Goal: Information Seeking & Learning: Understand process/instructions

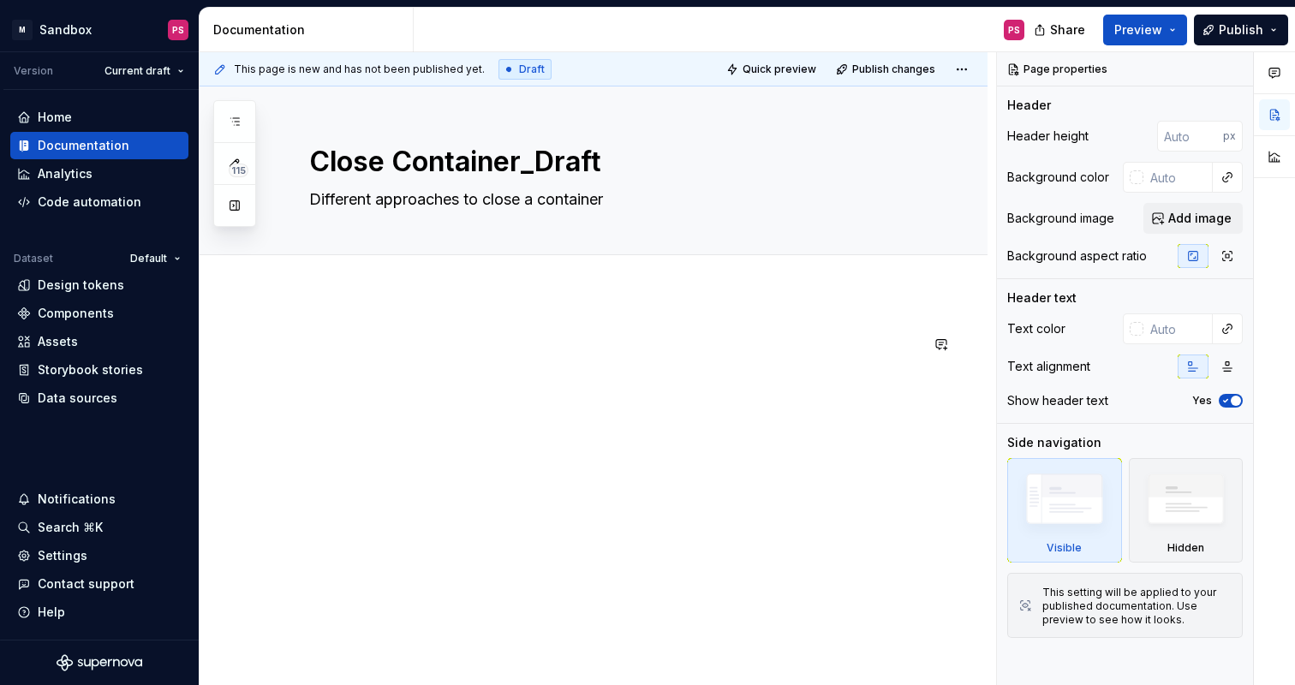
click at [446, 319] on div at bounding box center [594, 459] width 788 height 332
type textarea "*"
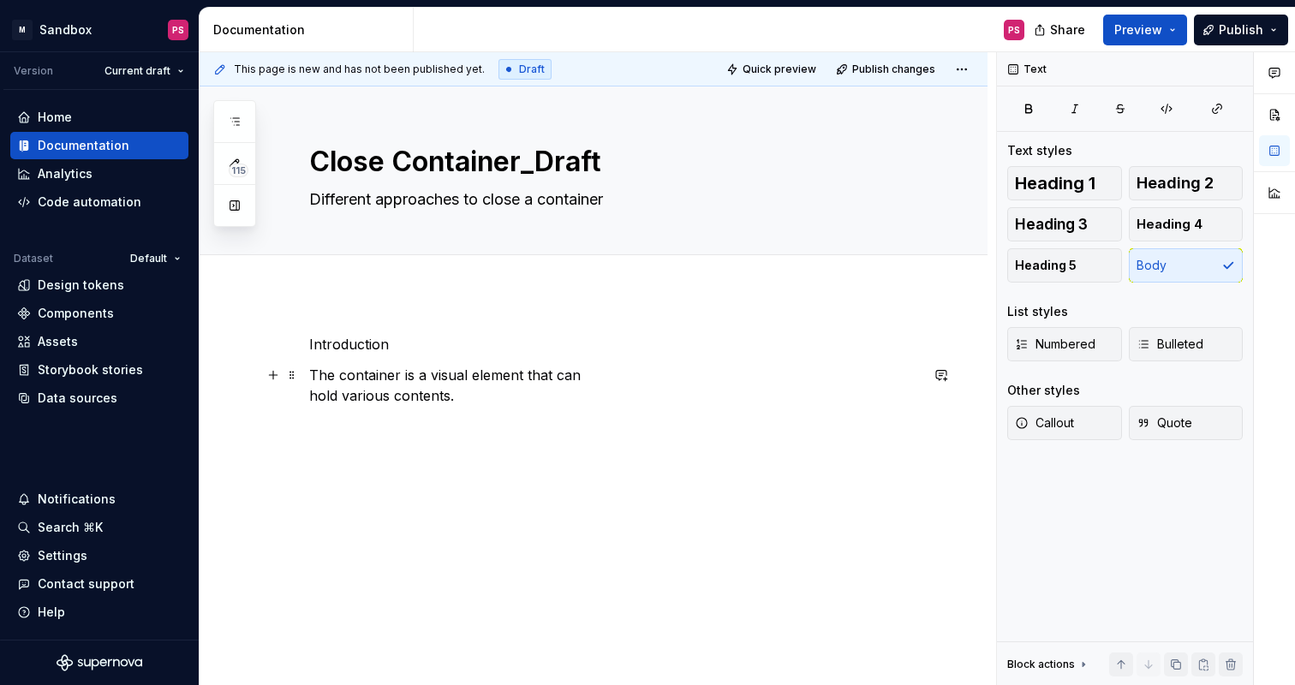
click at [312, 398] on p "The container is a visual element that can hold various contents." at bounding box center [614, 385] width 610 height 41
click at [773, 367] on p "The container is a visual element that can hold various contents." at bounding box center [614, 375] width 610 height 21
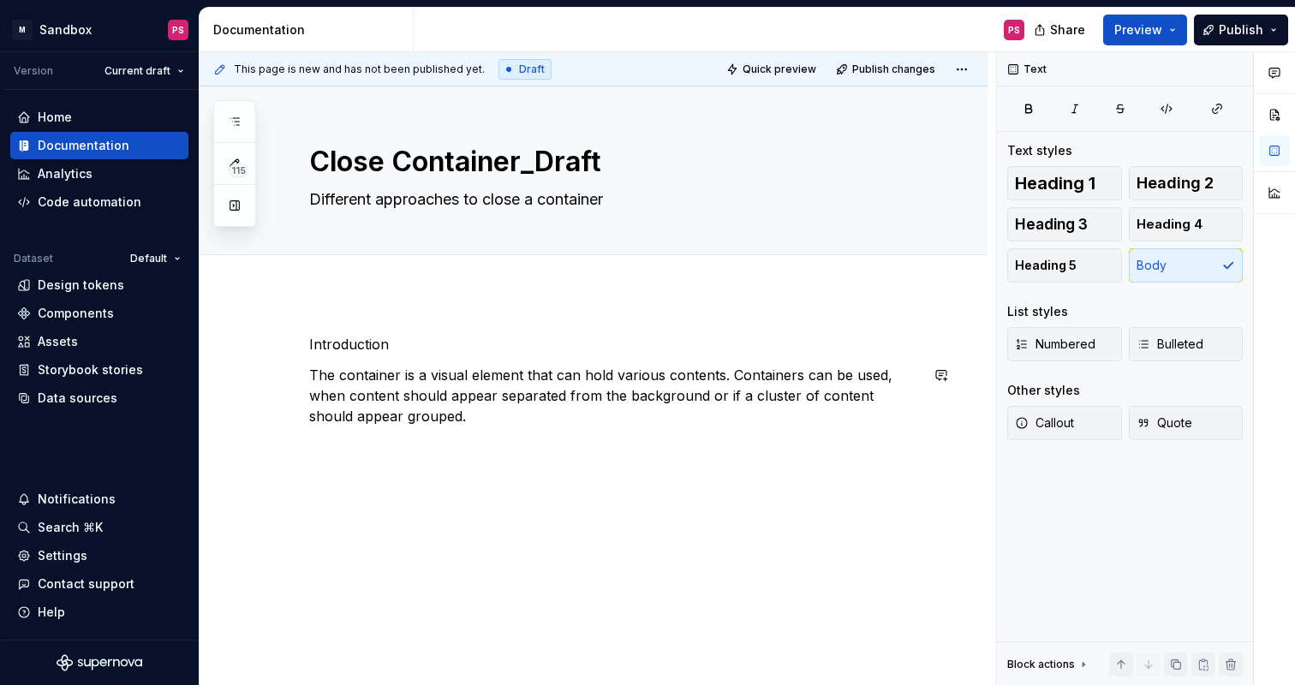
click at [493, 481] on div "Introduction The container is a visual element that can hold various contents. …" at bounding box center [594, 473] width 788 height 360
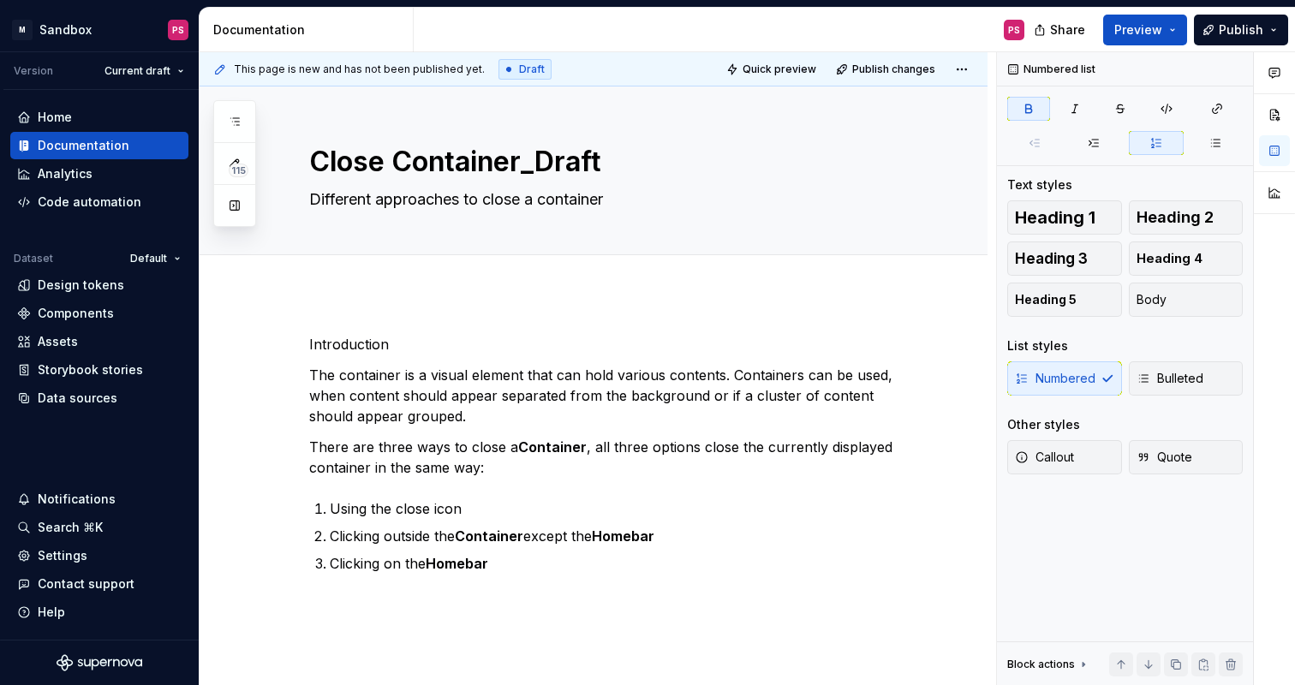
scroll to position [29, 0]
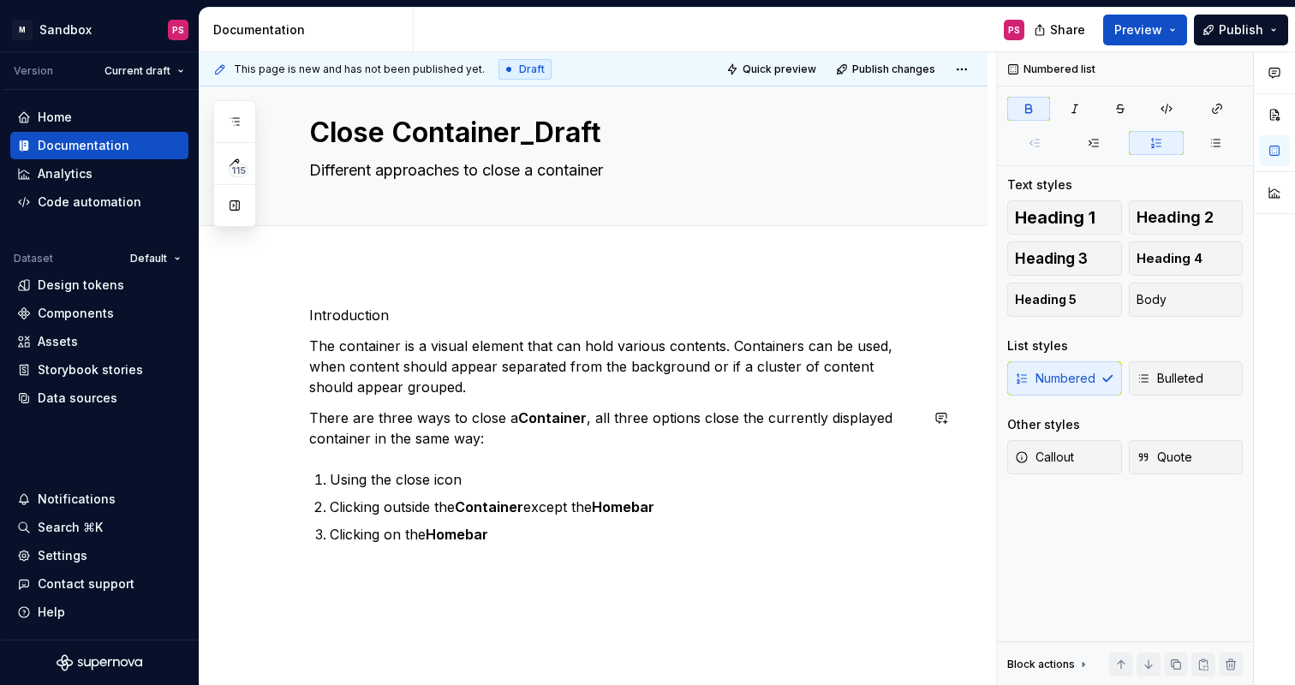
click at [439, 405] on div "Introduction The container is a visual element that can hold various contents. …" at bounding box center [614, 425] width 610 height 240
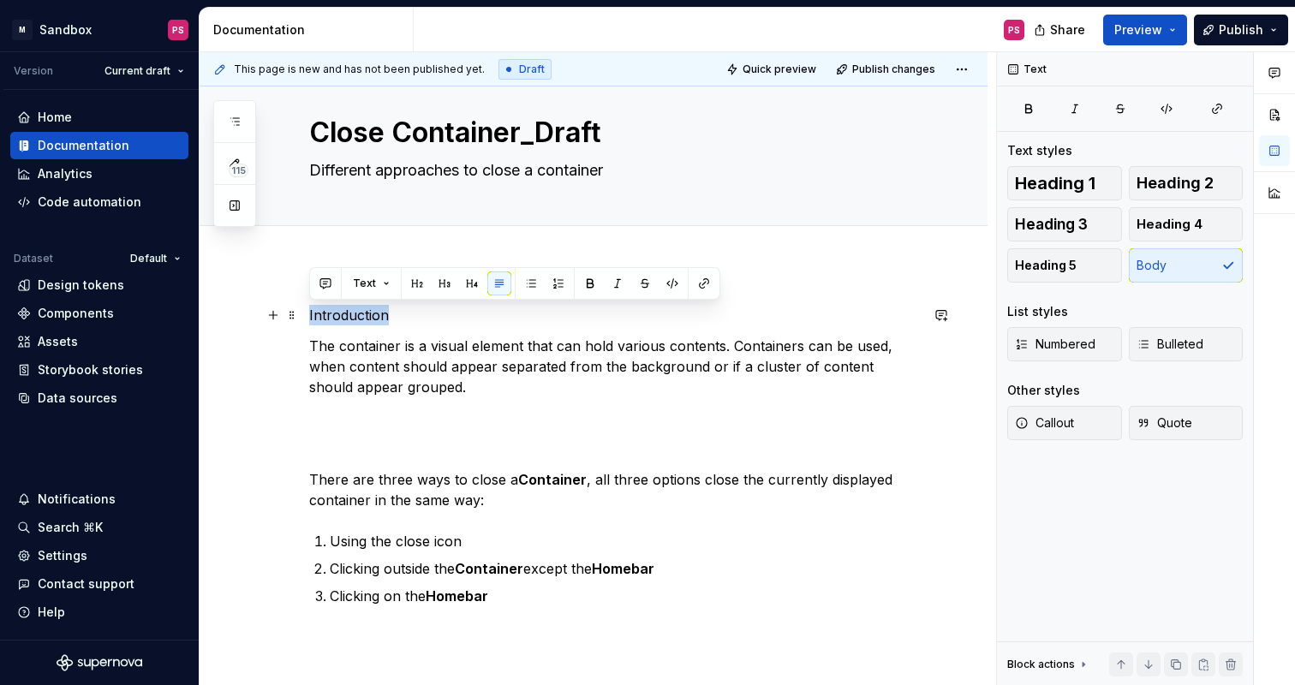
drag, startPoint x: 409, startPoint y: 319, endPoint x: 305, endPoint y: 319, distance: 104.5
click at [305, 319] on div "Introduction The container is a visual element that can hold various contents. …" at bounding box center [594, 548] width 788 height 569
click at [1072, 223] on span "Heading 3" at bounding box center [1051, 224] width 73 height 17
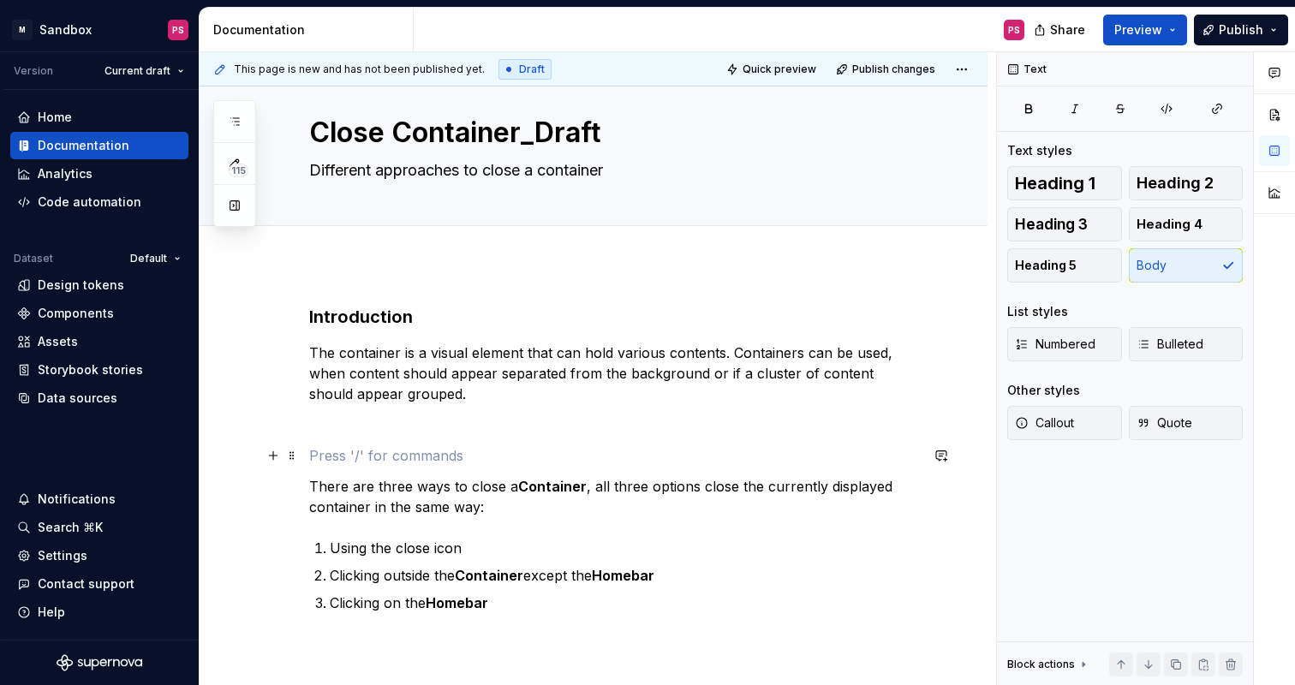
click at [427, 452] on p at bounding box center [614, 455] width 610 height 21
click at [382, 457] on p at bounding box center [614, 455] width 610 height 21
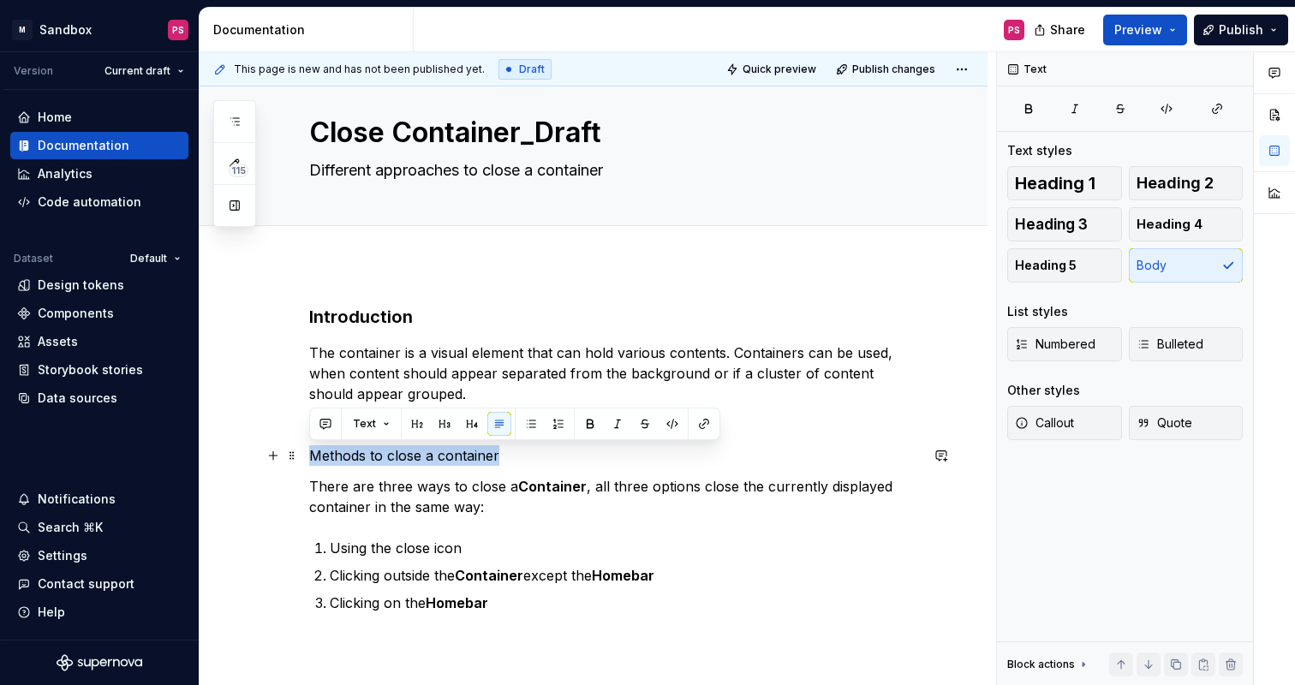
drag, startPoint x: 522, startPoint y: 454, endPoint x: 307, endPoint y: 457, distance: 215.9
click at [307, 457] on div "Introduction The container is a visual element that can hold various contents. …" at bounding box center [594, 552] width 788 height 576
click at [1048, 219] on span "Heading 3" at bounding box center [1051, 224] width 73 height 17
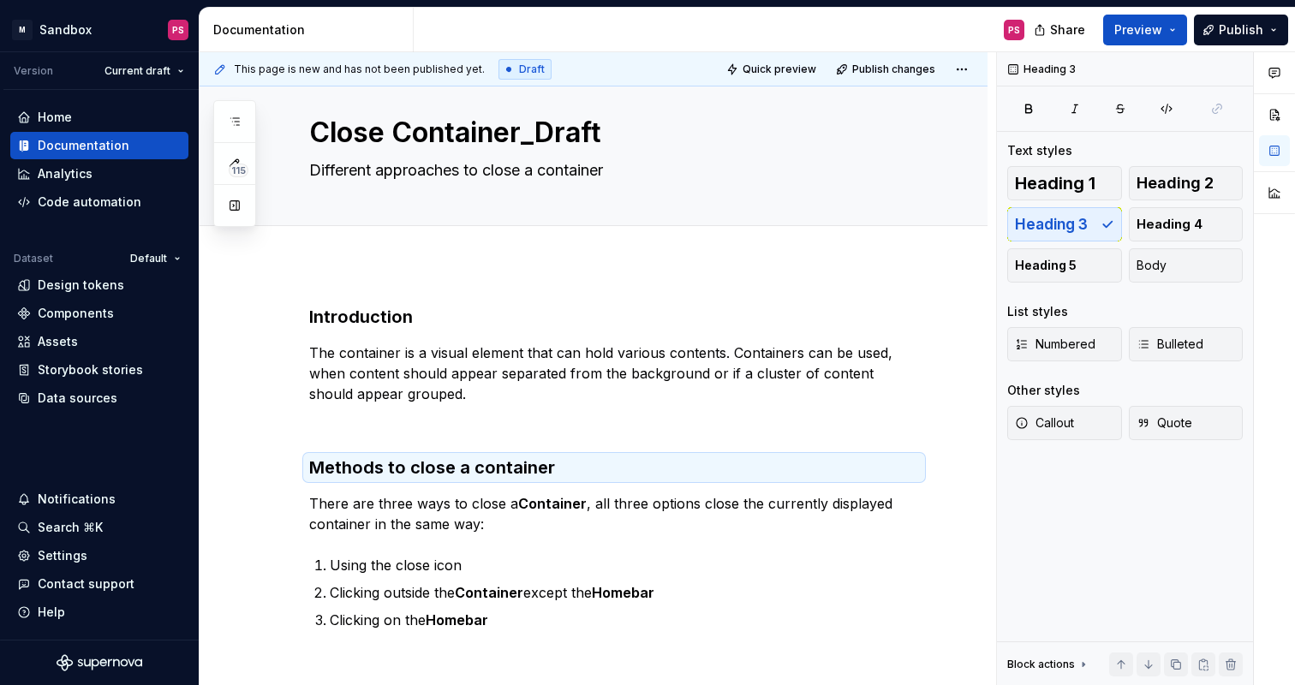
type textarea "*"
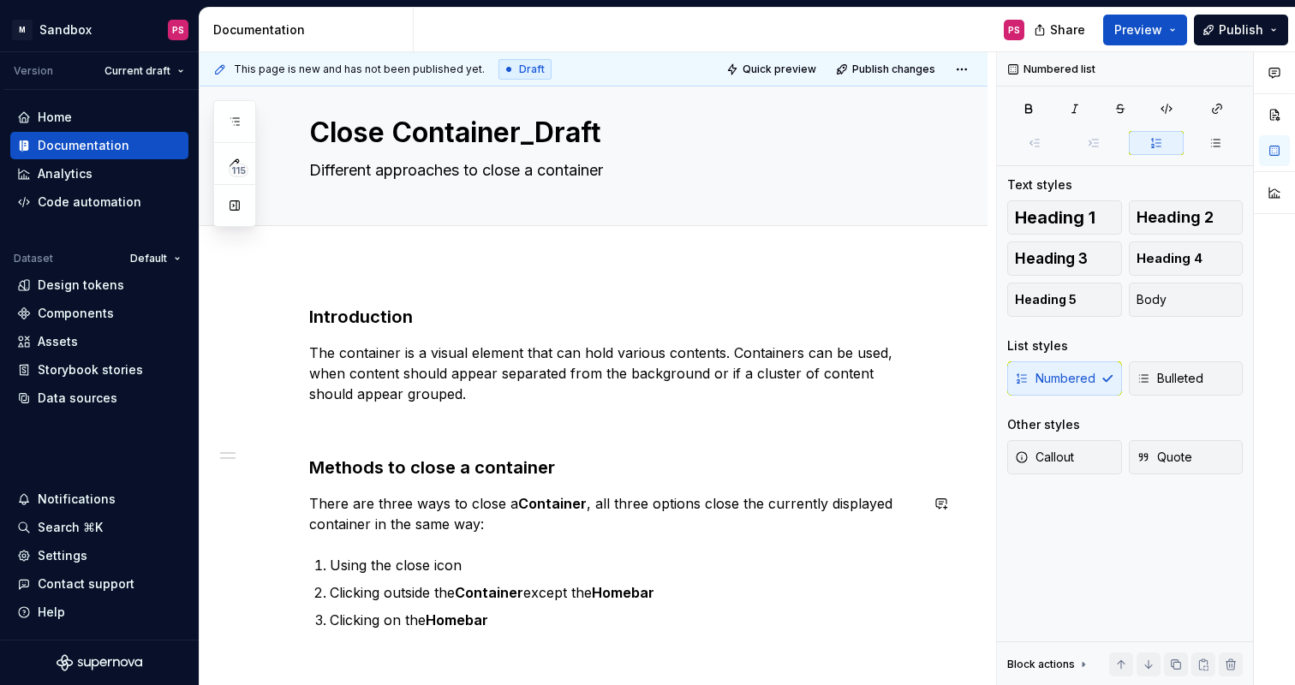
click at [713, 551] on div "Introduction The container is a visual element that can hold various contents. …" at bounding box center [614, 467] width 610 height 325
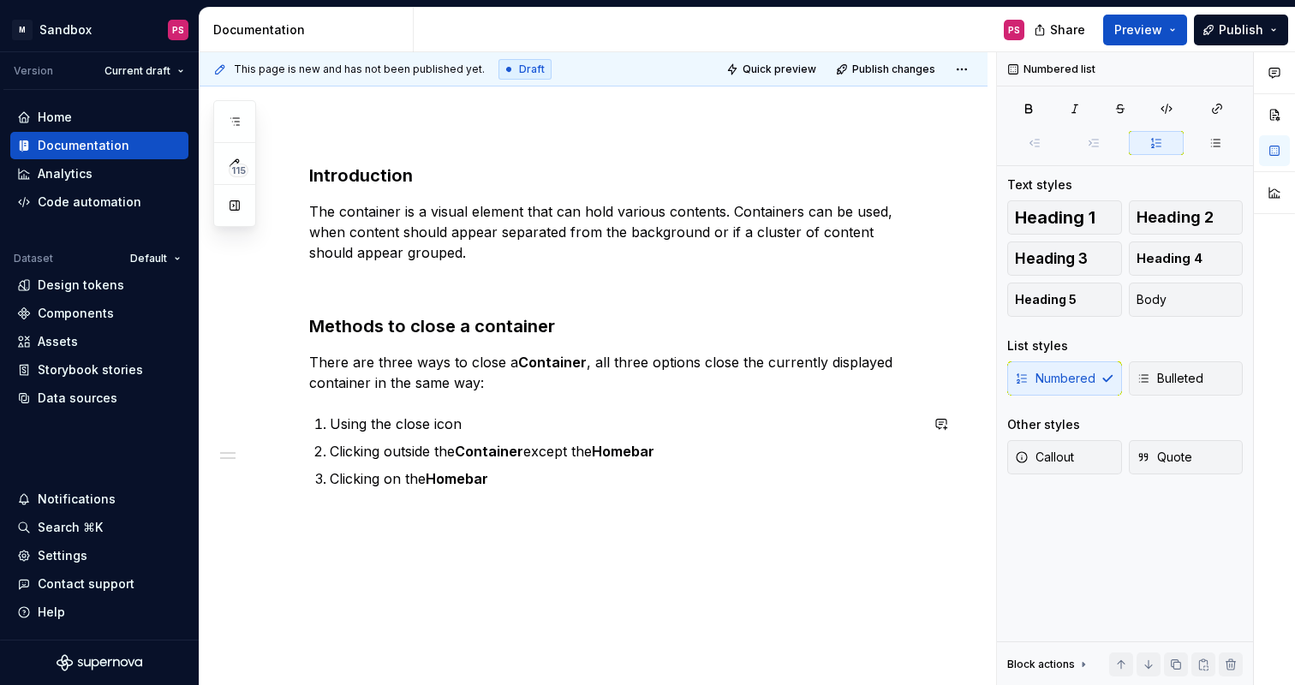
scroll to position [188, 0]
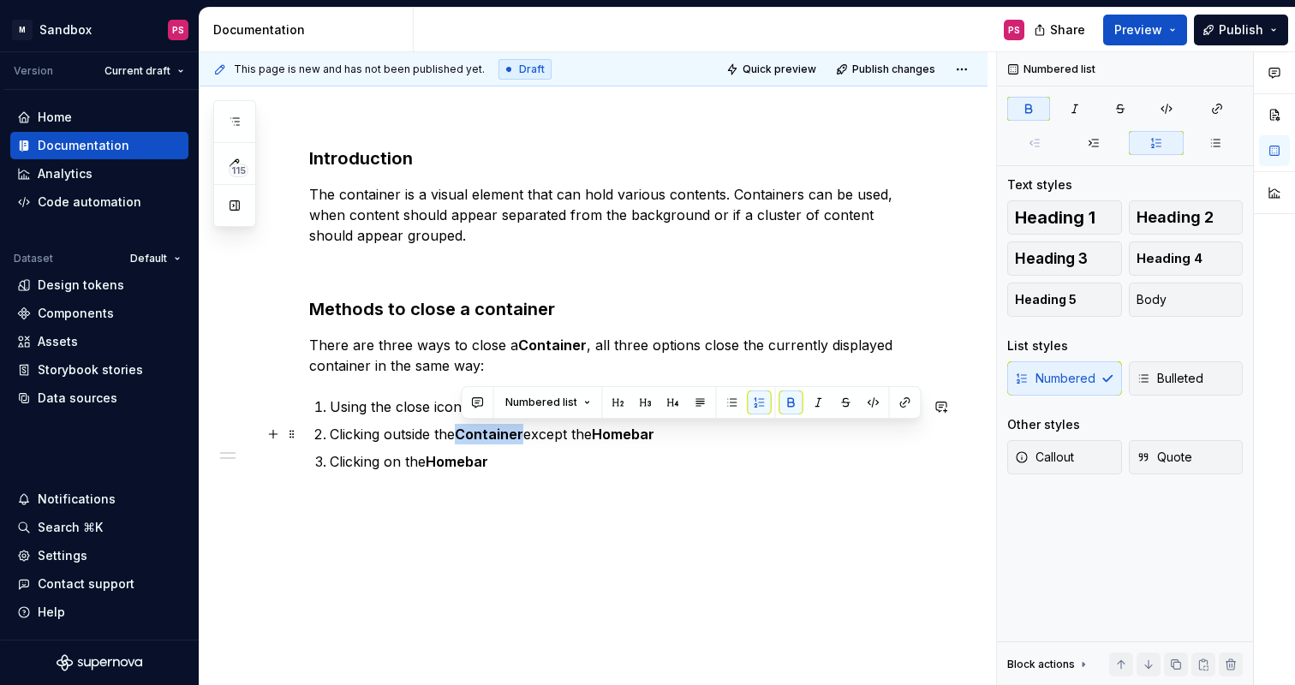
drag, startPoint x: 463, startPoint y: 434, endPoint x: 525, endPoint y: 439, distance: 62.7
click at [523, 439] on strong "Container" at bounding box center [489, 434] width 69 height 17
click at [897, 408] on button "button" at bounding box center [905, 403] width 24 height 24
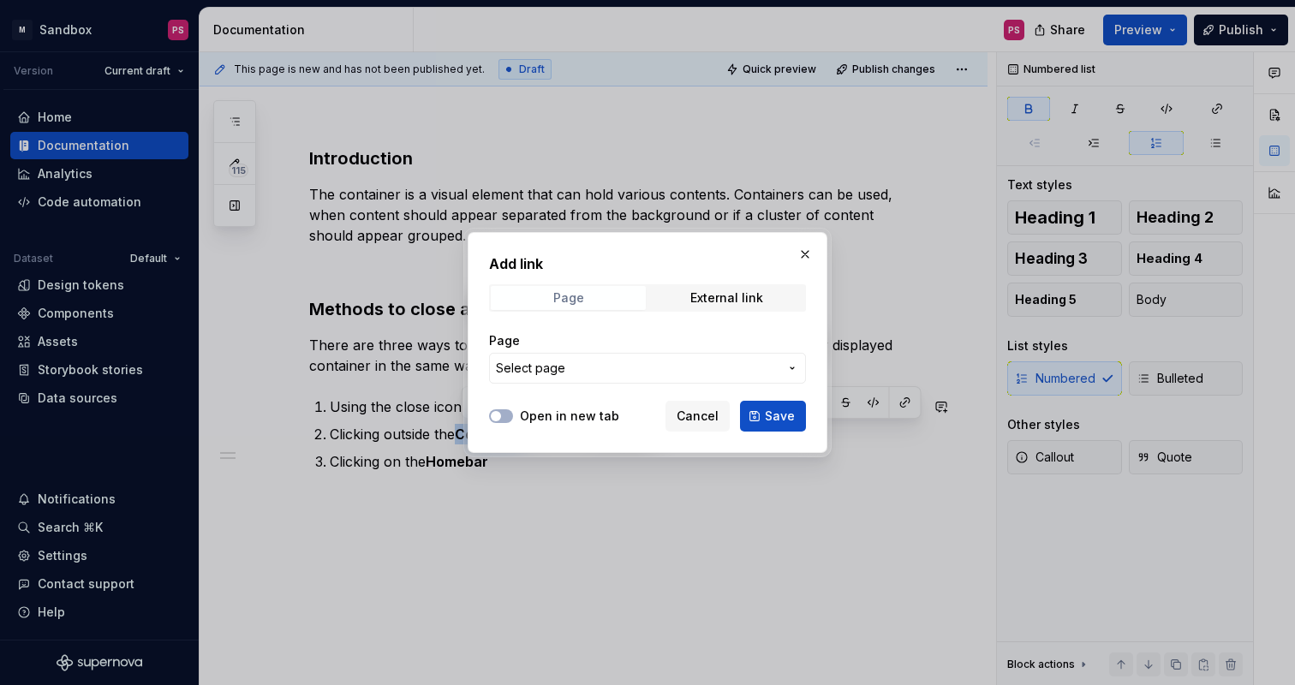
click at [600, 301] on span "Page" at bounding box center [568, 298] width 155 height 24
click at [605, 362] on span "Select page" at bounding box center [637, 368] width 283 height 17
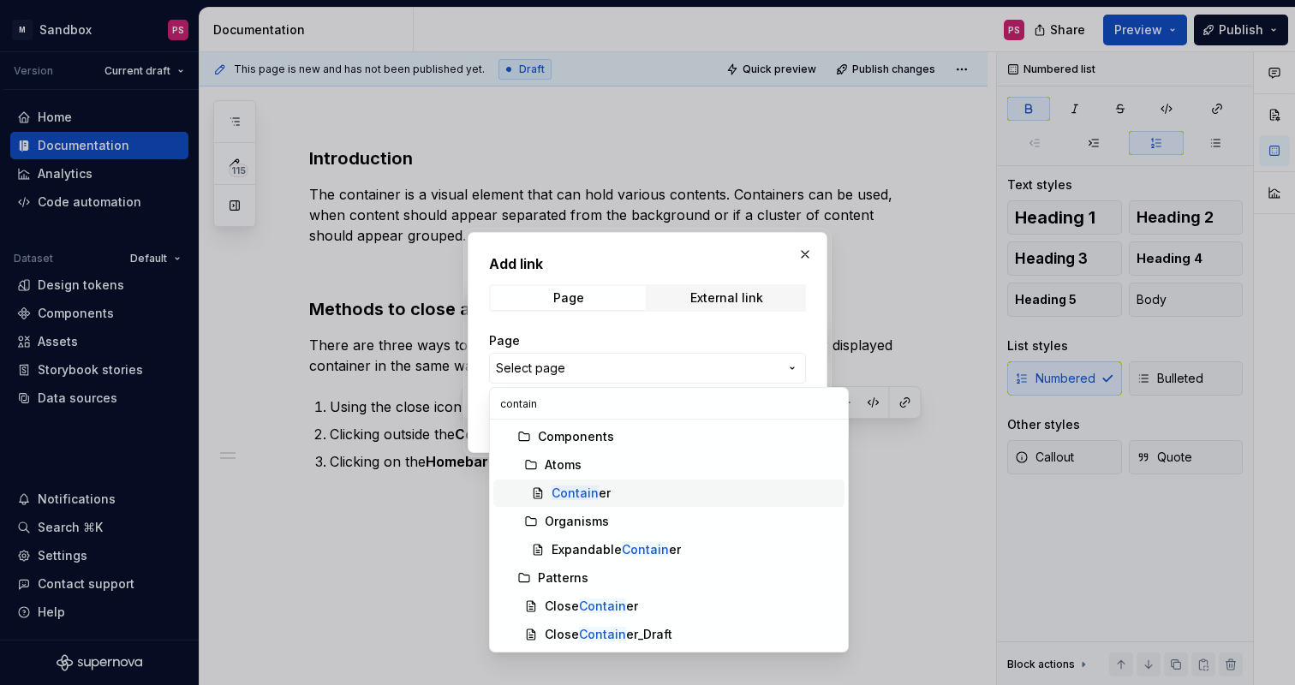
type input "contain"
click at [576, 495] on mark "Contain" at bounding box center [575, 493] width 47 height 15
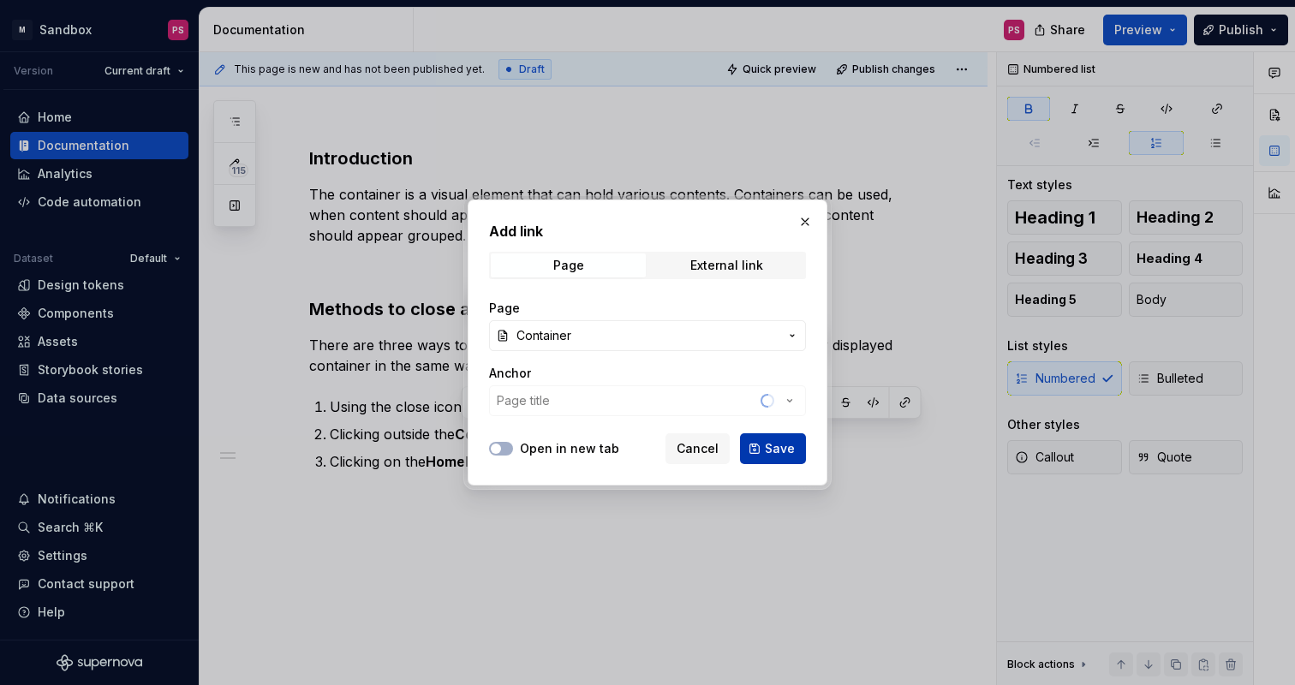
click at [779, 451] on span "Save" at bounding box center [780, 448] width 30 height 17
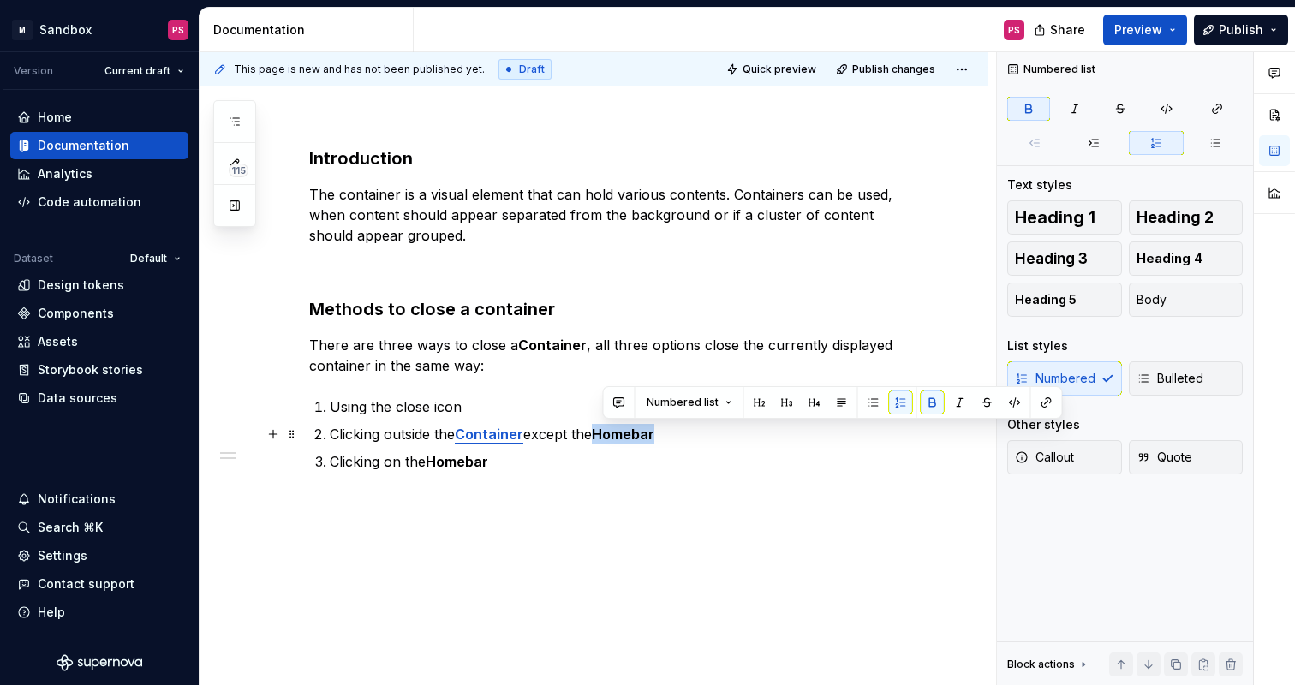
drag, startPoint x: 670, startPoint y: 436, endPoint x: 606, endPoint y: 437, distance: 64.2
click at [606, 437] on p "Clicking outside the Container except the Homebar" at bounding box center [624, 434] width 589 height 21
click at [1048, 400] on button "button" at bounding box center [1047, 403] width 24 height 24
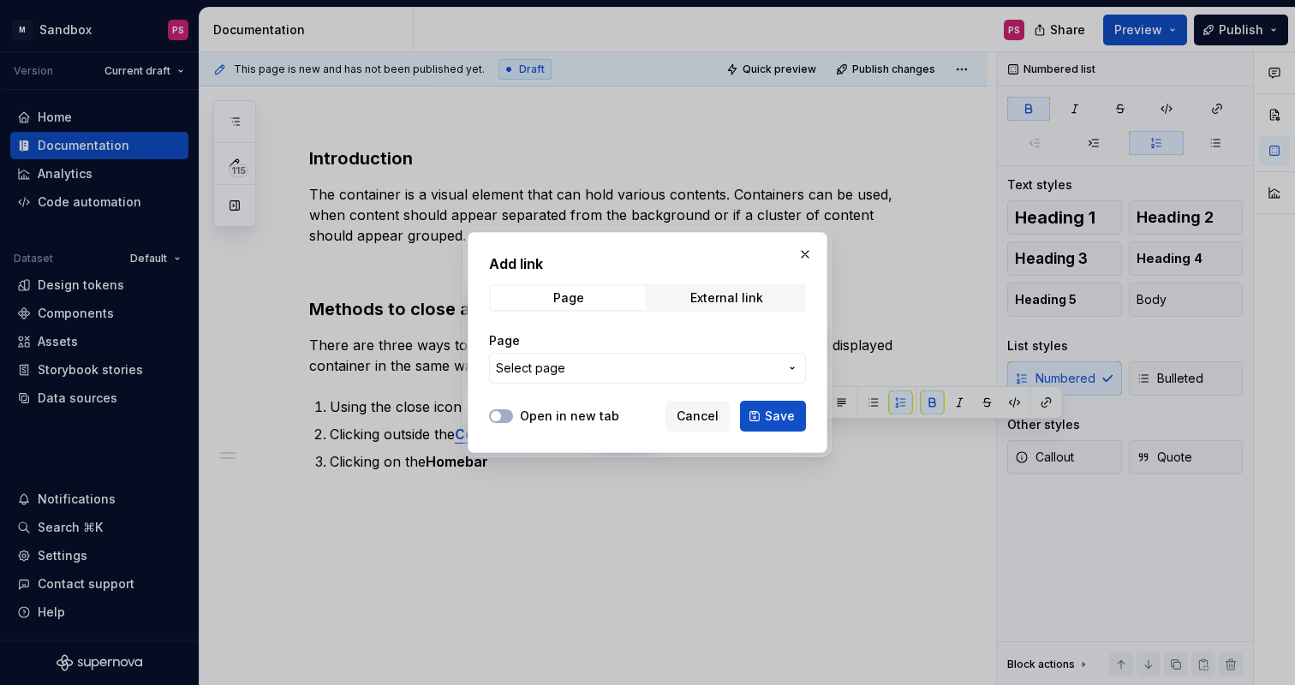
click at [656, 377] on button "Select page" at bounding box center [647, 368] width 317 height 31
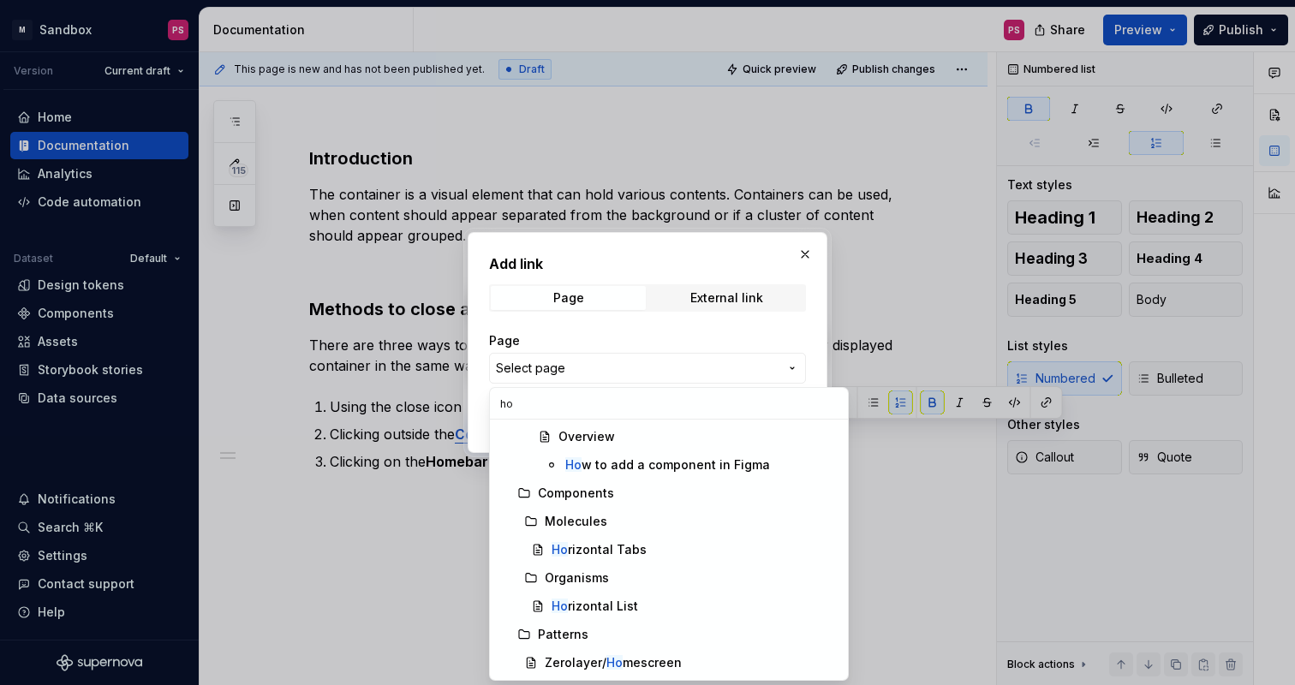
type input "h"
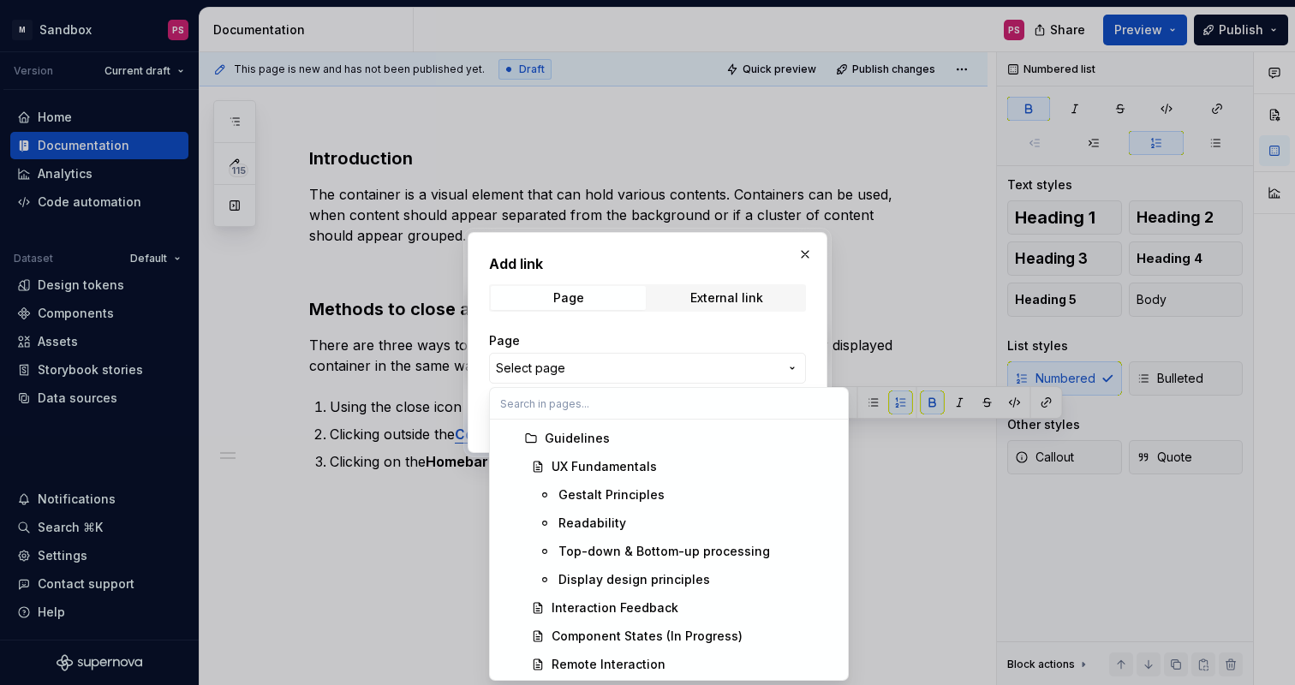
scroll to position [32, 0]
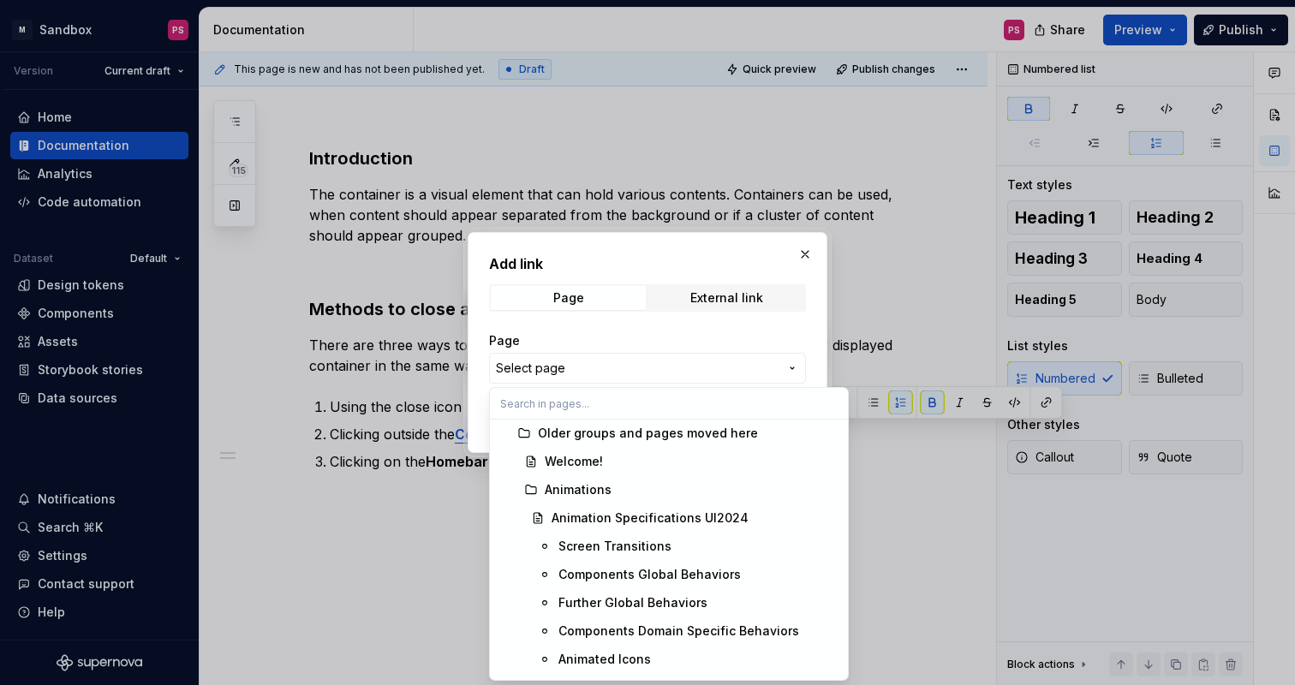
click at [803, 257] on div "Add link Page External link Page Select page Open in new tab Cancel Save" at bounding box center [647, 342] width 1295 height 685
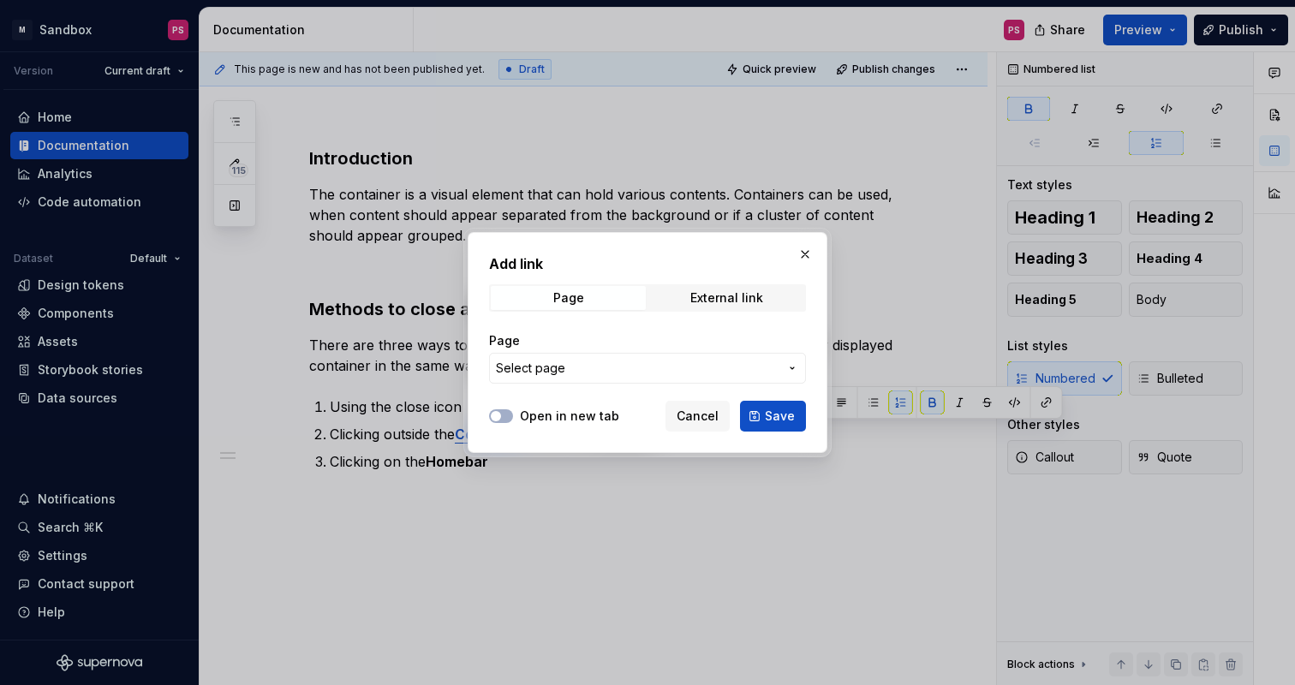
click at [803, 257] on button "button" at bounding box center [805, 254] width 24 height 24
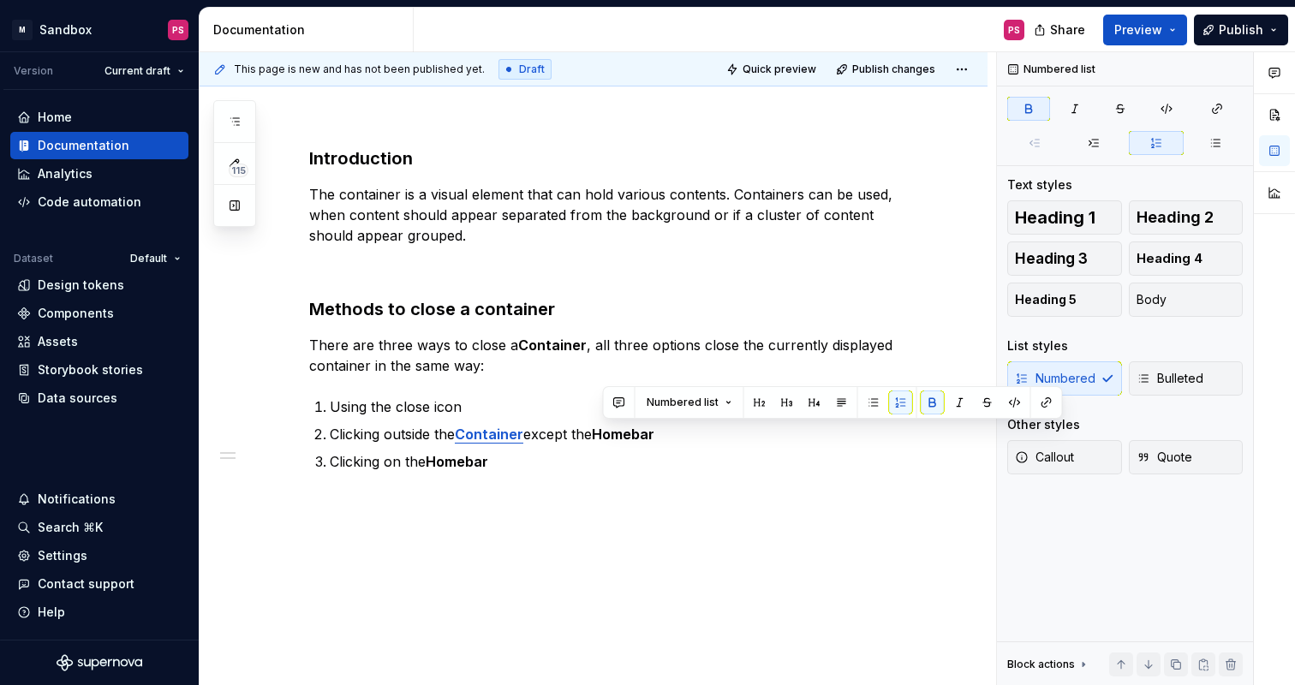
click at [693, 506] on div "Introduction The container is a visual element that can hold various contents. …" at bounding box center [594, 401] width 788 height 593
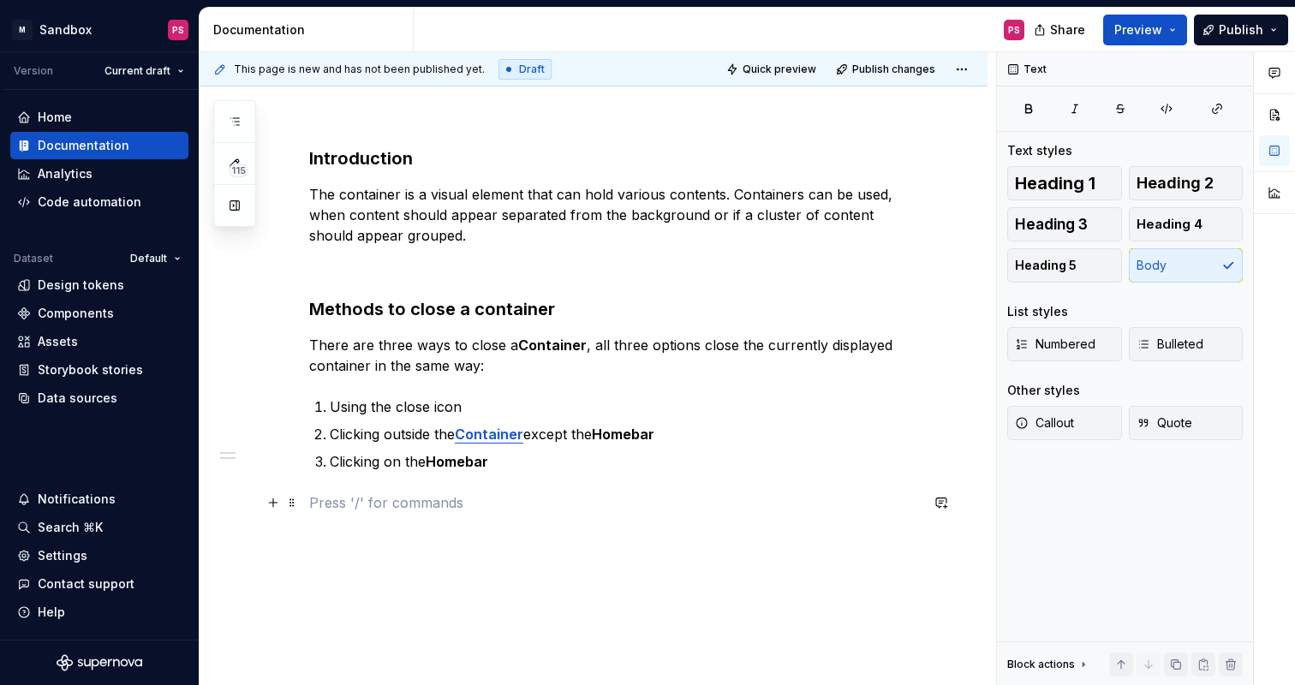
click at [463, 503] on p at bounding box center [614, 503] width 610 height 21
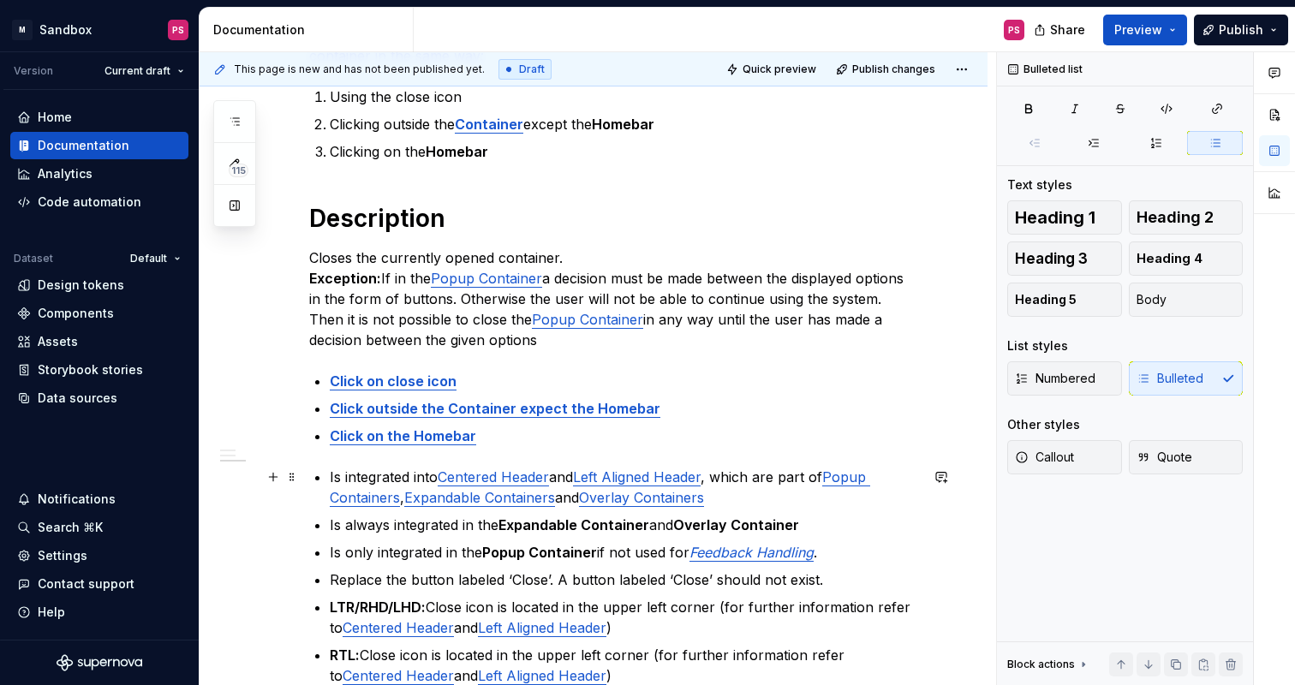
scroll to position [502, 0]
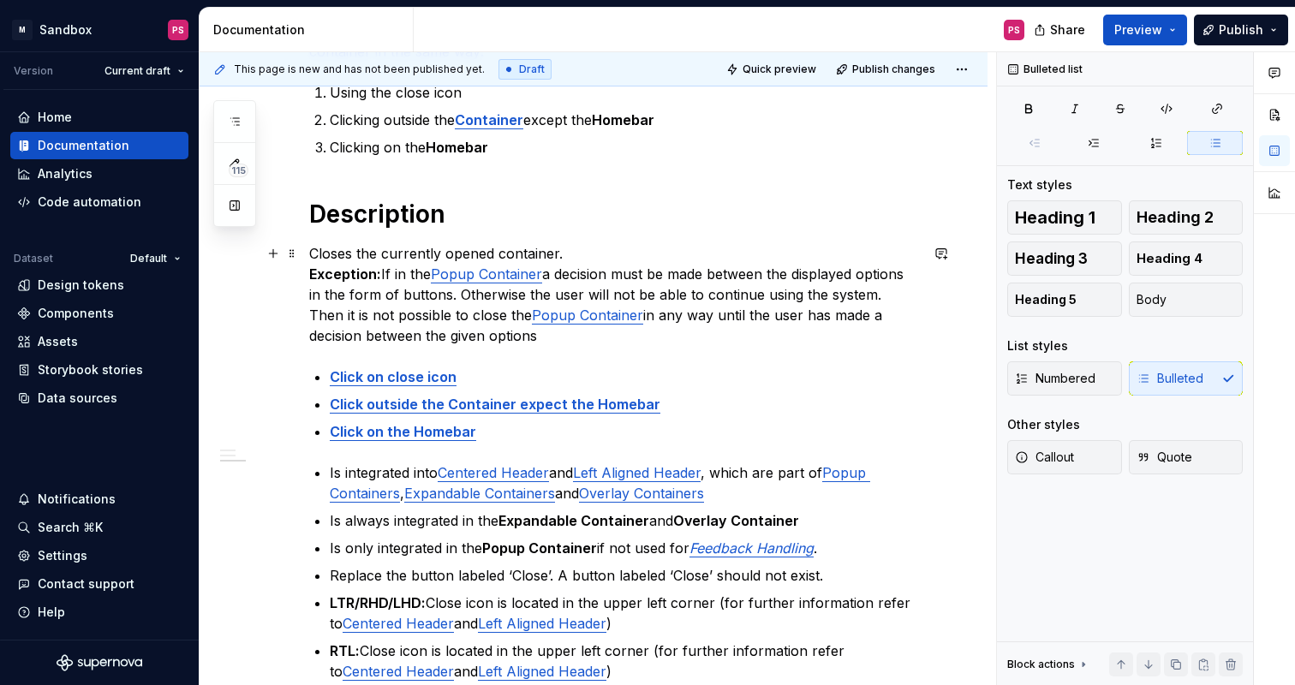
click at [590, 254] on p "Closes the currently opened container. Exception: If in the Popup Container a d…" at bounding box center [614, 294] width 610 height 103
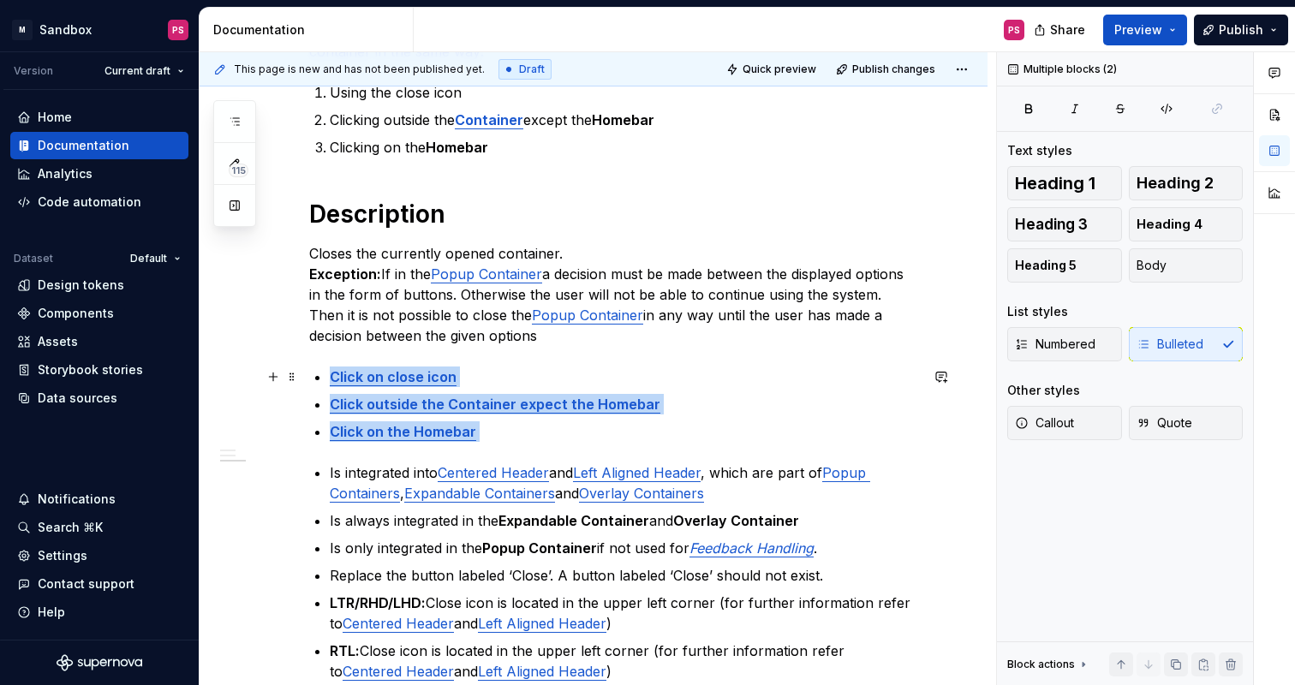
drag, startPoint x: 515, startPoint y: 446, endPoint x: 319, endPoint y: 373, distance: 209.2
click at [319, 373] on div "Introduction The container is a visual element that can hold various contents. …" at bounding box center [614, 257] width 610 height 850
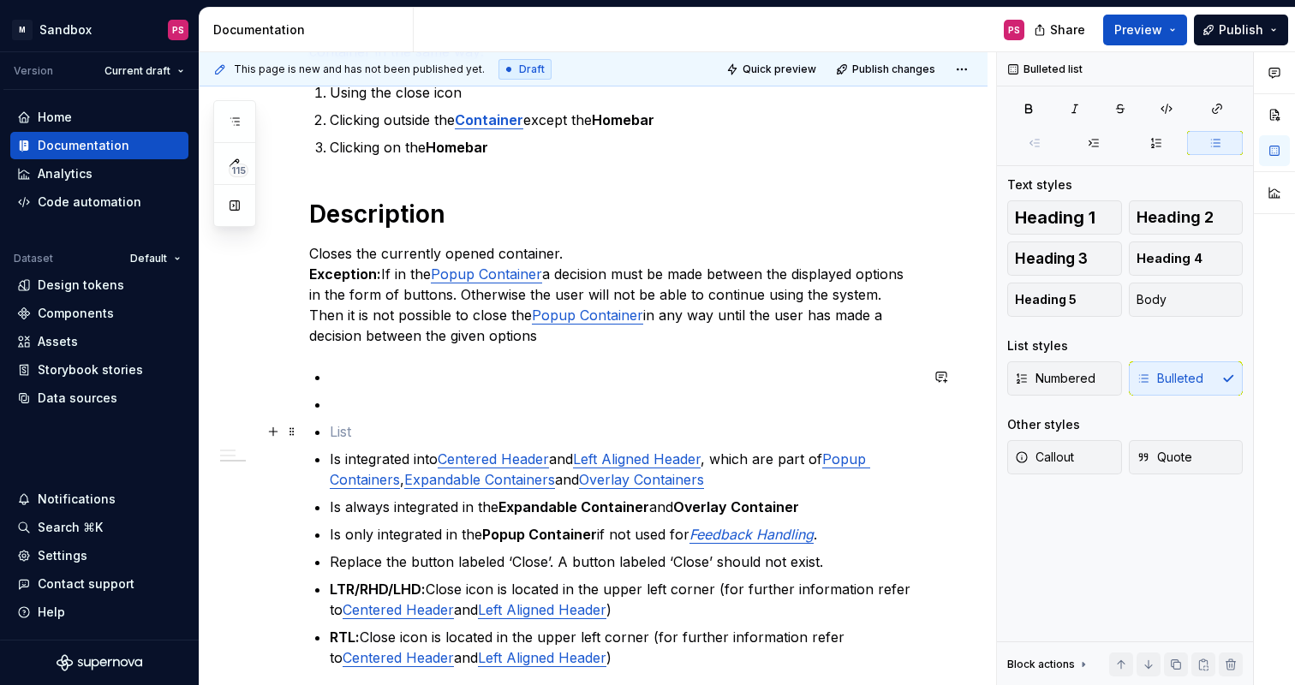
click at [354, 421] on p at bounding box center [624, 431] width 589 height 21
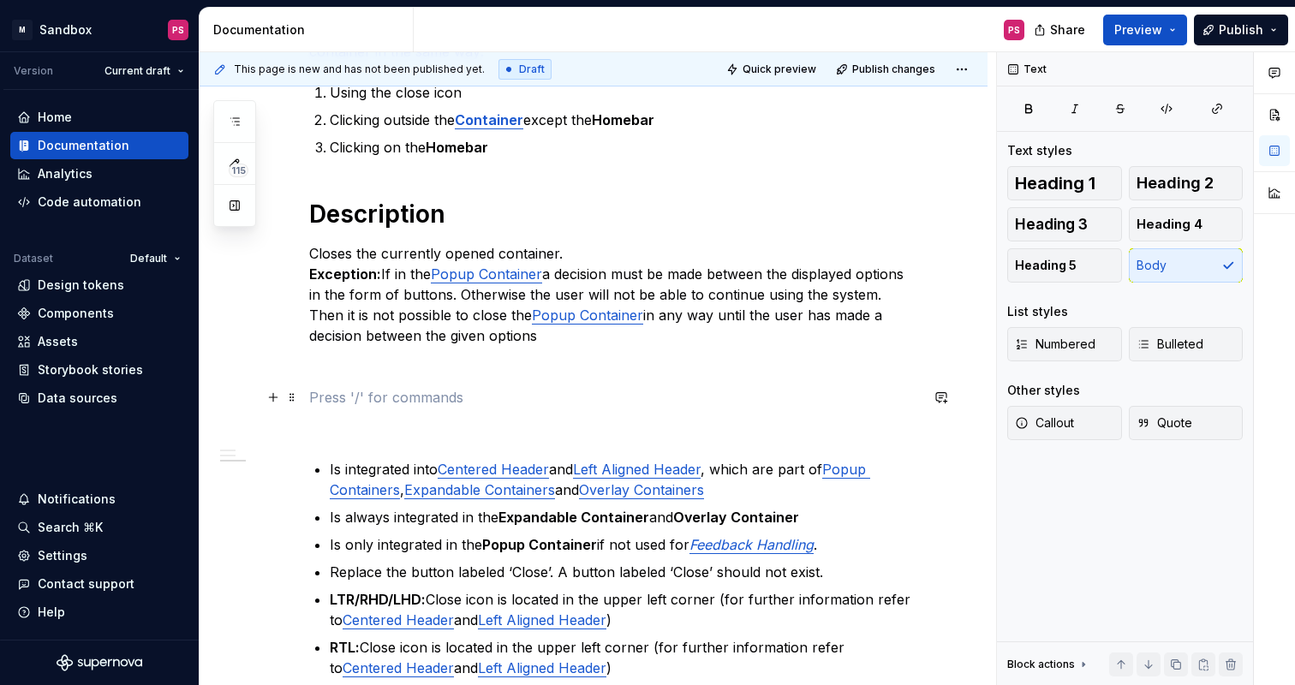
click at [445, 392] on p at bounding box center [614, 397] width 610 height 21
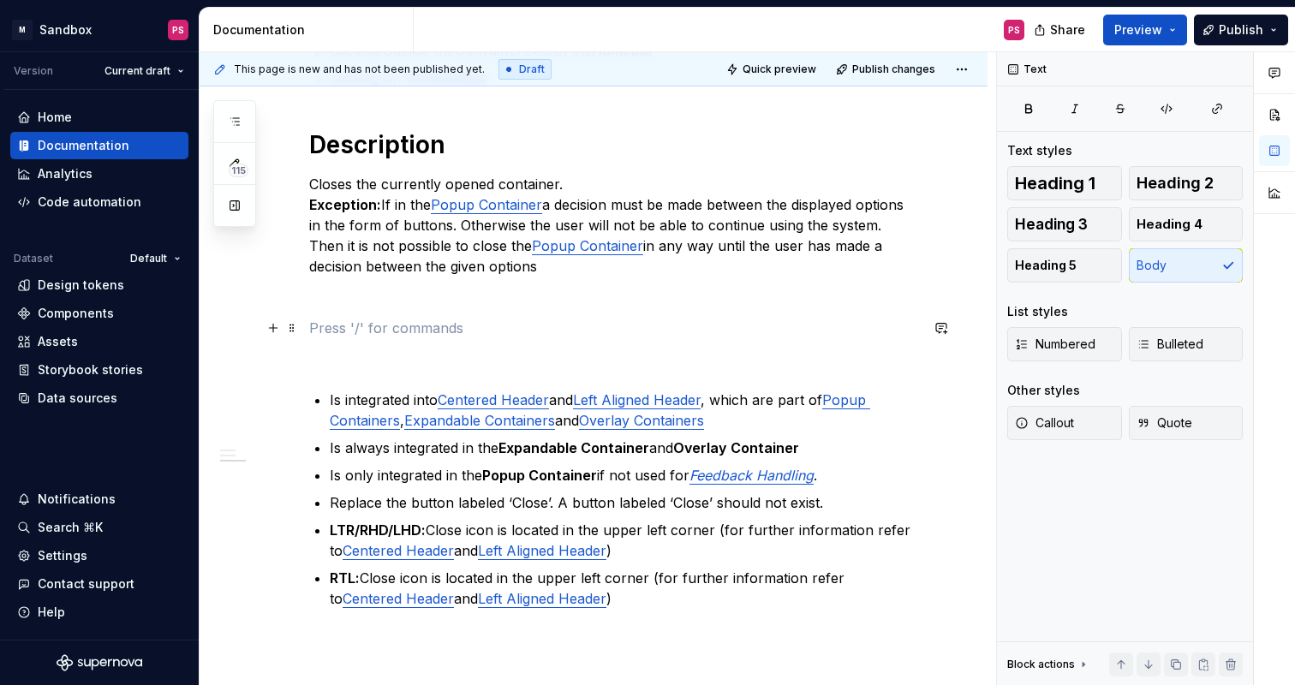
scroll to position [575, 0]
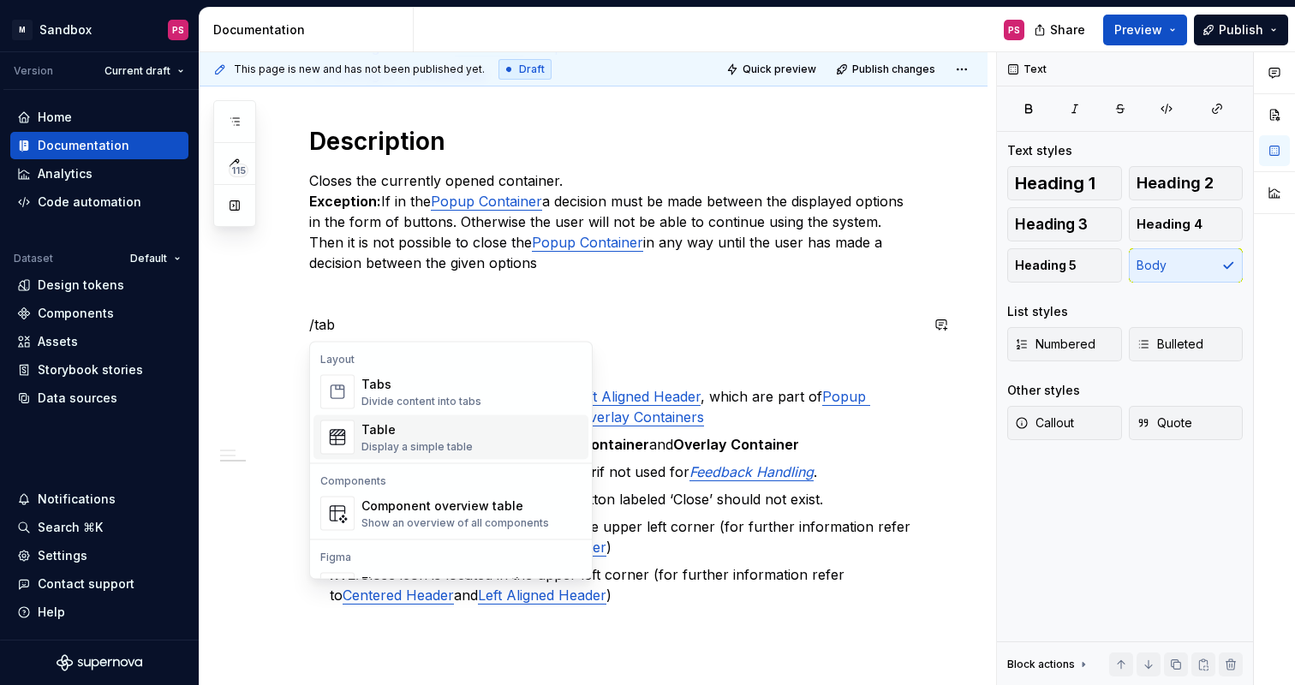
click at [383, 449] on div "Display a simple table" at bounding box center [416, 447] width 111 height 14
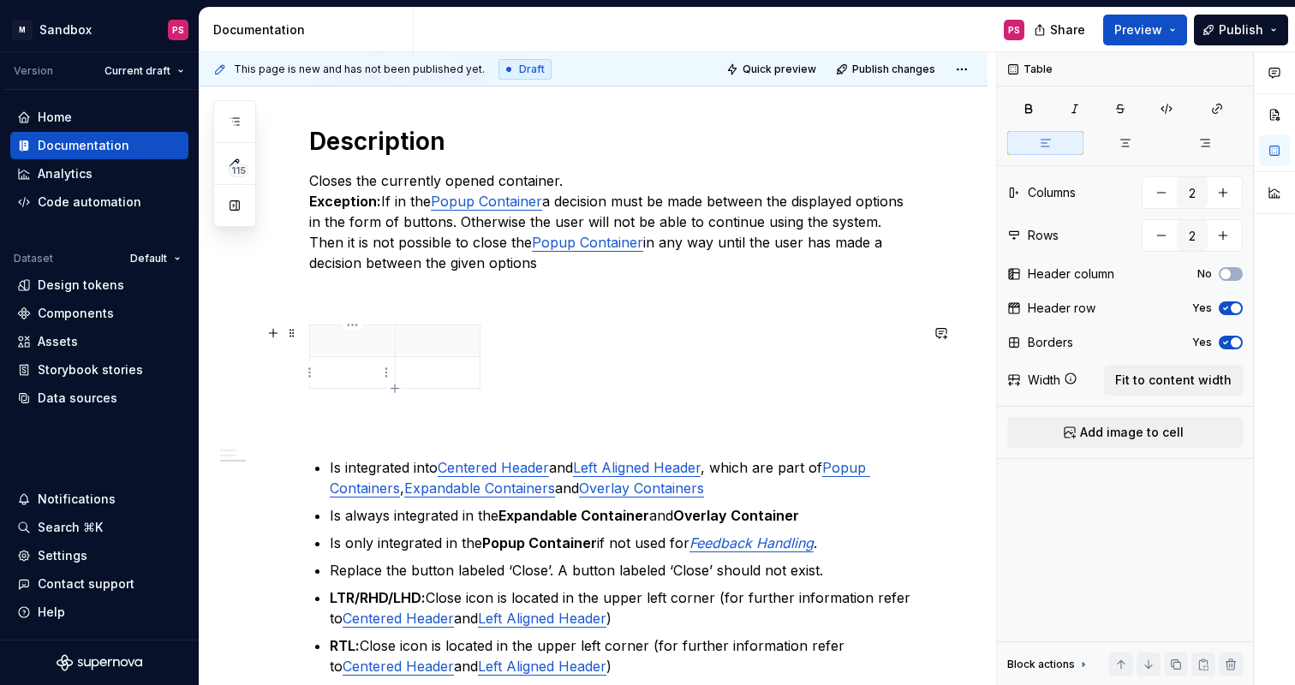
click at [348, 367] on p at bounding box center [352, 372] width 64 height 17
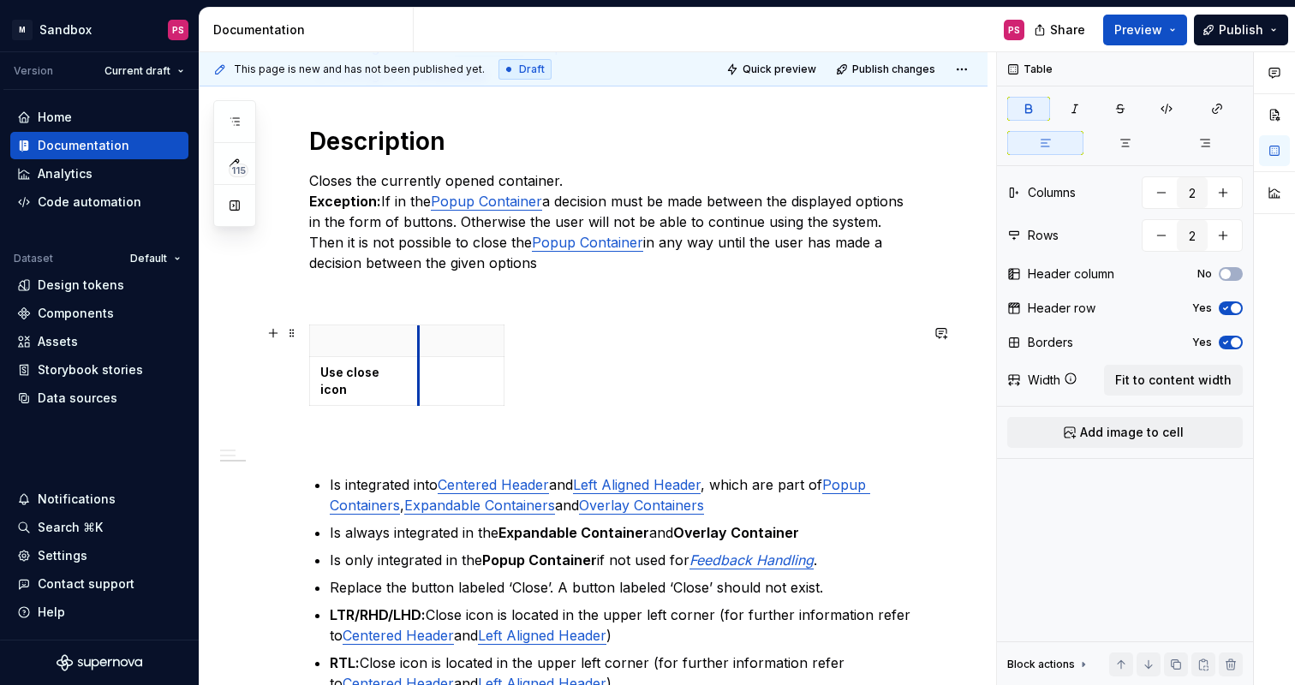
drag, startPoint x: 396, startPoint y: 339, endPoint x: 420, endPoint y: 339, distance: 24.0
click at [420, 339] on th at bounding box center [462, 341] width 86 height 32
type textarea "*"
click at [408, 392] on icon "button" at bounding box center [407, 389] width 14 height 14
drag, startPoint x: 408, startPoint y: 392, endPoint x: 408, endPoint y: 412, distance: 19.7
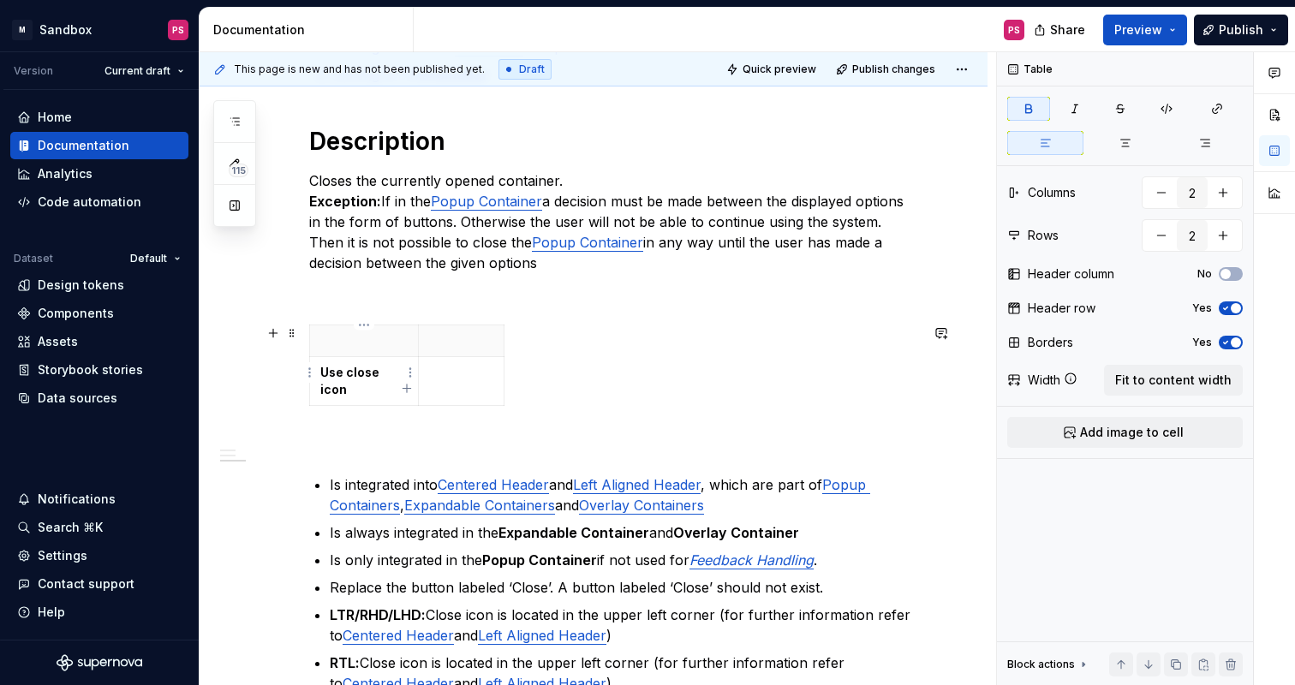
click at [382, 374] on strong "Use close icon" at bounding box center [351, 381] width 62 height 32
click at [408, 389] on icon "button" at bounding box center [407, 389] width 14 height 14
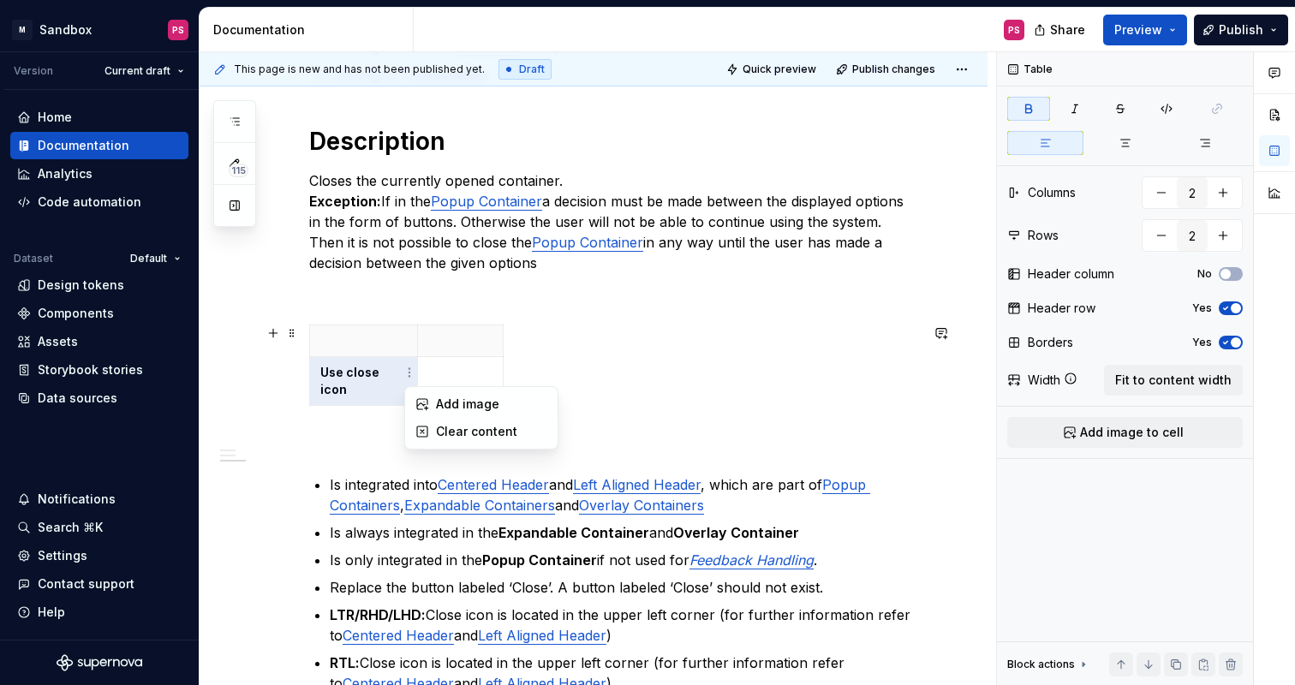
click at [407, 375] on html "× M Sandbox PS Version Current draft Home Documentation Analytics Code automati…" at bounding box center [647, 342] width 1295 height 685
click at [355, 422] on html "× M Sandbox PS Version Current draft Home Documentation Analytics Code automati…" at bounding box center [647, 342] width 1295 height 685
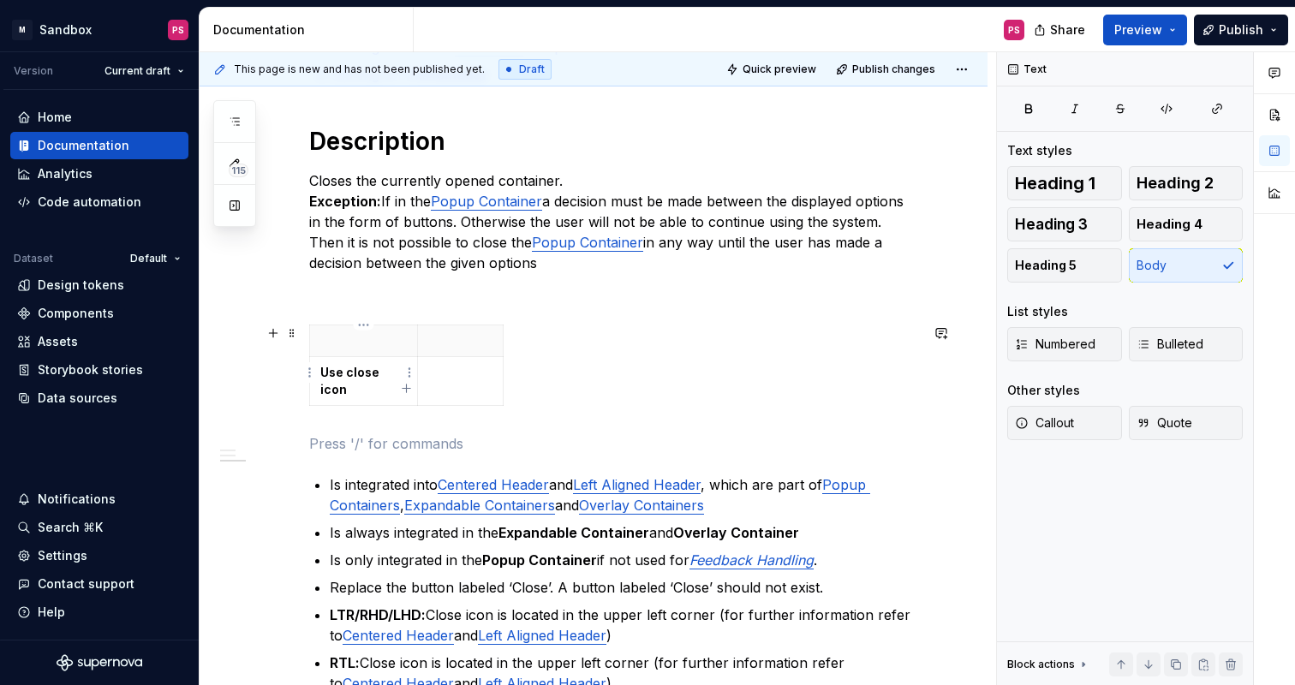
click at [382, 371] on strong "Use close icon" at bounding box center [351, 381] width 62 height 32
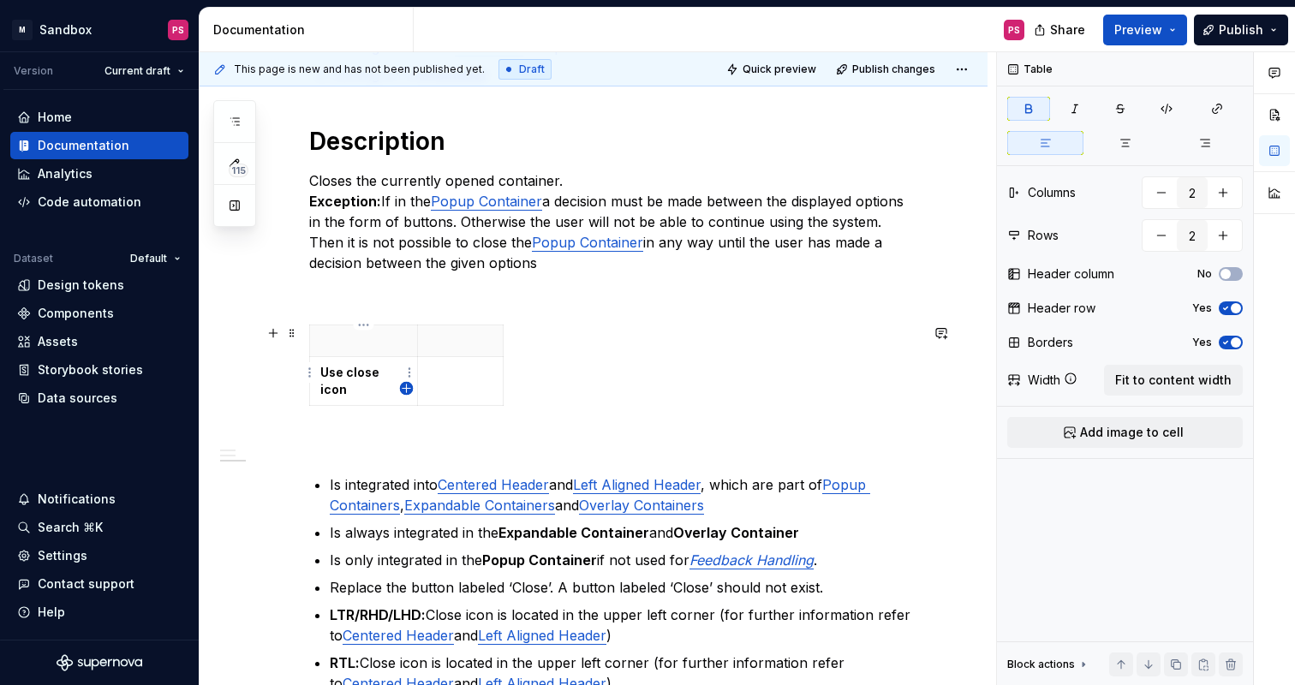
click at [401, 390] on icon "button" at bounding box center [407, 389] width 14 height 14
type input "3"
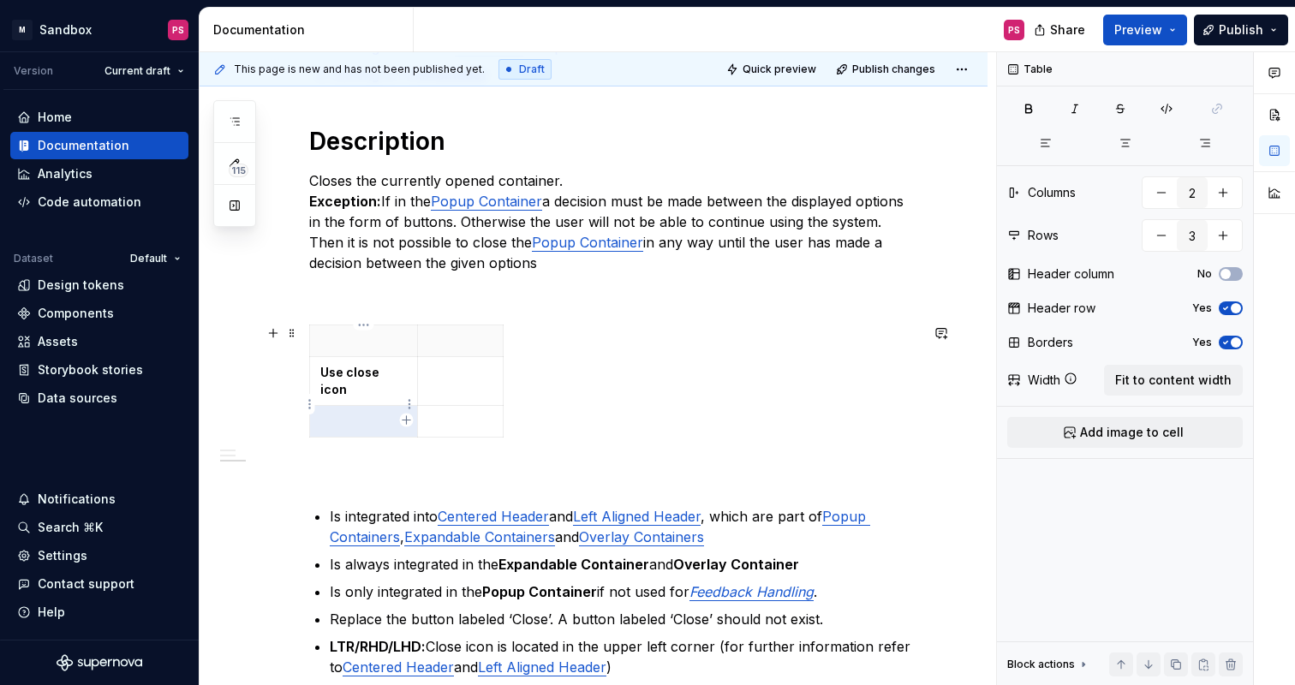
click at [393, 413] on p at bounding box center [363, 421] width 87 height 17
drag, startPoint x: 420, startPoint y: 344, endPoint x: 508, endPoint y: 342, distance: 88.3
click at [508, 342] on th at bounding box center [549, 341] width 86 height 32
type textarea "*"
click at [444, 420] on p "Click outside the Container expect the Homebar" at bounding box center [407, 413] width 175 height 34
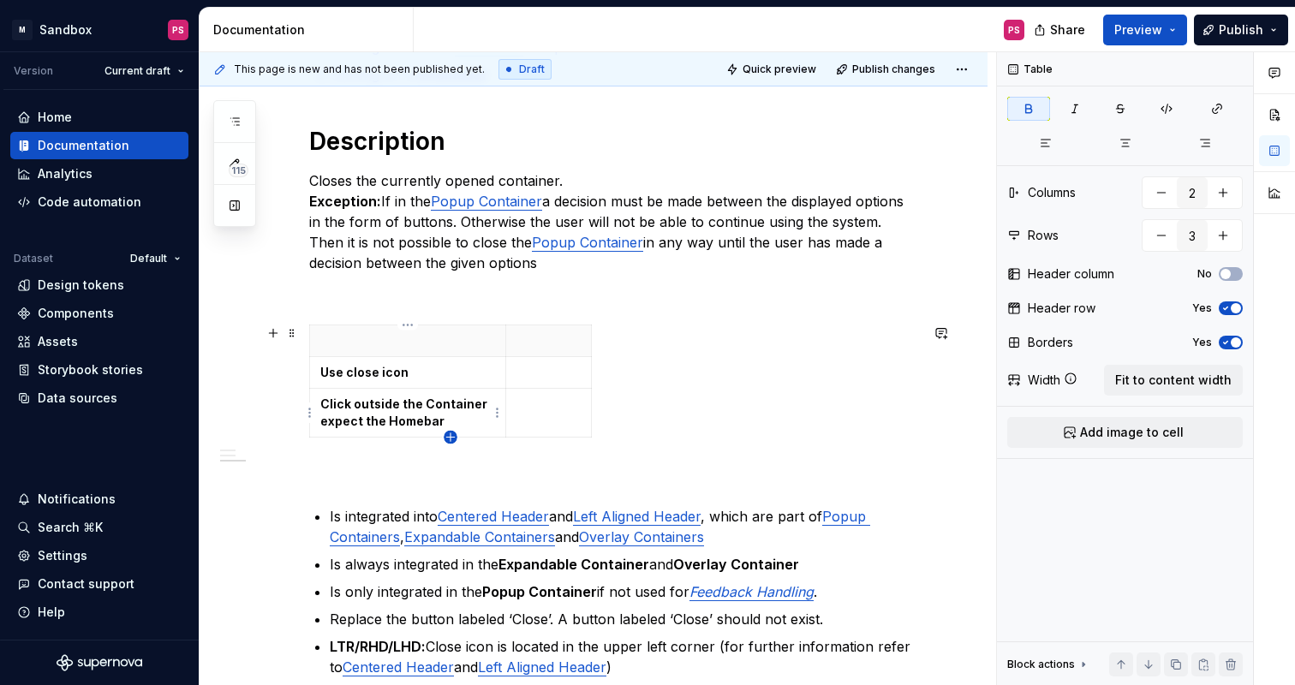
click at [451, 438] on icon "button" at bounding box center [451, 438] width 14 height 14
type input "4"
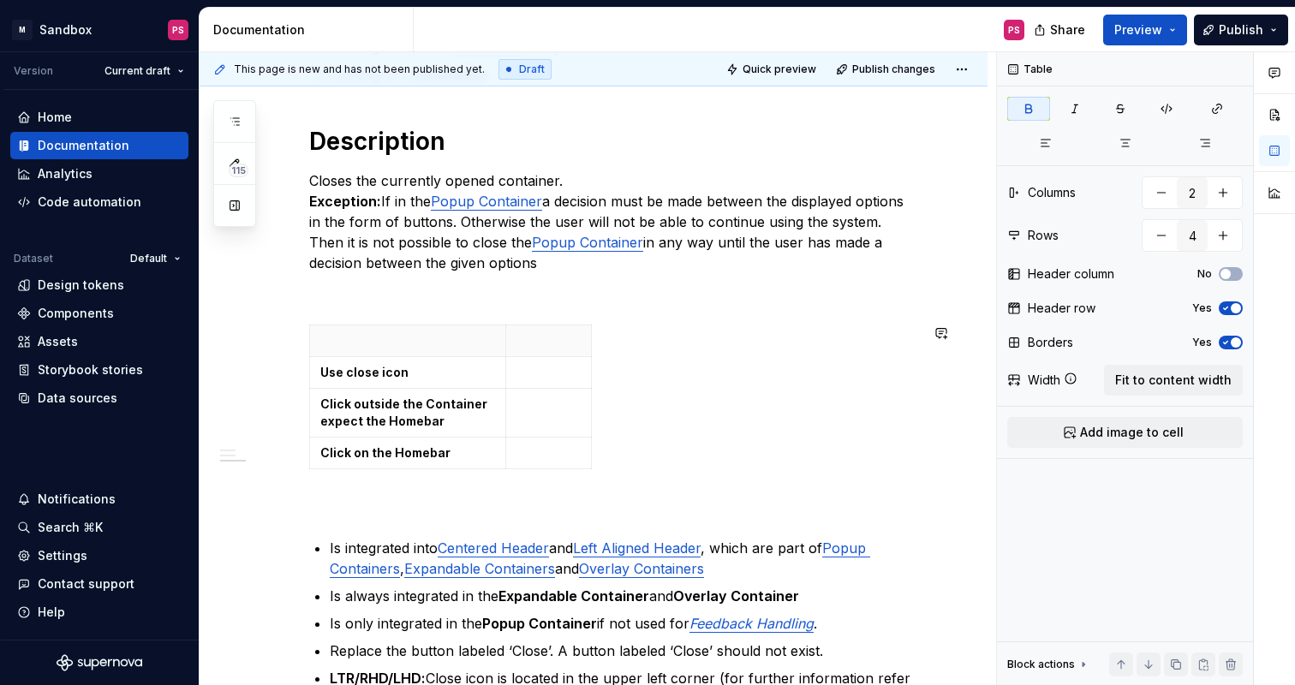
click at [454, 491] on div "Introduction The container is a visual element that can hold various contents. …" at bounding box center [614, 258] width 610 height 998
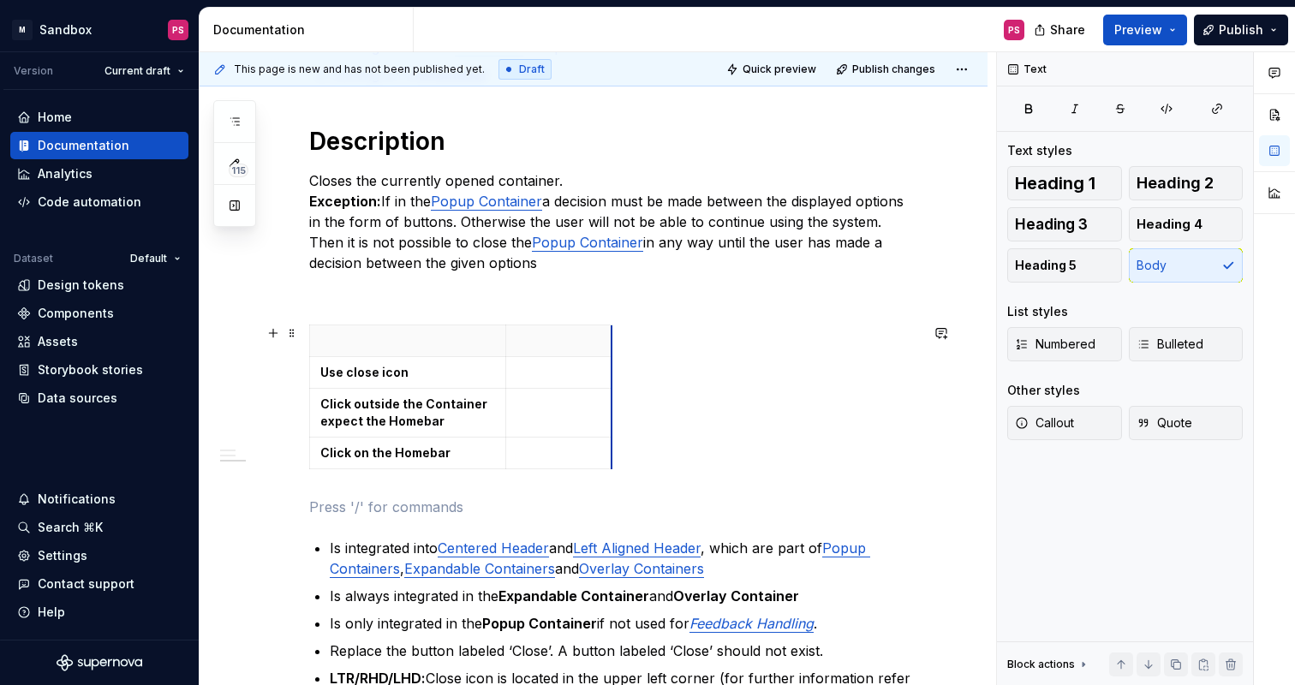
drag, startPoint x: 589, startPoint y: 343, endPoint x: 610, endPoint y: 343, distance: 20.6
click at [612, 395] on icon "button" at bounding box center [612, 397] width 8 height 8
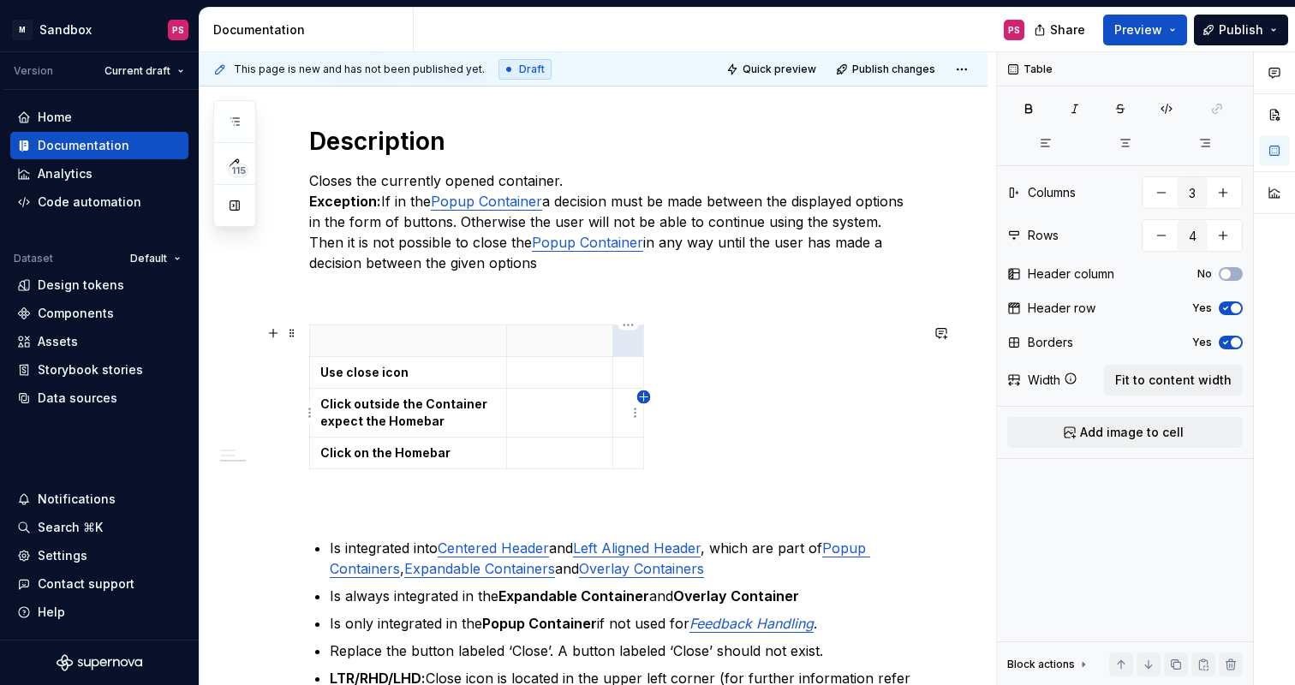
click at [647, 398] on icon "button" at bounding box center [644, 398] width 14 height 14
click at [443, 456] on p at bounding box center [407, 453] width 175 height 17
click at [592, 367] on div "Use close icon Click outside the Container expect the Homebar Click on the Home…" at bounding box center [614, 401] width 610 height 152
drag, startPoint x: 589, startPoint y: 364, endPoint x: 493, endPoint y: 369, distance: 96.9
click at [539, 398] on icon "button" at bounding box center [537, 398] width 14 height 14
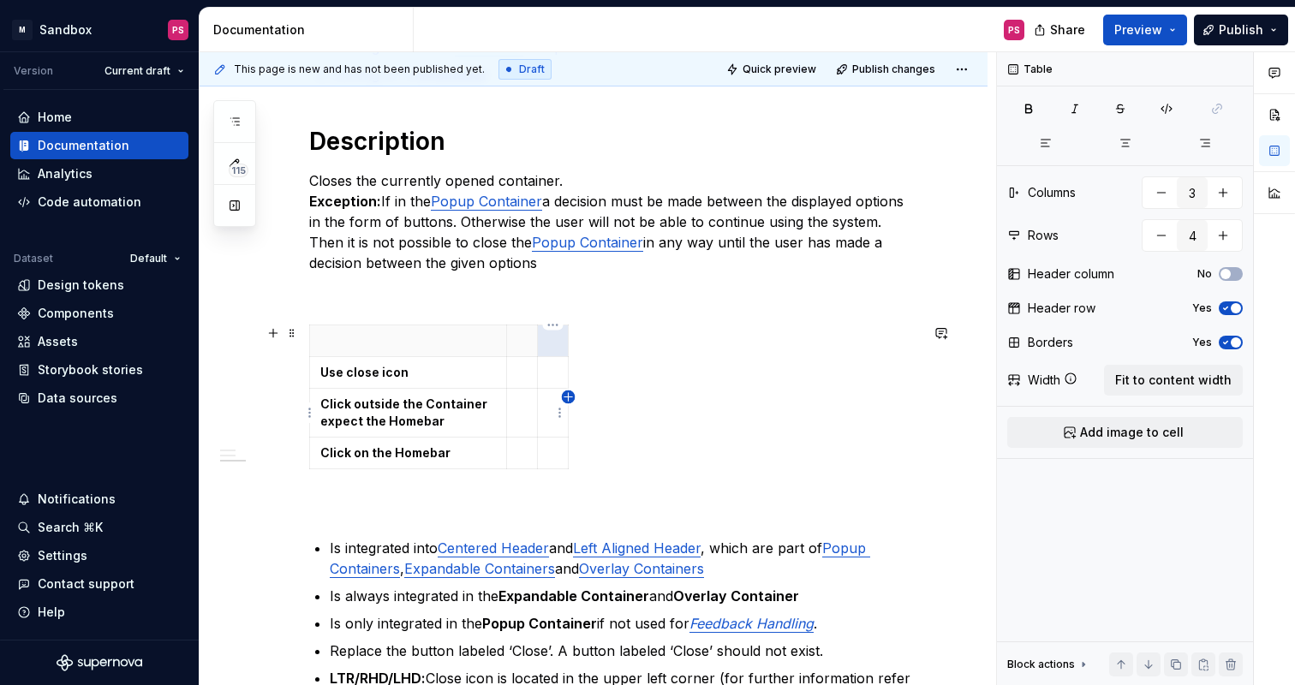
click at [568, 399] on icon "button" at bounding box center [568, 397] width 8 height 8
type input "4"
type textarea "*"
click at [599, 398] on icon "button" at bounding box center [599, 397] width 8 height 8
type input "5"
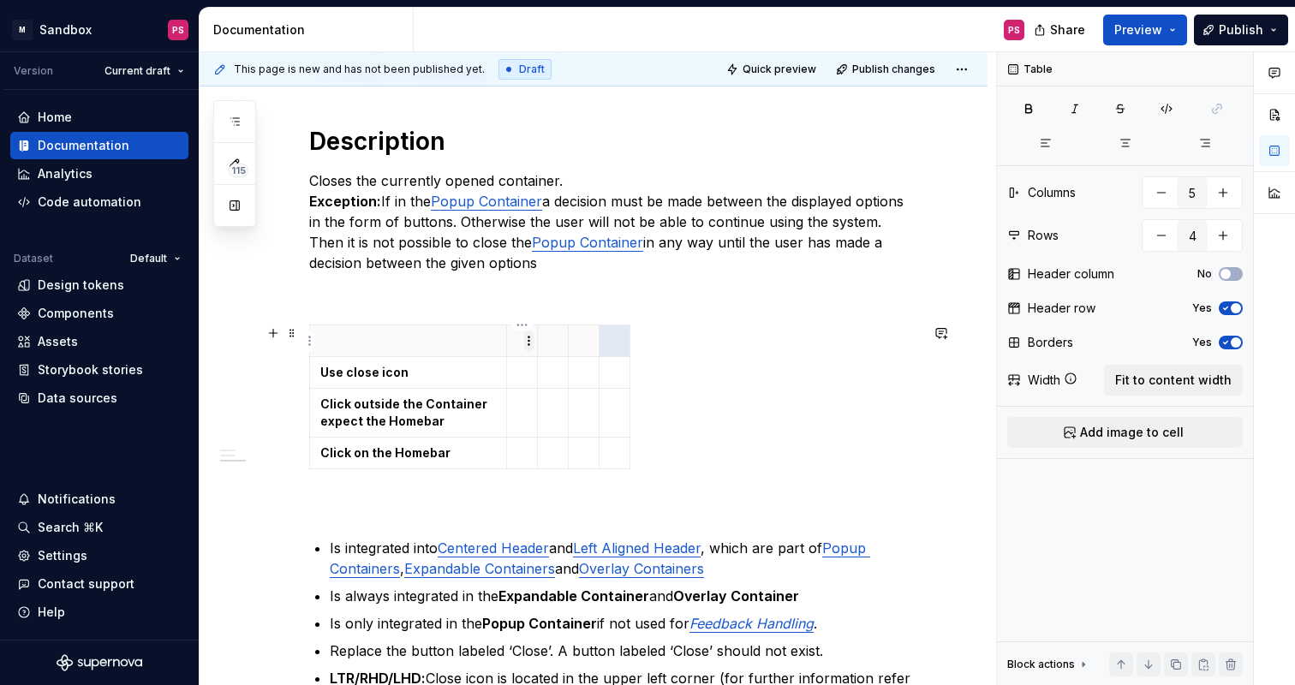
click at [523, 339] on html "× M Sandbox PS Version Current draft Home Documentation Analytics Code automati…" at bounding box center [647, 342] width 1295 height 685
click at [616, 454] on html "× M Sandbox PS Version Current draft Home Documentation Analytics Code automati…" at bounding box center [647, 342] width 1295 height 685
click at [617, 455] on html "× M Sandbox PS Version Current draft Home Documentation Analytics Code automati…" at bounding box center [647, 342] width 1295 height 685
click at [521, 339] on html "× M Sandbox PS Version Current draft Home Documentation Analytics Code automati…" at bounding box center [647, 342] width 1295 height 685
drag, startPoint x: 538, startPoint y: 337, endPoint x: 608, endPoint y: 339, distance: 70.3
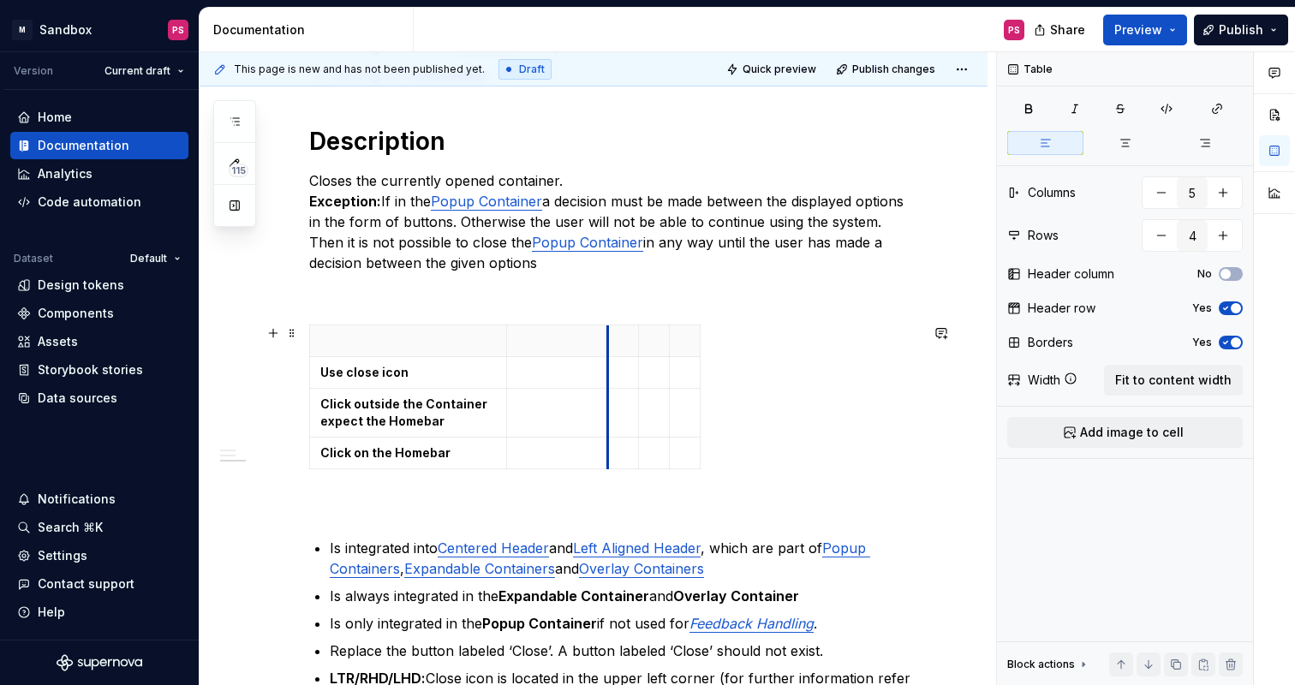
click at [608, 339] on th at bounding box center [623, 341] width 31 height 32
drag, startPoint x: 637, startPoint y: 342, endPoint x: 708, endPoint y: 349, distance: 71.5
drag, startPoint x: 743, startPoint y: 344, endPoint x: 800, endPoint y: 347, distance: 57.4
click at [802, 347] on th at bounding box center [814, 341] width 31 height 32
click at [830, 343] on table "Use close icon Click outside the Container expect the Homebar Click on the Home…" at bounding box center [570, 397] width 522 height 145
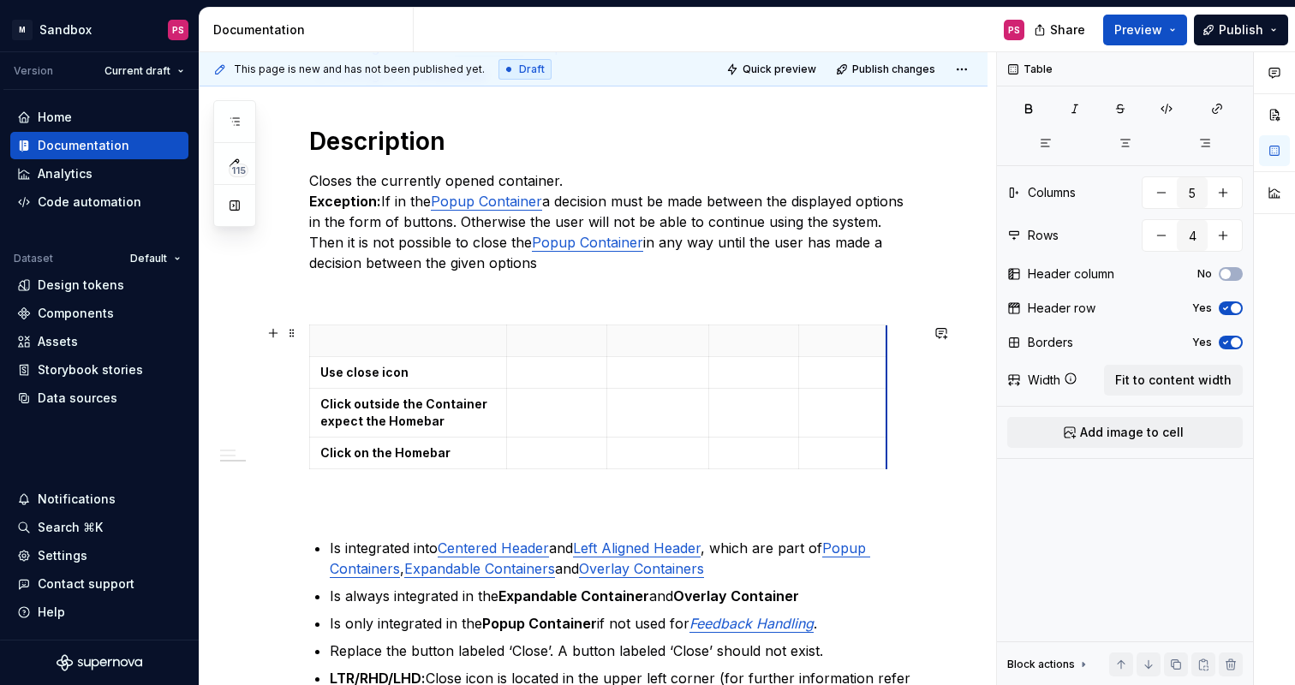
drag, startPoint x: 830, startPoint y: 347, endPoint x: 887, endPoint y: 349, distance: 57.4
click at [1131, 381] on span "Fit to content width" at bounding box center [1173, 380] width 116 height 17
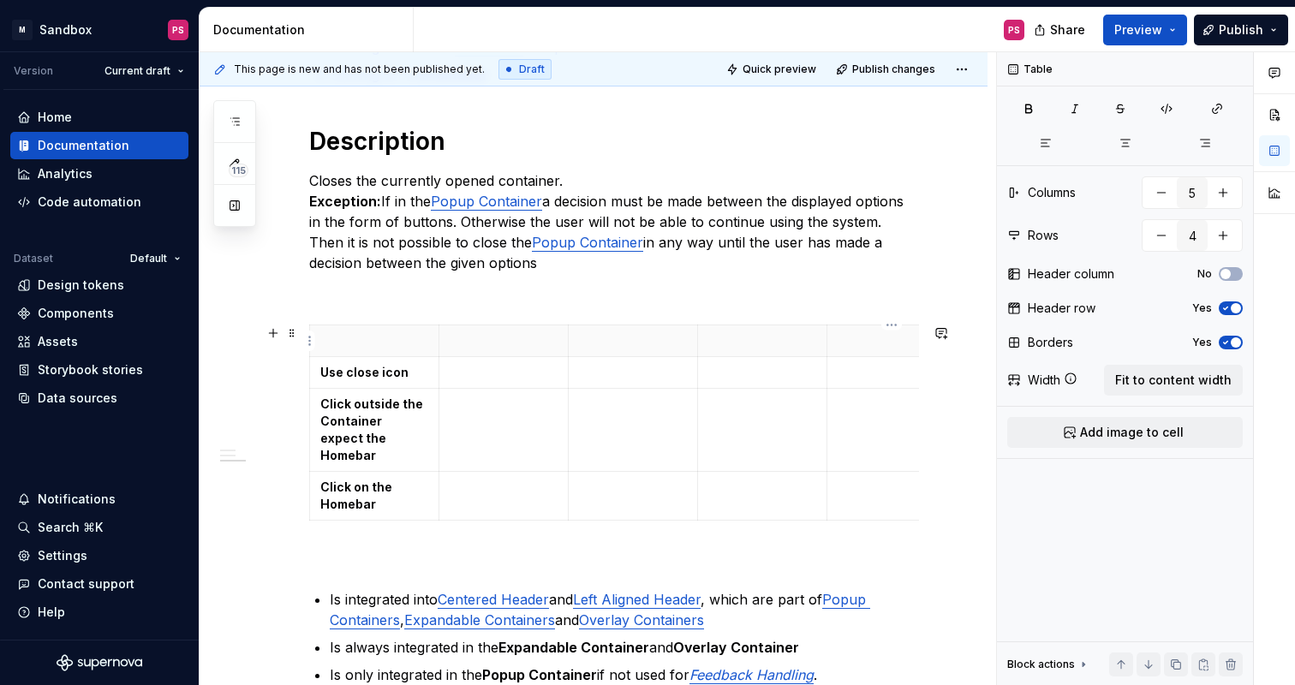
click at [899, 338] on p at bounding box center [892, 340] width 108 height 17
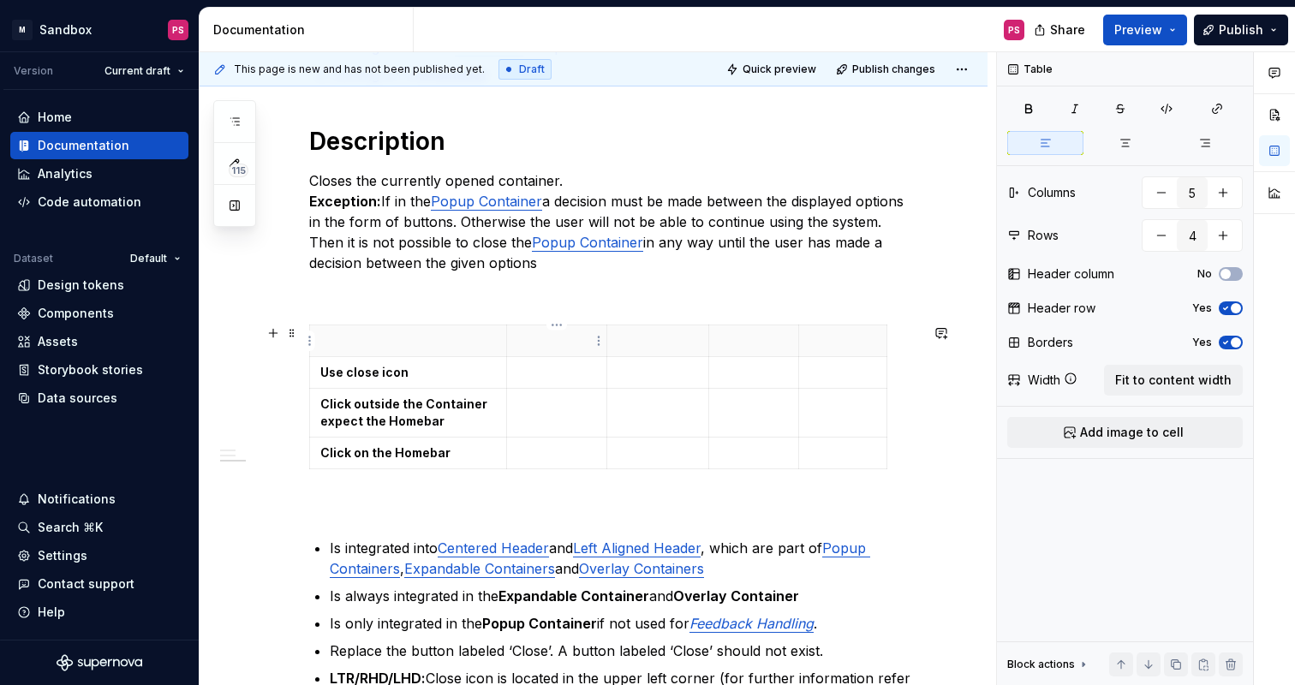
click at [546, 343] on p at bounding box center [557, 340] width 80 height 17
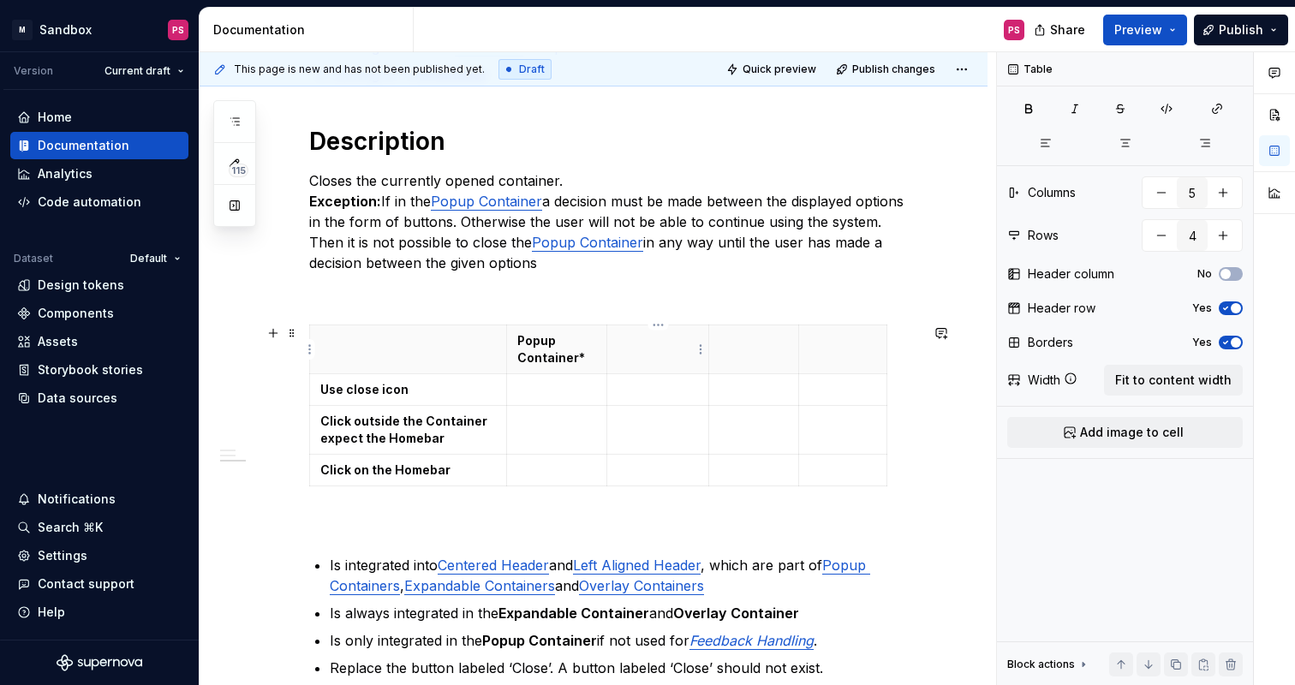
click at [655, 348] on p at bounding box center [658, 340] width 81 height 17
click at [743, 357] on th at bounding box center [754, 349] width 90 height 49
click at [823, 355] on th at bounding box center [843, 349] width 88 height 49
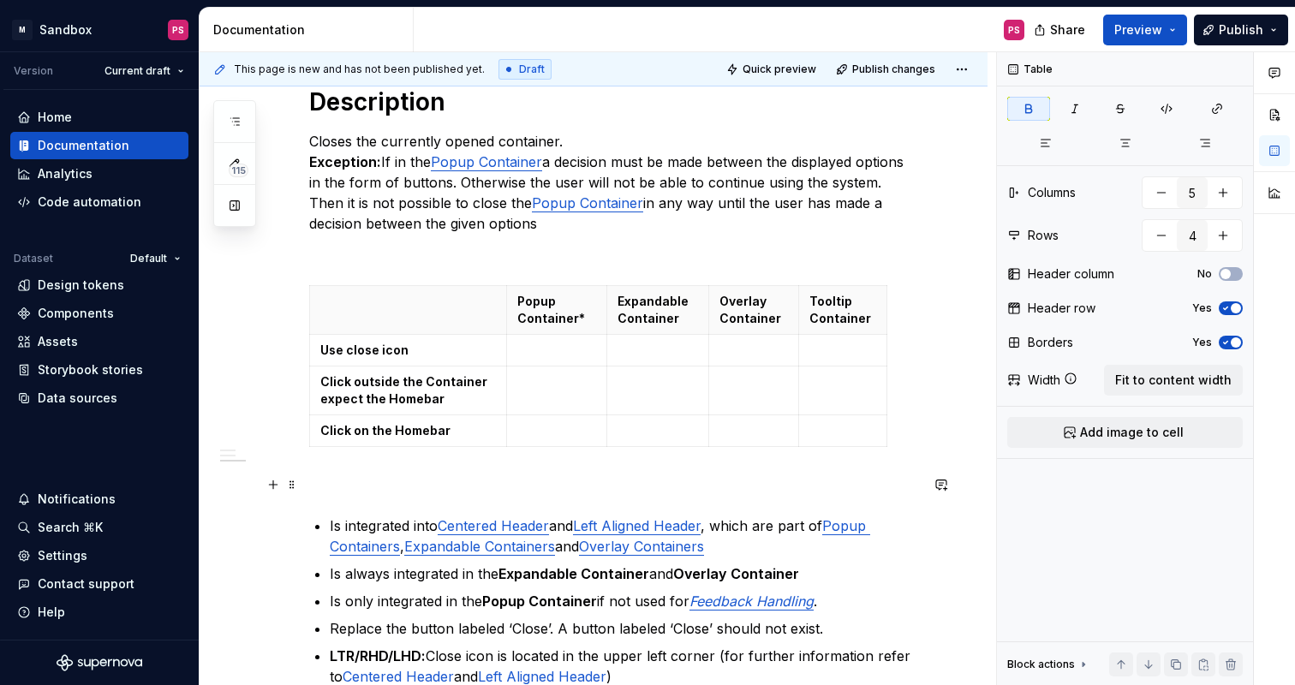
scroll to position [619, 0]
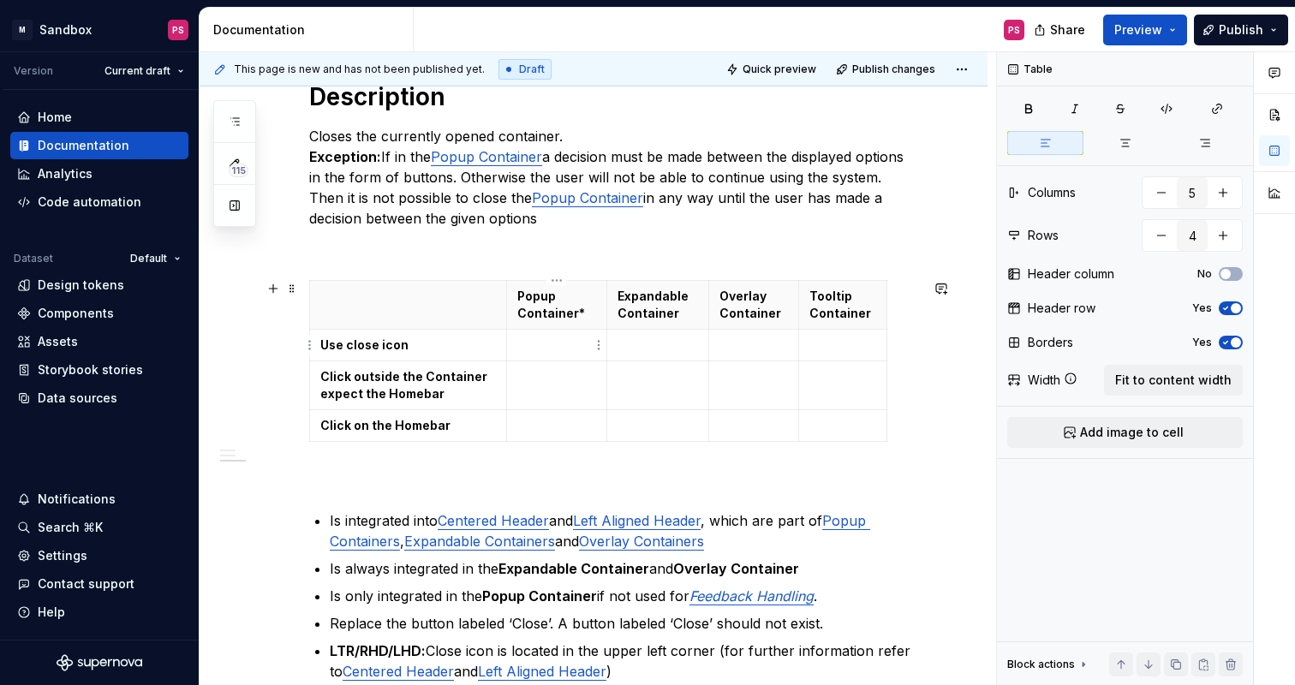
click at [566, 348] on p at bounding box center [557, 345] width 80 height 17
drag, startPoint x: 797, startPoint y: 307, endPoint x: 814, endPoint y: 307, distance: 16.3
click at [903, 303] on table "Popup Container* Expandable Container Overlay Container Tooltip Container Use c…" at bounding box center [606, 361] width 594 height 162
drag, startPoint x: 901, startPoint y: 307, endPoint x: 912, endPoint y: 307, distance: 11.2
click at [556, 349] on p at bounding box center [557, 345] width 80 height 17
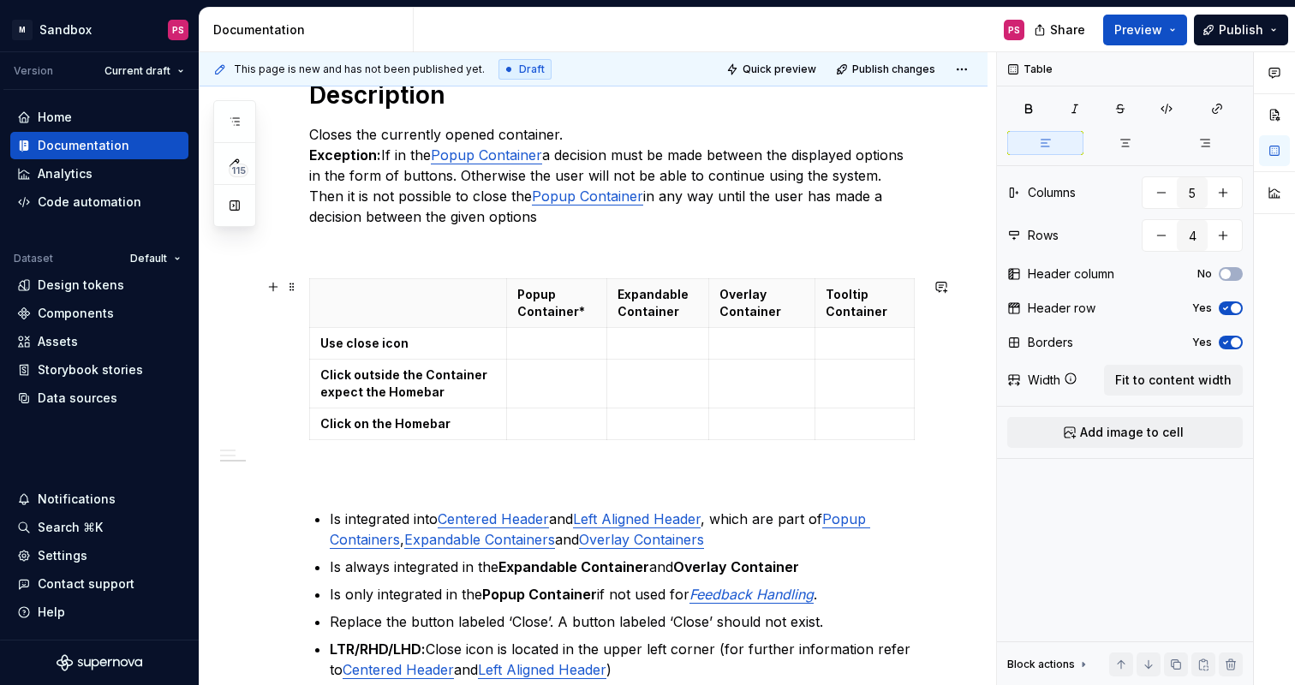
scroll to position [634, 0]
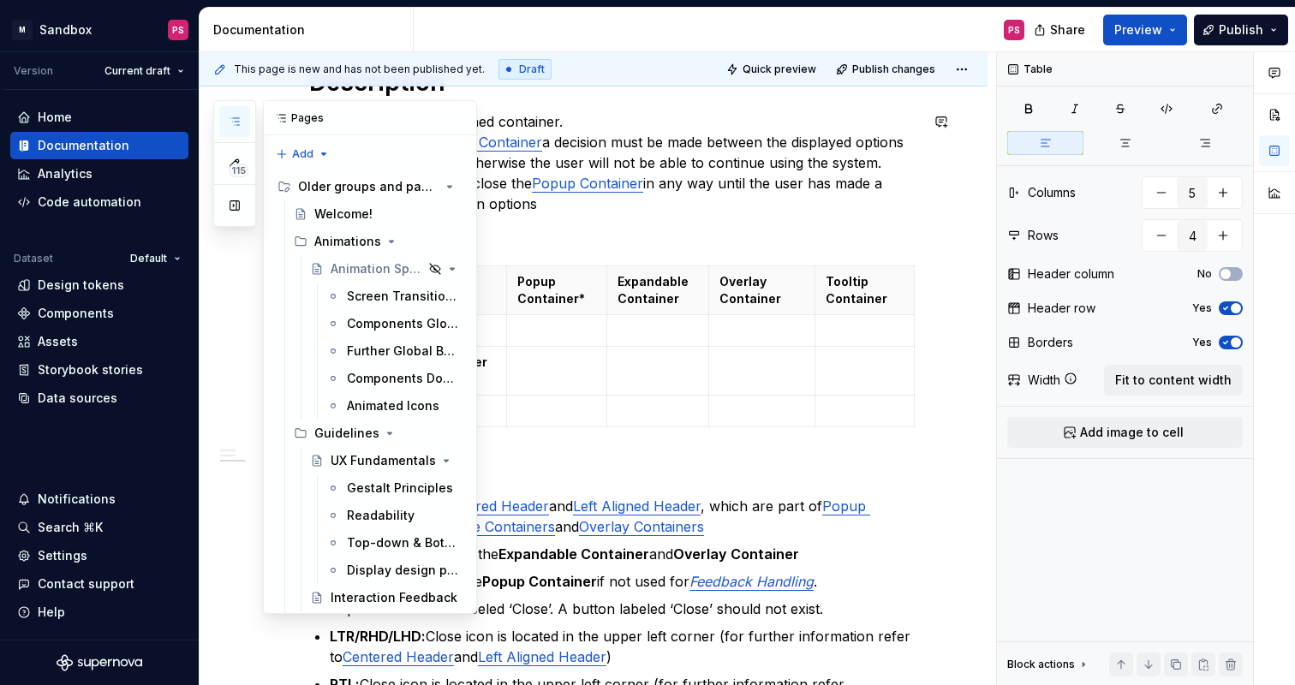
click at [241, 127] on icon "button" at bounding box center [235, 122] width 14 height 14
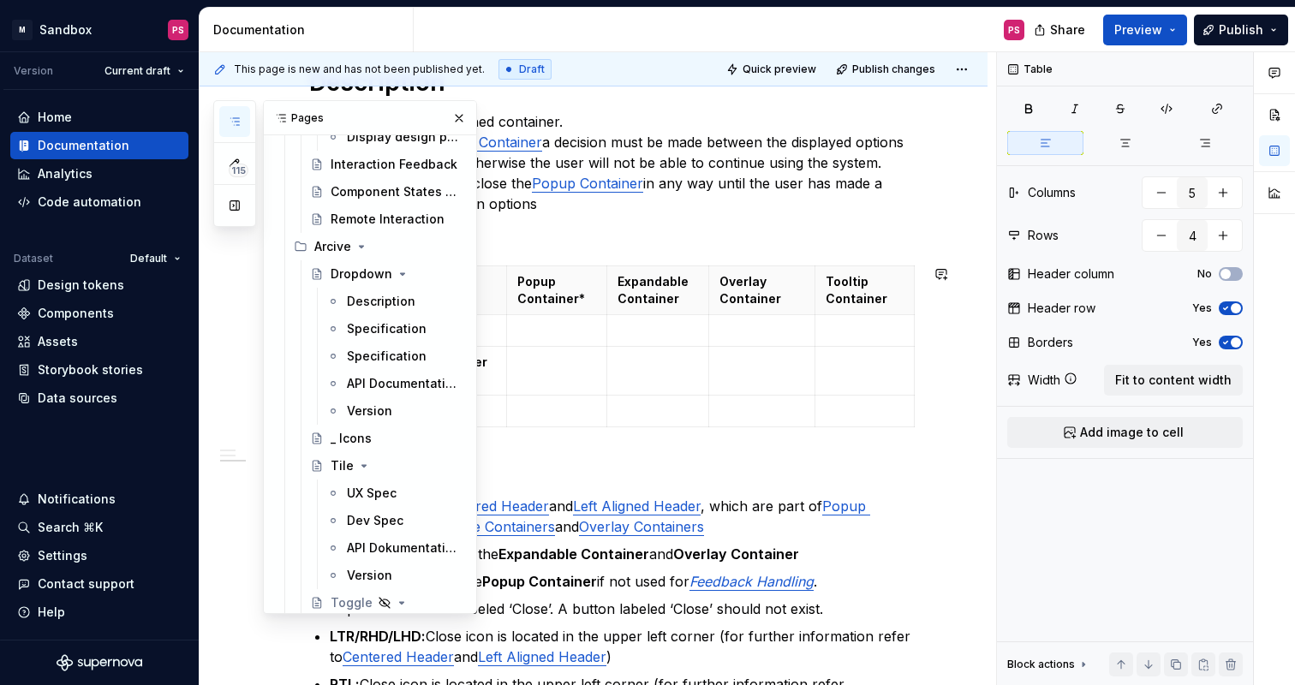
scroll to position [445, 0]
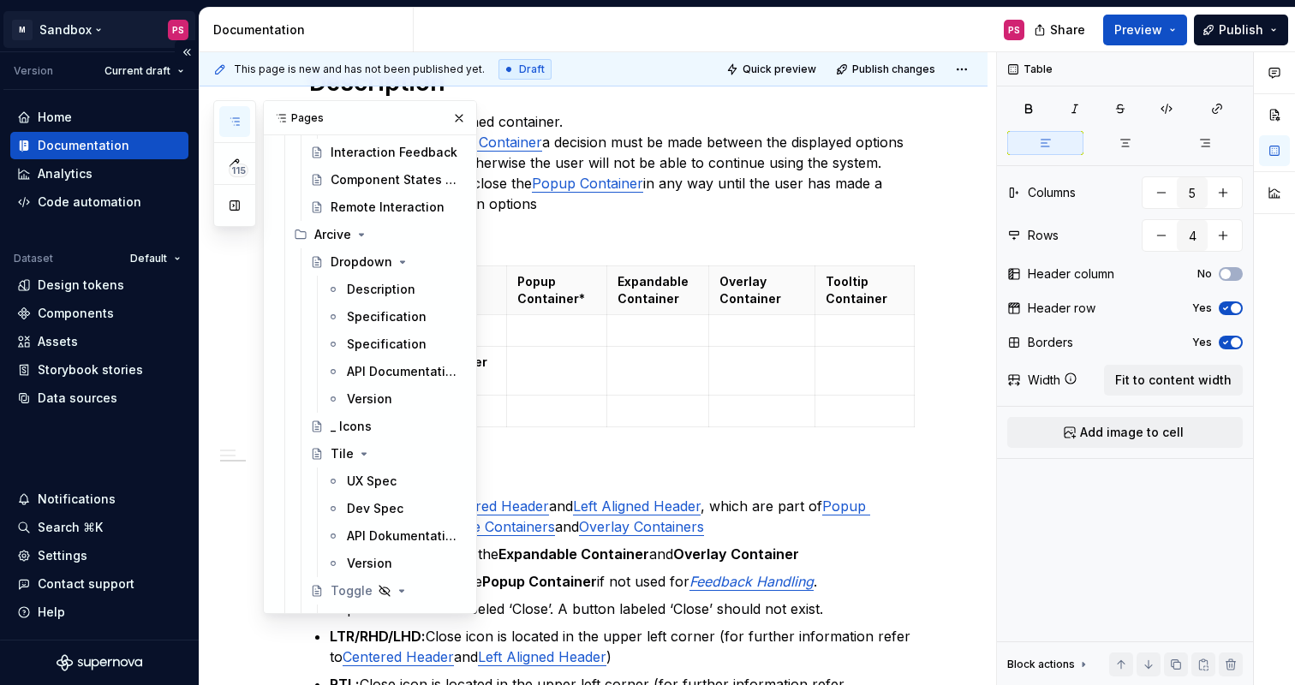
click at [100, 27] on html "× M Sandbox PS Version Current draft Home Documentation Analytics Code automati…" at bounding box center [647, 342] width 1295 height 685
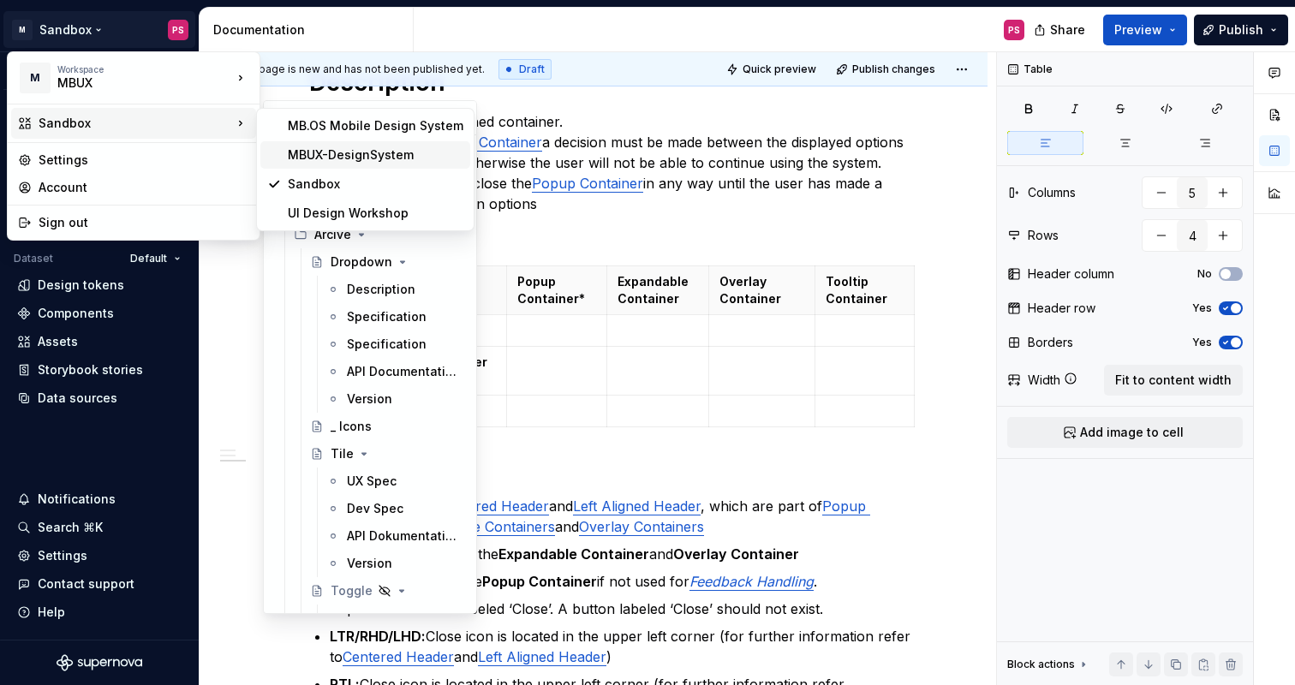
click at [302, 154] on div "MBUX-DesignSystem" at bounding box center [376, 154] width 176 height 17
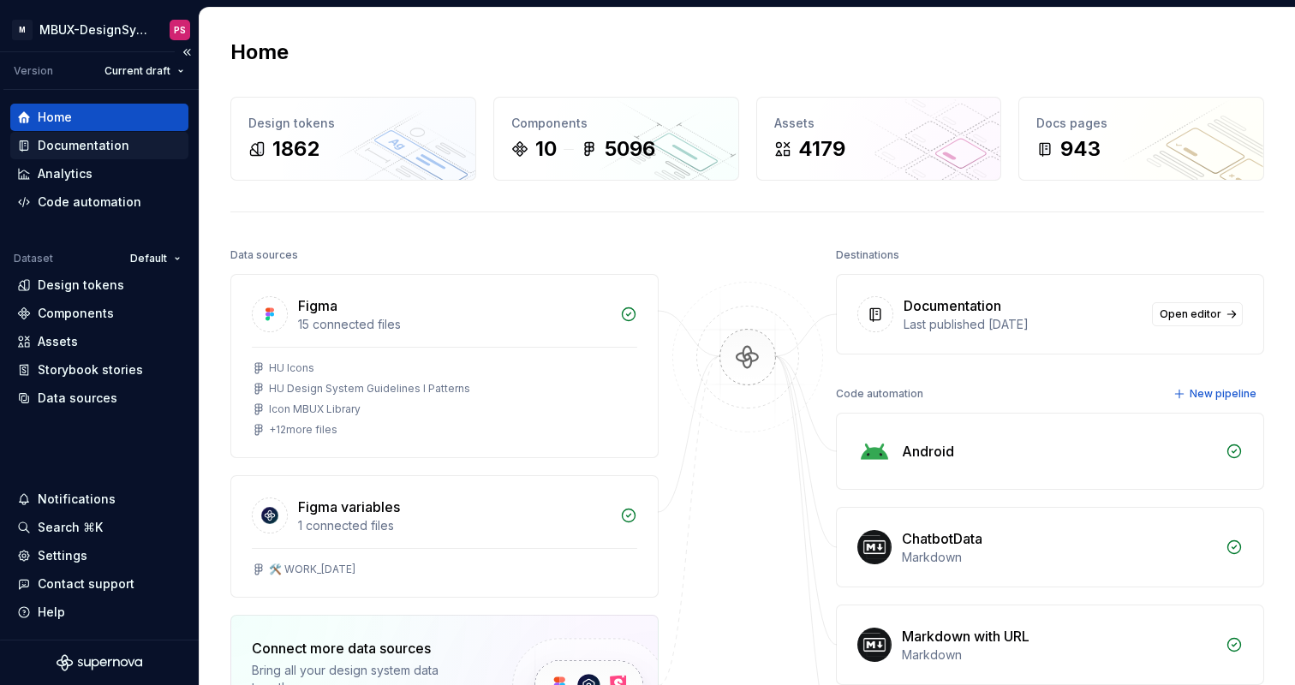
click at [116, 141] on div "Documentation" at bounding box center [84, 145] width 92 height 17
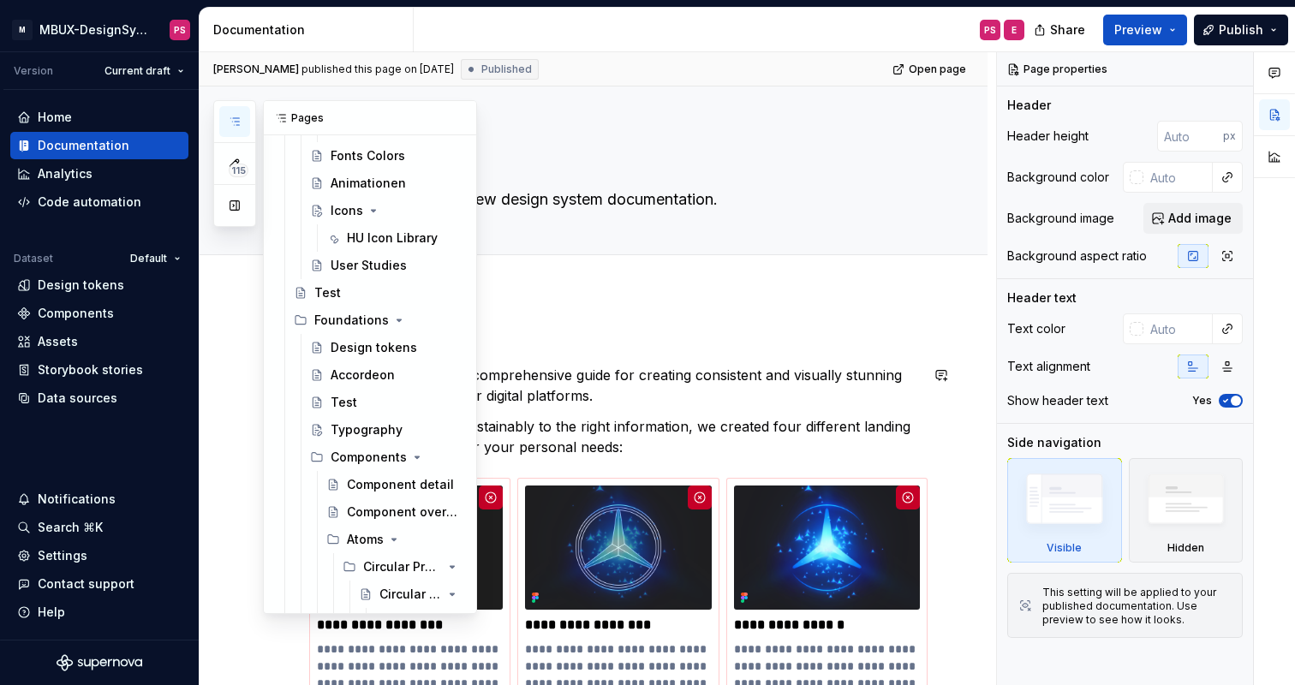
scroll to position [4210, 0]
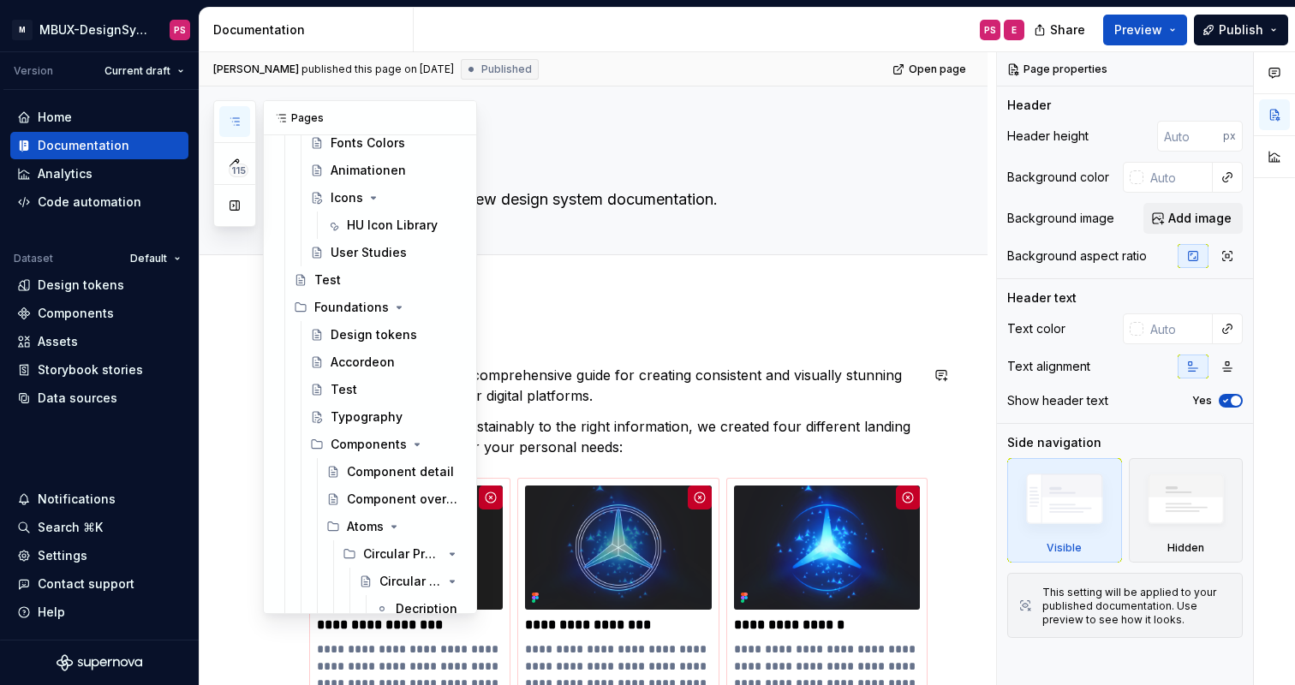
type textarea "*"
type textarea "MBUX Design System"
type textarea "Together we build the most desirable in-car experience"
type input "250"
type input "#ffffffff"
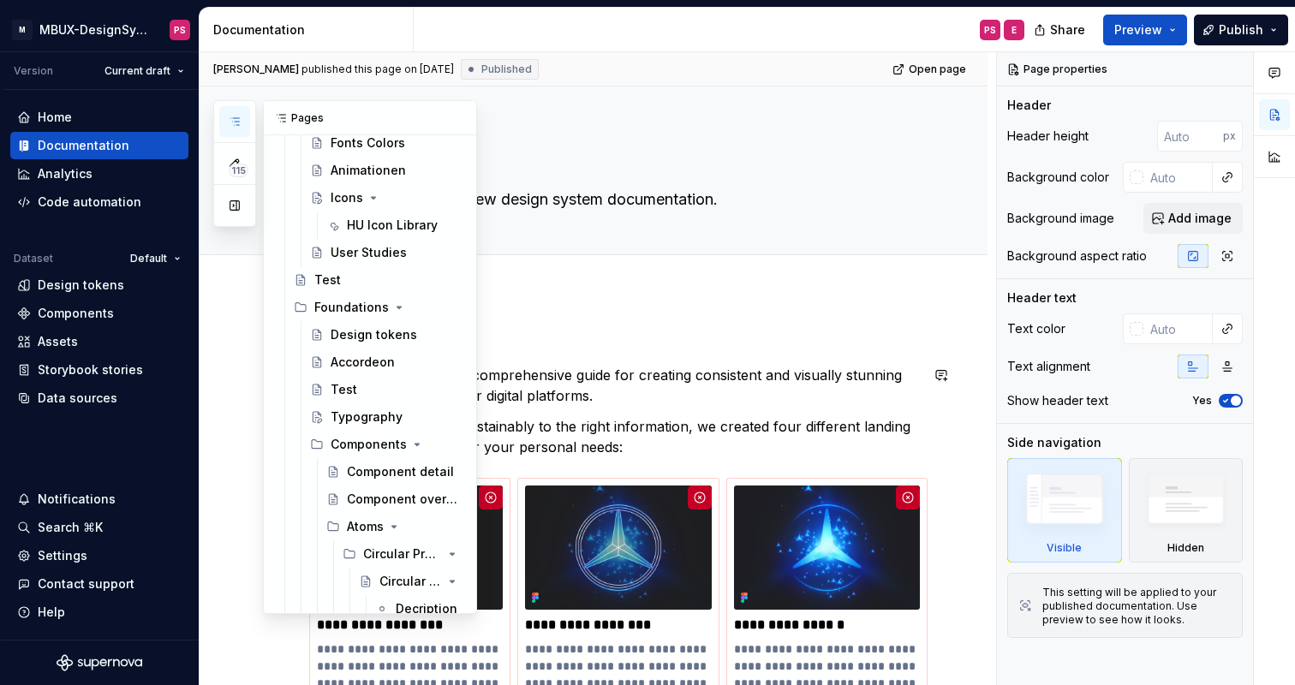
type input "#FFFFFF"
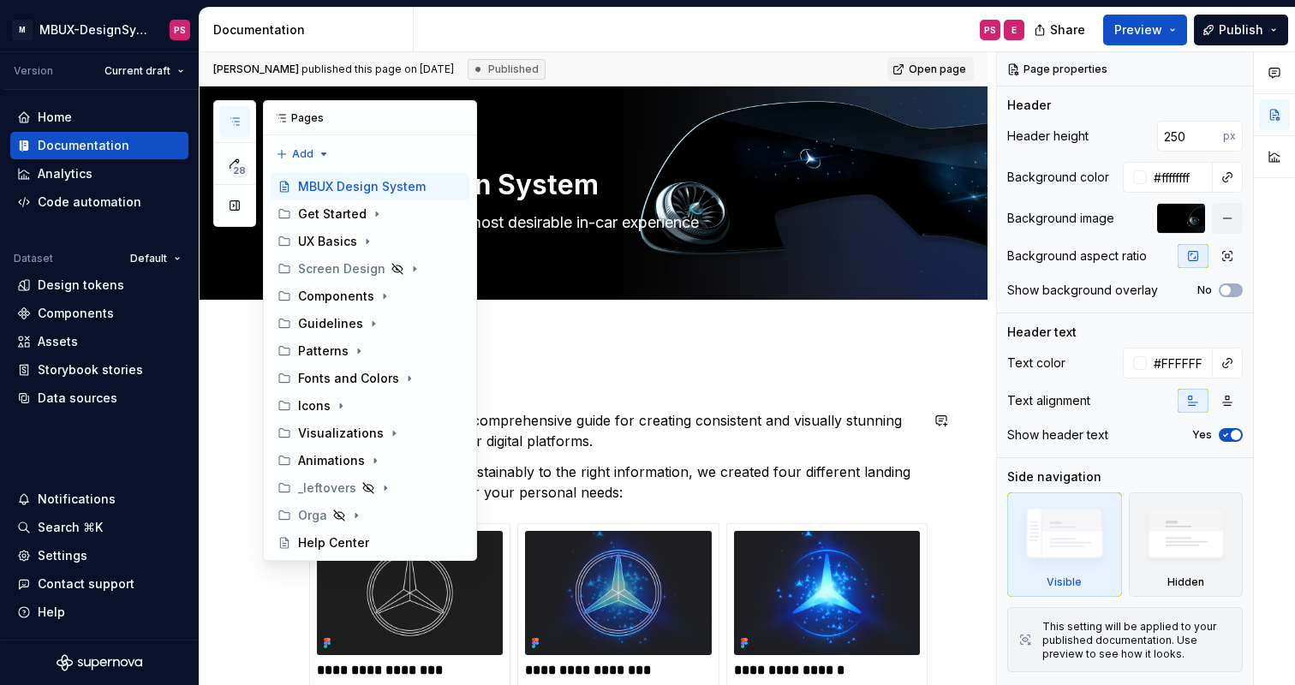
scroll to position [0, 0]
click at [339, 350] on div "Patterns" at bounding box center [323, 351] width 51 height 17
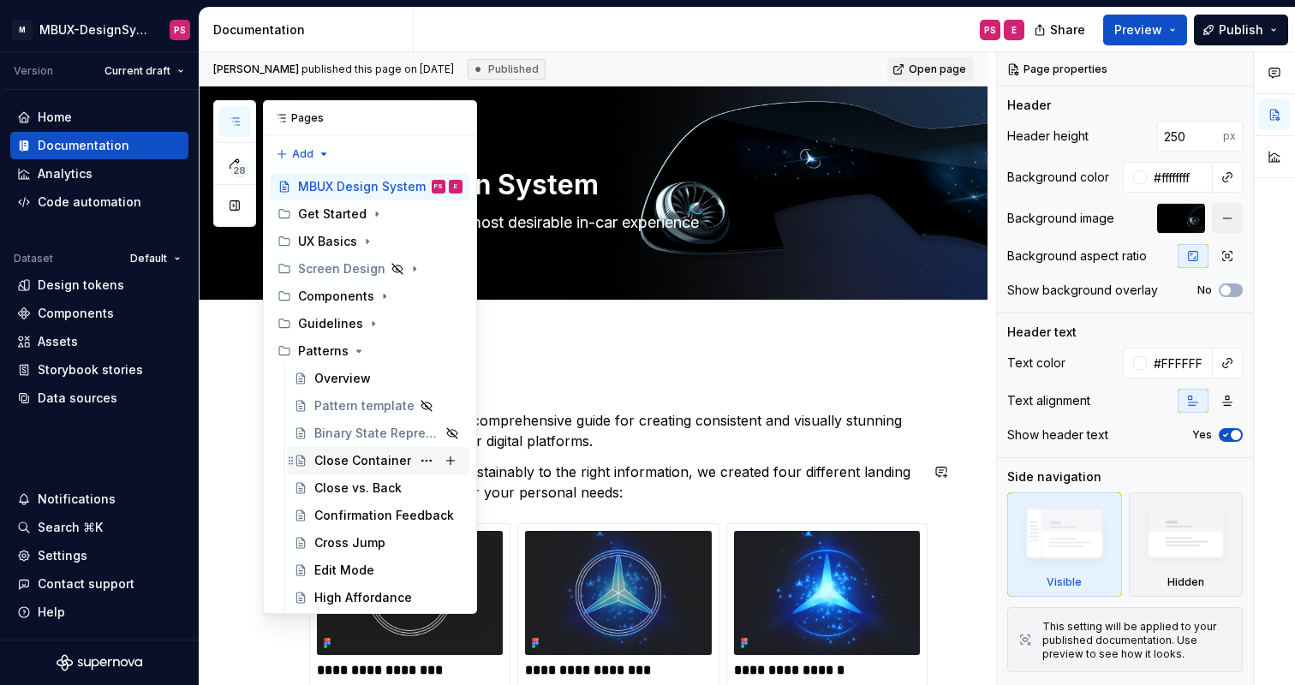
click at [346, 465] on div "Close Container" at bounding box center [362, 460] width 97 height 17
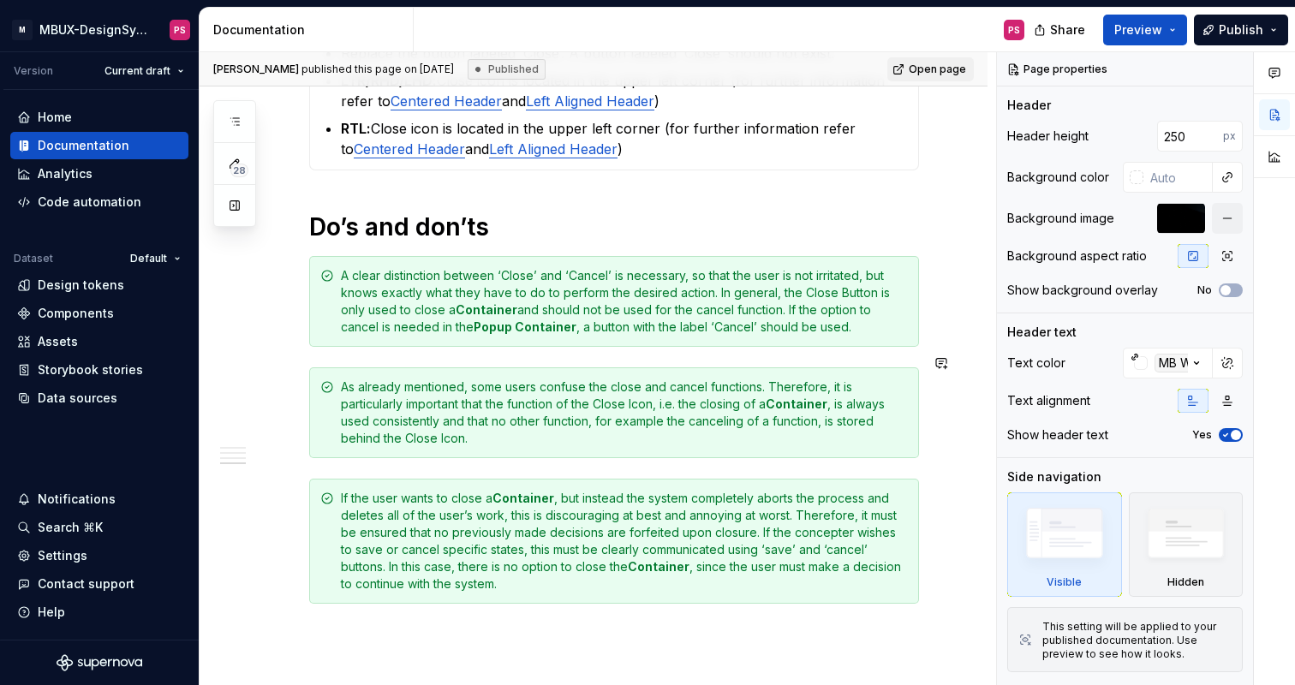
scroll to position [1728, 0]
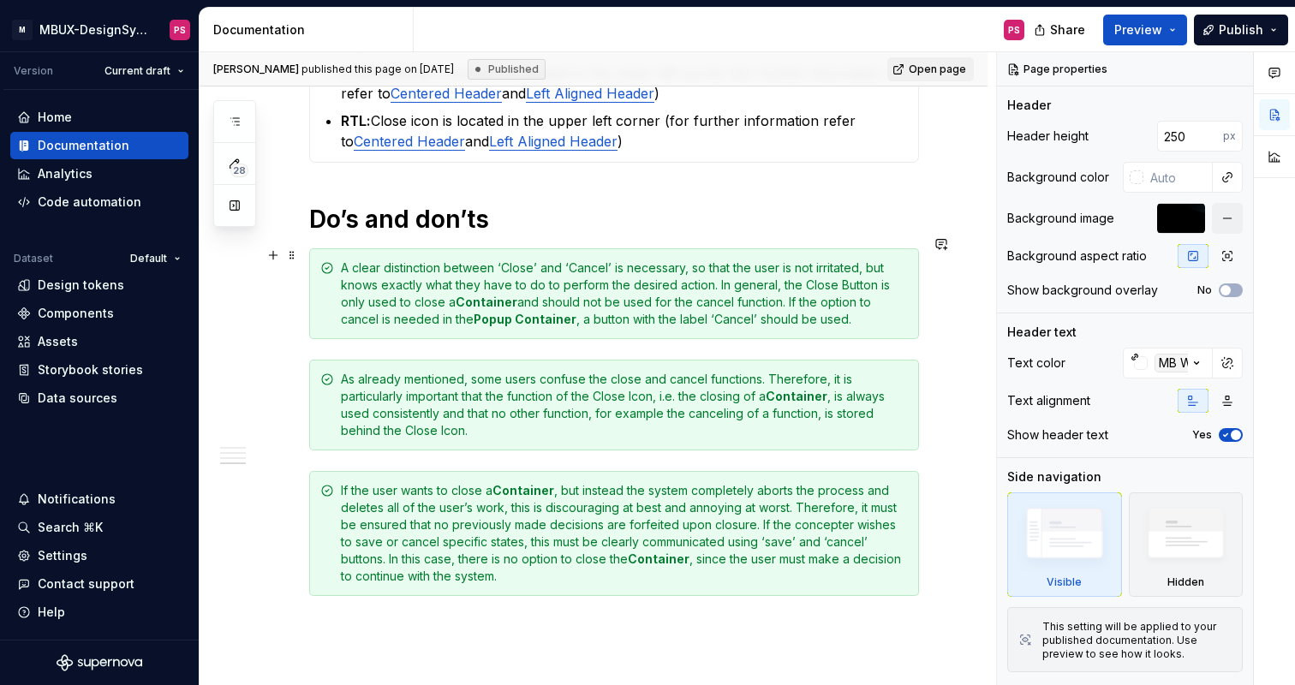
click at [324, 261] on icon at bounding box center [327, 268] width 14 height 14
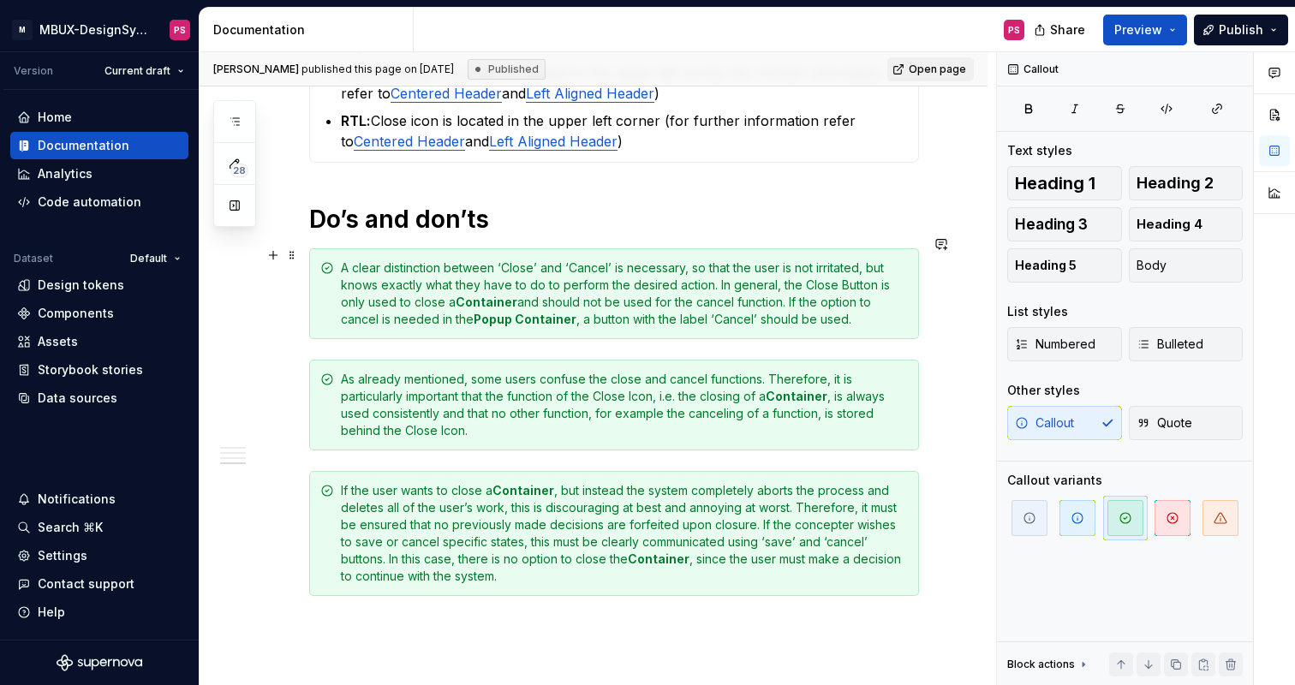
drag, startPoint x: 319, startPoint y: 254, endPoint x: 337, endPoint y: 258, distance: 18.5
click at [337, 258] on div "A clear distinction between ‘Close’ and ‘Cancel’ is necessary, so that the user…" at bounding box center [614, 293] width 610 height 91
click at [291, 256] on span at bounding box center [292, 255] width 14 height 24
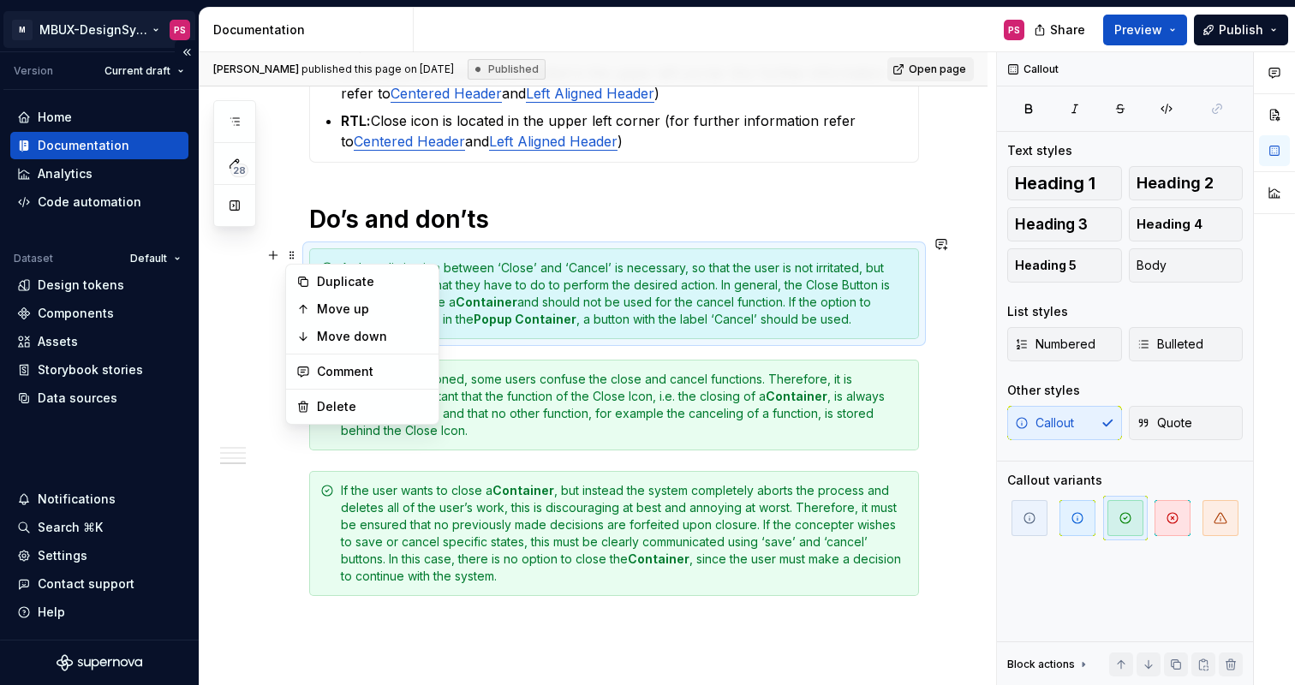
click at [152, 27] on html "× M MBUX-DesignSystem PS Version Current draft Home Documentation Analytics Cod…" at bounding box center [647, 342] width 1295 height 685
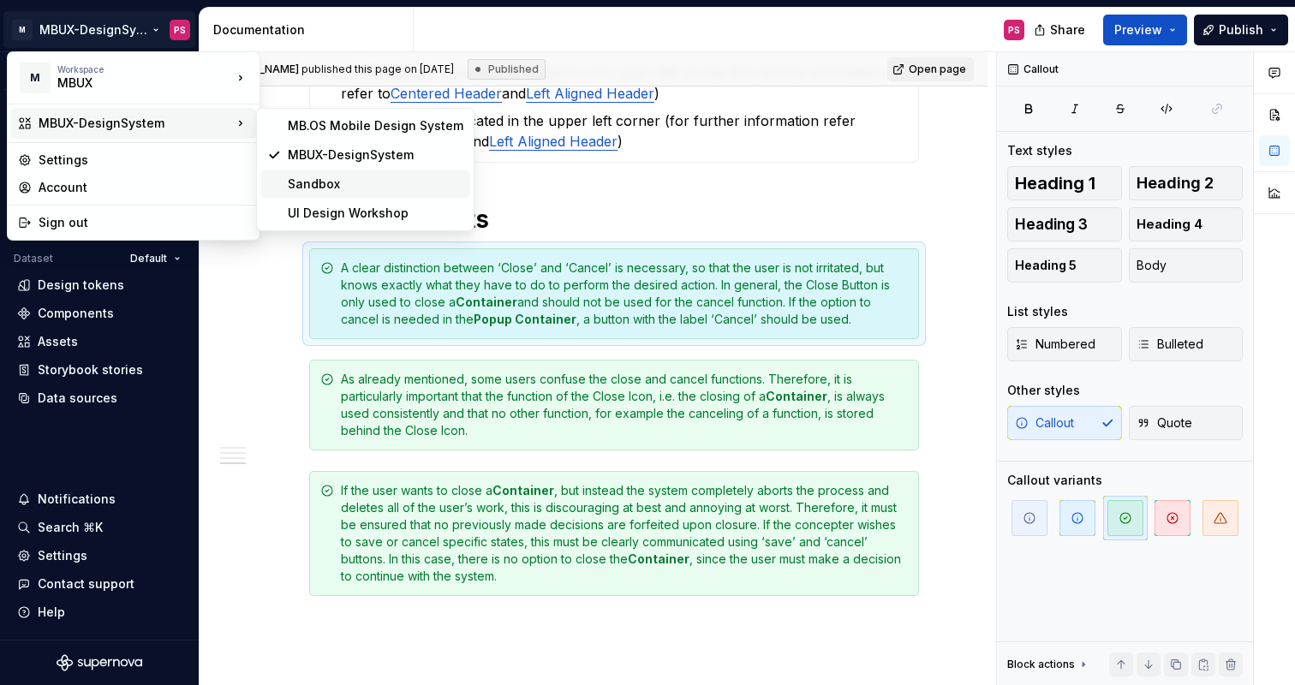
click at [314, 178] on div "Sandbox" at bounding box center [376, 184] width 176 height 17
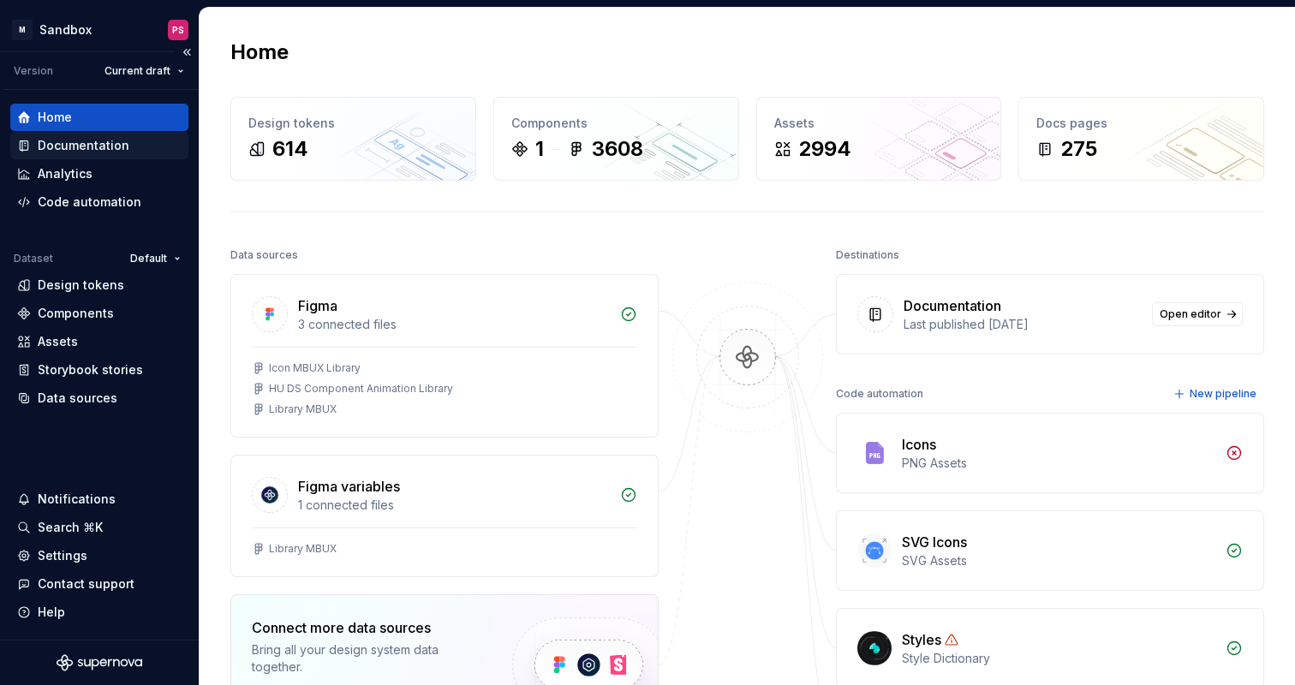
click at [107, 140] on div "Documentation" at bounding box center [84, 145] width 92 height 17
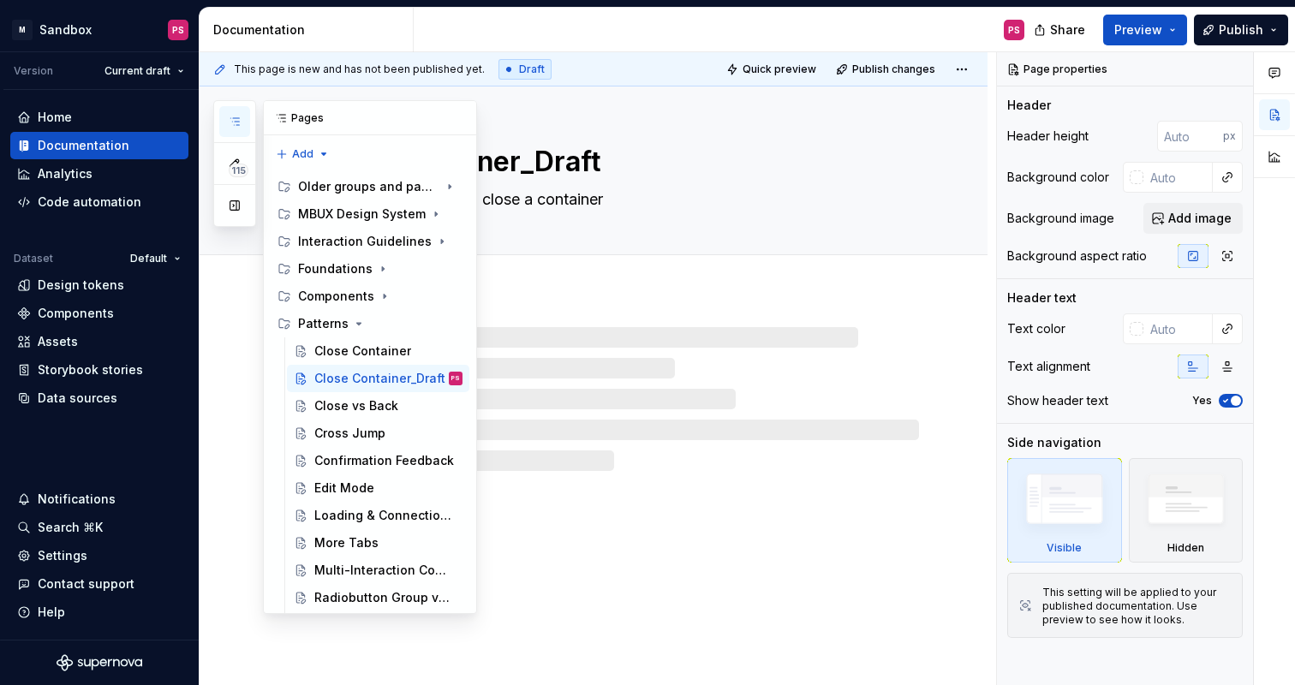
click at [236, 123] on icon "button" at bounding box center [235, 122] width 14 height 14
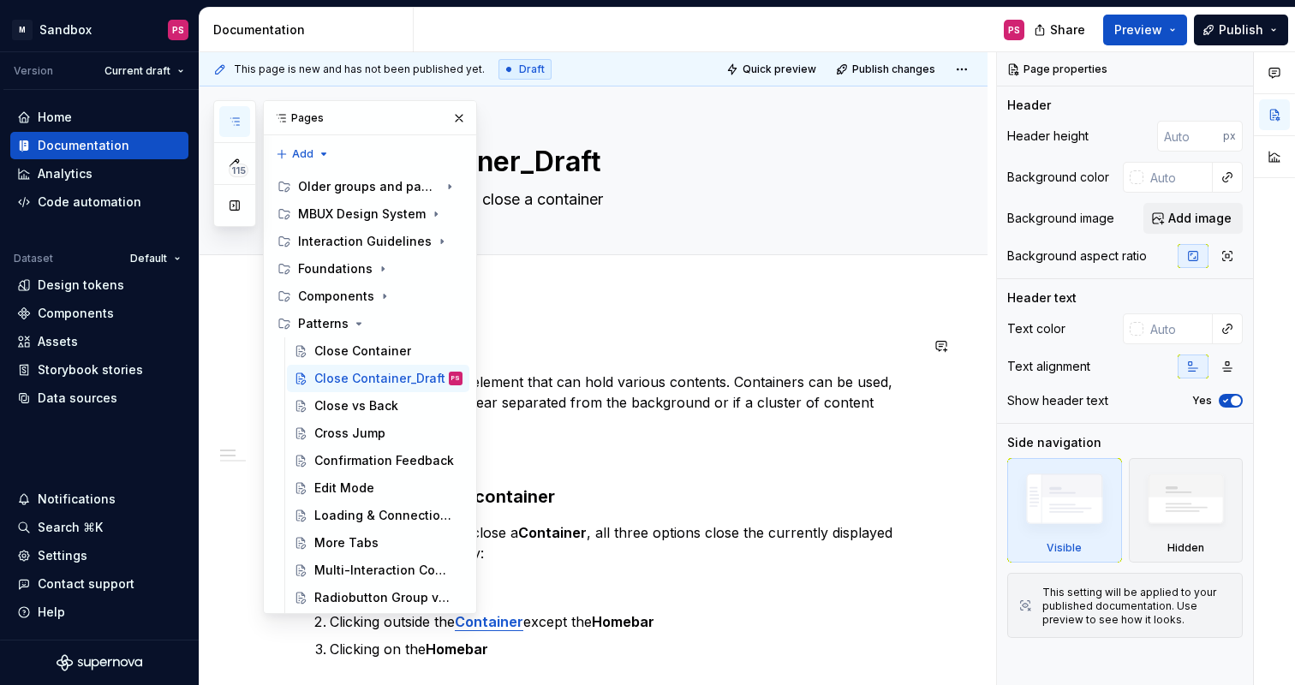
click at [647, 349] on h3 "Introduction" at bounding box center [614, 346] width 610 height 24
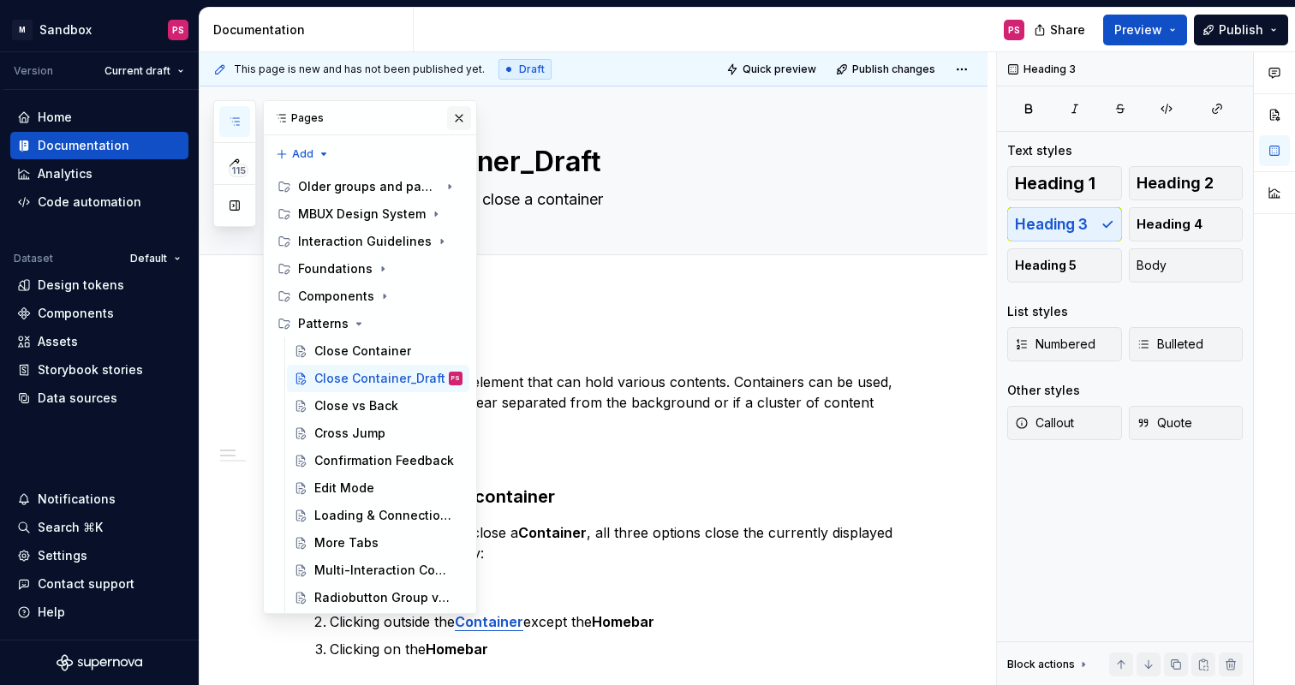
click at [456, 115] on button "button" at bounding box center [459, 118] width 24 height 24
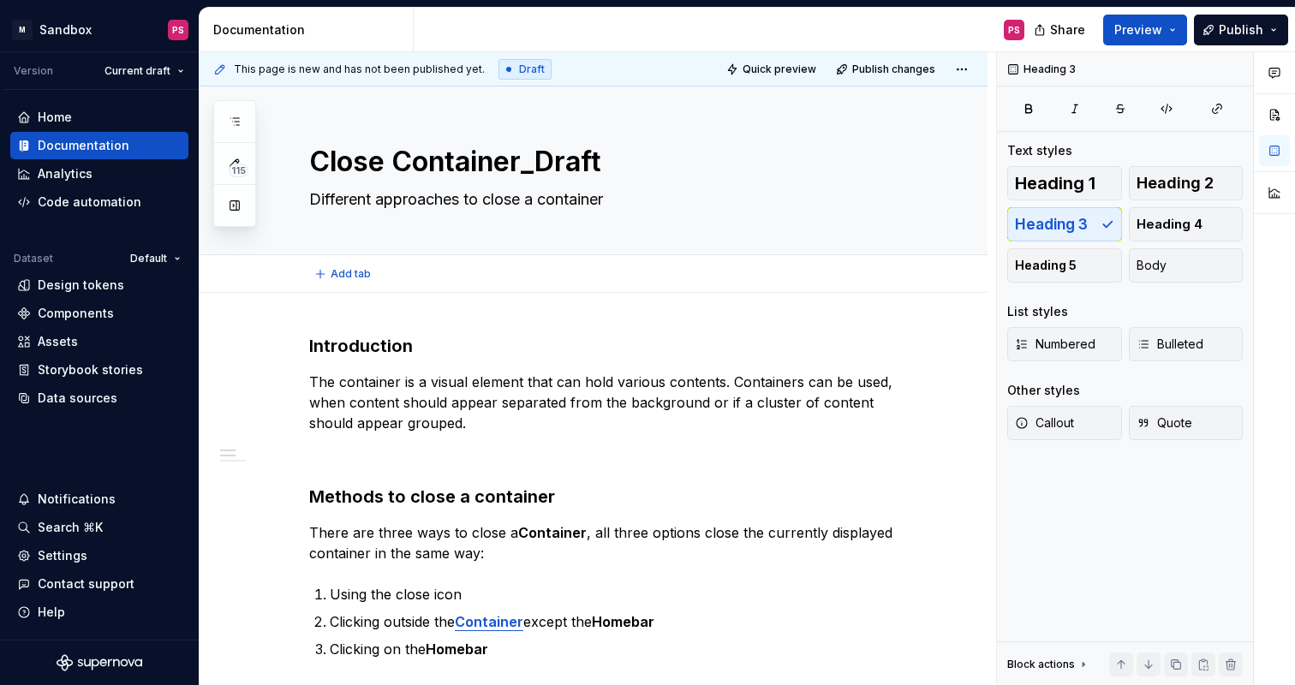
type textarea "*"
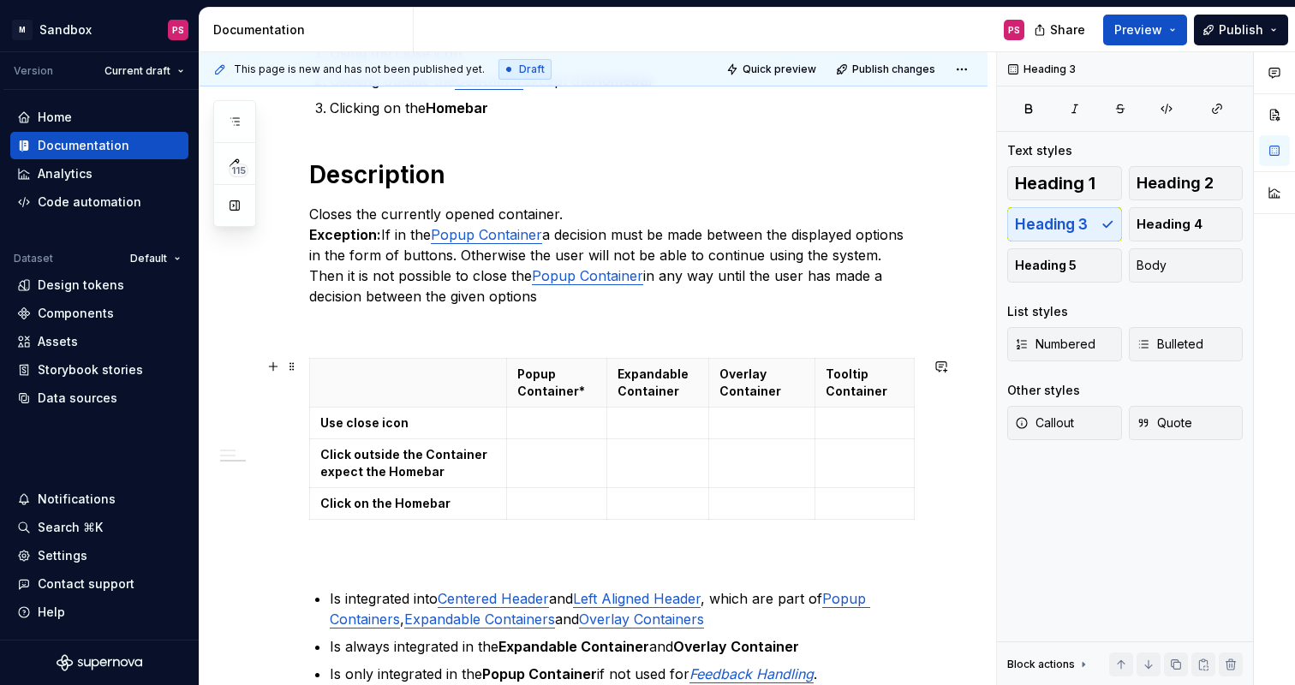
scroll to position [543, 0]
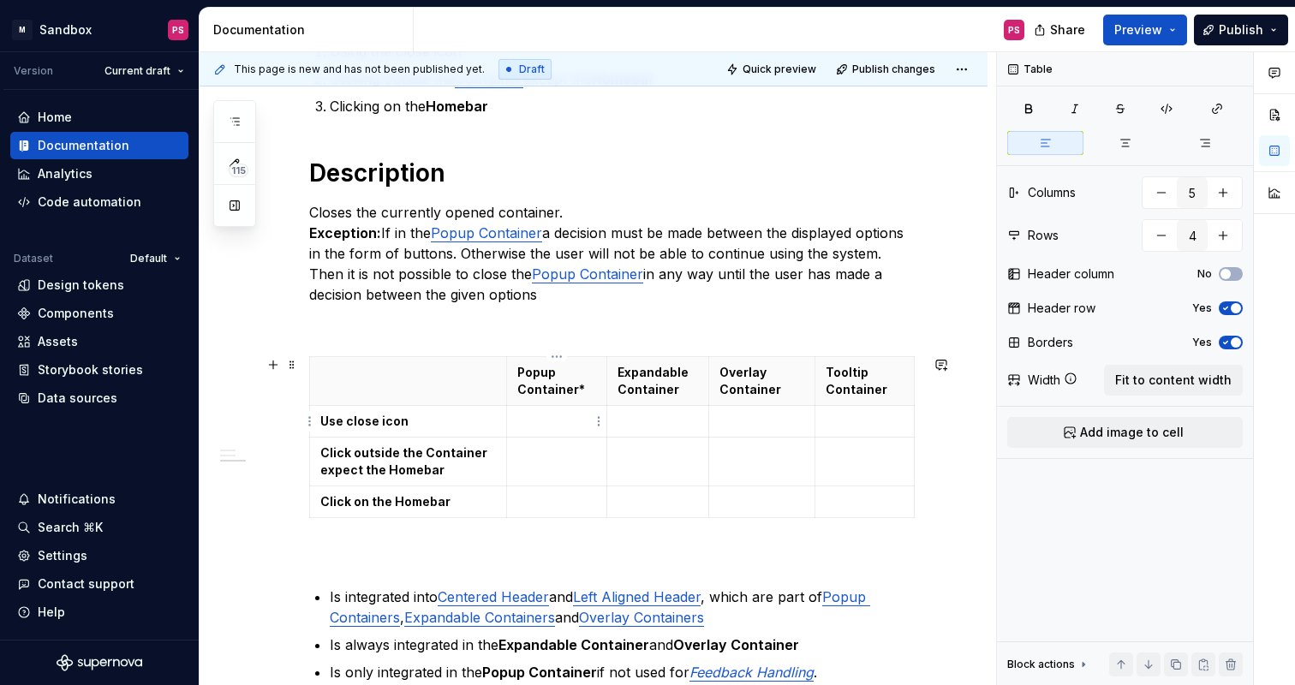
click at [565, 429] on p at bounding box center [557, 421] width 80 height 17
click at [502, 341] on div "Introduction The container is a visual element that can hold various contents. …" at bounding box center [614, 298] width 610 height 1015
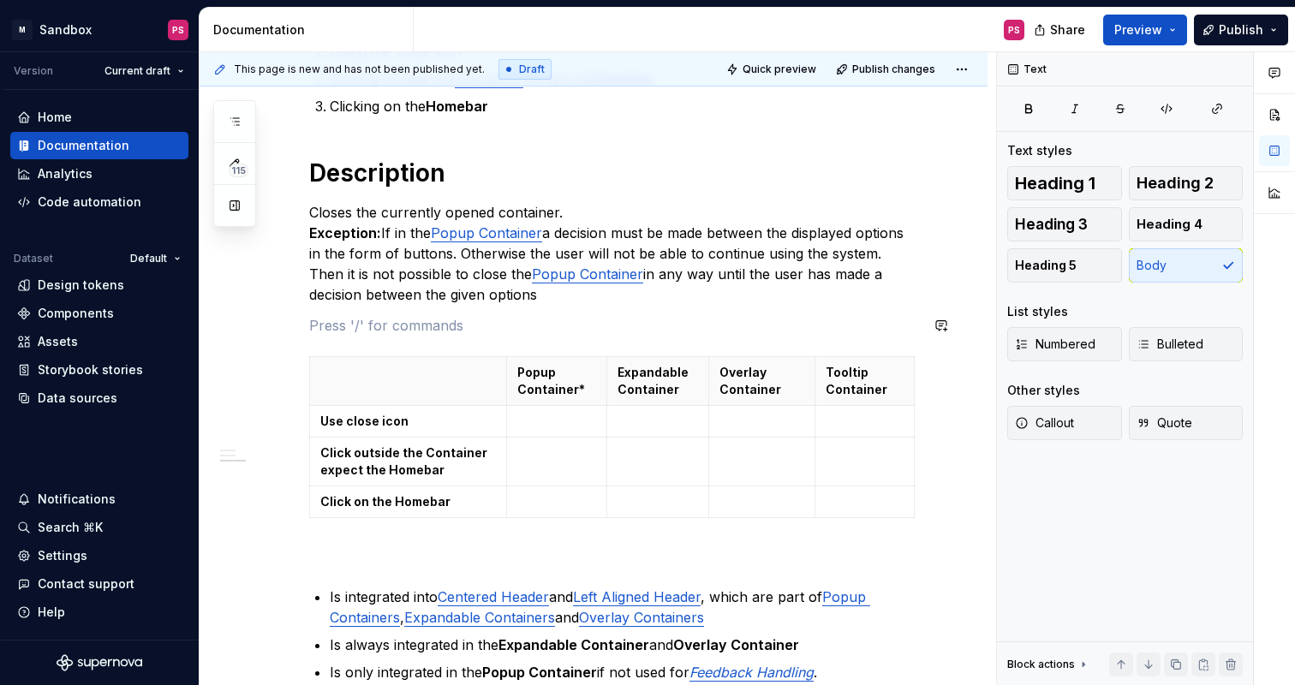
click at [514, 314] on div "Introduction The container is a visual element that can hold various contents. …" at bounding box center [614, 298] width 610 height 1015
click at [552, 414] on p at bounding box center [557, 421] width 80 height 17
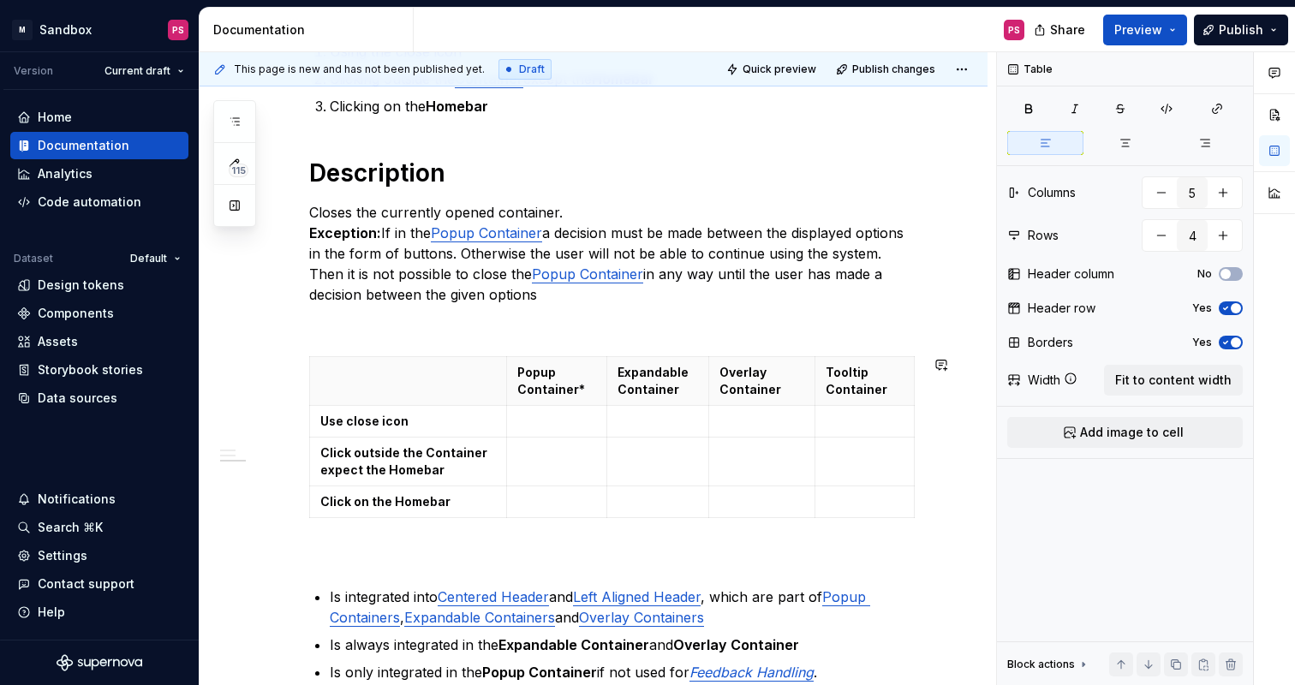
click at [537, 338] on div "Introduction The container is a visual element that can hold various contents. …" at bounding box center [614, 298] width 610 height 1015
click at [540, 332] on p at bounding box center [614, 325] width 610 height 21
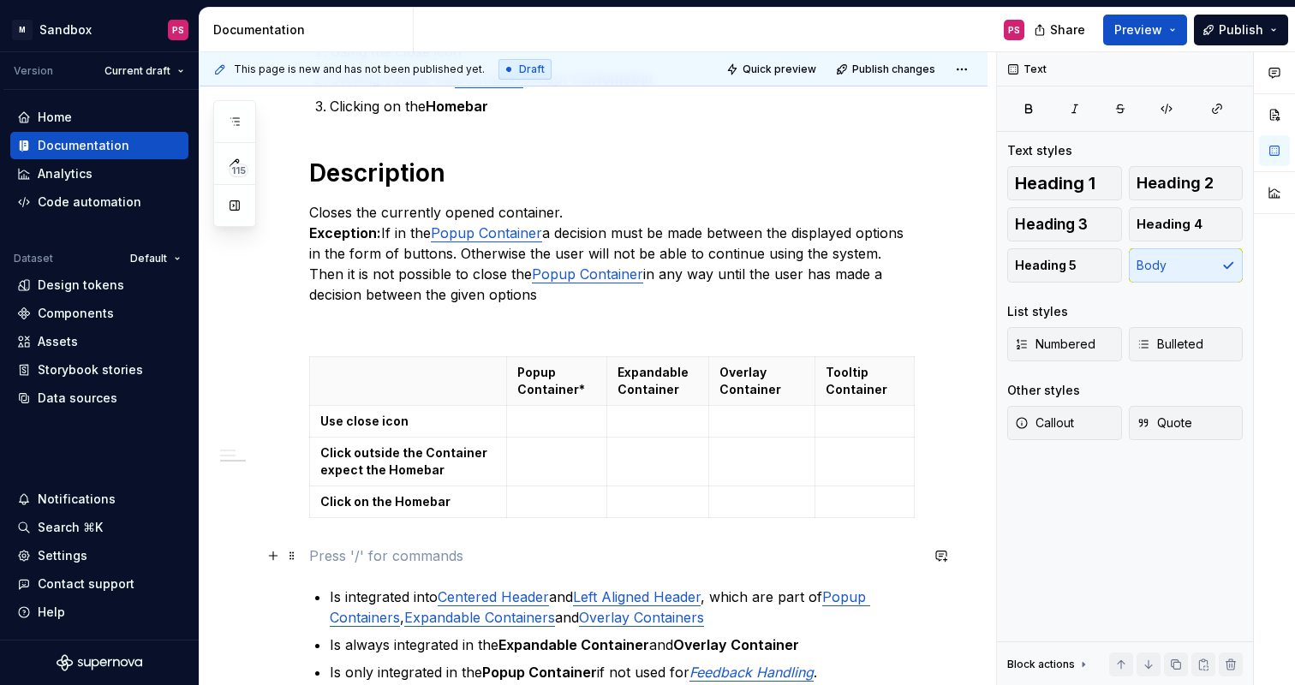
click at [419, 548] on p at bounding box center [614, 556] width 610 height 21
click at [561, 419] on p at bounding box center [557, 421] width 80 height 17
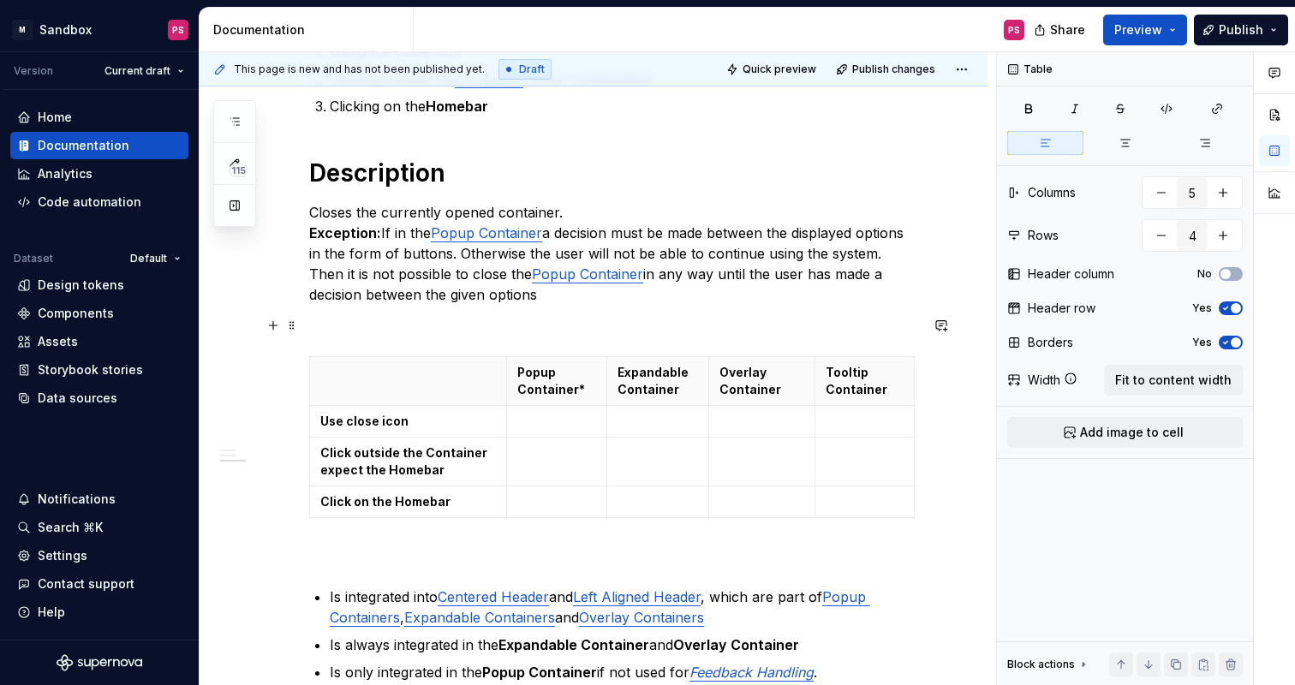
click at [648, 316] on p at bounding box center [614, 325] width 610 height 21
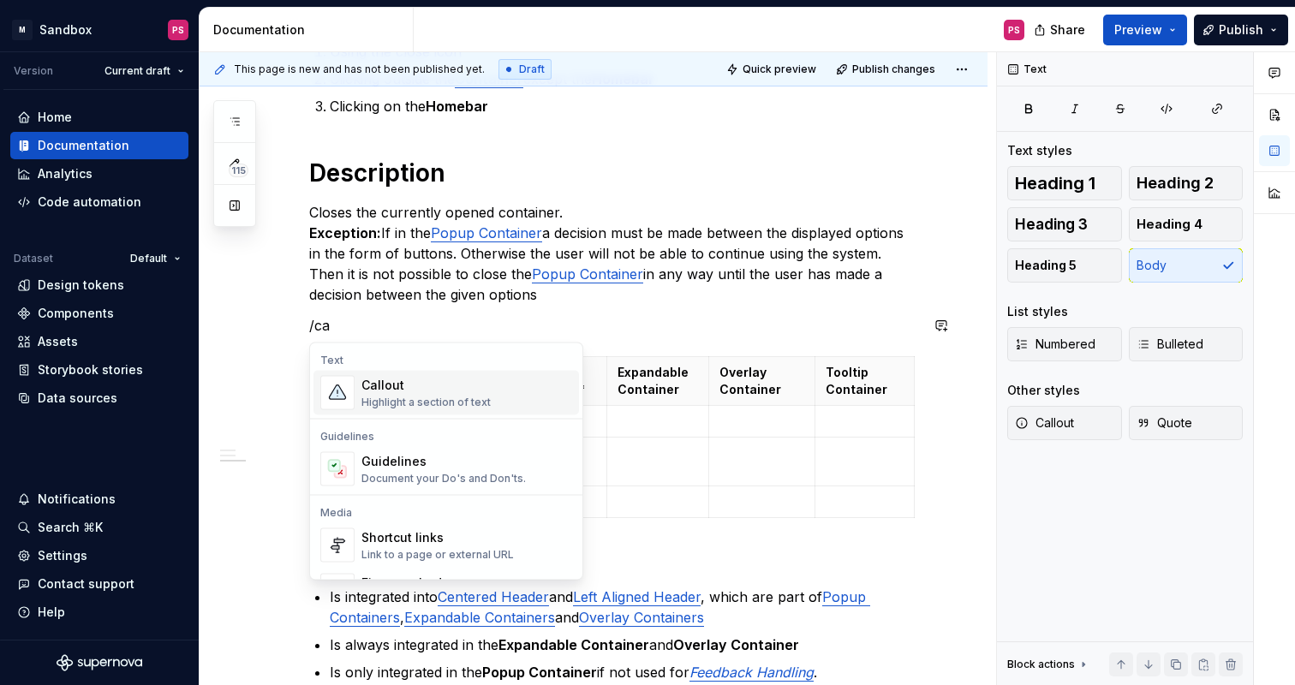
click at [506, 387] on div "Callout Highlight a section of text" at bounding box center [466, 393] width 211 height 34
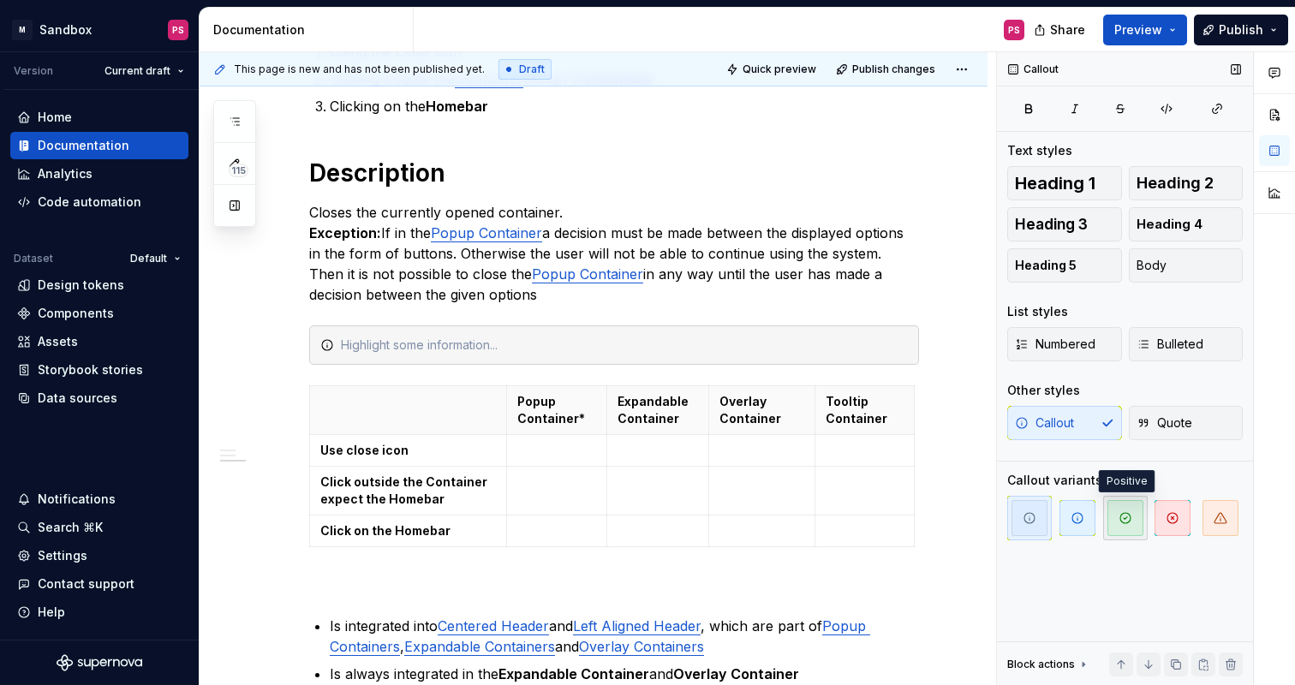
click at [1128, 509] on span "button" at bounding box center [1125, 518] width 36 height 36
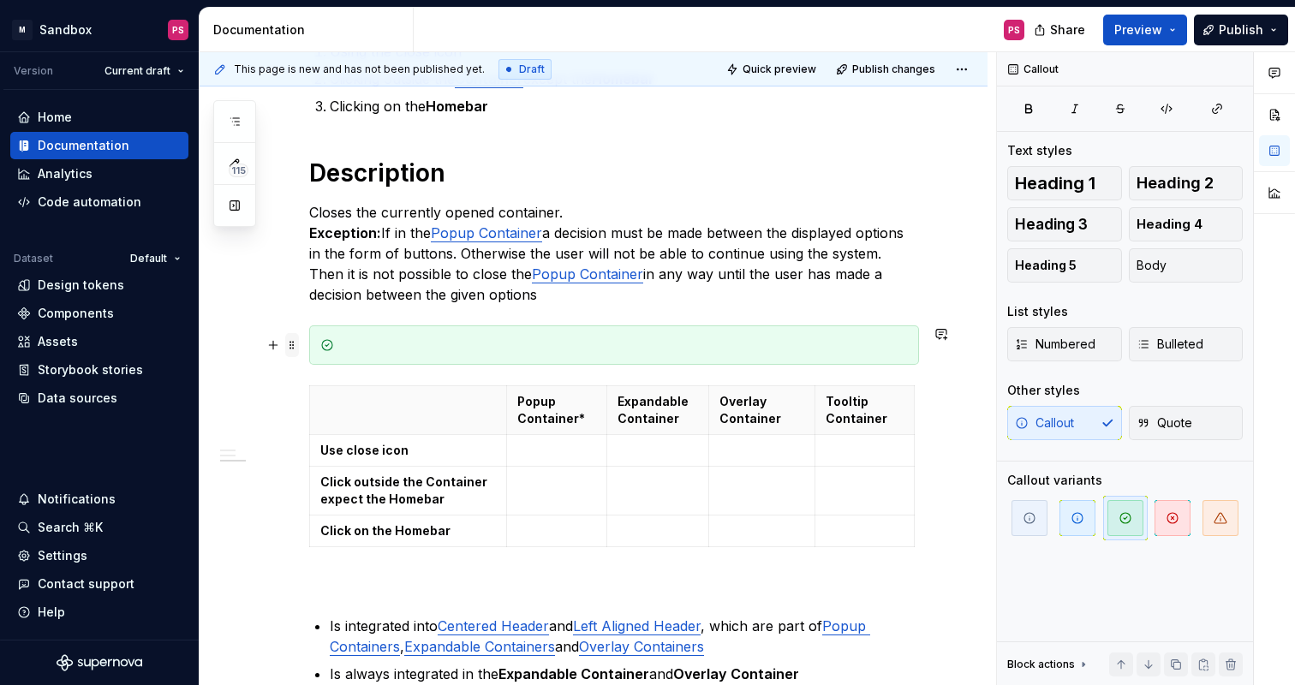
click at [294, 347] on span at bounding box center [292, 345] width 14 height 24
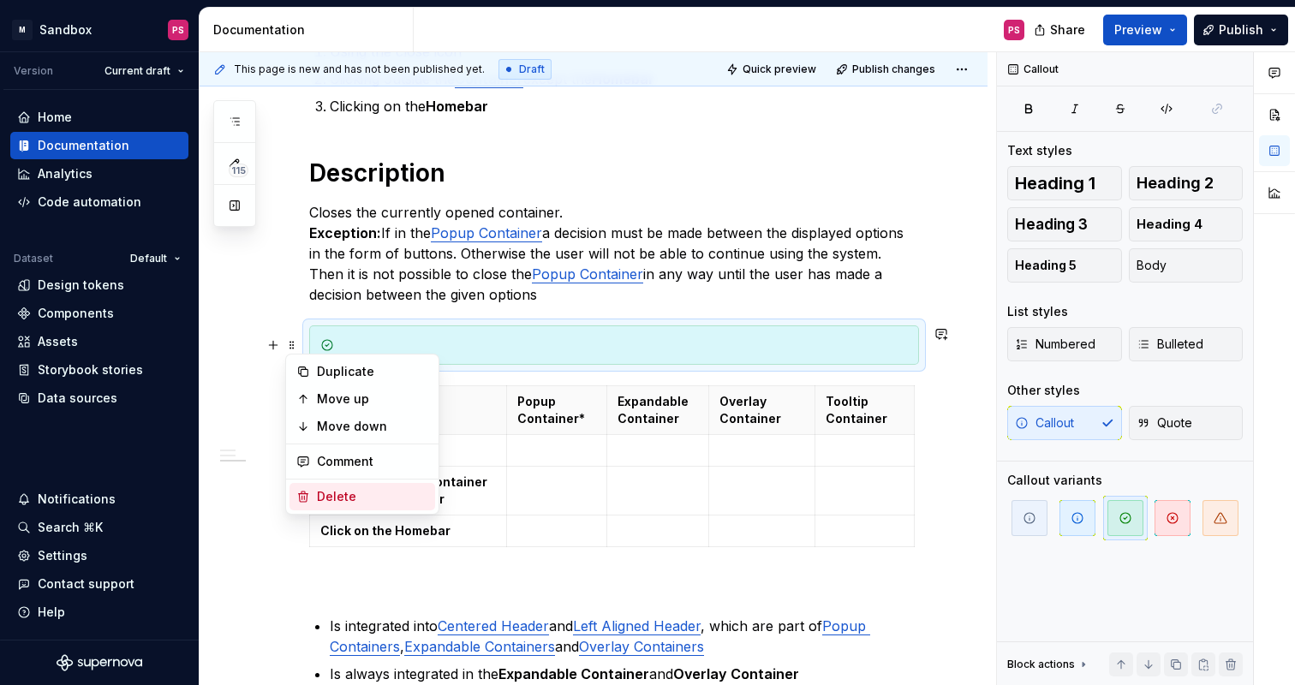
click at [330, 491] on div "Delete" at bounding box center [372, 496] width 111 height 17
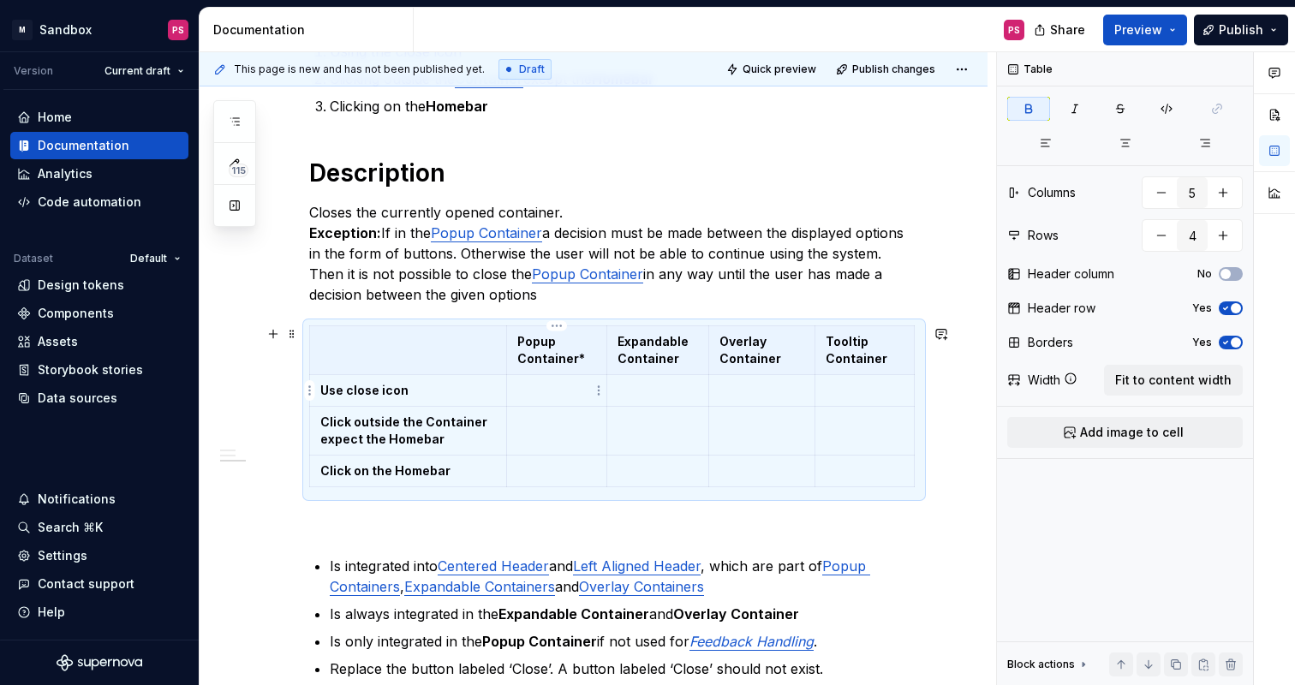
click at [556, 395] on p at bounding box center [557, 390] width 80 height 17
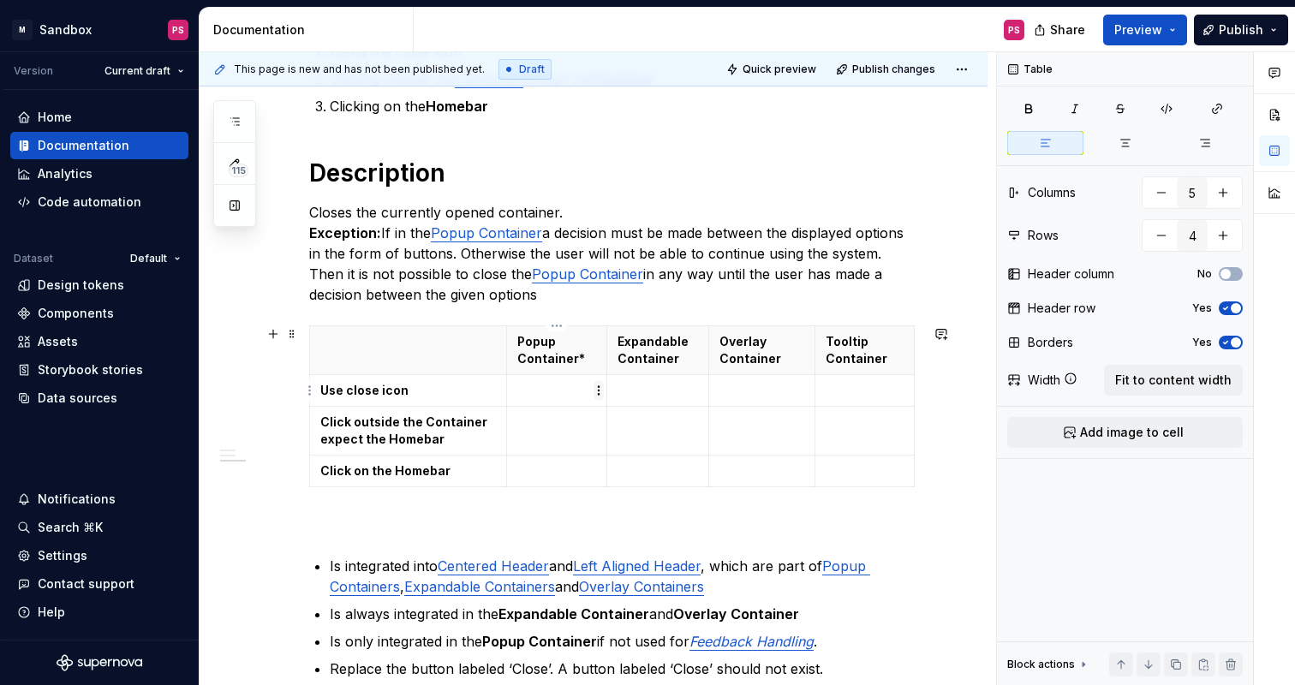
click at [600, 393] on html "× M Sandbox PS Version Current draft Home Documentation Analytics Code automati…" at bounding box center [647, 342] width 1295 height 685
click at [869, 497] on html "× M Sandbox PS Version Current draft Home Documentation Analytics Code automati…" at bounding box center [647, 342] width 1295 height 685
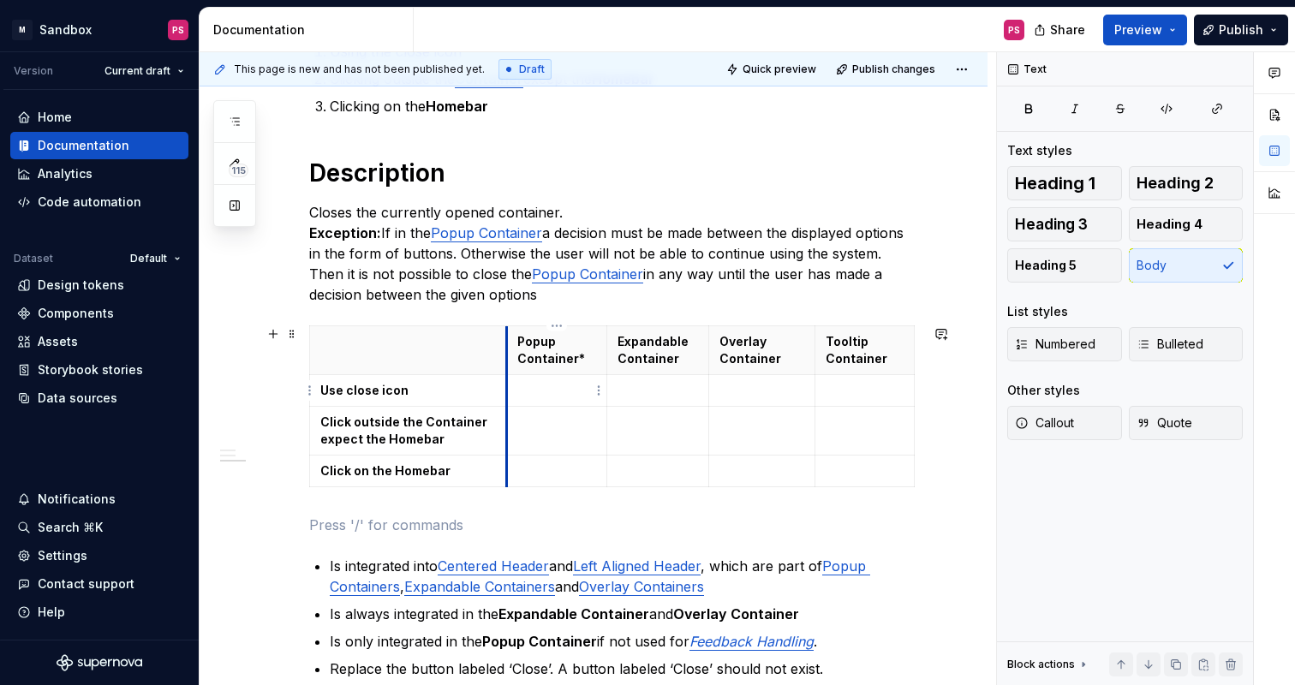
click at [508, 375] on td at bounding box center [556, 391] width 101 height 32
click at [527, 301] on p "Closes the currently opened container. Exception: If in the Popup Container a d…" at bounding box center [614, 253] width 610 height 103
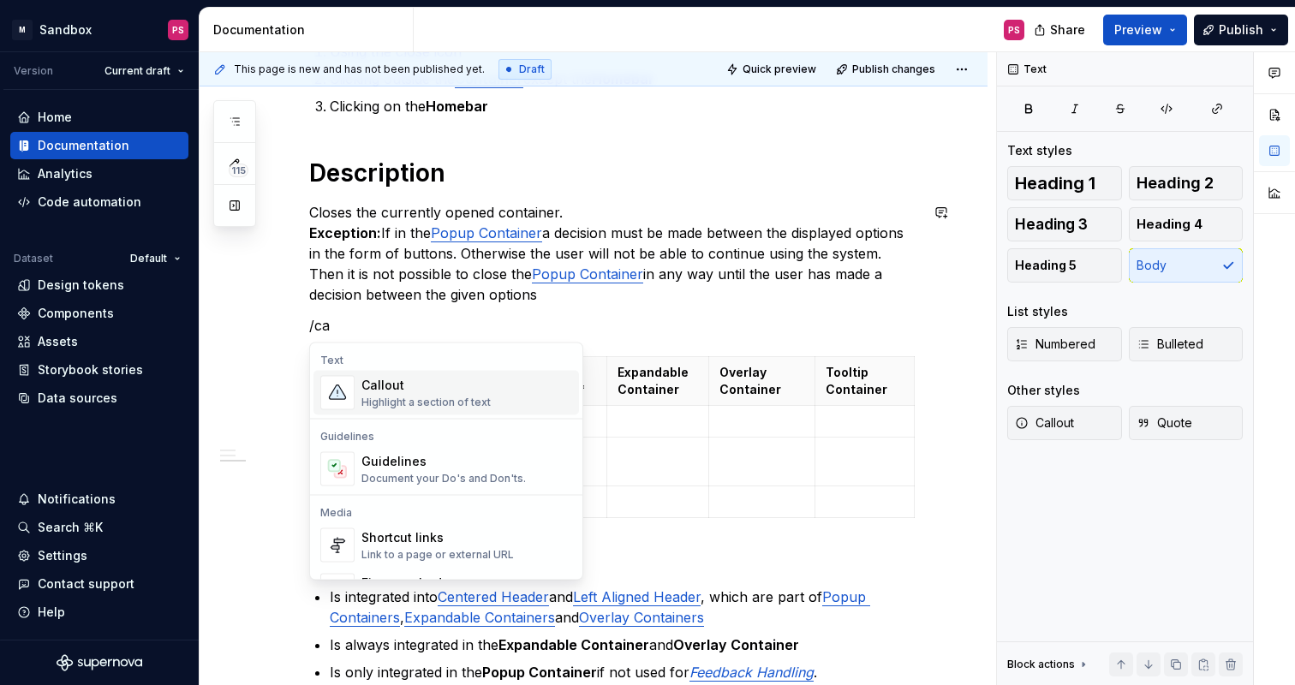
click at [435, 391] on div "Callout" at bounding box center [425, 385] width 129 height 17
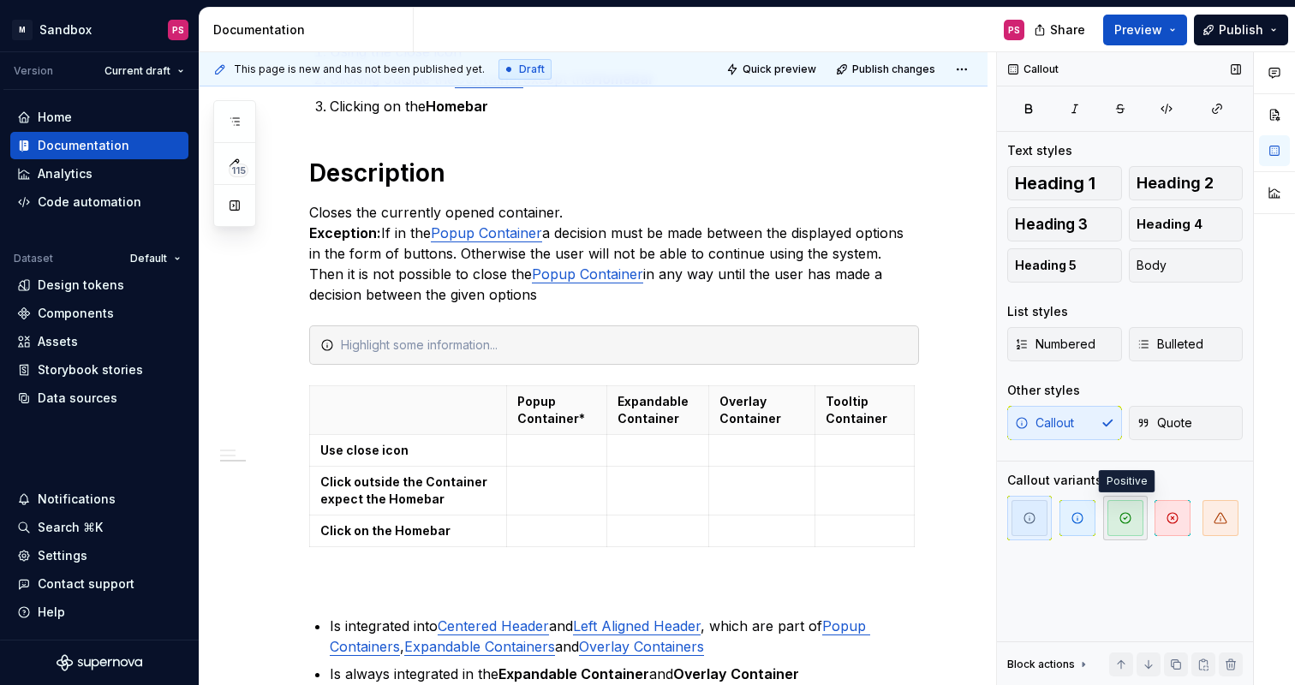
click at [1129, 523] on icon "button" at bounding box center [1126, 518] width 14 height 14
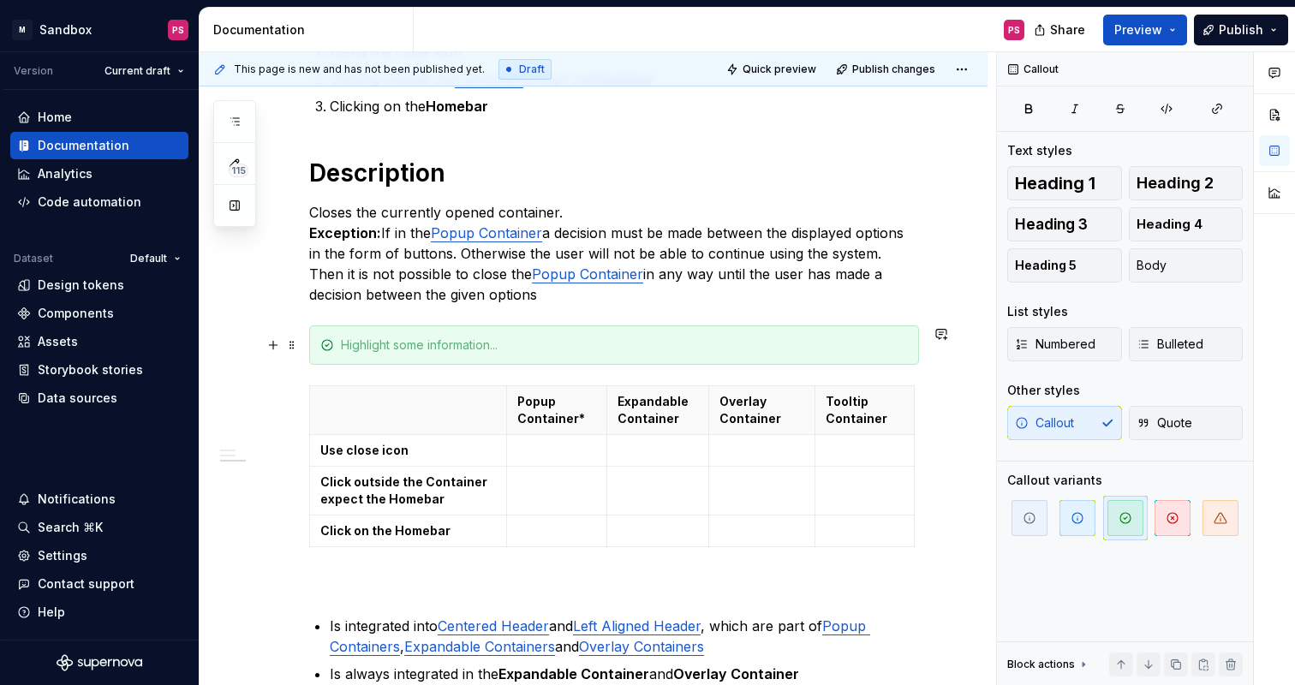
click at [414, 357] on div at bounding box center [614, 344] width 610 height 39
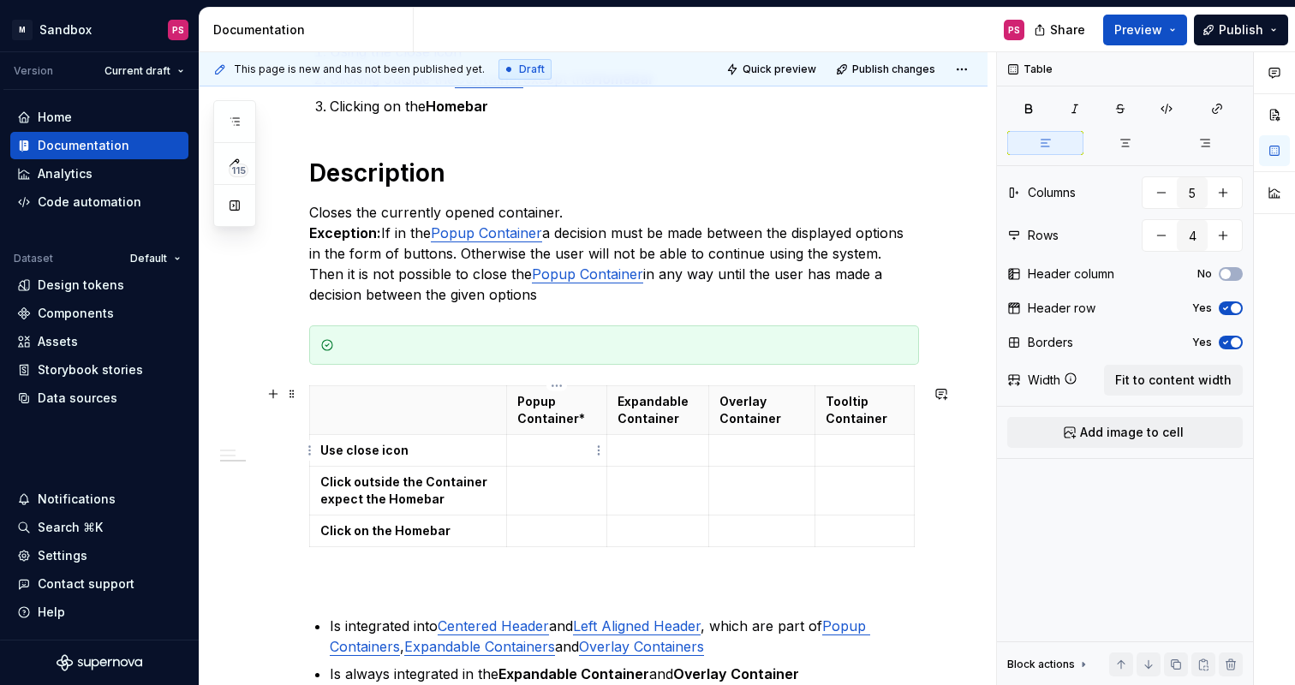
click at [563, 441] on td at bounding box center [556, 451] width 101 height 32
click at [1078, 442] on button "Add image to cell" at bounding box center [1125, 432] width 236 height 31
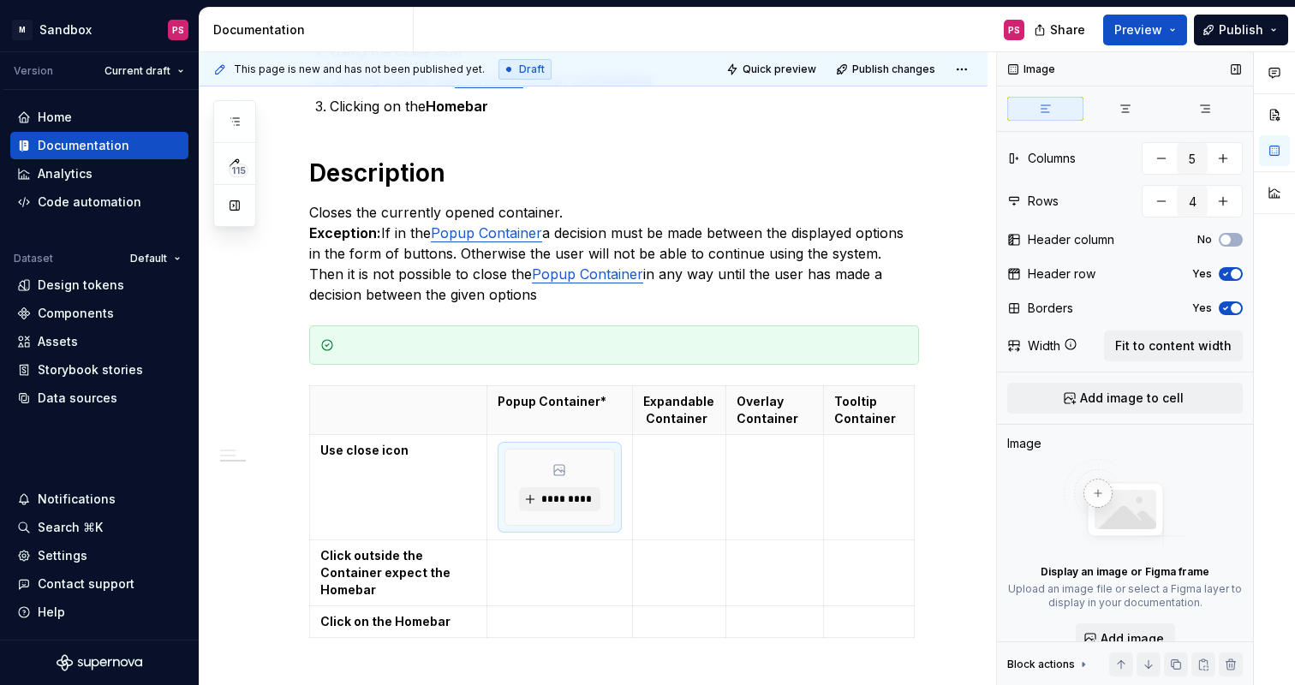
scroll to position [34, 0]
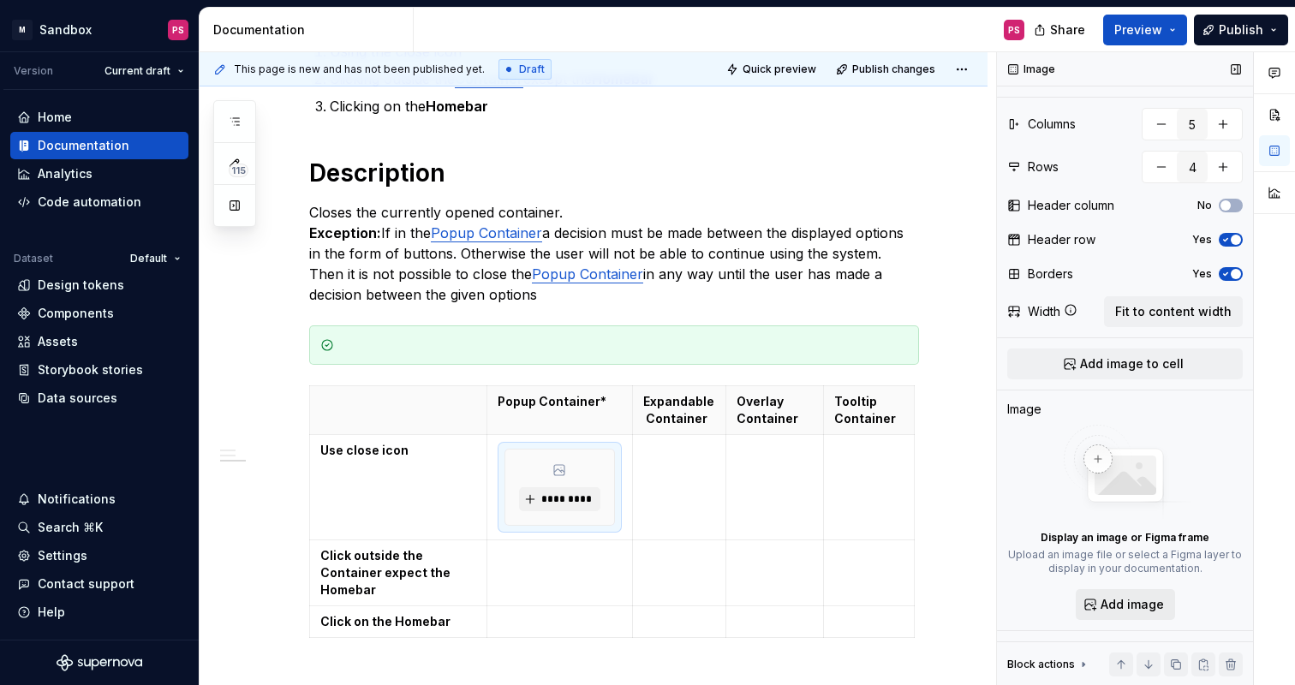
click at [1116, 607] on span "Add image" at bounding box center [1132, 604] width 63 height 17
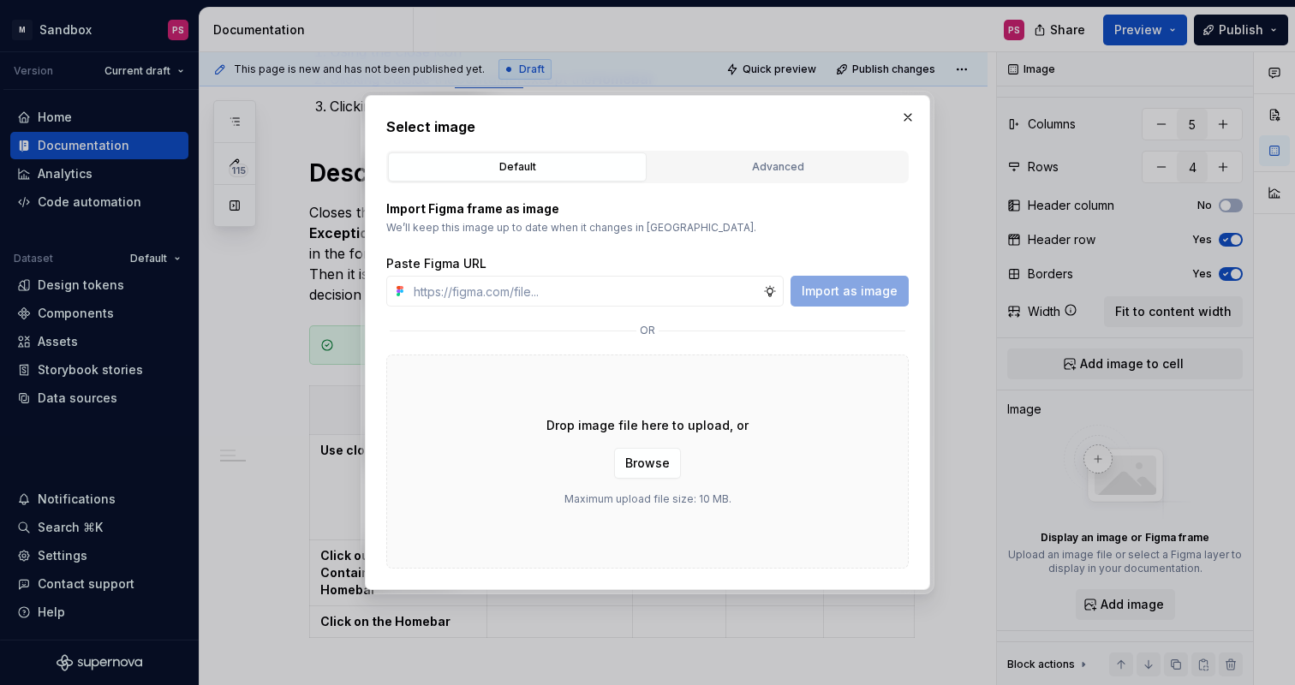
type textarea "*"
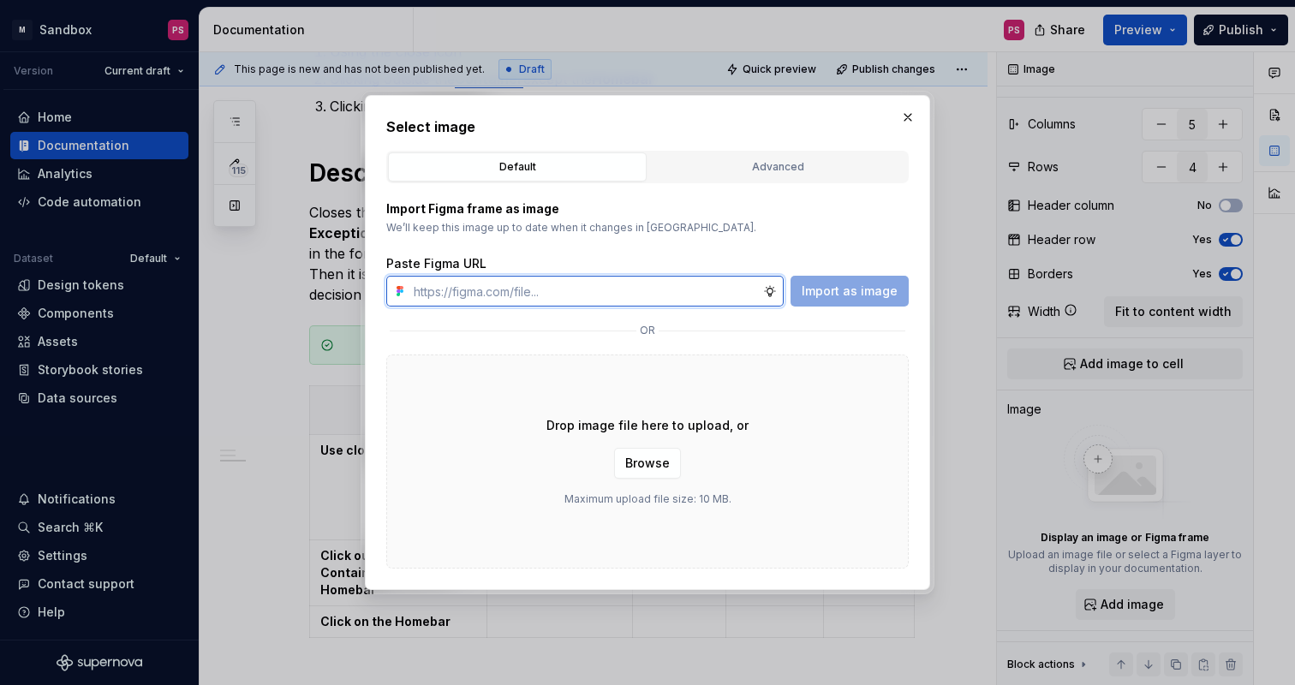
paste input "[URL][DOMAIN_NAME]"
type input "[URL][DOMAIN_NAME]"
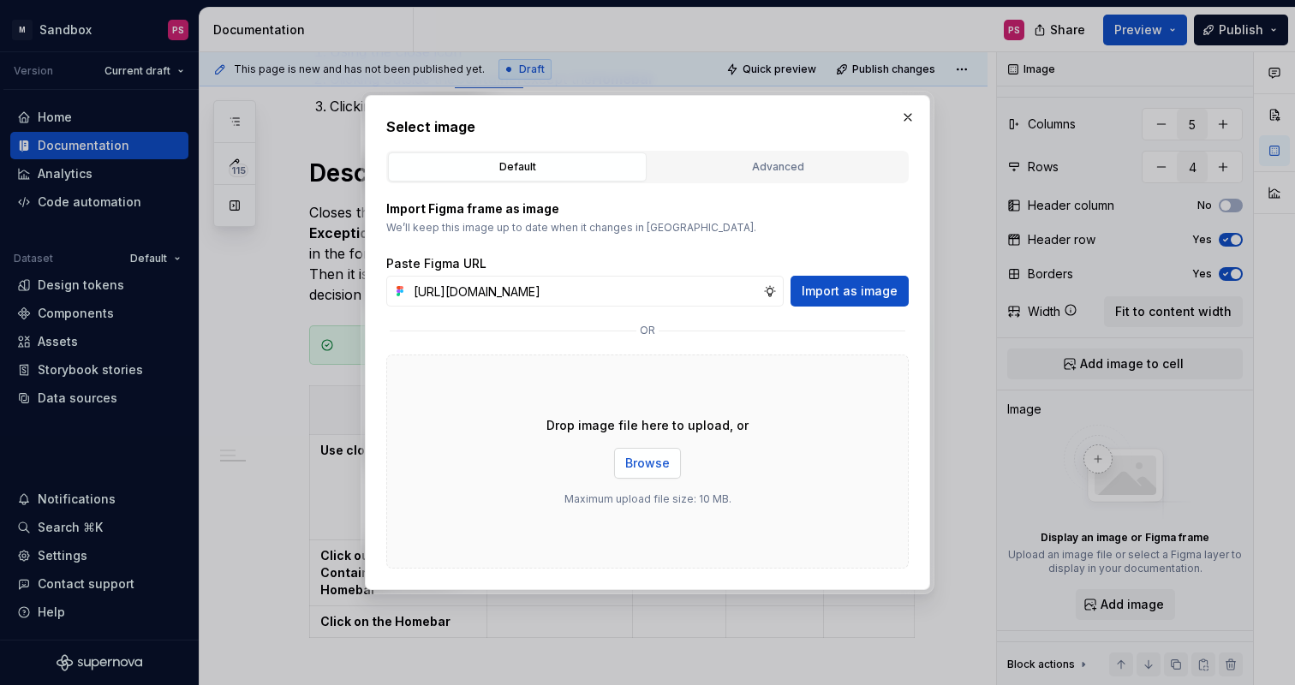
scroll to position [0, 0]
click at [653, 469] on span "Browse" at bounding box center [647, 463] width 45 height 17
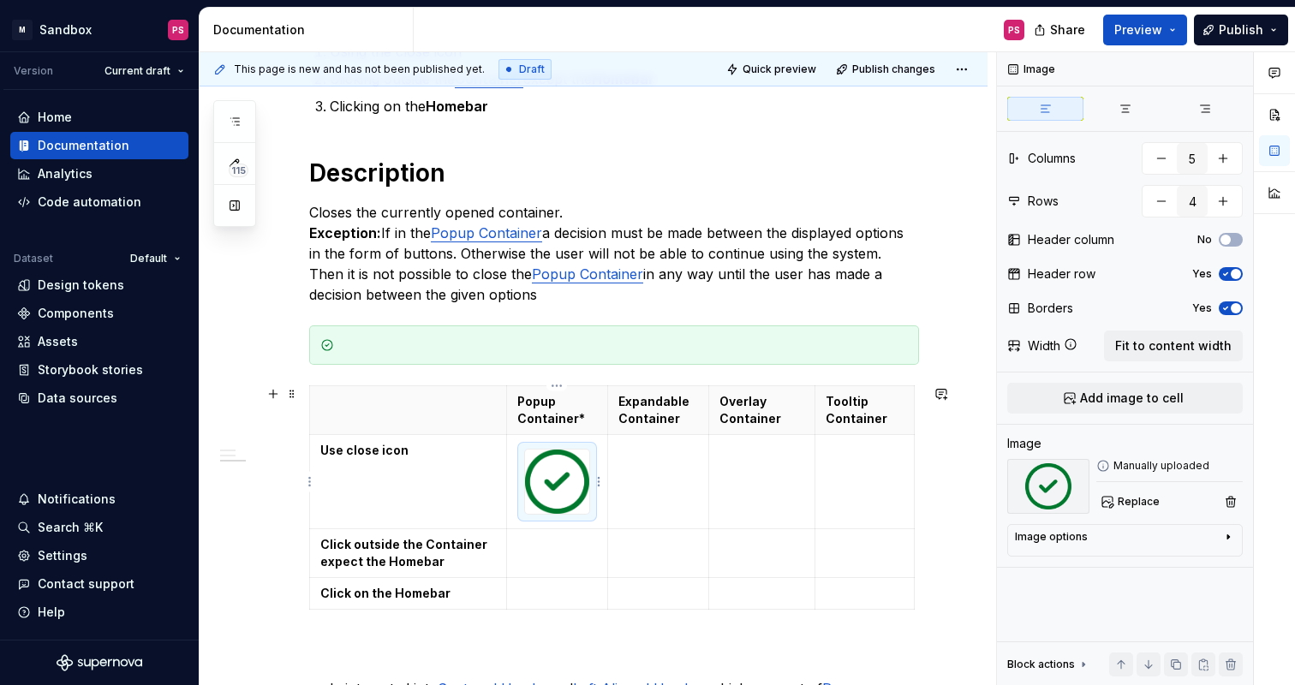
click at [568, 479] on img at bounding box center [557, 482] width 64 height 64
click at [564, 473] on img at bounding box center [557, 482] width 64 height 64
click at [1088, 547] on div "Image options" at bounding box center [1118, 540] width 206 height 21
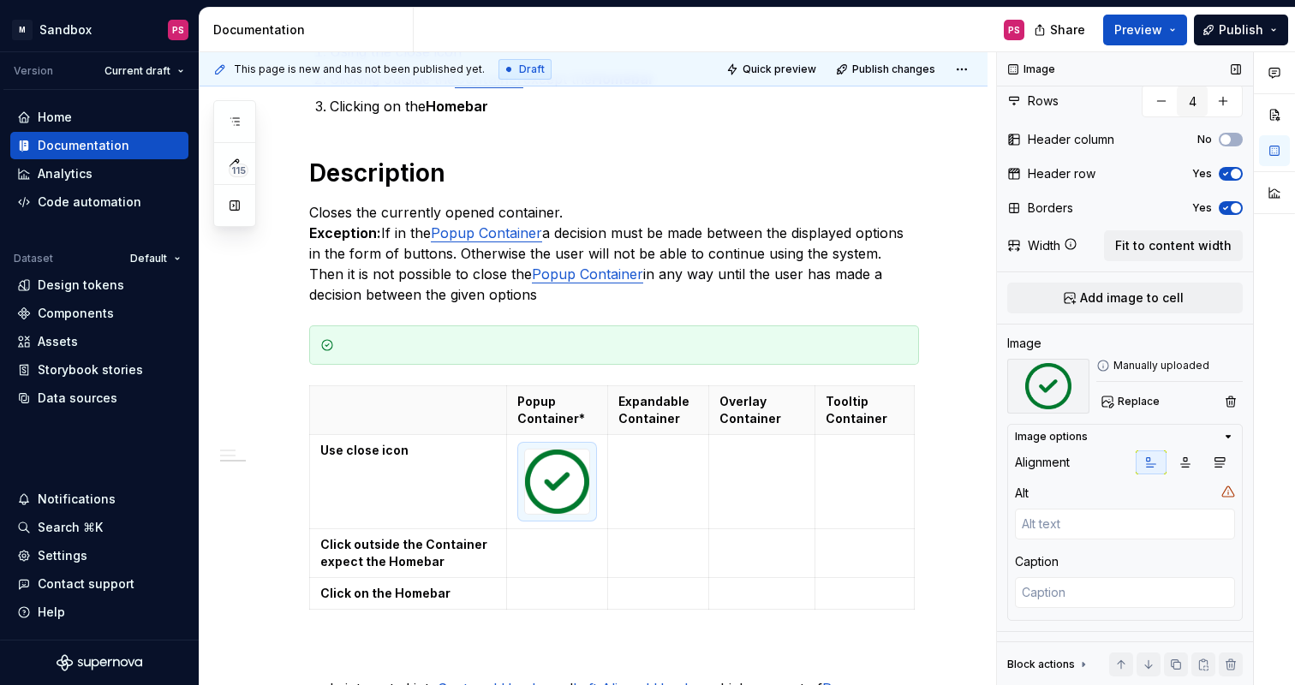
scroll to position [101, 0]
click at [563, 504] on img at bounding box center [557, 482] width 64 height 64
click at [590, 509] on div at bounding box center [557, 482] width 66 height 66
click at [606, 409] on th "Expandable Container" at bounding box center [657, 410] width 102 height 49
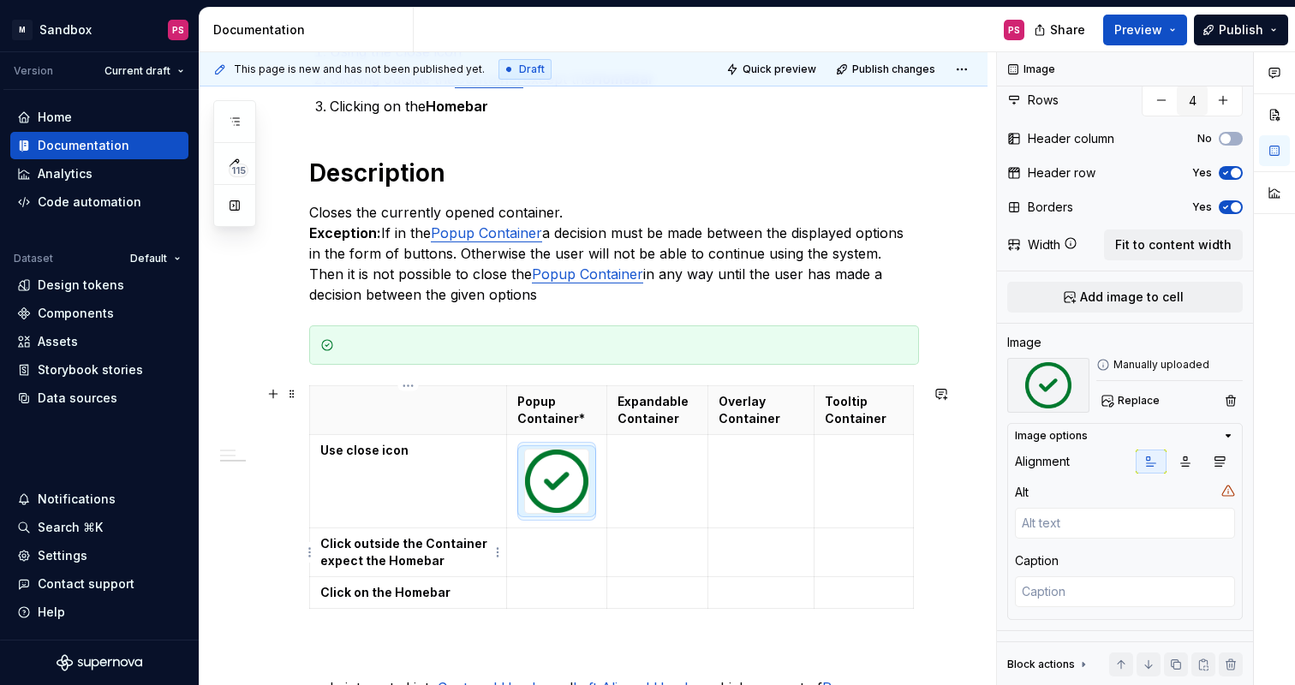
click at [353, 542] on strong "Click outside the Container expect the Homebar" at bounding box center [405, 552] width 170 height 32
click at [393, 529] on td "Click outside the Container expect the Homebar" at bounding box center [408, 552] width 197 height 49
click at [381, 465] on td "Use close icon" at bounding box center [408, 481] width 197 height 93
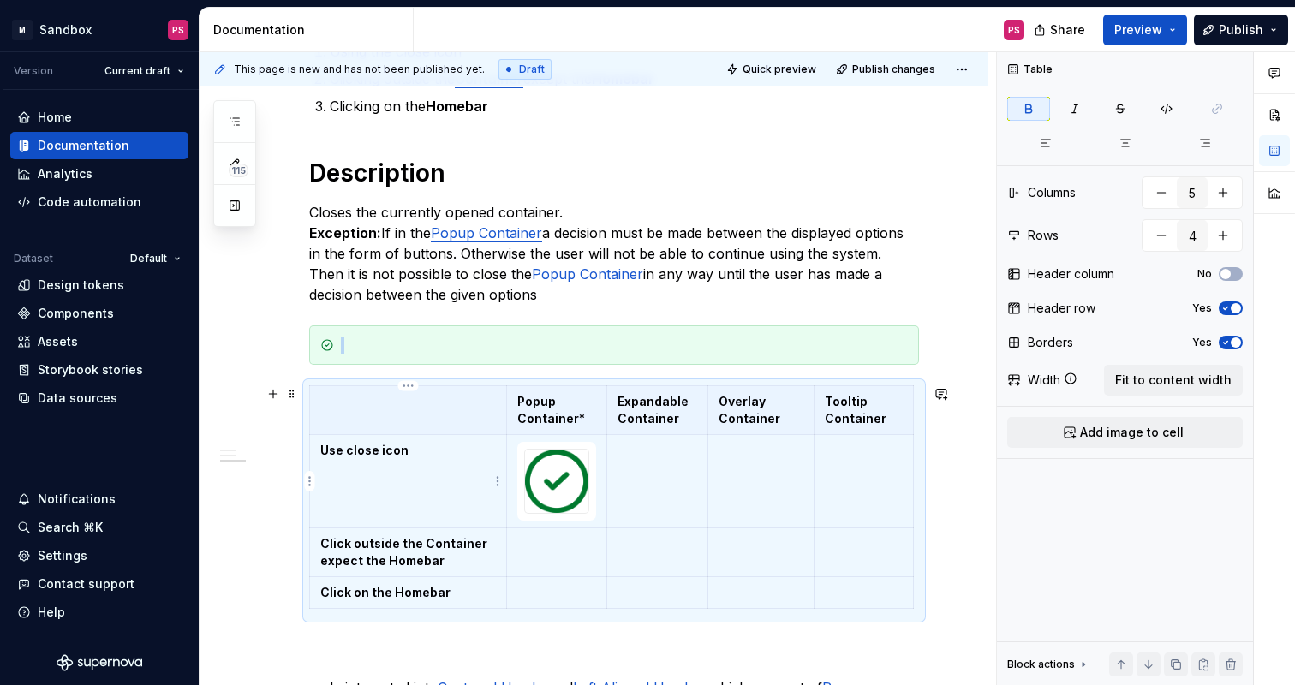
click at [403, 505] on td "Use close icon" at bounding box center [408, 481] width 197 height 93
click at [952, 540] on div "Introduction The container is a visual element that can hold various contents. …" at bounding box center [594, 436] width 788 height 1373
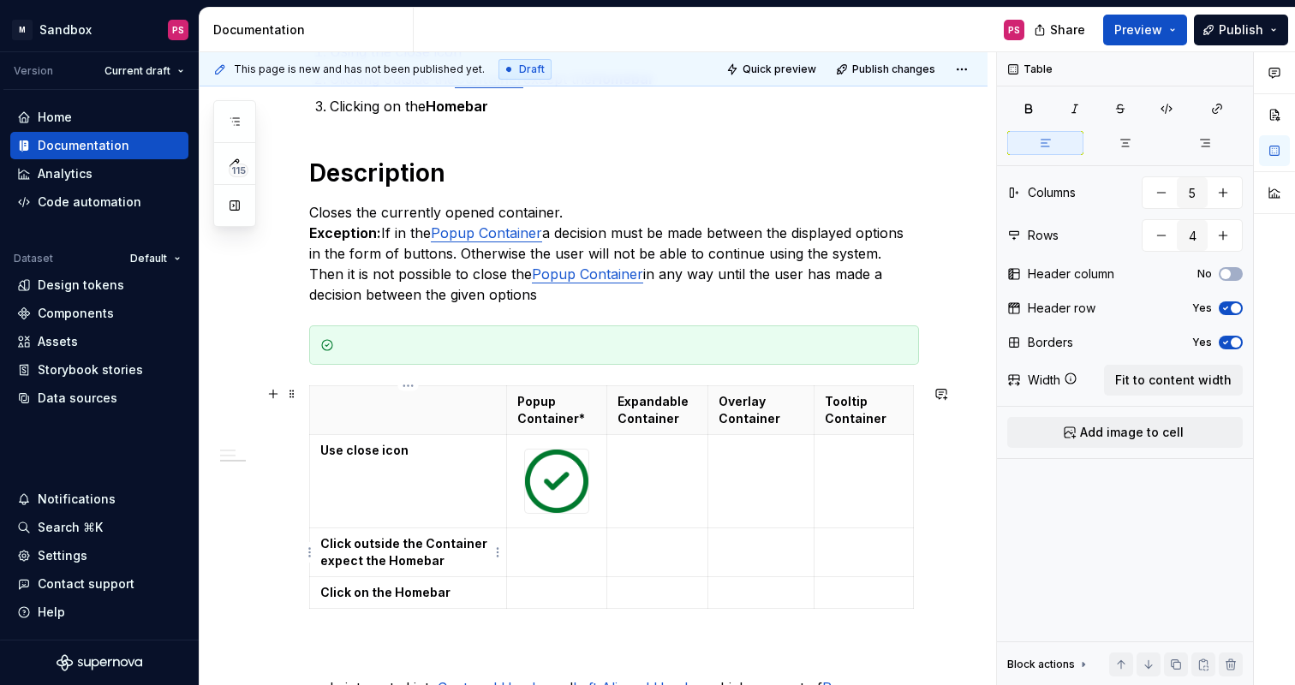
click at [469, 530] on td "Click outside the Container expect the Homebar" at bounding box center [408, 552] width 197 height 49
click at [357, 527] on td "Use close icon" at bounding box center [408, 481] width 197 height 93
click at [387, 579] on td "Click on the Homebar" at bounding box center [408, 592] width 197 height 32
click at [749, 529] on td at bounding box center [761, 552] width 106 height 49
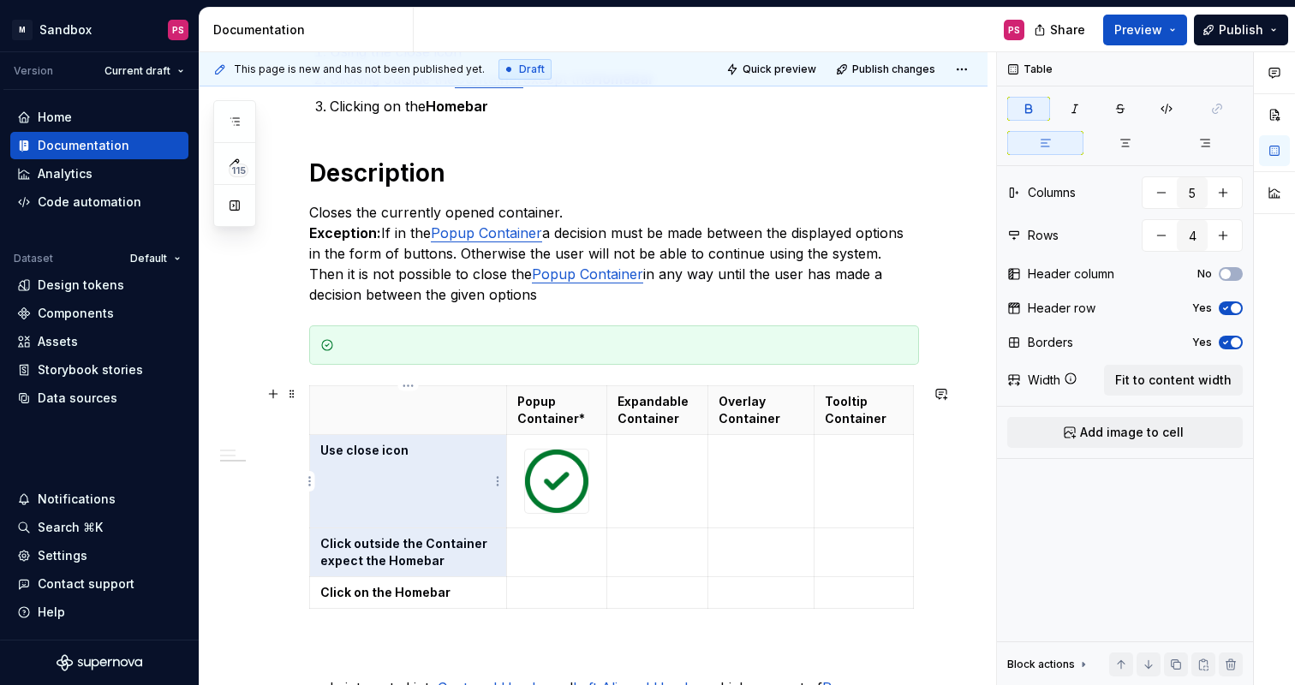
drag, startPoint x: 379, startPoint y: 528, endPoint x: 385, endPoint y: 481, distance: 48.2
click at [385, 481] on tbody "Popup Container* Expandable Container Overlay Container Tooltip Container Use c…" at bounding box center [612, 497] width 604 height 223
click at [399, 485] on td "Use close icon" at bounding box center [408, 481] width 197 height 93
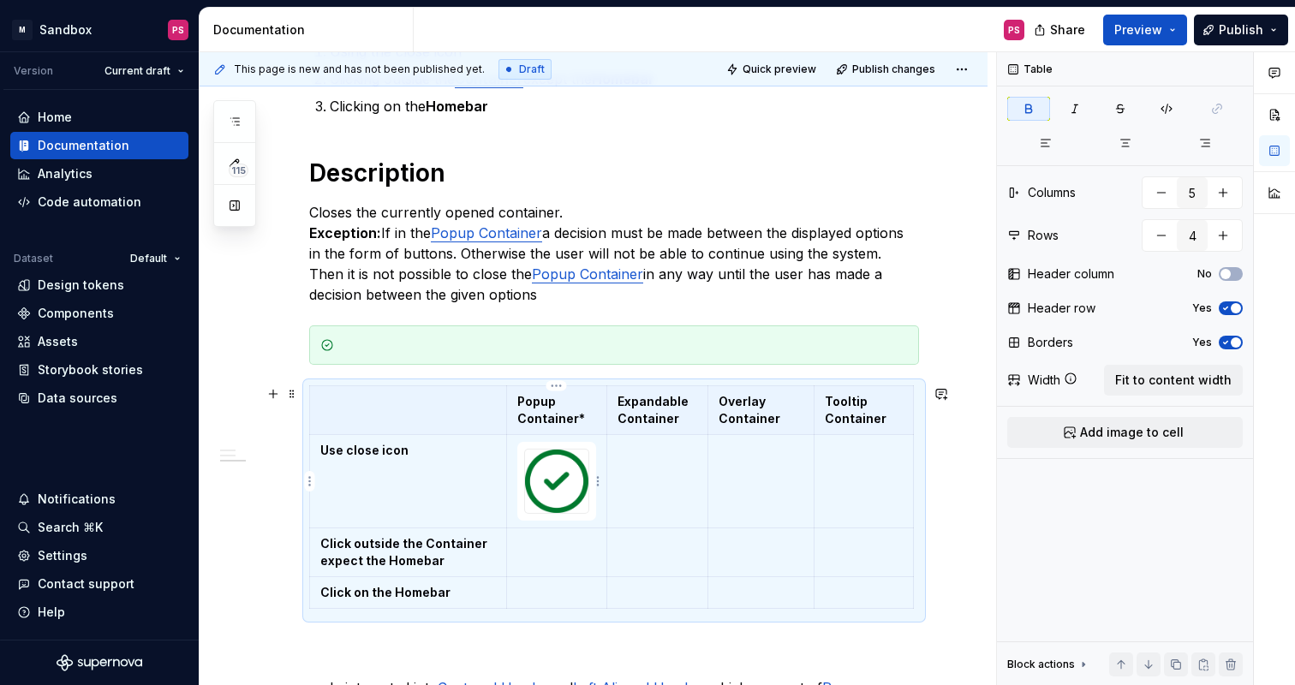
click at [586, 478] on img at bounding box center [556, 481] width 63 height 63
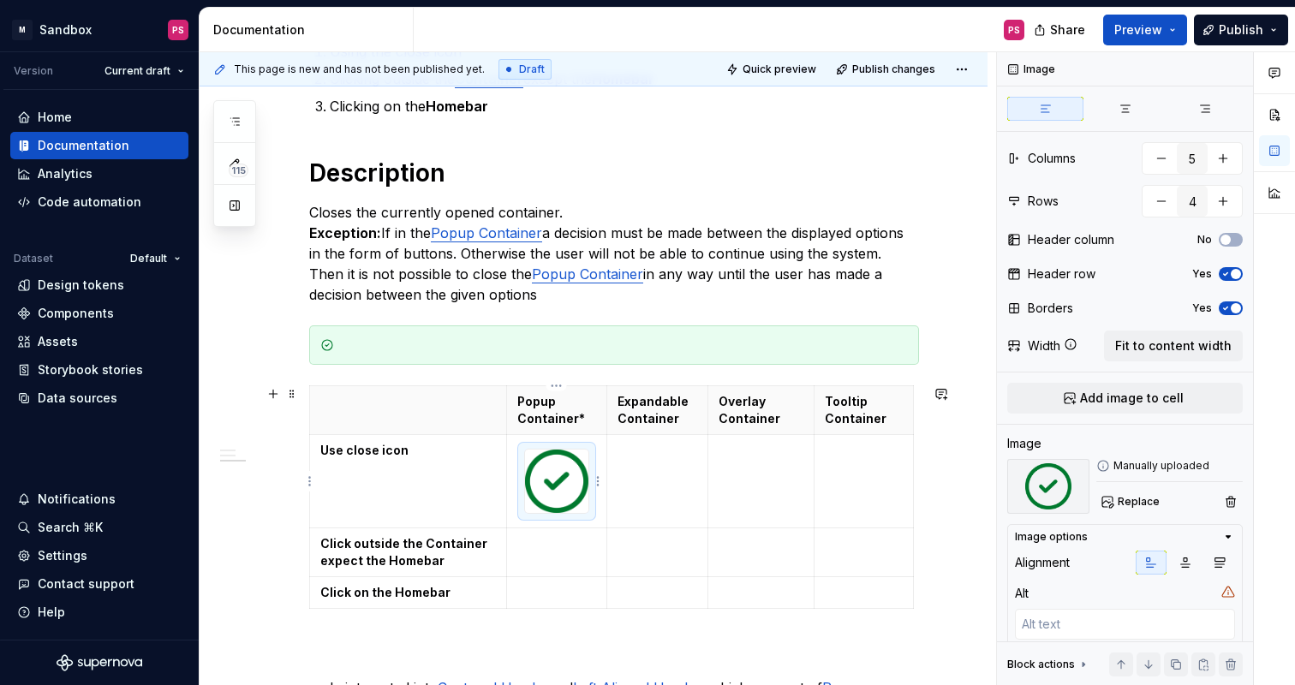
click at [570, 478] on img at bounding box center [556, 481] width 63 height 63
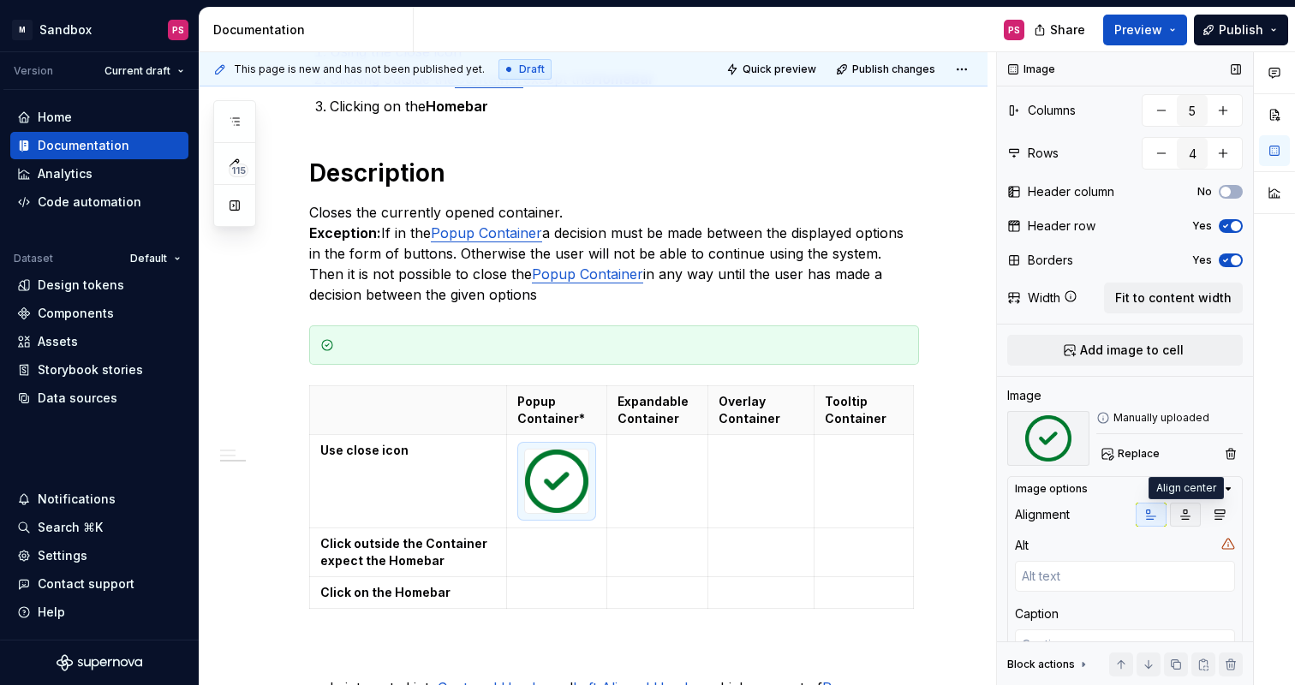
click at [1184, 510] on icon "button" at bounding box center [1185, 514] width 9 height 9
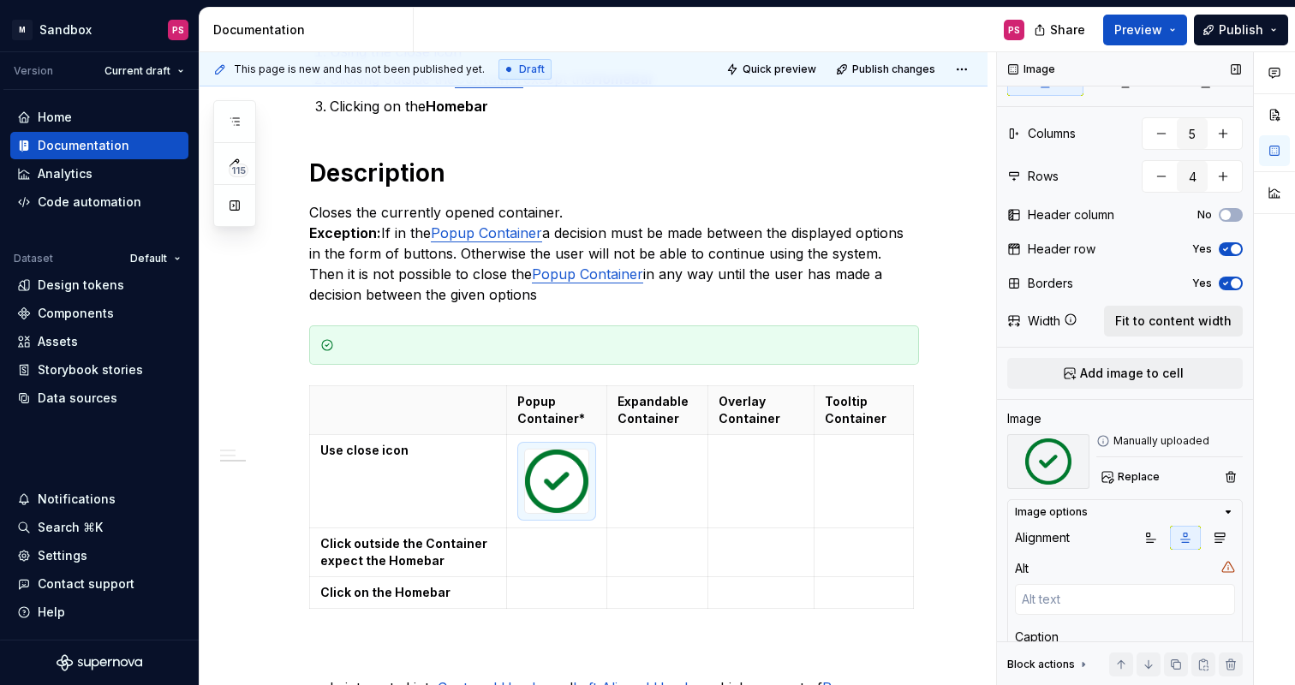
scroll to position [28, 0]
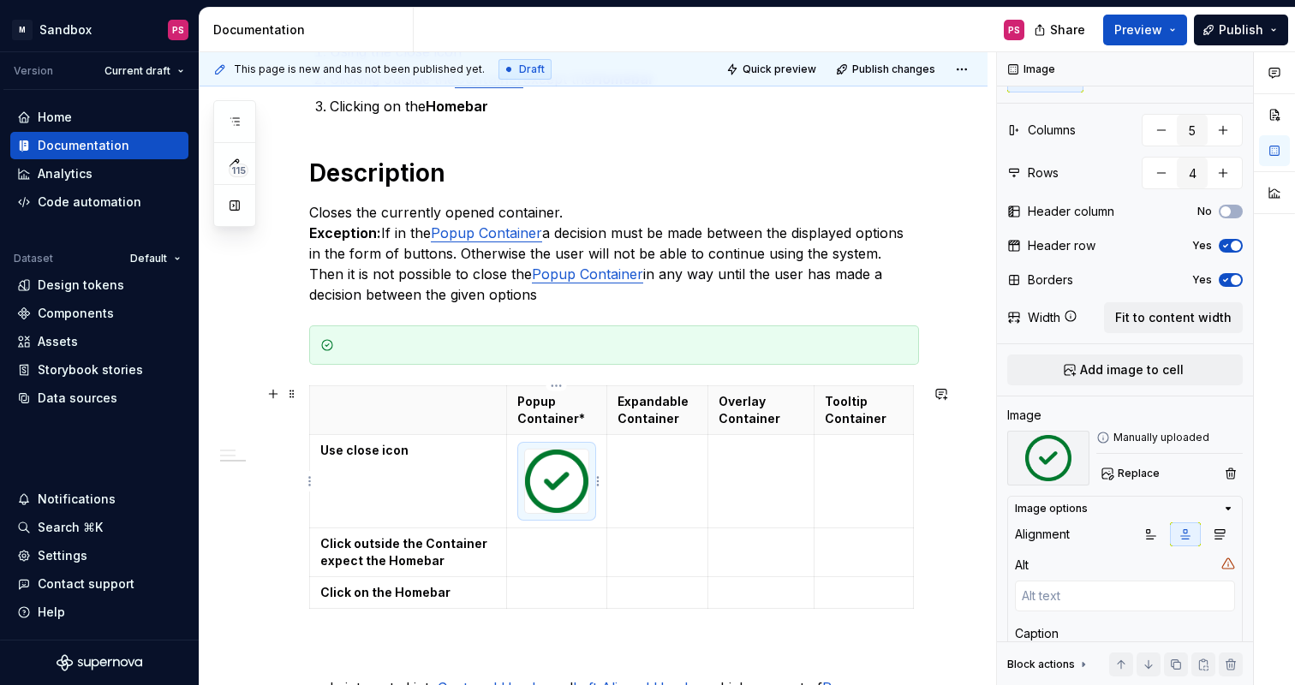
click at [529, 485] on img at bounding box center [556, 481] width 63 height 63
click at [540, 492] on img at bounding box center [556, 481] width 63 height 63
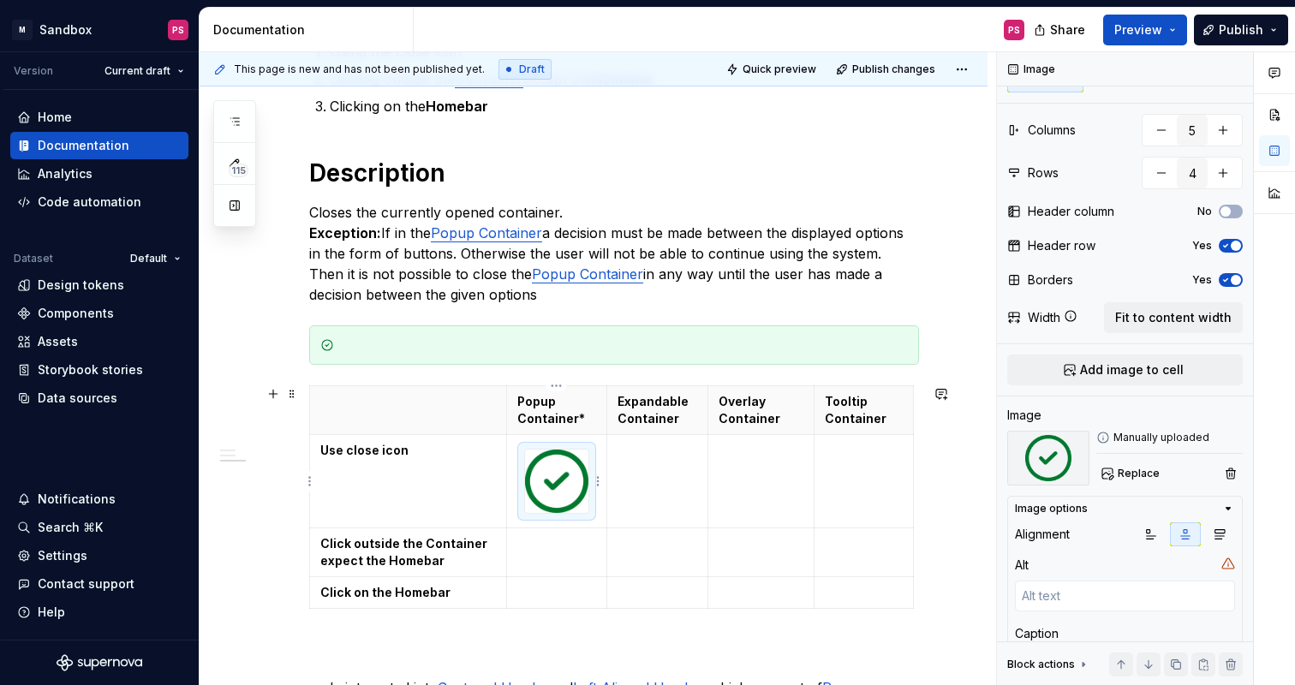
click at [586, 509] on img at bounding box center [556, 481] width 63 height 63
click at [582, 505] on img at bounding box center [556, 481] width 63 height 63
click at [569, 491] on img at bounding box center [556, 481] width 63 height 63
click at [579, 506] on img at bounding box center [556, 481] width 63 height 63
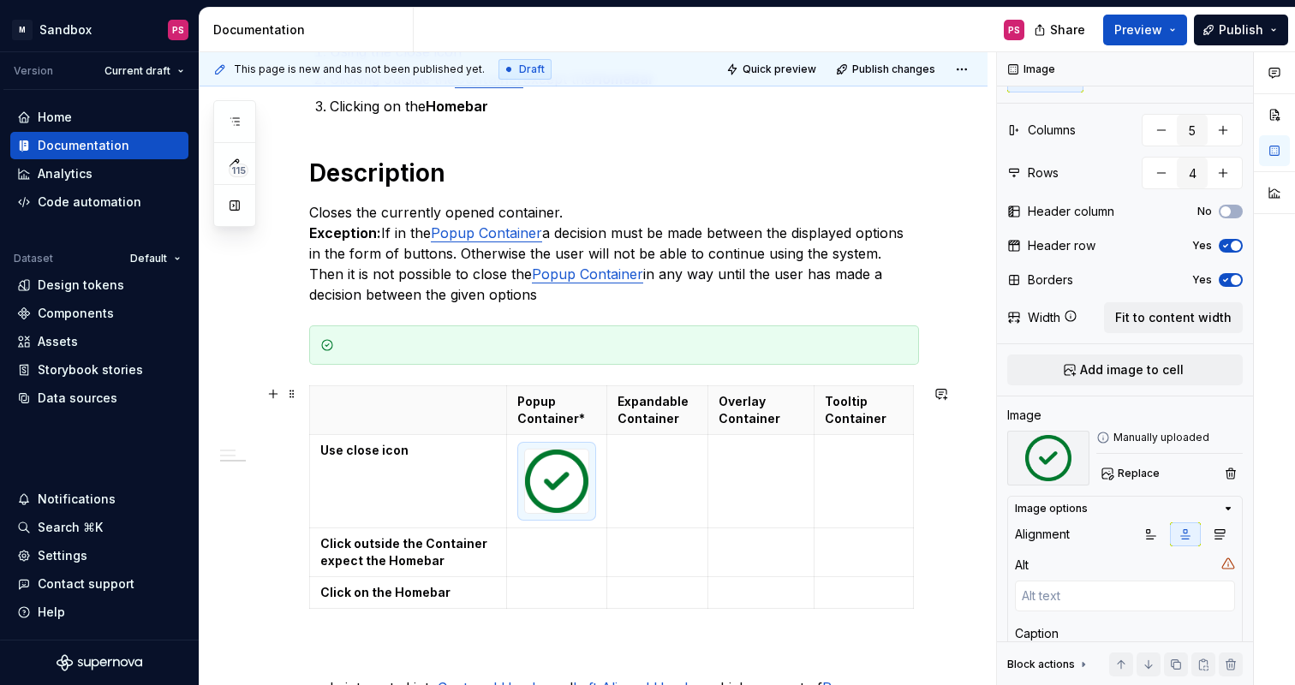
click at [514, 528] on td at bounding box center [556, 552] width 100 height 49
click at [550, 467] on img at bounding box center [556, 481] width 63 height 63
click at [1227, 510] on icon "button" at bounding box center [1229, 509] width 4 height 2
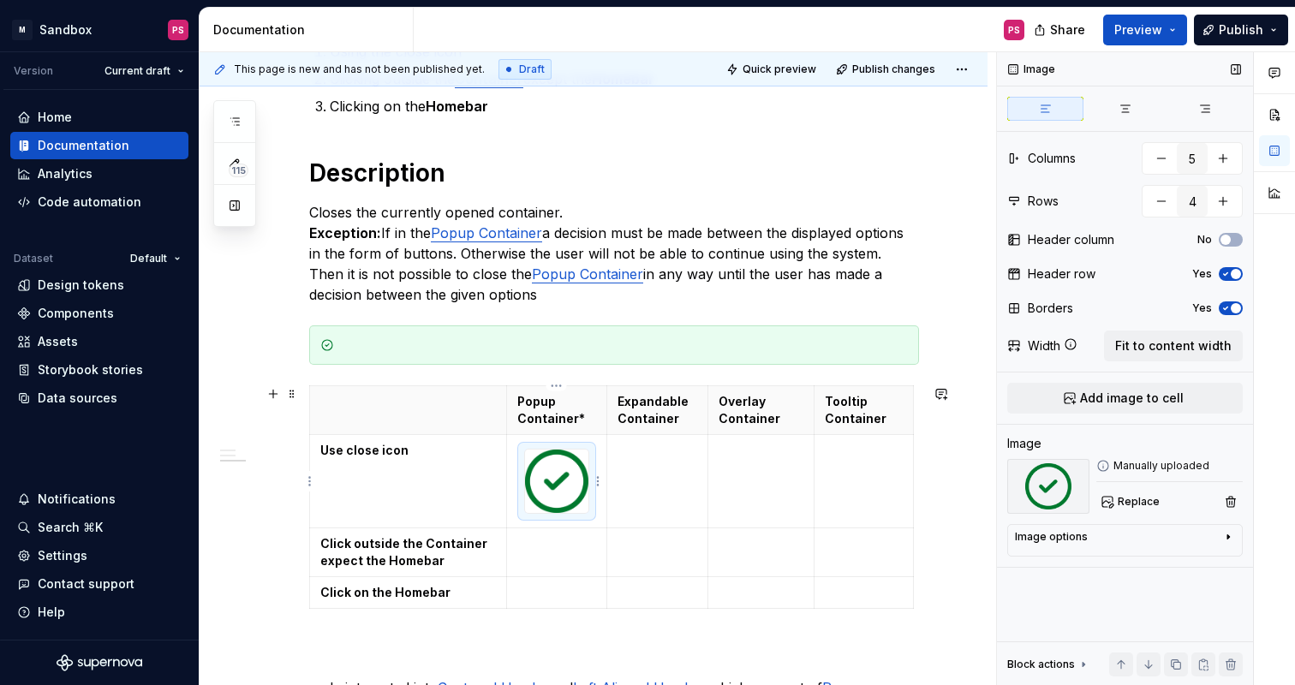
click at [556, 481] on img at bounding box center [556, 481] width 63 height 63
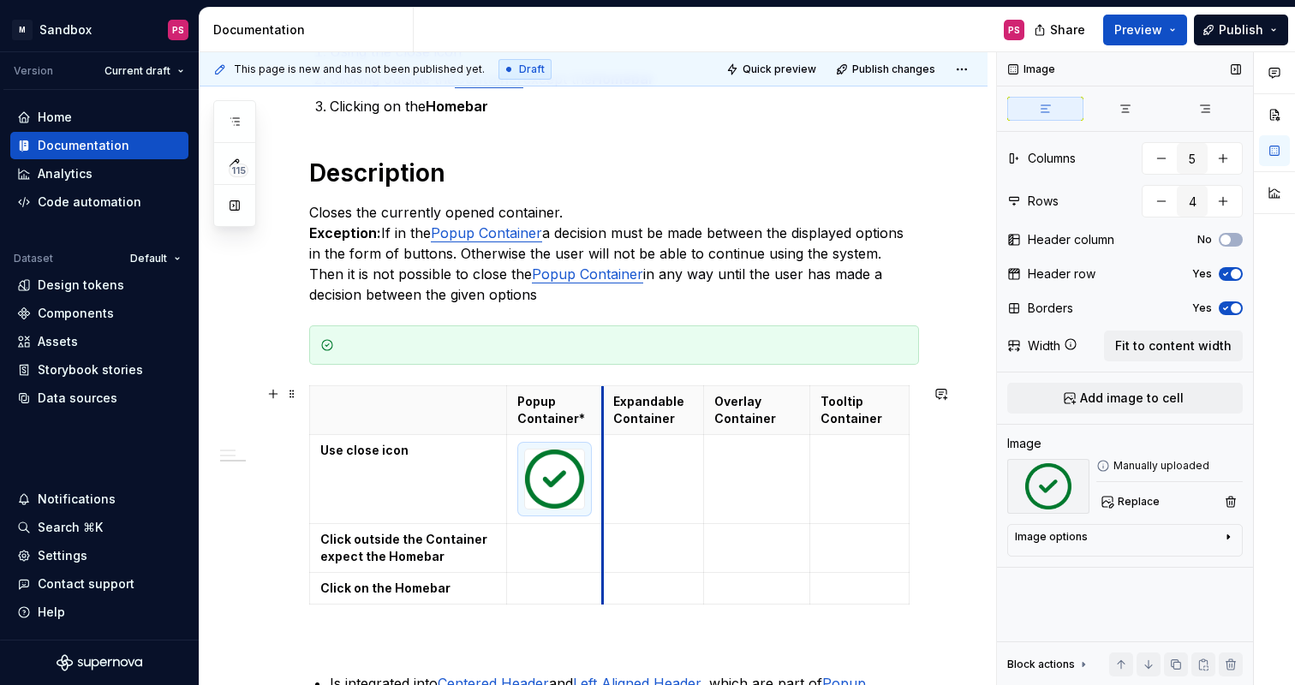
drag, startPoint x: 606, startPoint y: 403, endPoint x: 601, endPoint y: 419, distance: 16.0
click at [449, 528] on td "Click outside the Container expect the Homebar" at bounding box center [408, 547] width 197 height 49
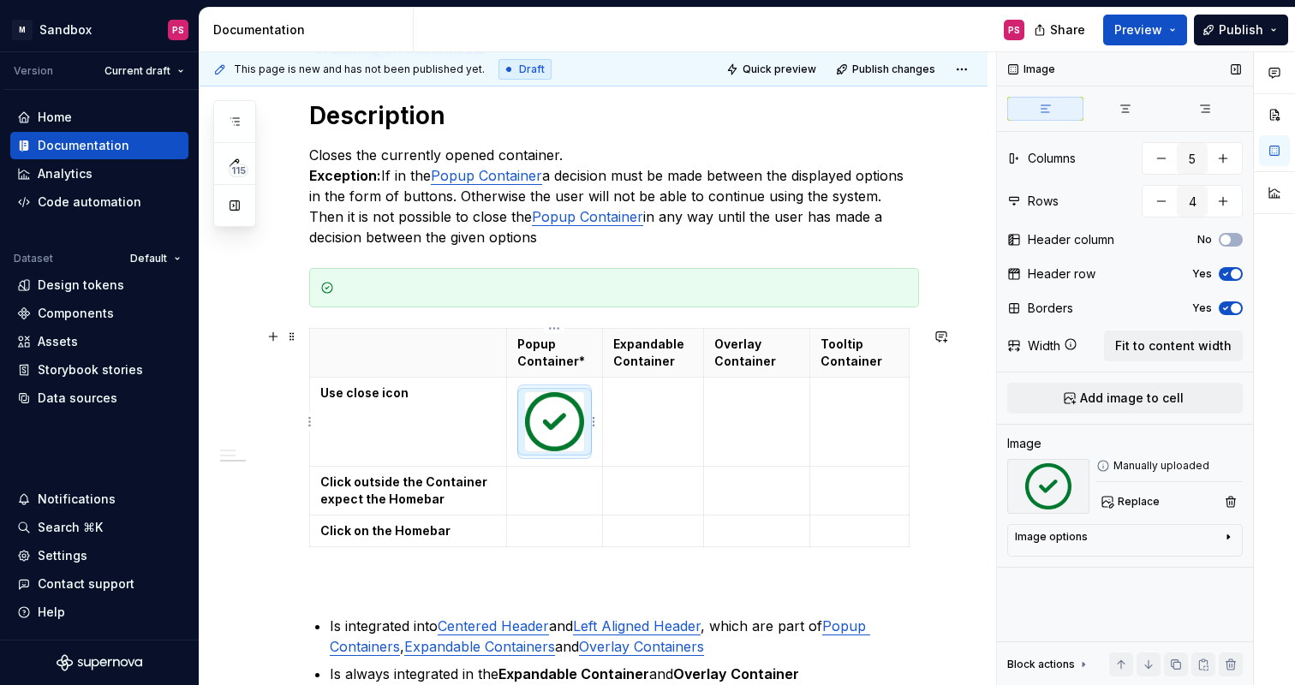
click at [552, 429] on img at bounding box center [554, 421] width 59 height 59
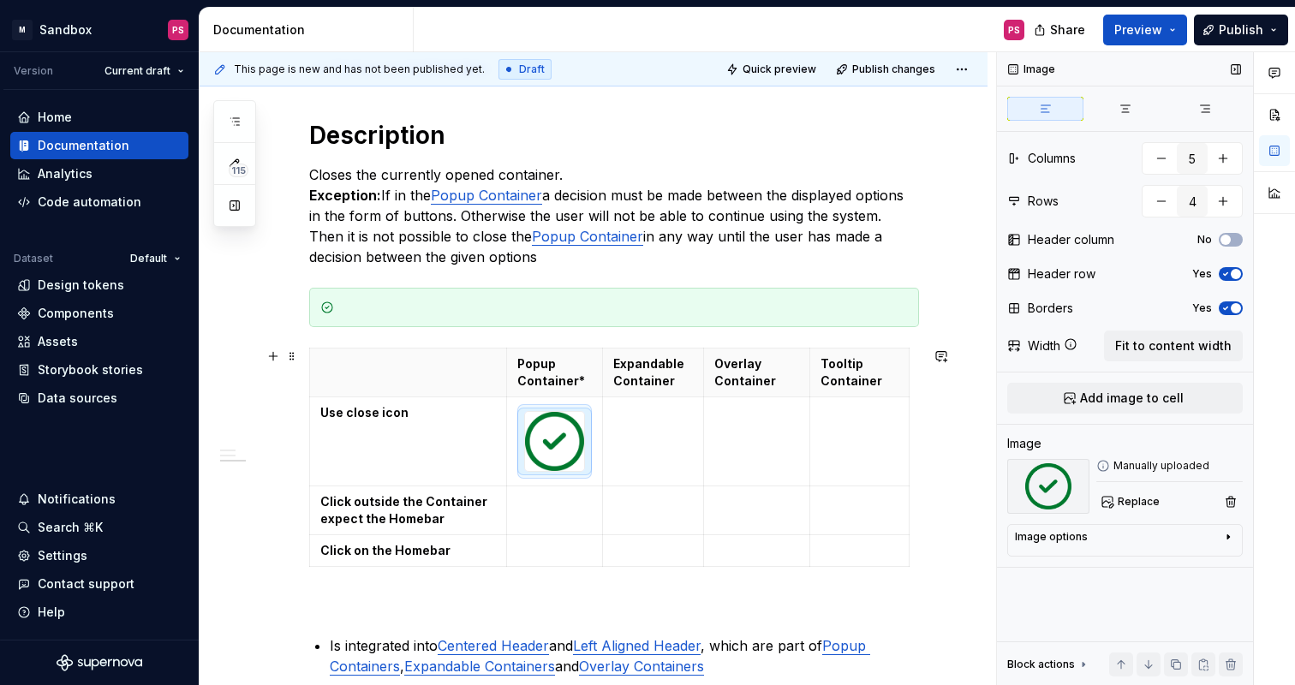
scroll to position [587, 0]
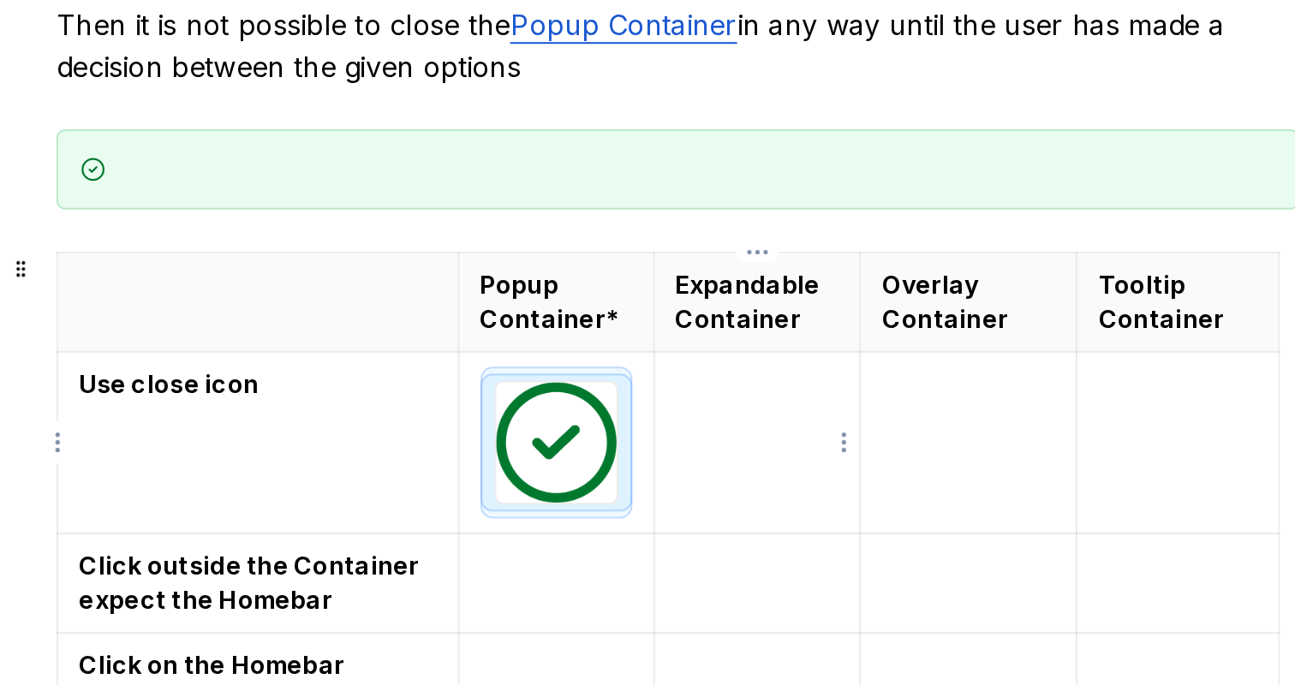
click at [646, 445] on td at bounding box center [653, 435] width 102 height 89
click at [580, 463] on img at bounding box center [554, 435] width 59 height 59
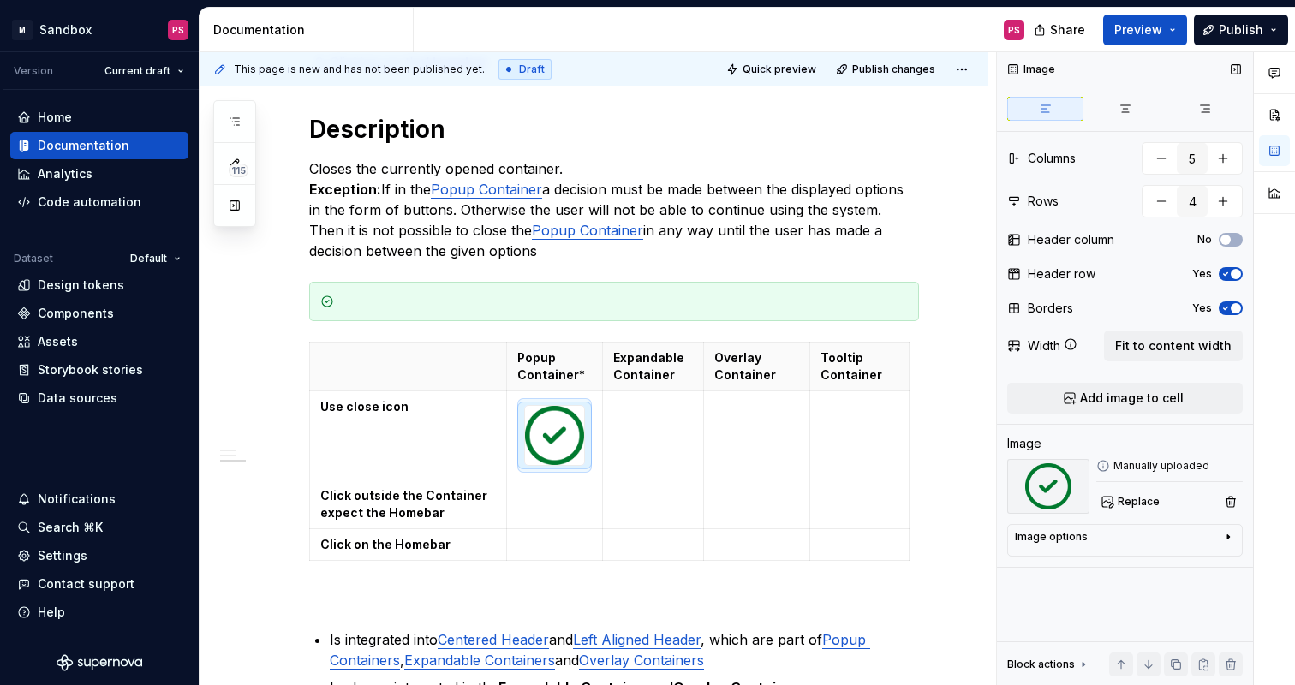
click at [1221, 309] on icon "button" at bounding box center [1226, 308] width 14 height 10
click at [1233, 308] on button "No" at bounding box center [1231, 309] width 24 height 14
click at [1227, 306] on icon "button" at bounding box center [1226, 308] width 14 height 10
click at [1226, 272] on icon "button" at bounding box center [1226, 274] width 14 height 10
click at [546, 443] on img at bounding box center [554, 435] width 59 height 59
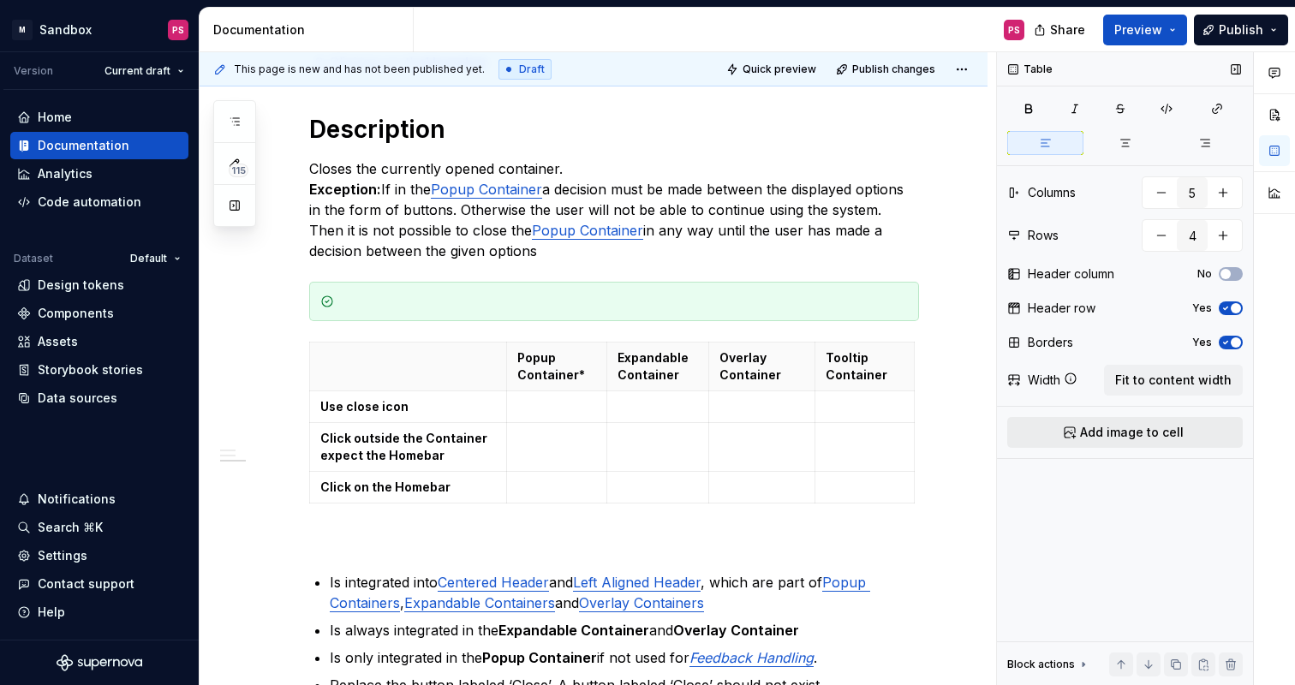
click at [1137, 438] on span "Add image to cell" at bounding box center [1132, 432] width 104 height 17
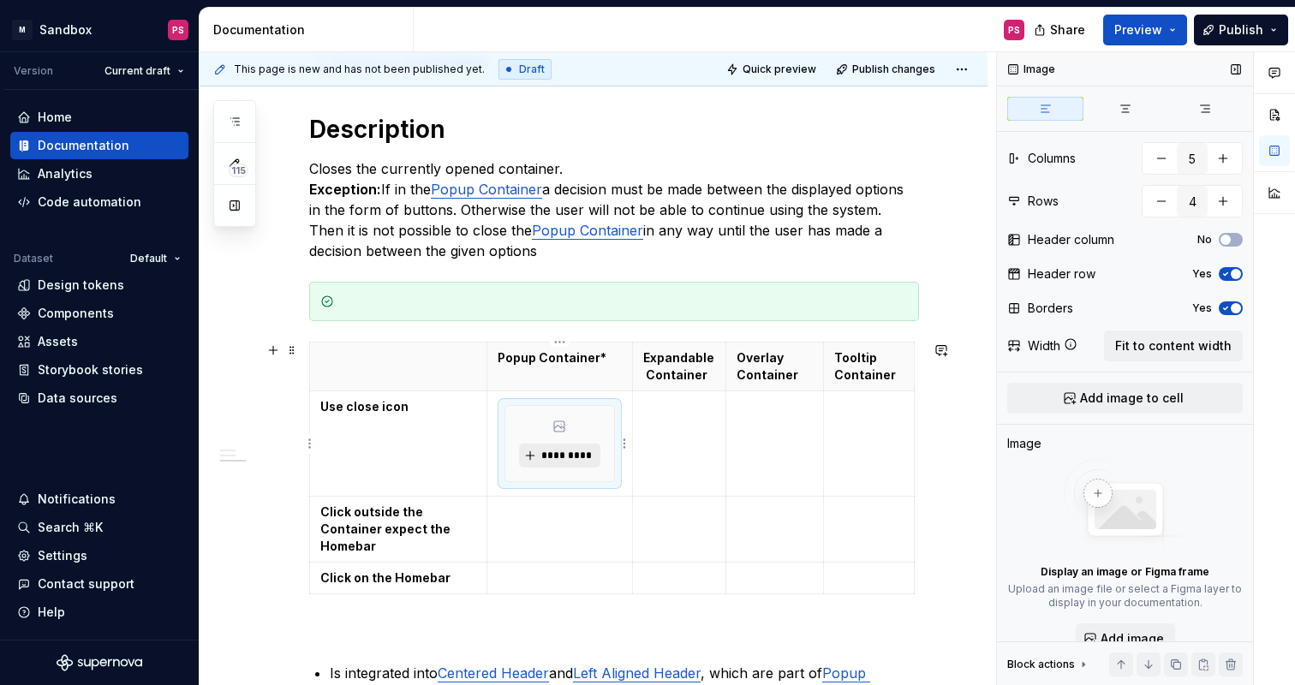
click at [552, 464] on button "*********" at bounding box center [559, 456] width 81 height 24
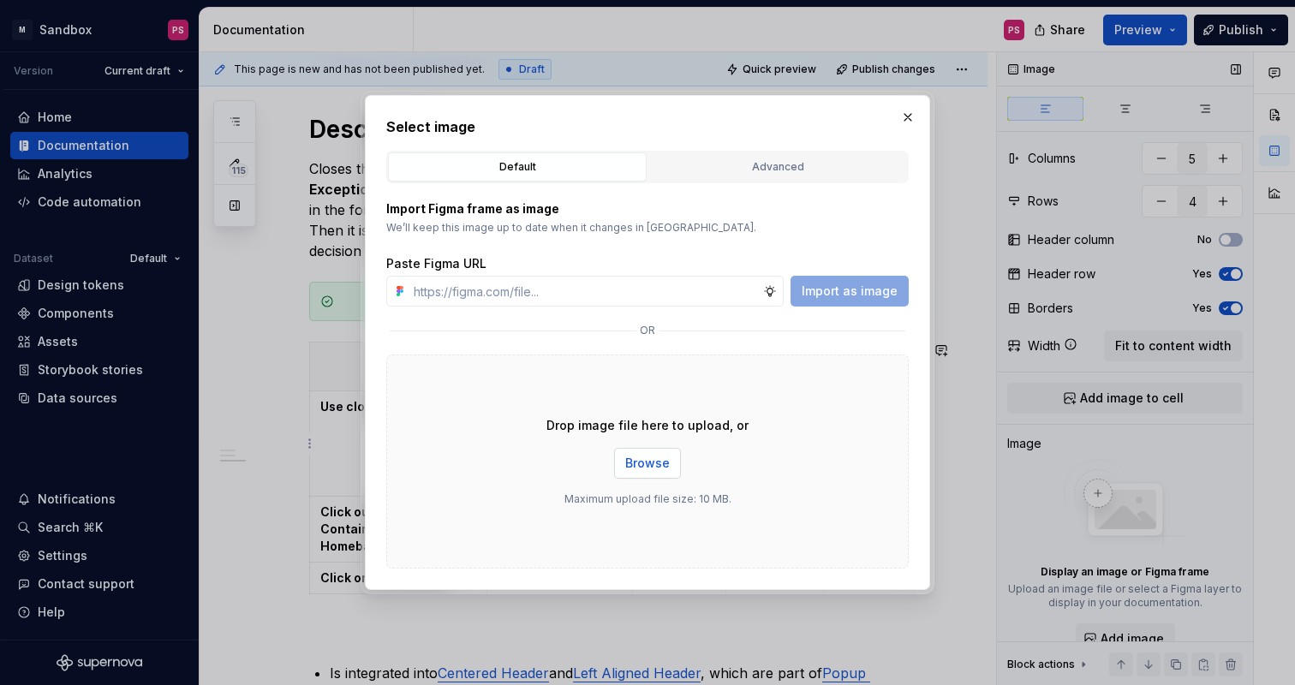
click at [668, 462] on span "Browse" at bounding box center [647, 463] width 45 height 17
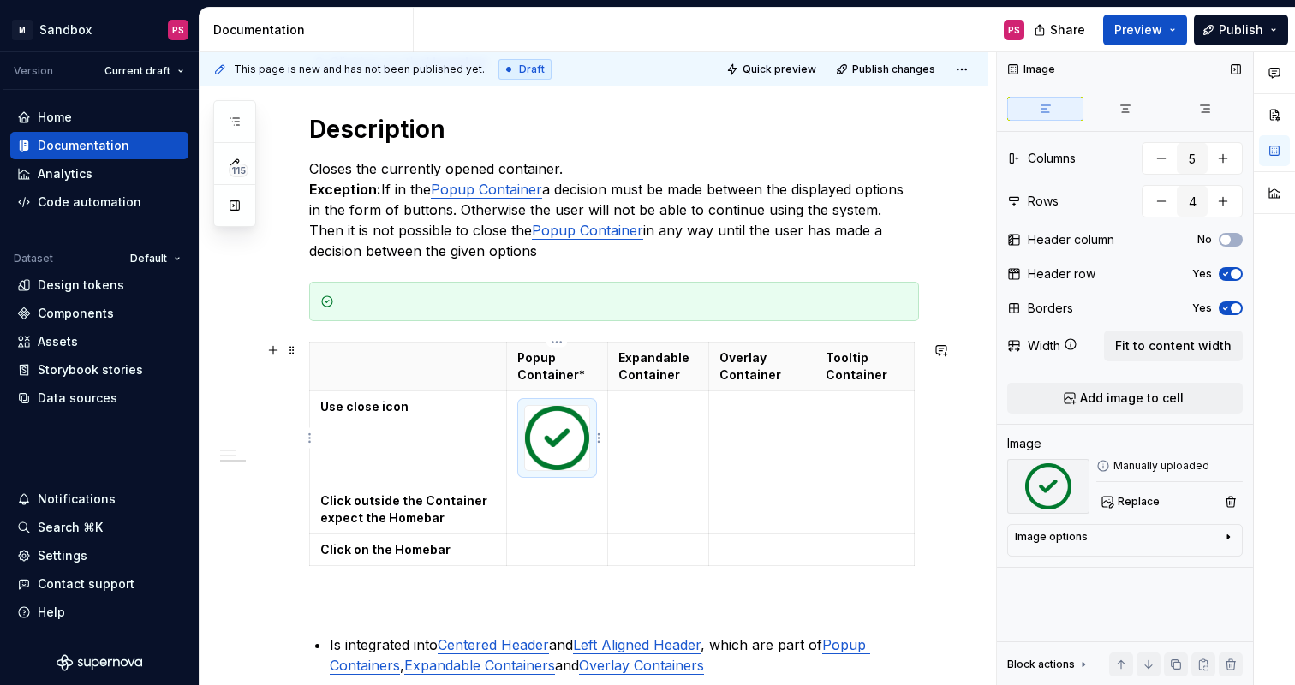
click at [576, 441] on img at bounding box center [557, 438] width 64 height 64
click at [1222, 309] on icon "button" at bounding box center [1226, 308] width 14 height 10
click at [1225, 275] on icon "button" at bounding box center [1226, 274] width 4 height 3
click at [1225, 275] on span "button" at bounding box center [1226, 274] width 10 height 10
click at [1225, 275] on icon "button" at bounding box center [1226, 274] width 4 height 3
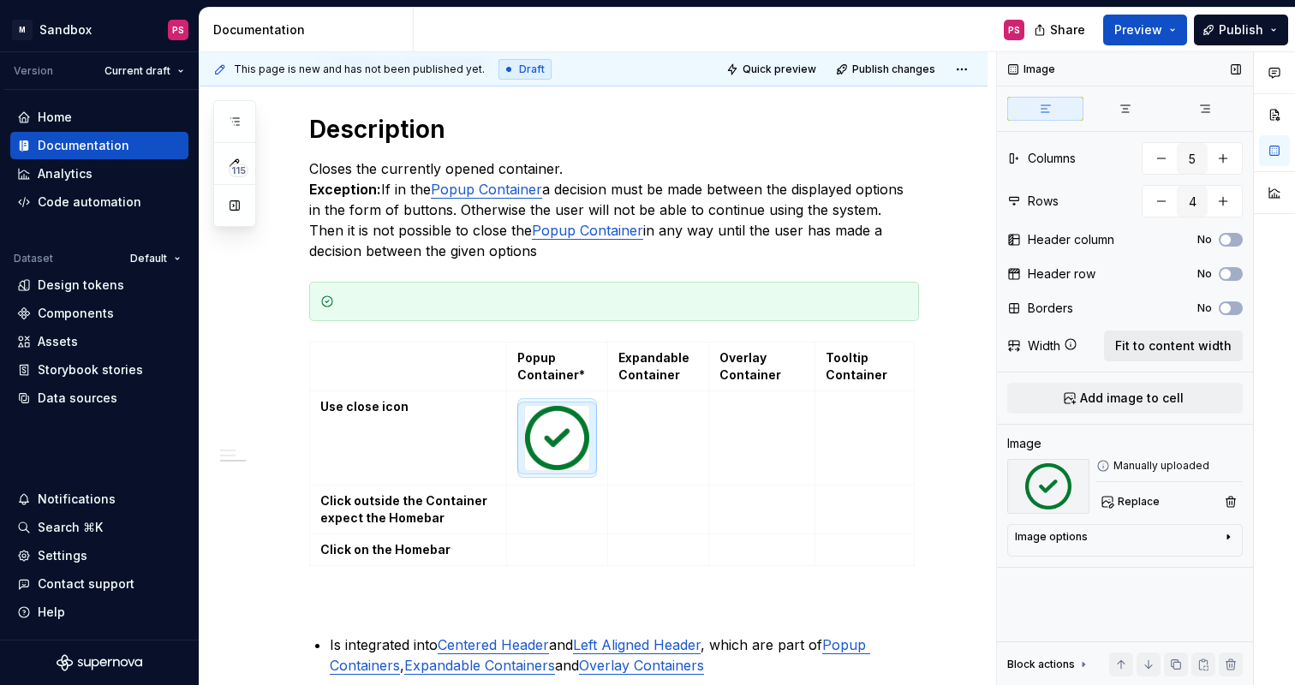
click at [1196, 343] on span "Fit to content width" at bounding box center [1173, 345] width 116 height 17
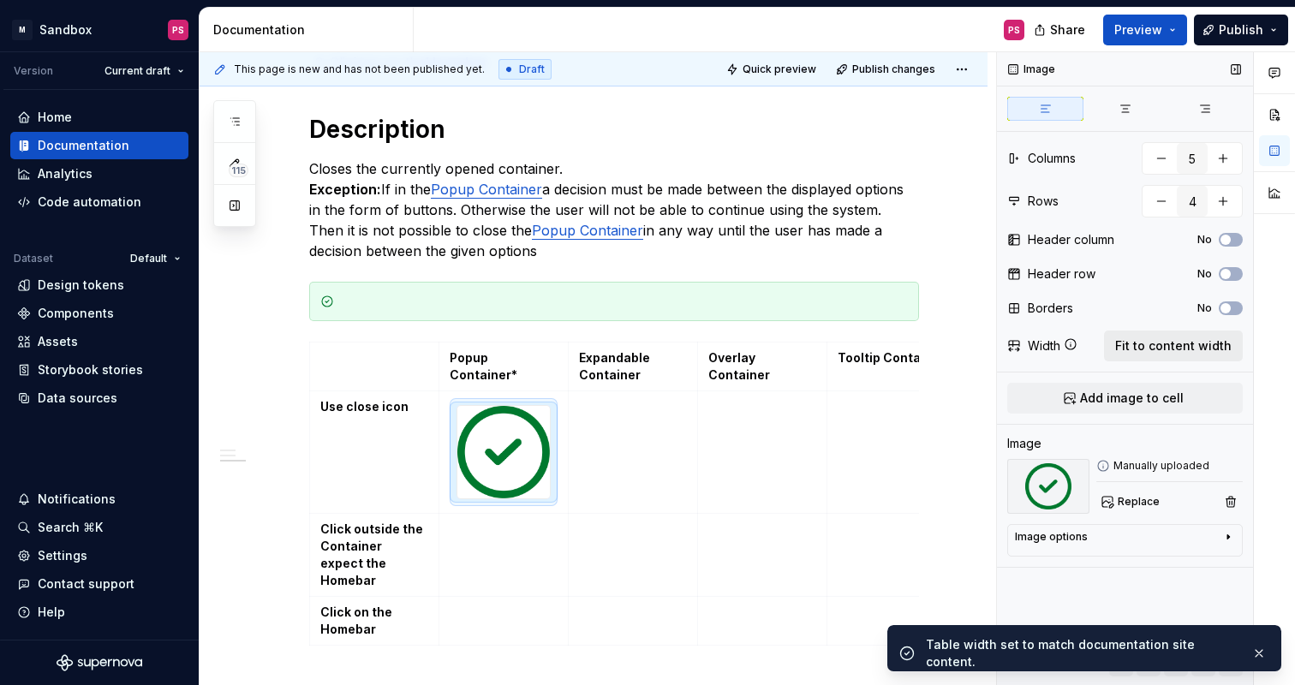
click at [1196, 343] on span "Fit to content width" at bounding box center [1173, 345] width 116 height 17
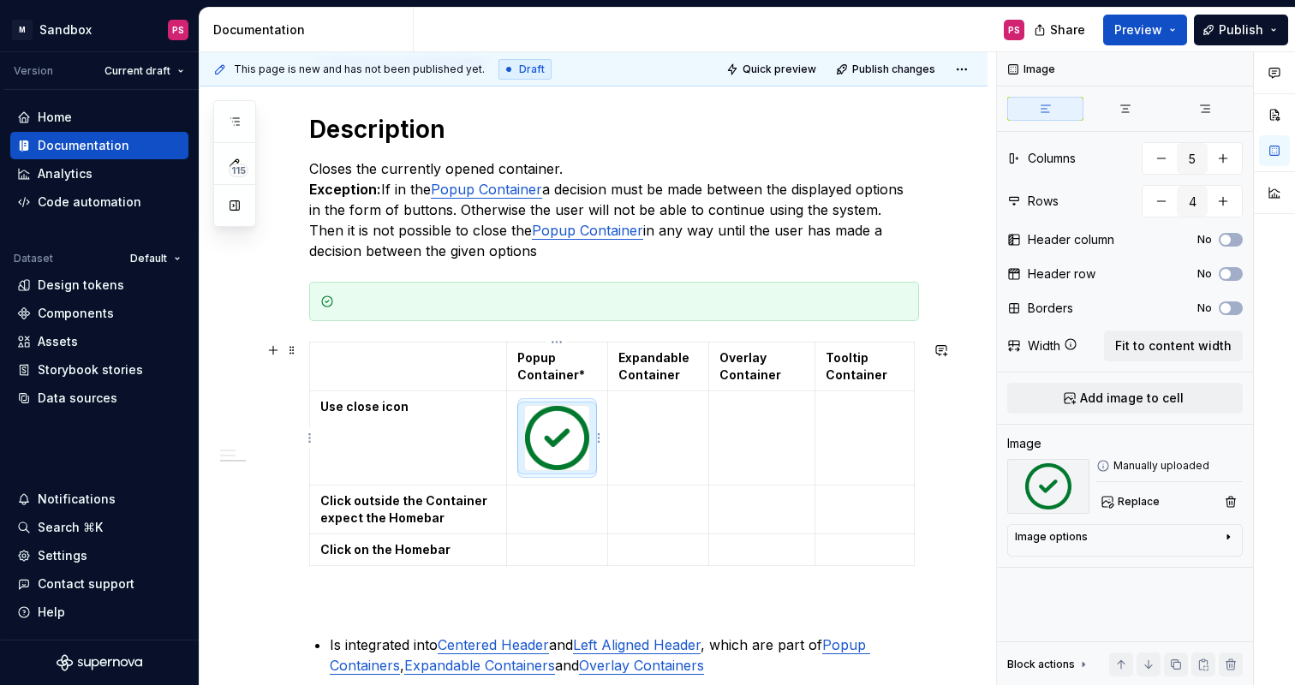
click at [577, 467] on img at bounding box center [557, 438] width 64 height 64
click at [598, 440] on html "× M Sandbox PS Version Current draft Home Documentation Analytics Code automati…" at bounding box center [647, 342] width 1295 height 685
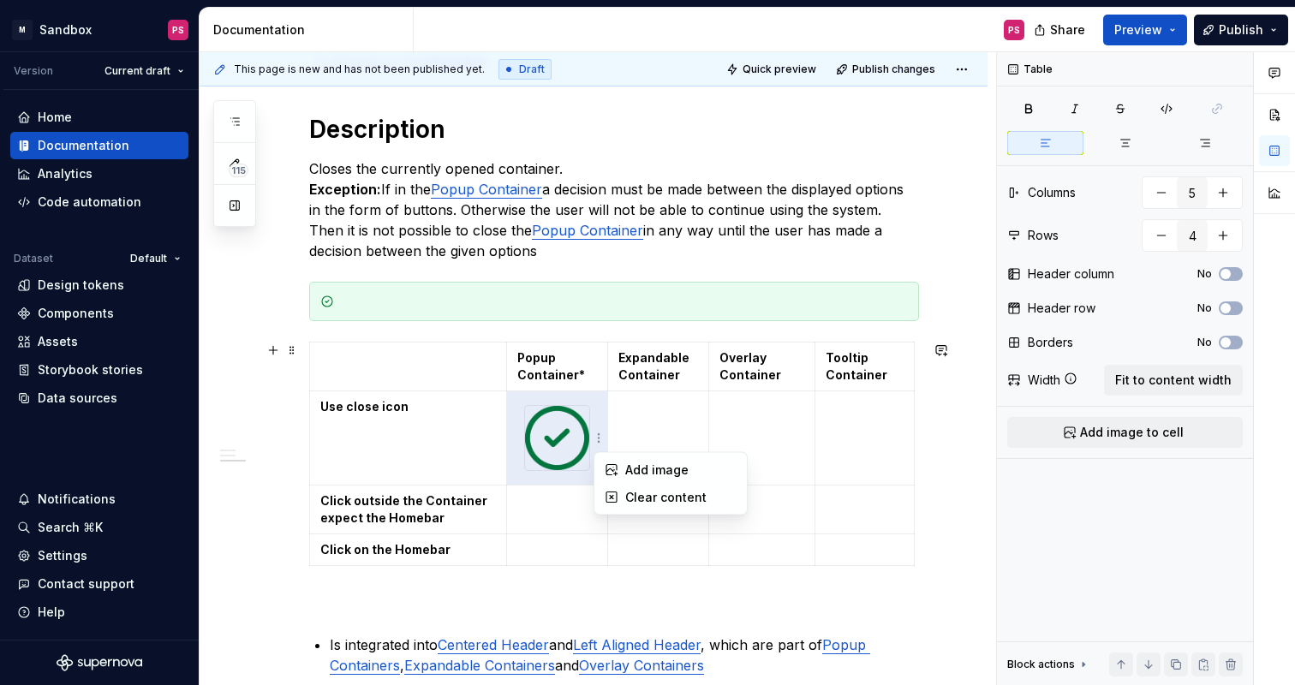
click at [576, 511] on html "× M Sandbox PS Version Current draft Home Documentation Analytics Code automati…" at bounding box center [647, 342] width 1295 height 685
click at [576, 511] on td at bounding box center [556, 509] width 101 height 49
click at [571, 516] on td at bounding box center [556, 509] width 101 height 49
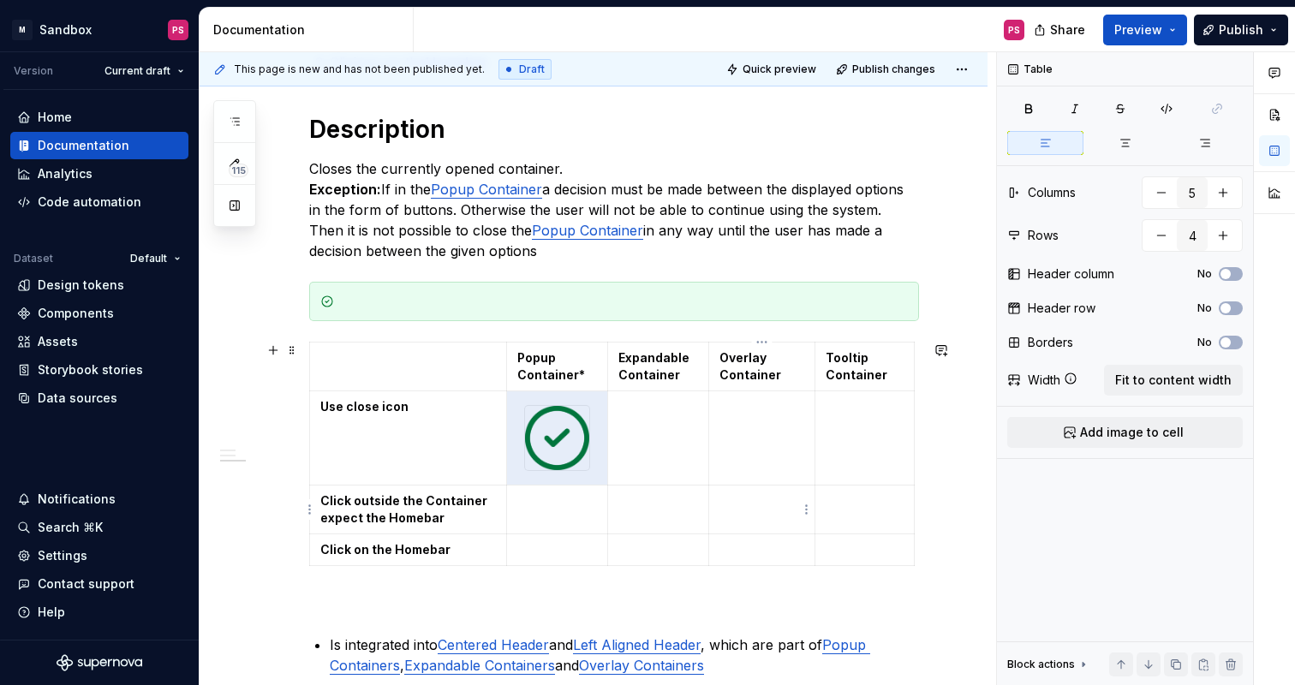
click at [719, 511] on td at bounding box center [762, 509] width 106 height 49
click at [1130, 32] on span "Preview" at bounding box center [1138, 29] width 48 height 17
click at [753, 582] on div "Introduction The container is a visual element that can hold various contents. …" at bounding box center [614, 300] width 610 height 1107
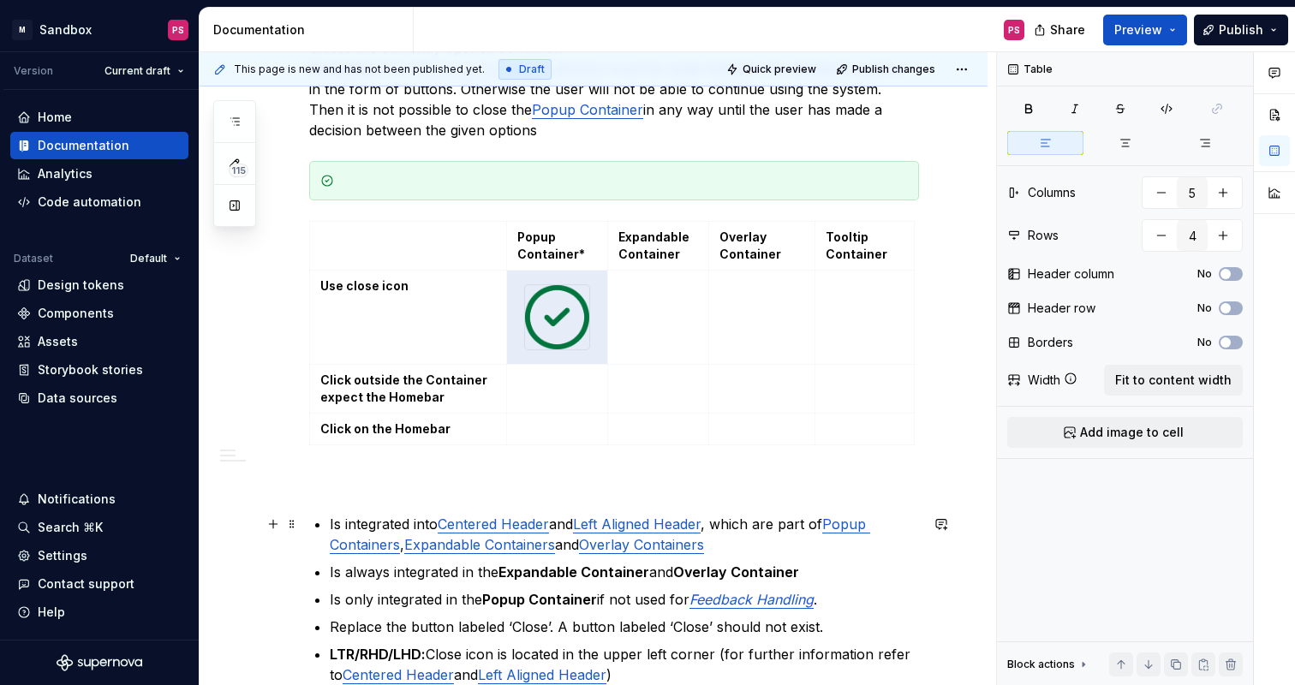
scroll to position [744, 0]
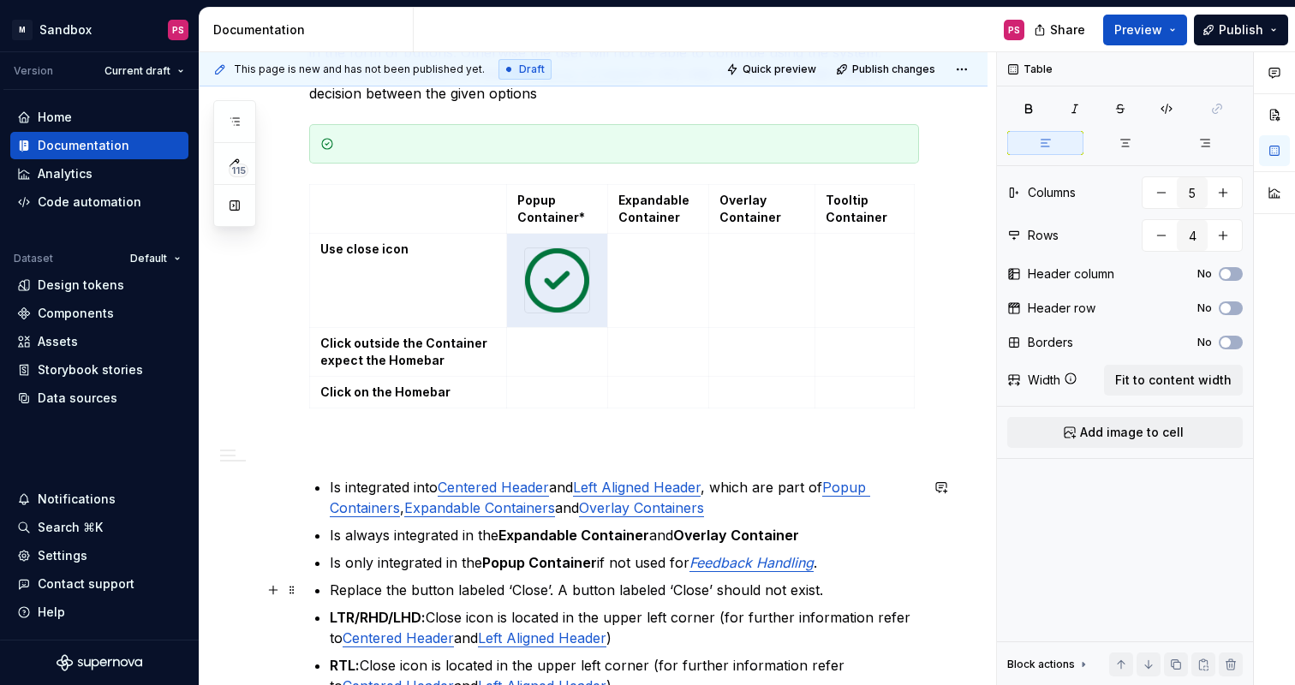
type textarea "*"
click at [569, 361] on td at bounding box center [556, 351] width 101 height 49
click at [453, 361] on p "Click outside the Container expect the Homebar" at bounding box center [408, 352] width 176 height 34
click at [536, 350] on p at bounding box center [557, 343] width 80 height 17
click at [674, 479] on link "Left Aligned Header" at bounding box center [637, 487] width 128 height 17
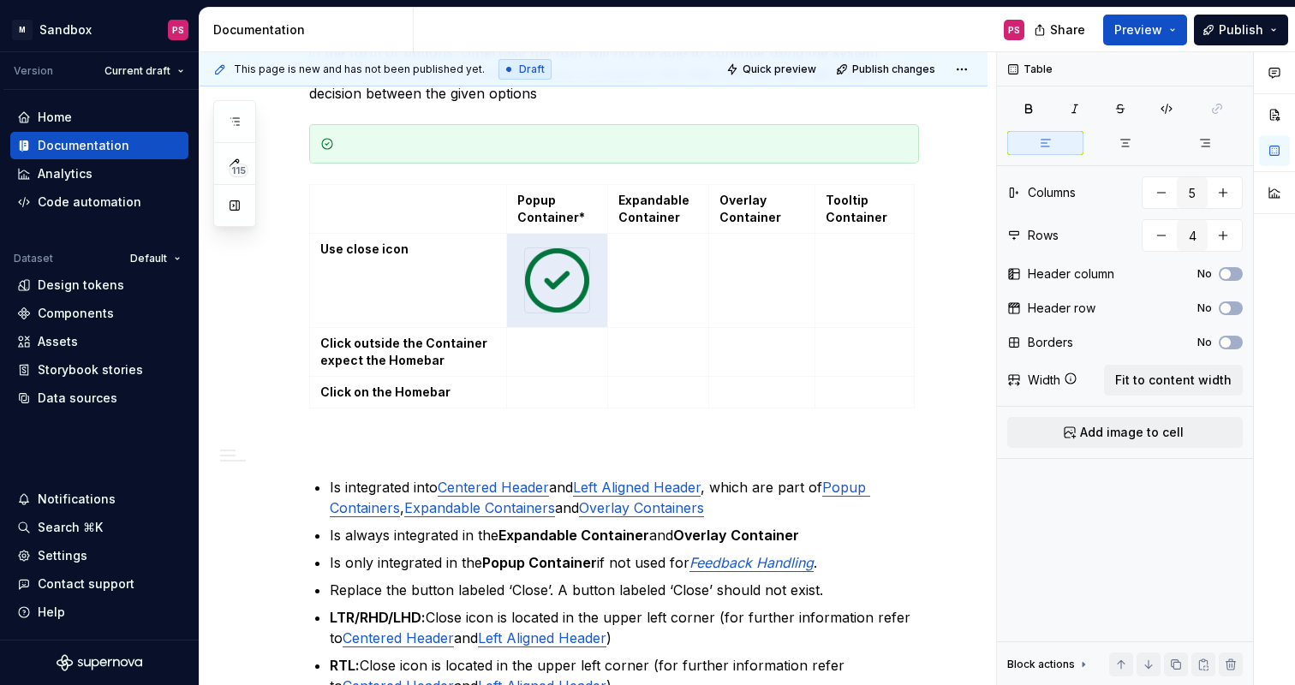
click at [921, 36] on div "PS" at bounding box center [726, 30] width 624 height 45
click at [804, 416] on div "Introduction The container is a visual element that can hold various contents. …" at bounding box center [614, 143] width 610 height 1107
click at [661, 274] on td at bounding box center [658, 281] width 102 height 94
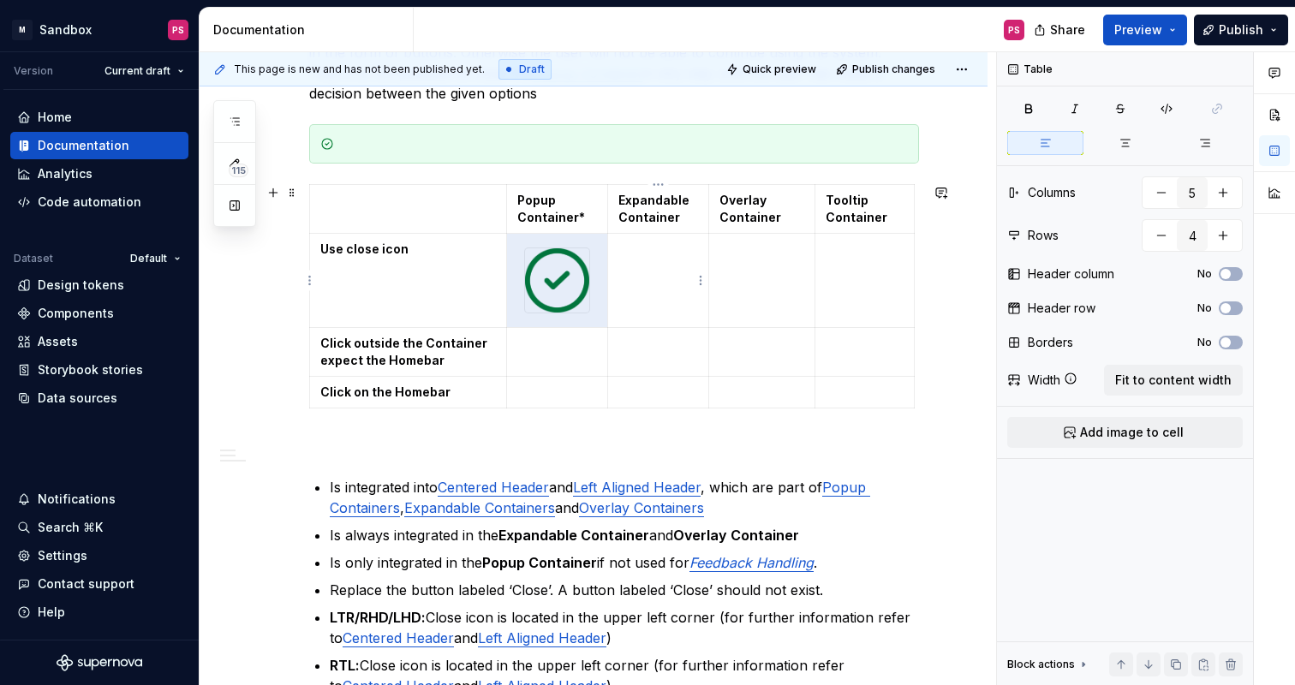
click at [661, 274] on td at bounding box center [658, 281] width 102 height 94
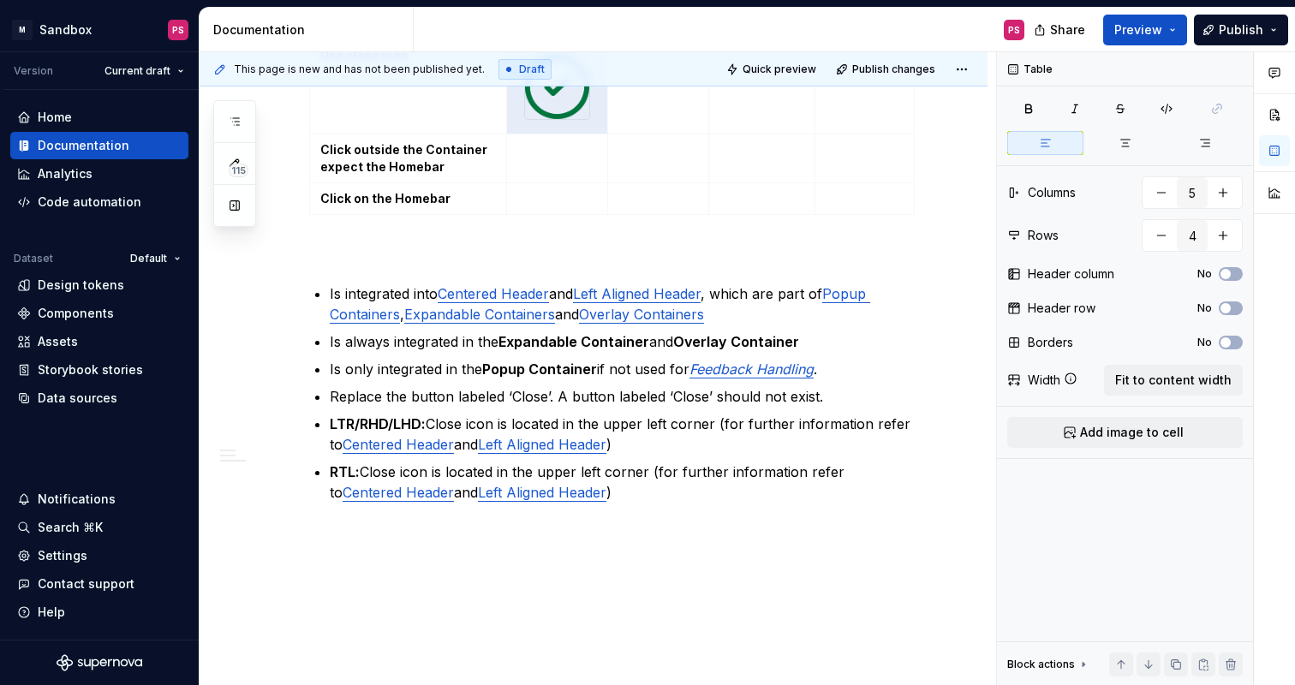
scroll to position [981, 0]
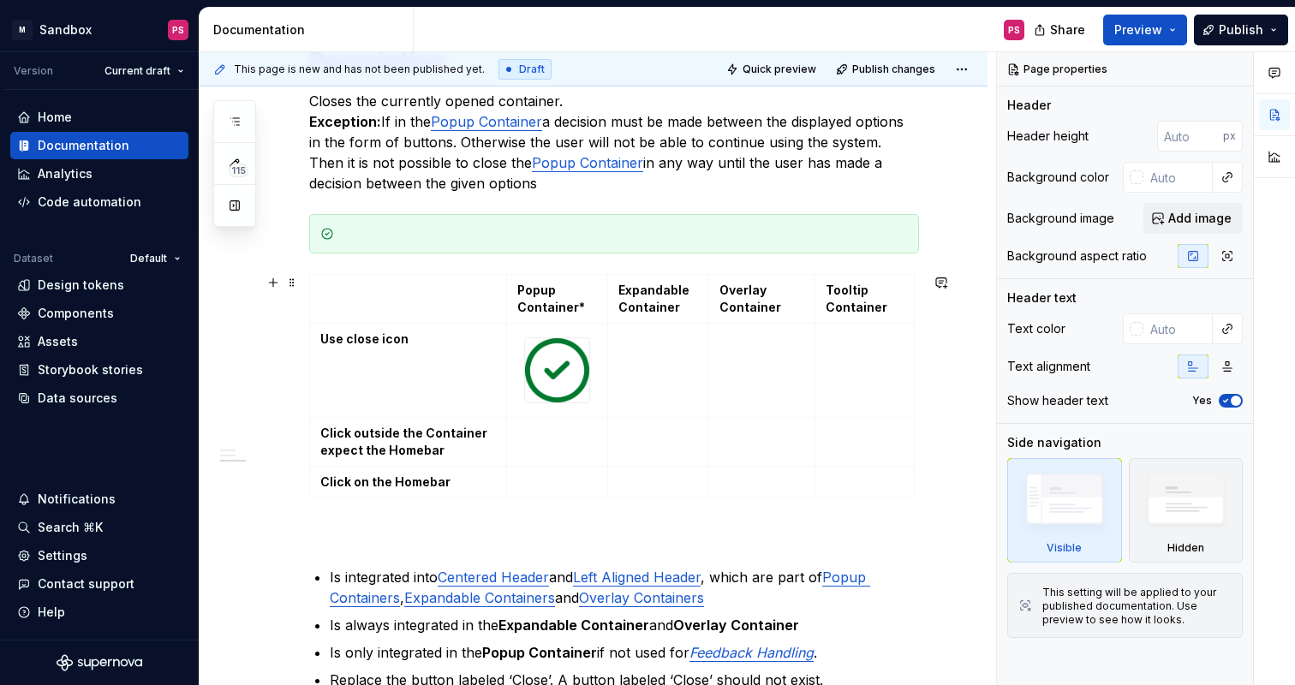
scroll to position [669, 0]
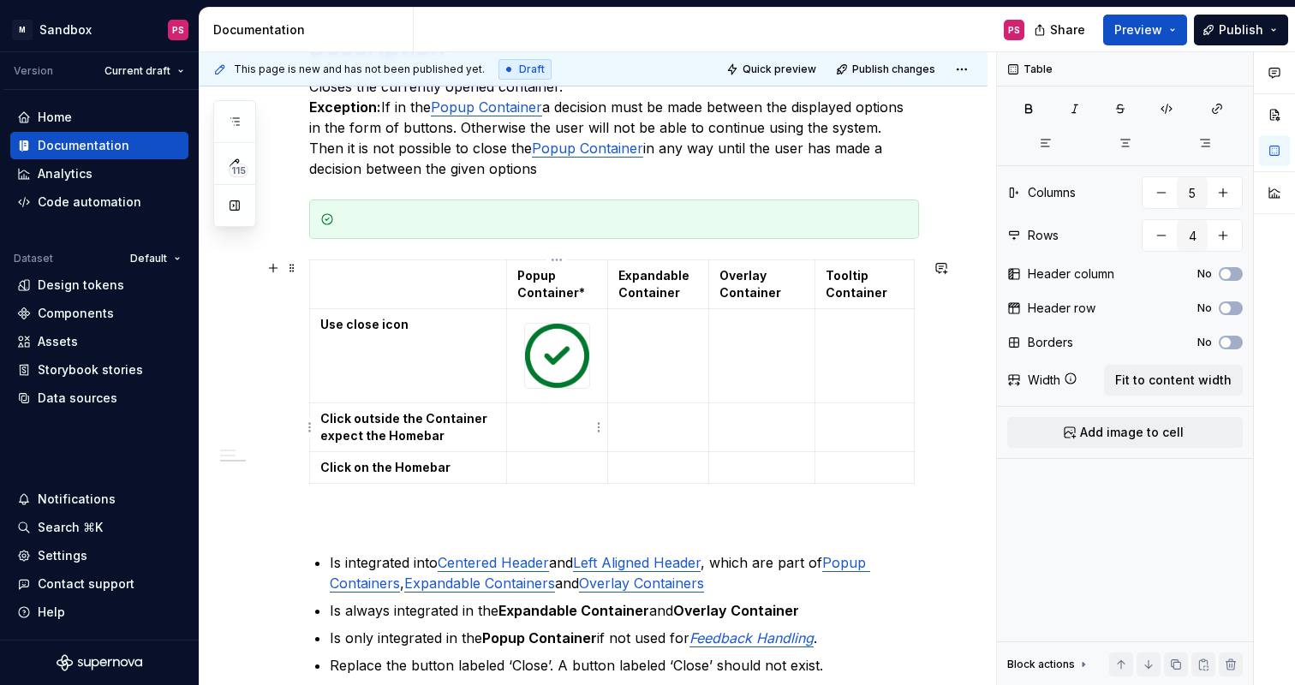
click at [574, 424] on p at bounding box center [557, 418] width 80 height 17
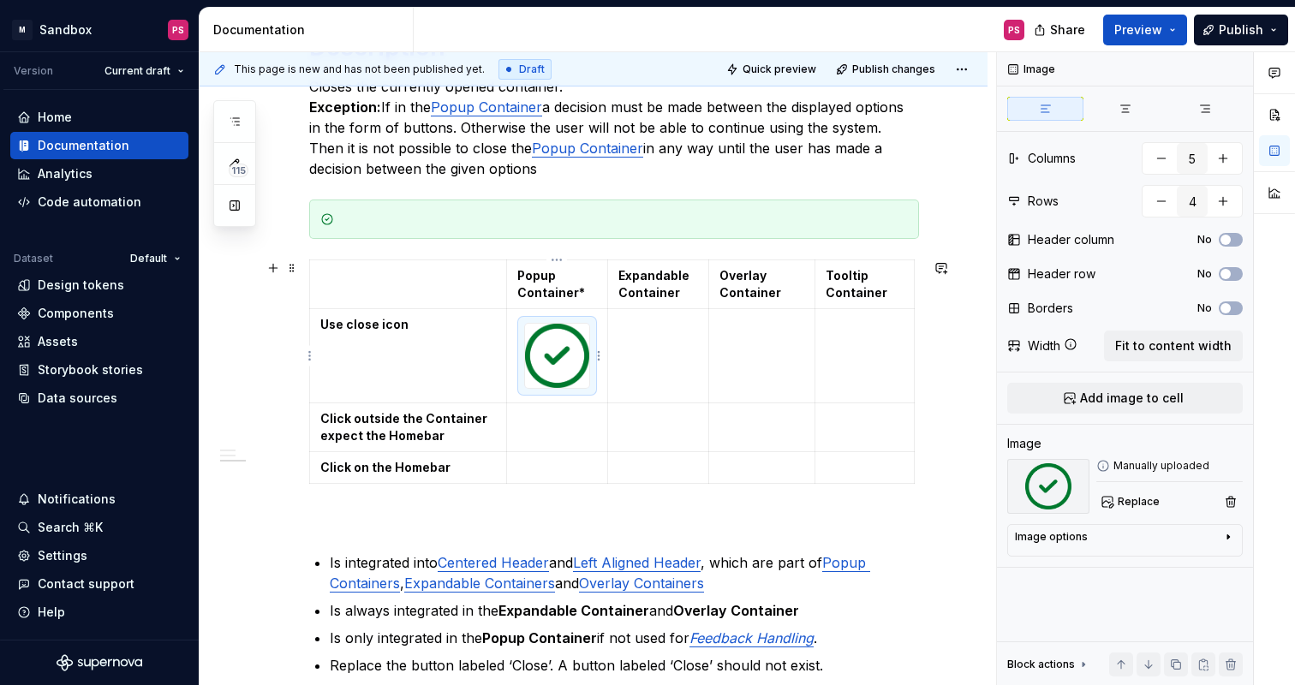
click at [576, 343] on img at bounding box center [557, 356] width 64 height 64
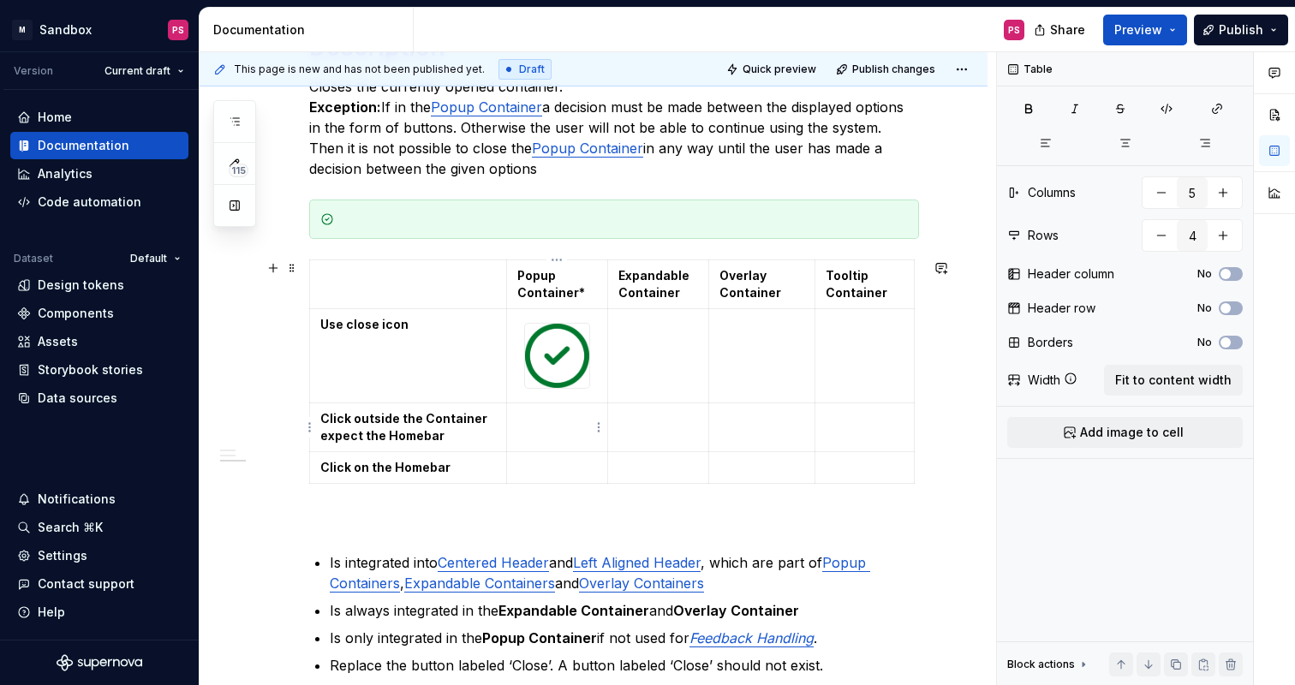
click at [571, 425] on p at bounding box center [557, 418] width 80 height 17
click at [598, 430] on html "× M Sandbox PS Version Current draft Home Documentation Analytics Code automati…" at bounding box center [647, 342] width 1295 height 685
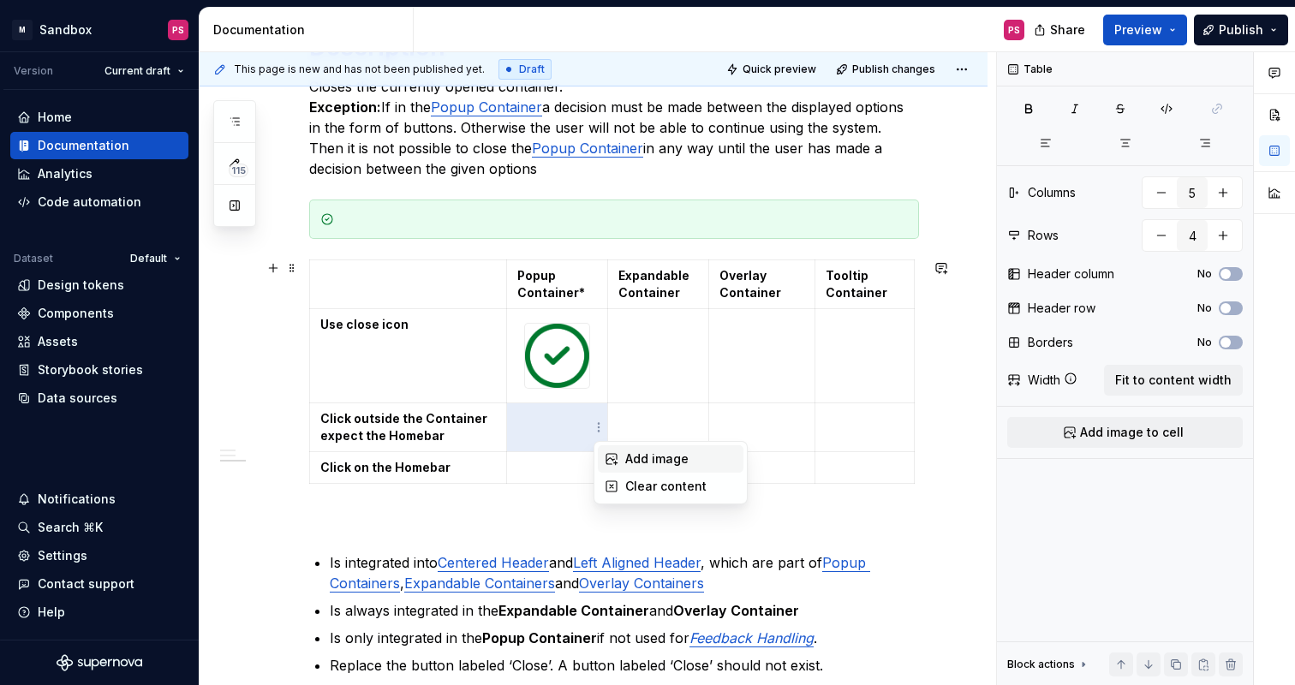
click at [623, 456] on div "Add image" at bounding box center [671, 458] width 146 height 27
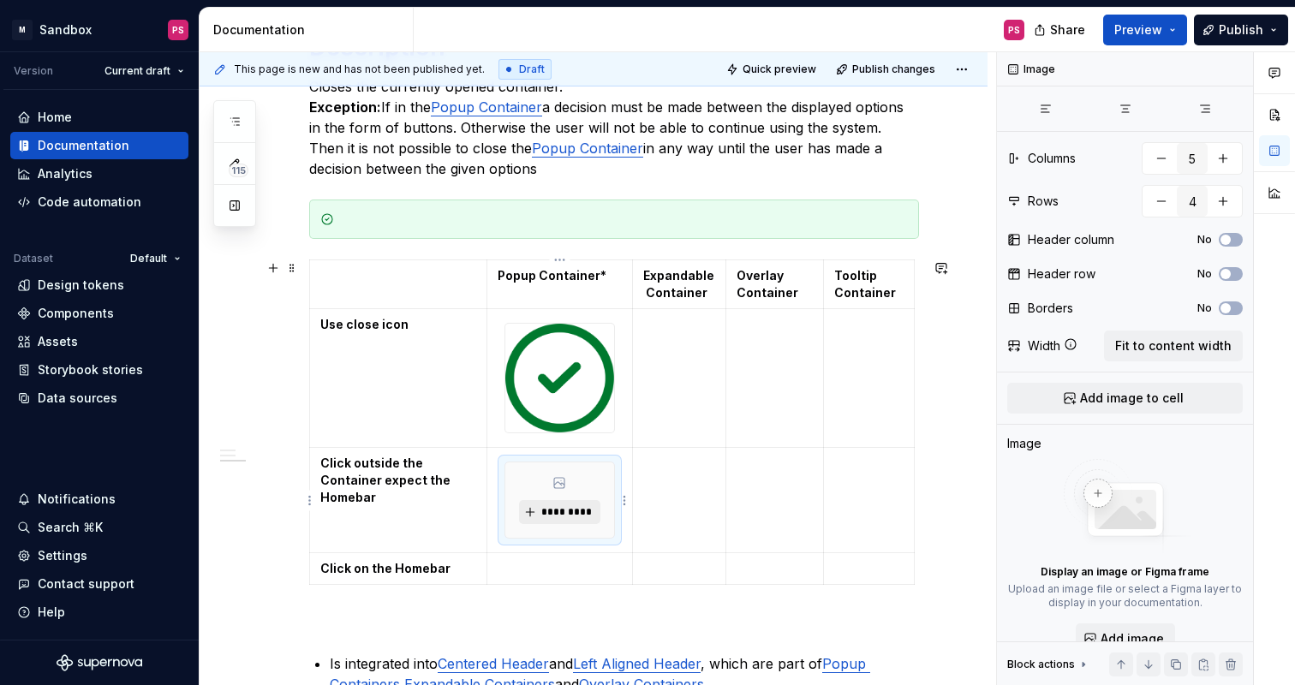
click at [571, 512] on span "*********" at bounding box center [566, 512] width 52 height 14
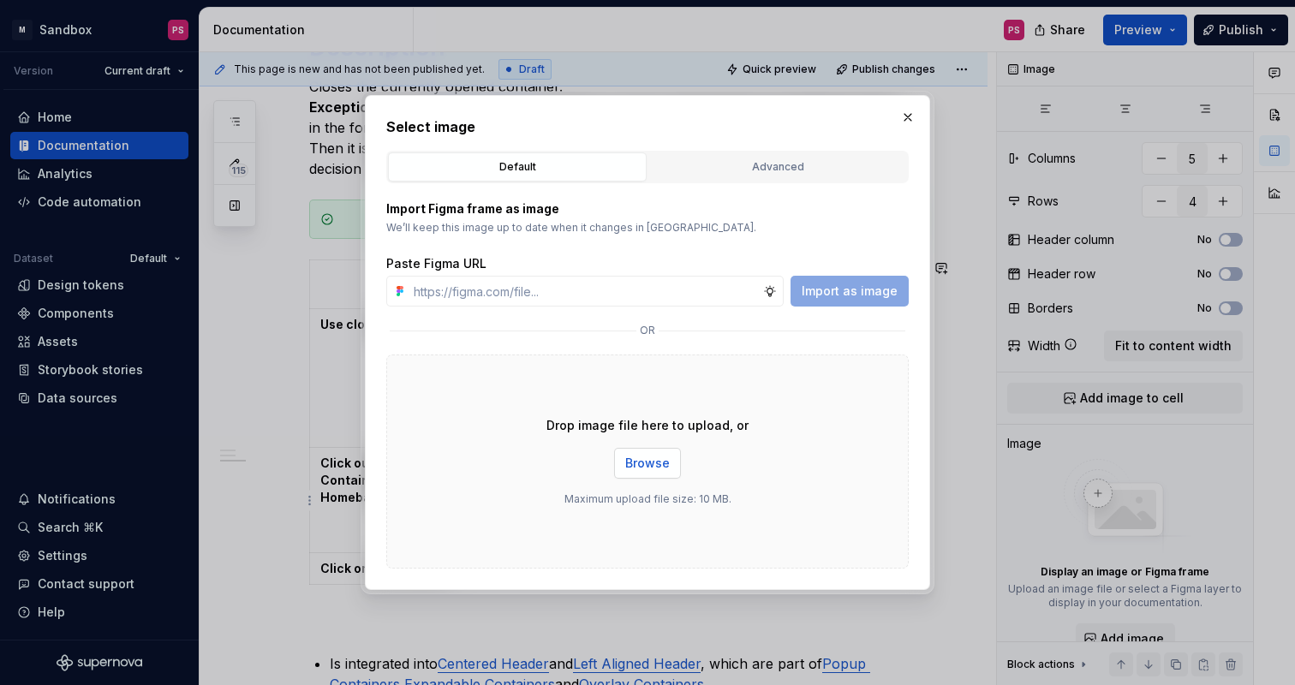
click at [638, 468] on span "Browse" at bounding box center [647, 463] width 45 height 17
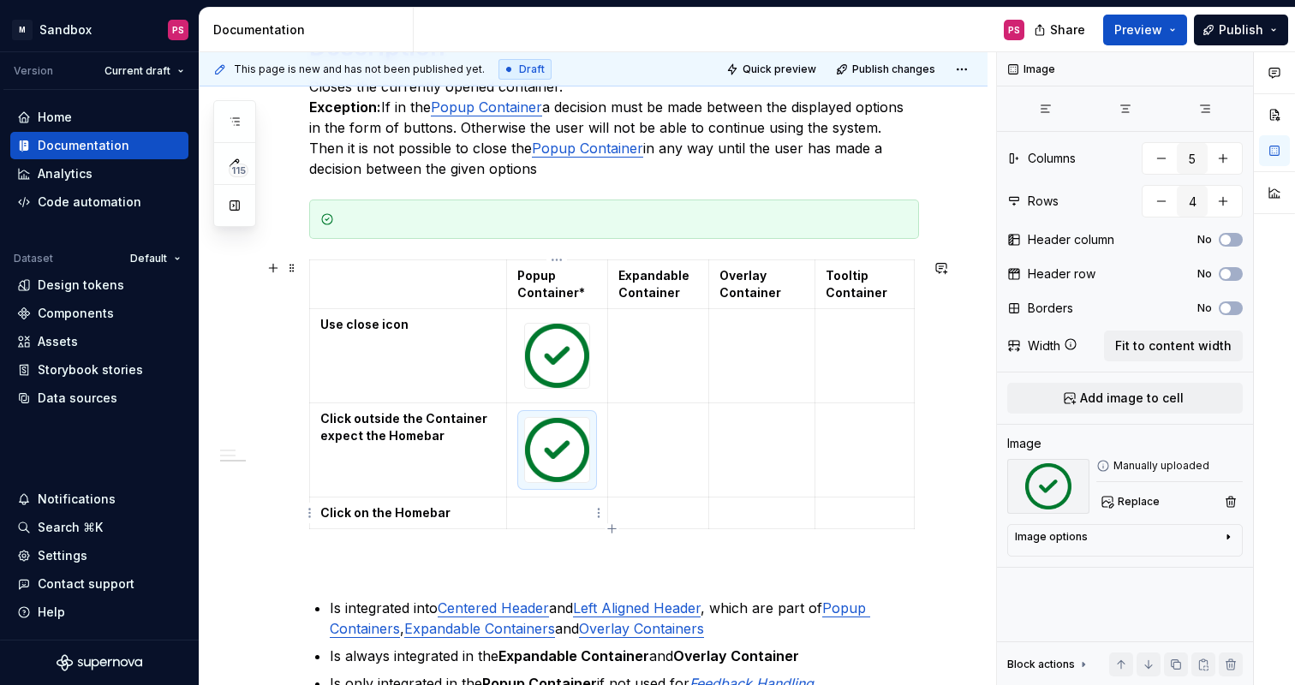
click at [547, 520] on p at bounding box center [557, 512] width 80 height 17
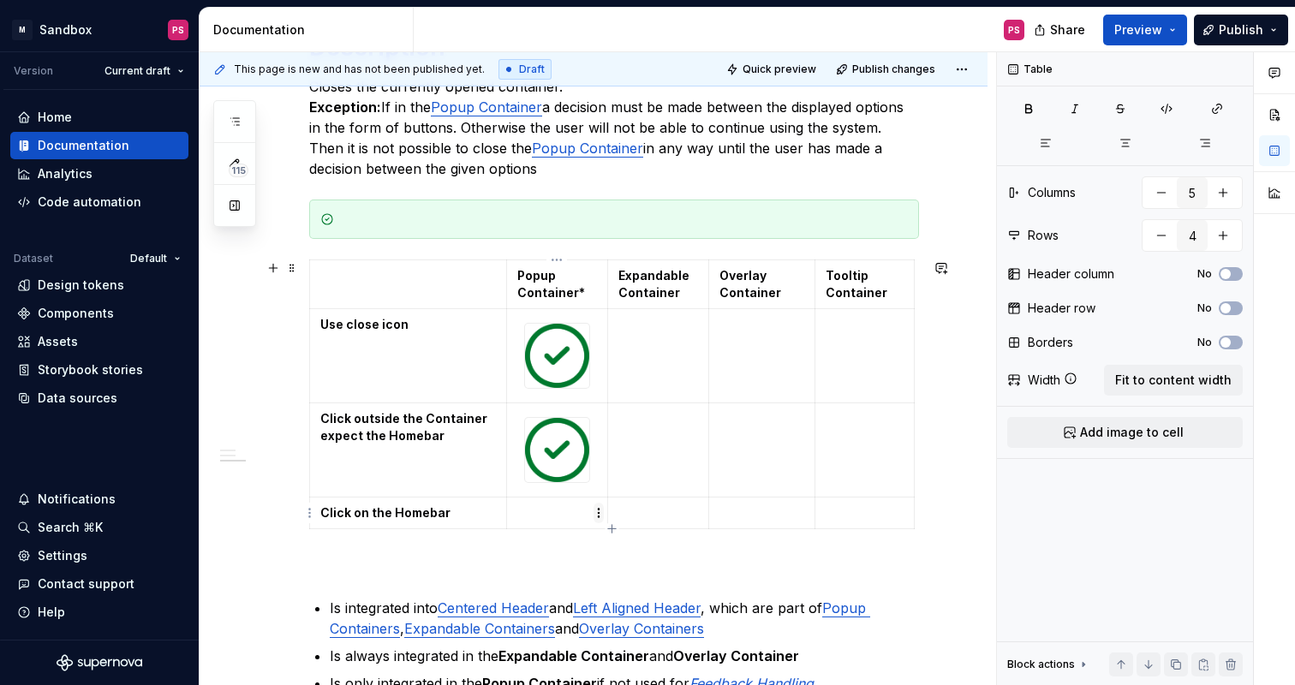
click at [598, 513] on html "× M Sandbox PS Version Current draft Home Documentation Analytics Code automati…" at bounding box center [647, 342] width 1295 height 685
click at [624, 546] on div "Add image" at bounding box center [671, 544] width 146 height 27
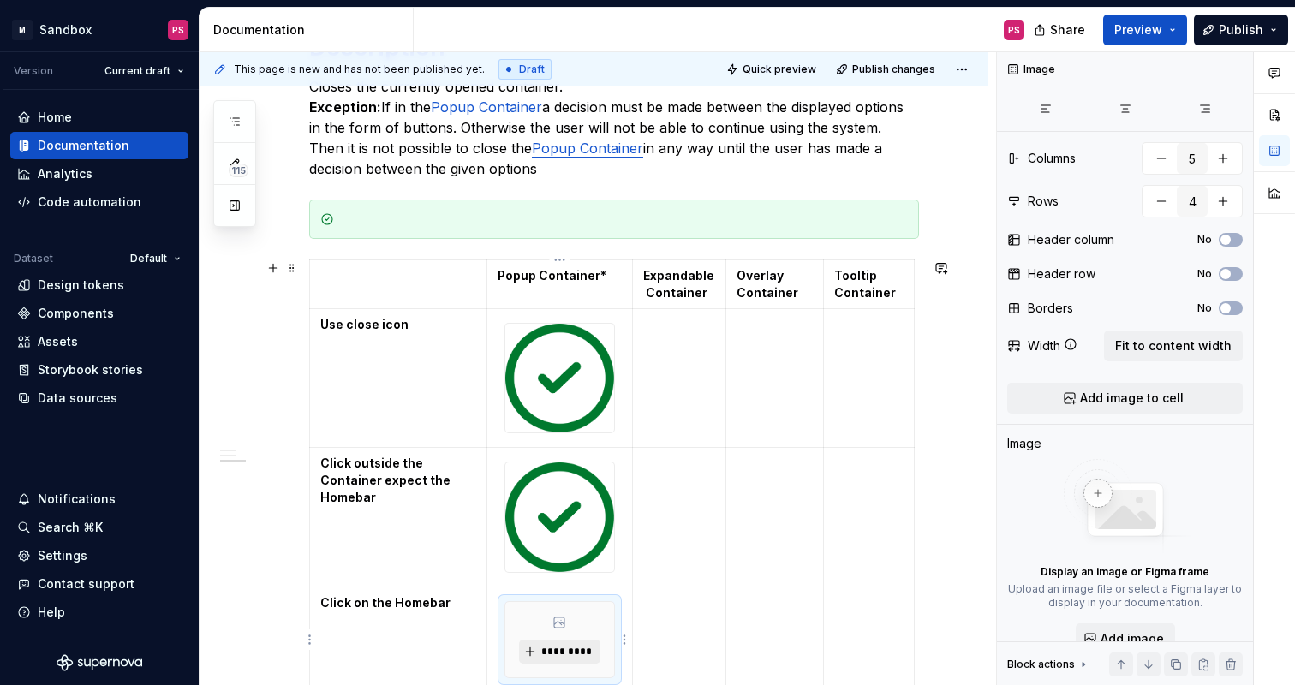
click at [575, 649] on span "*********" at bounding box center [566, 652] width 52 height 14
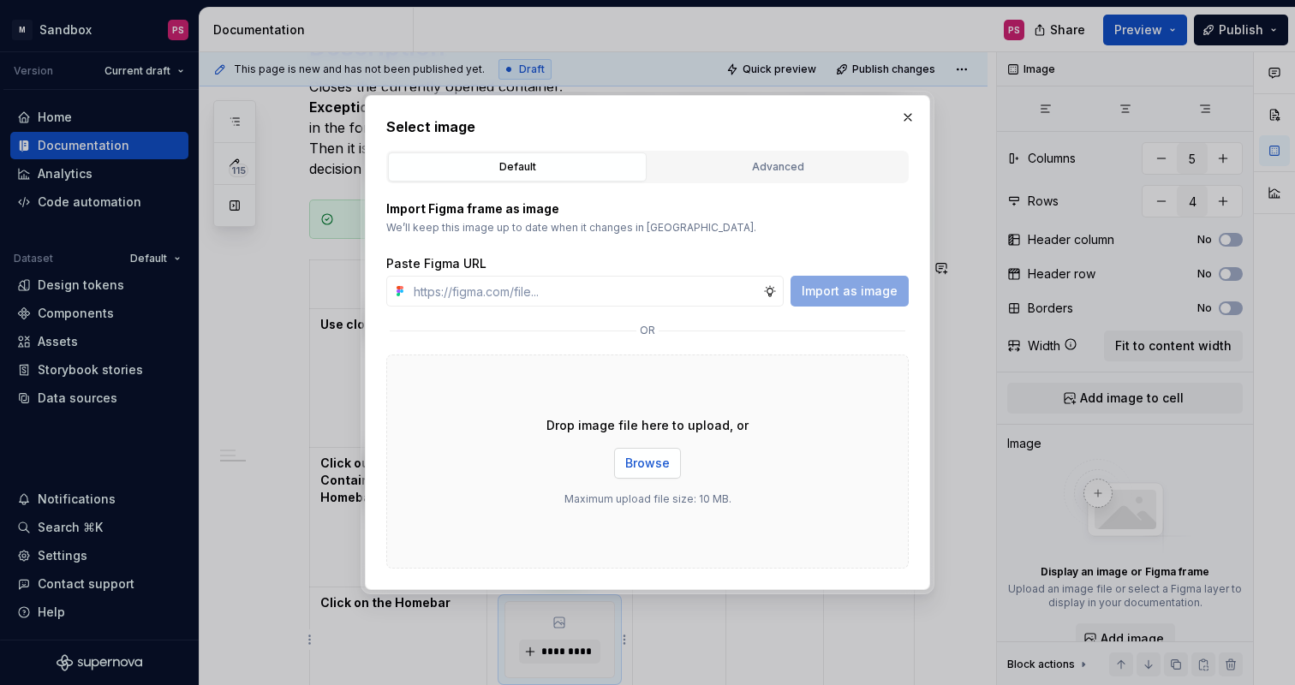
click at [660, 469] on span "Browse" at bounding box center [647, 463] width 45 height 17
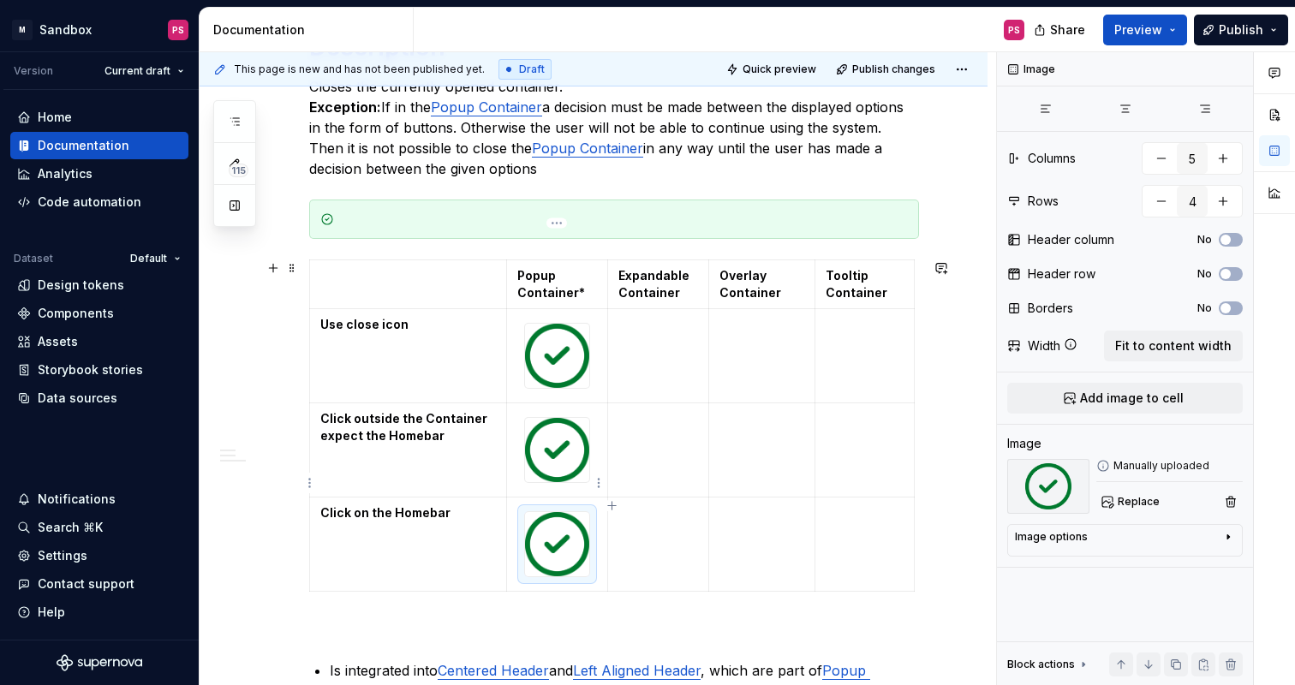
scroll to position [706, 0]
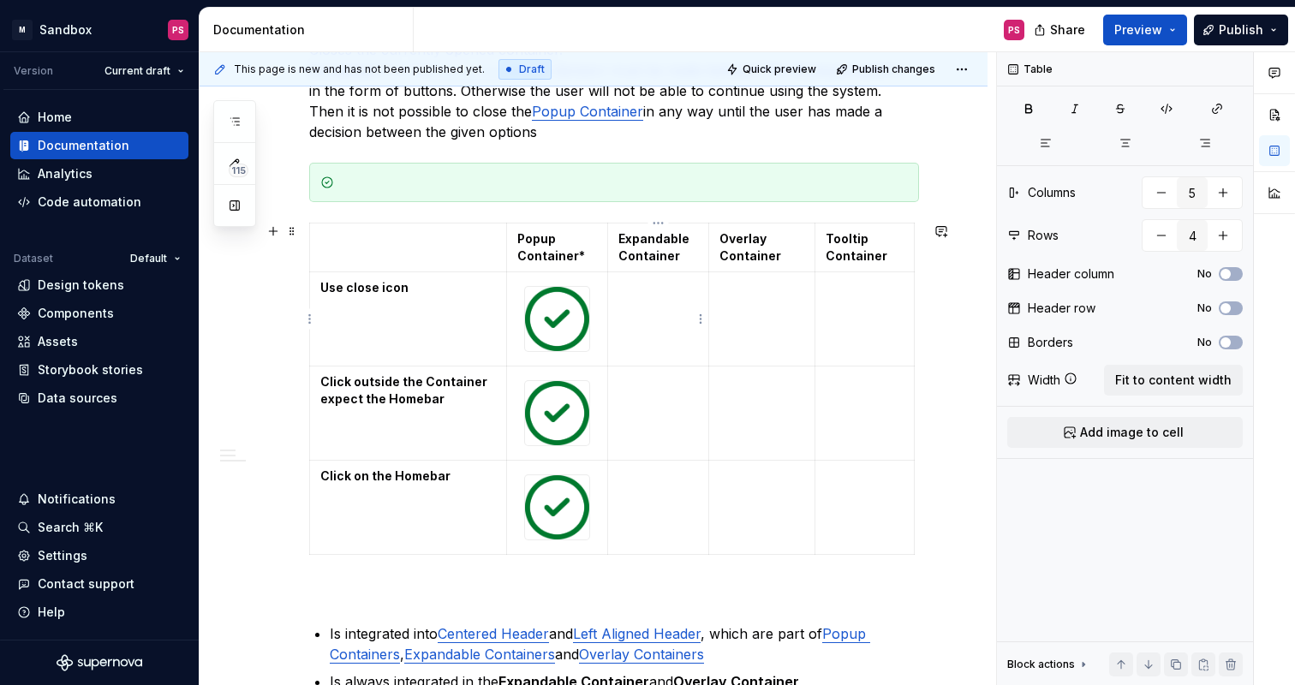
click at [663, 318] on td at bounding box center [658, 319] width 102 height 94
click at [702, 322] on html "× M Sandbox PS Version Current draft Home Documentation Analytics Code automati…" at bounding box center [647, 342] width 1295 height 685
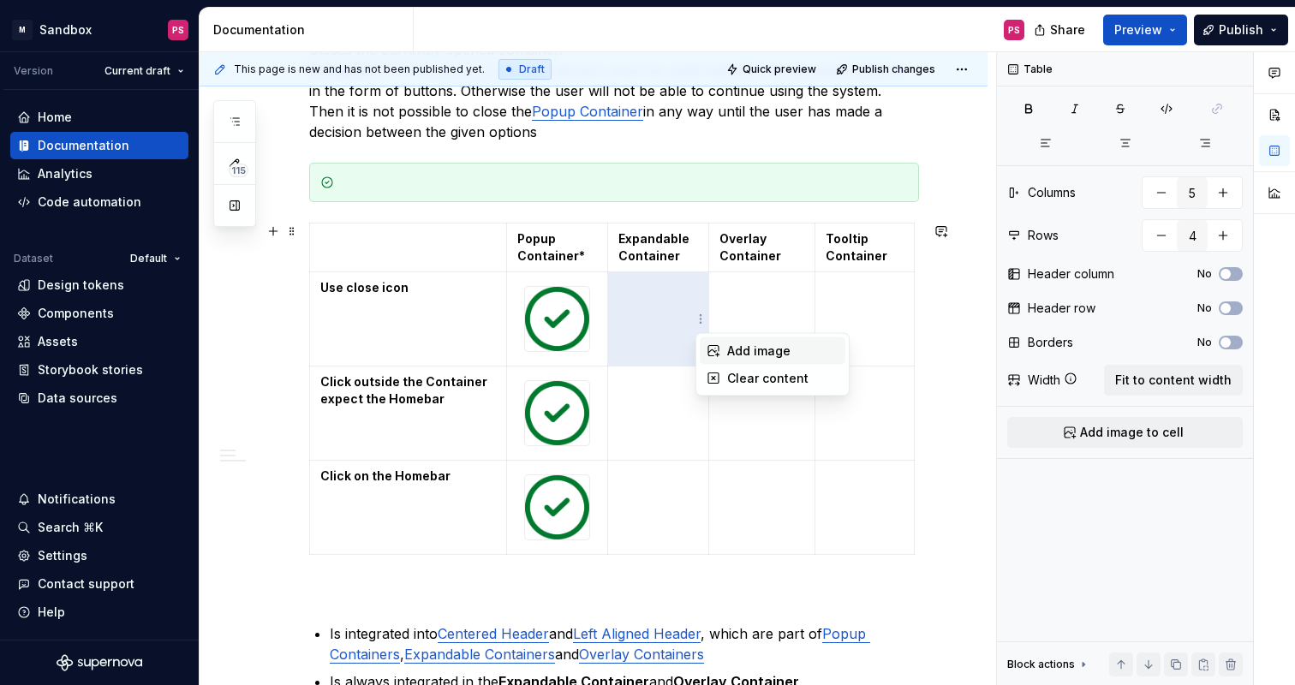
click at [725, 349] on div "Add image" at bounding box center [773, 350] width 146 height 27
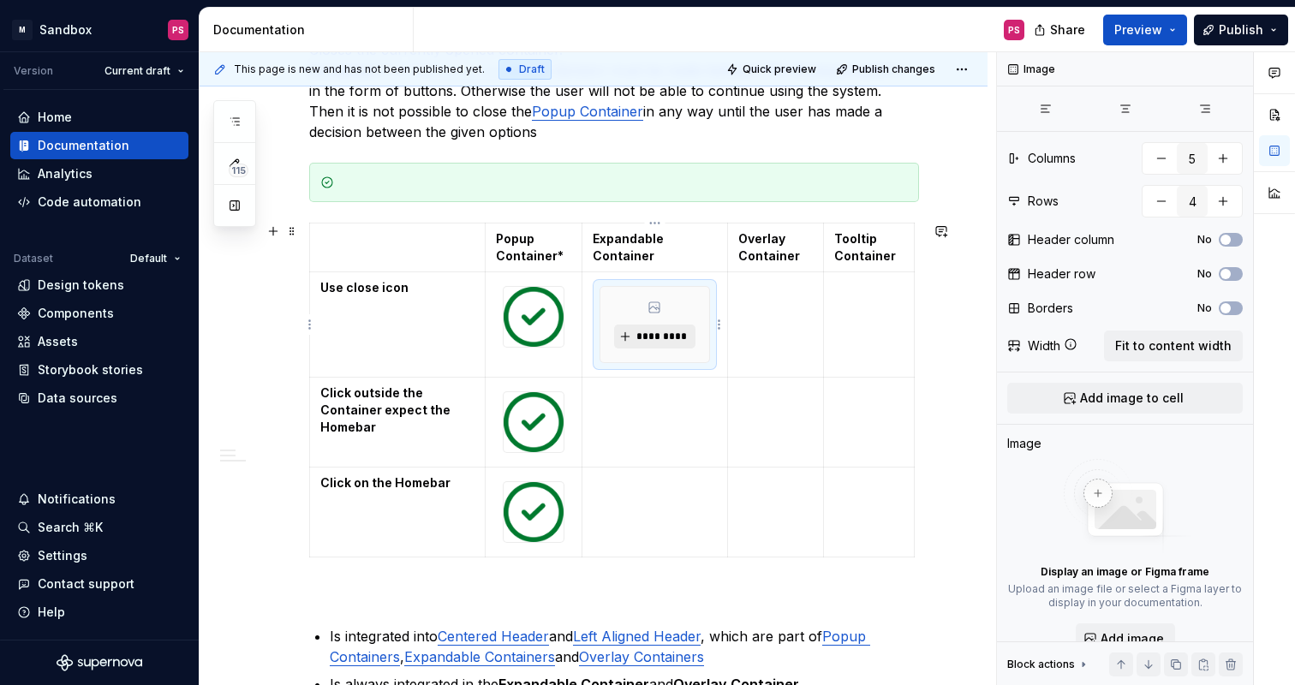
click at [681, 337] on span "*********" at bounding box center [662, 337] width 52 height 14
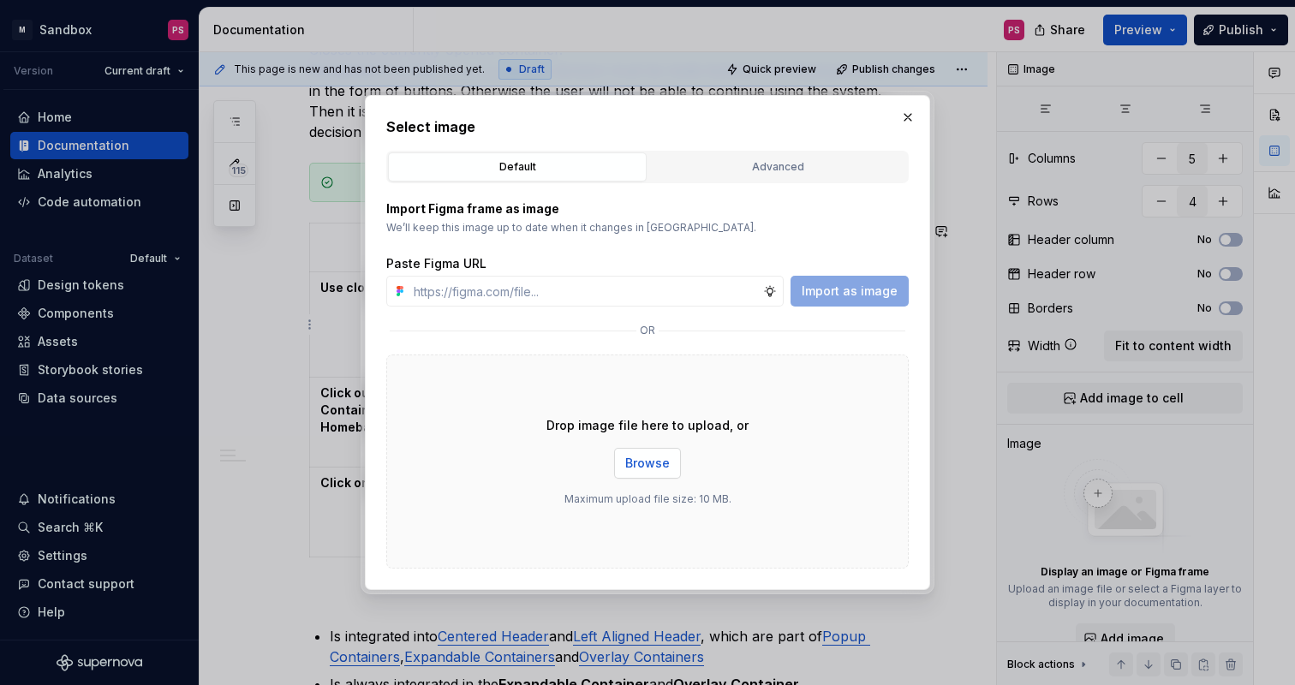
click at [648, 458] on span "Browse" at bounding box center [647, 463] width 45 height 17
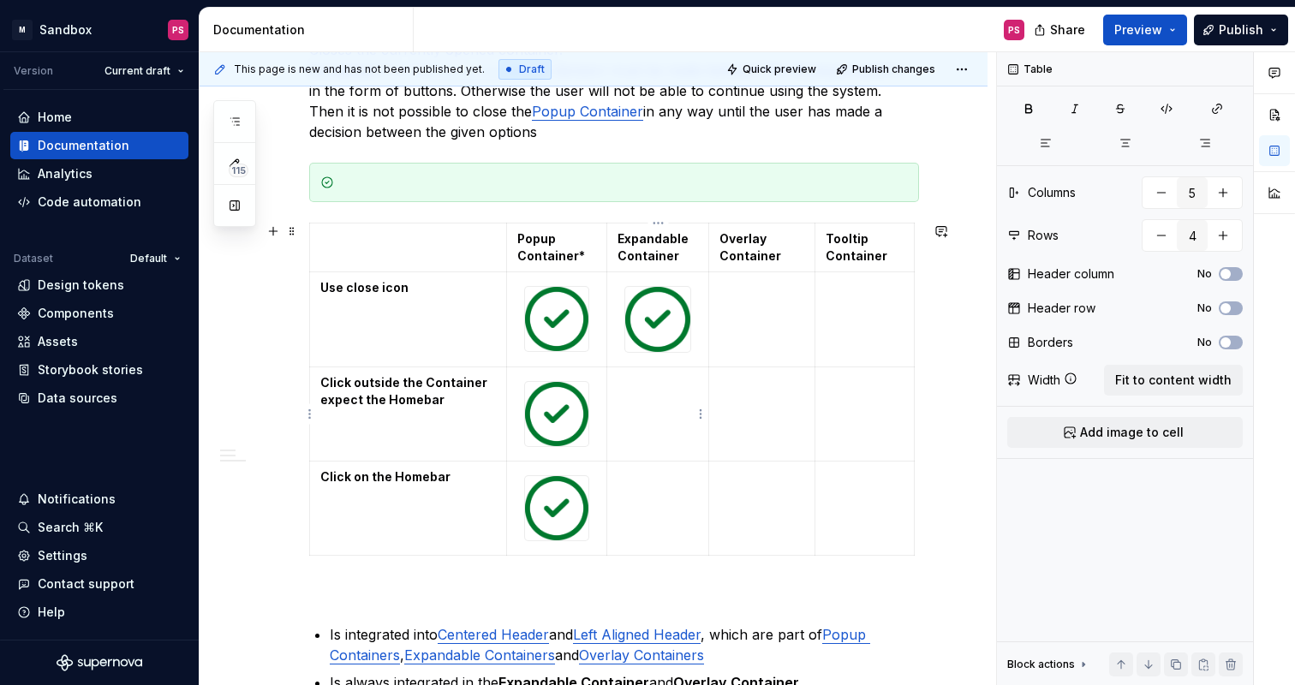
click at [648, 425] on td at bounding box center [658, 414] width 102 height 94
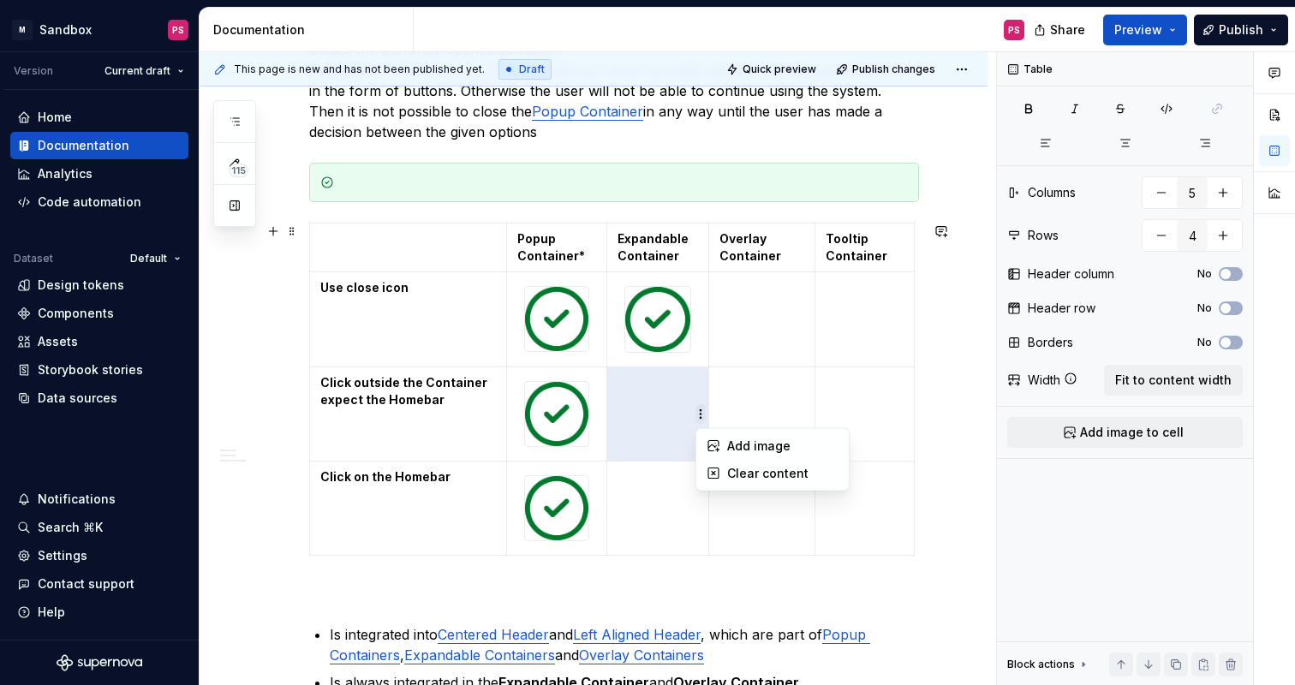
click at [699, 421] on html "× M Sandbox PS Version Current draft Home Documentation Analytics Code automati…" at bounding box center [647, 342] width 1295 height 685
click at [717, 443] on icon at bounding box center [714, 446] width 14 height 14
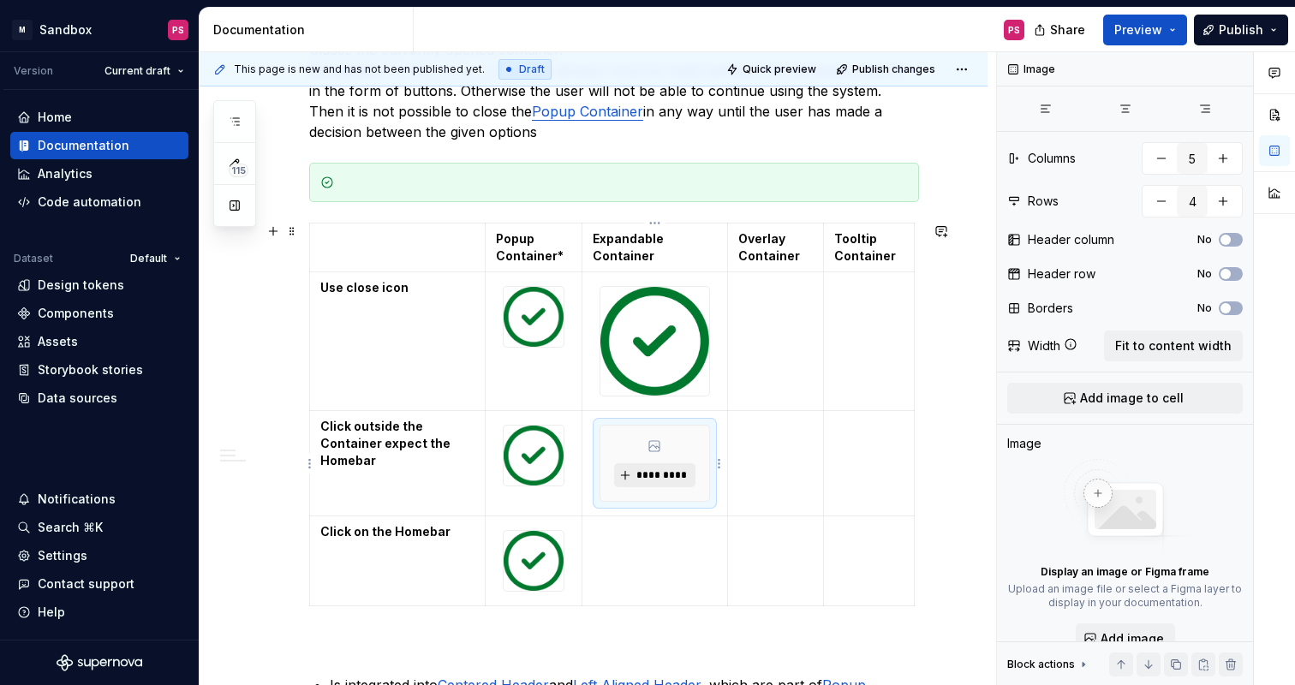
click at [672, 472] on span "*********" at bounding box center [662, 476] width 52 height 14
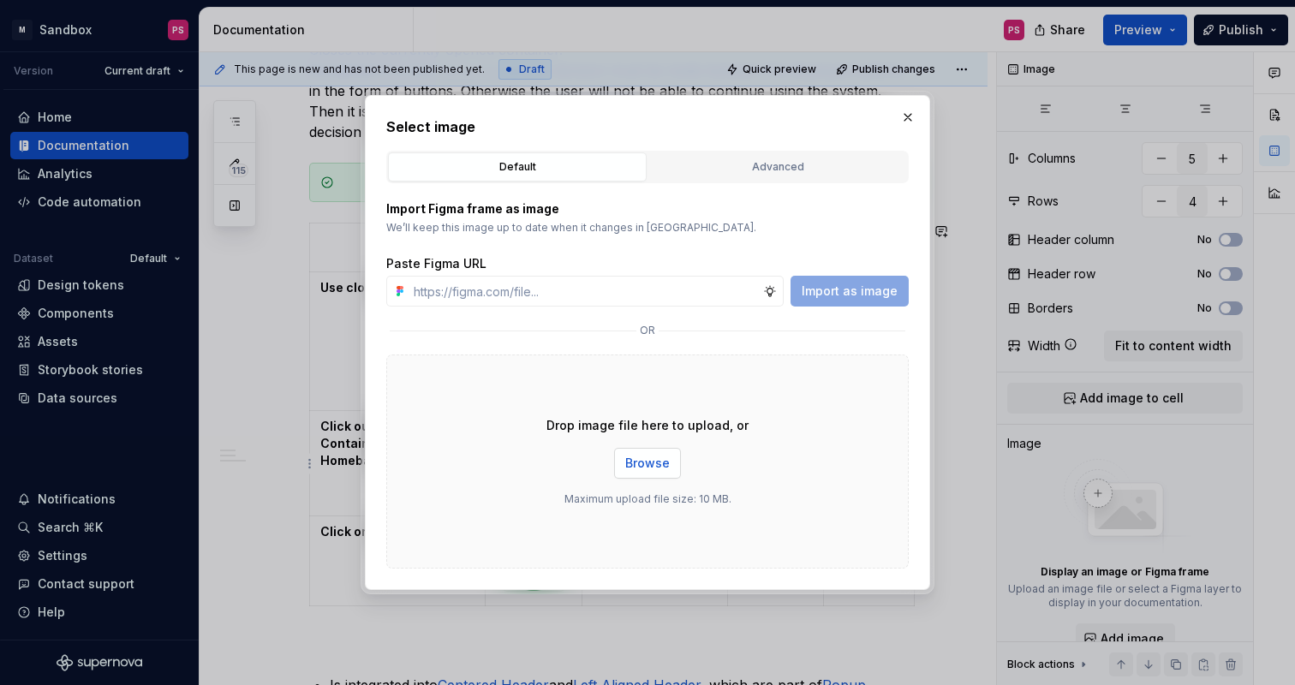
click at [654, 461] on span "Browse" at bounding box center [647, 463] width 45 height 17
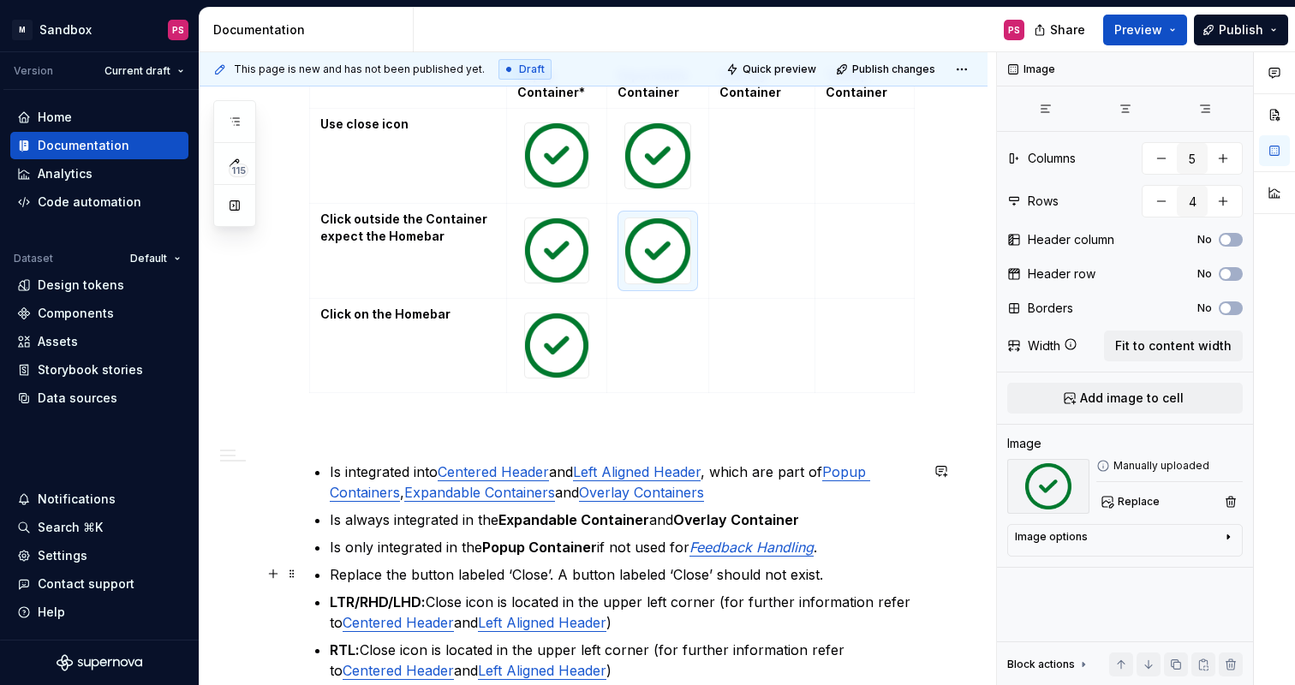
scroll to position [887, 0]
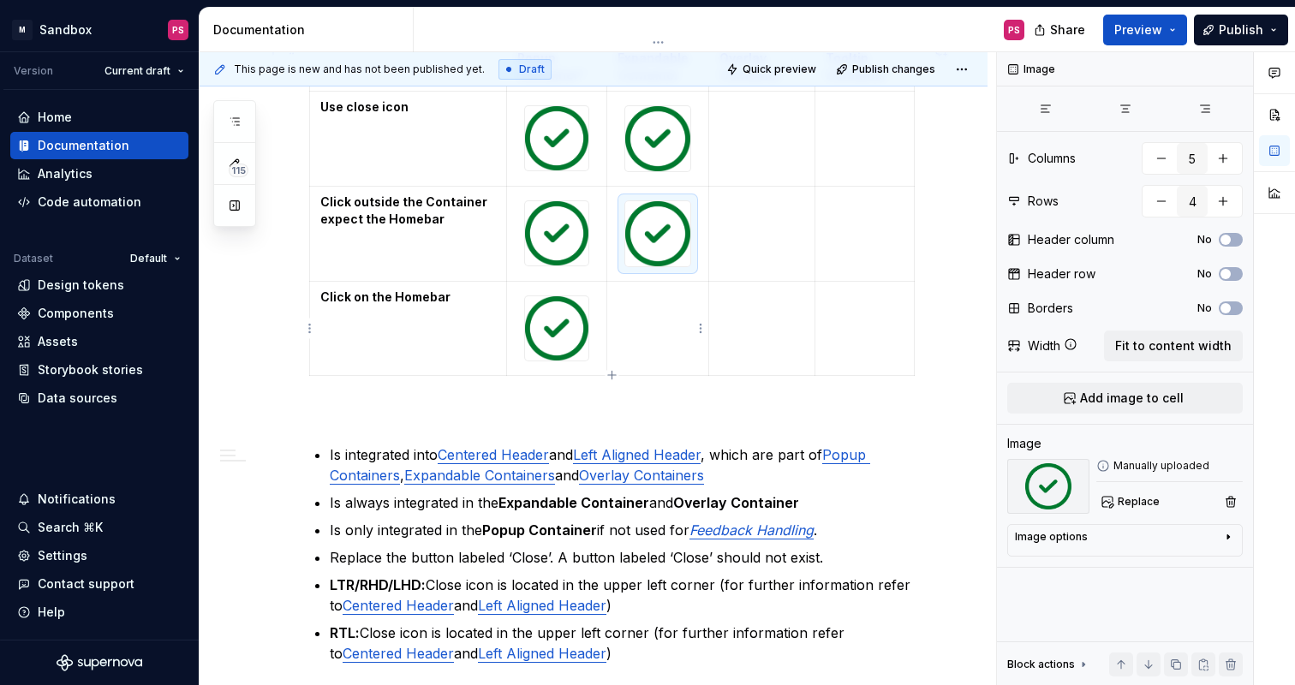
click at [666, 337] on td at bounding box center [658, 328] width 102 height 94
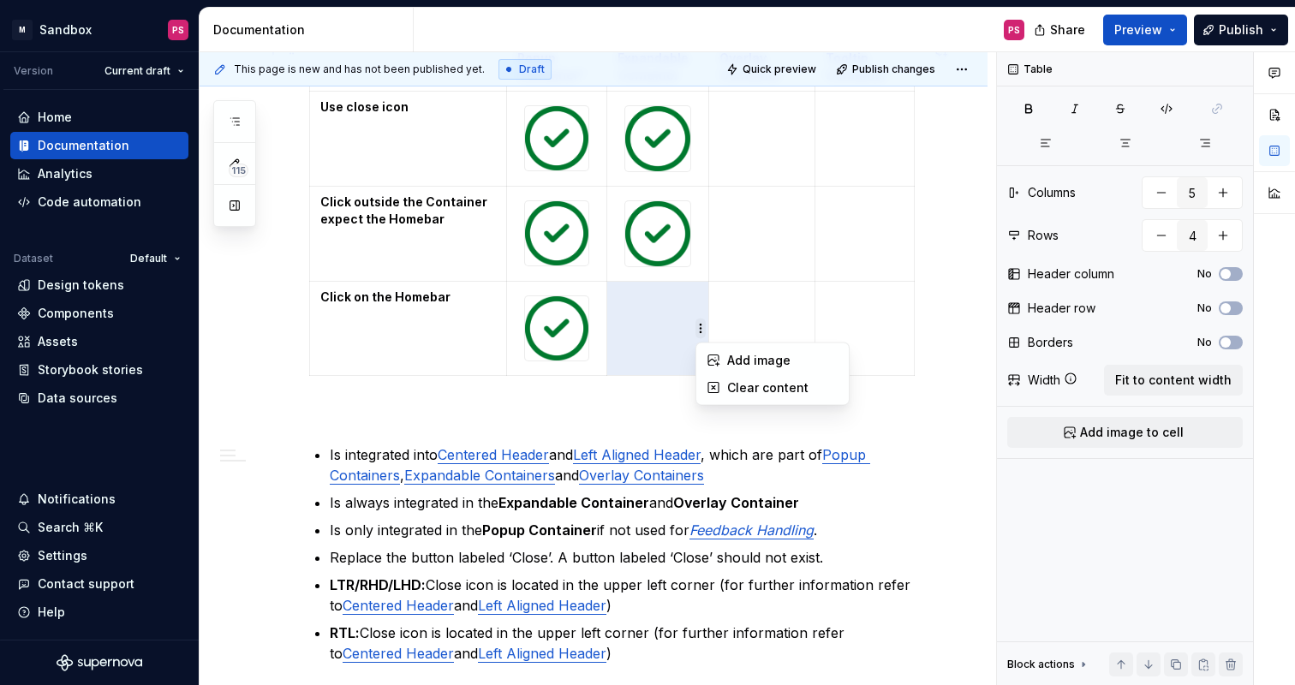
click at [704, 326] on html "× M Sandbox PS Version Current draft Home Documentation Analytics Code automati…" at bounding box center [647, 342] width 1295 height 685
click at [714, 364] on icon at bounding box center [714, 361] width 14 height 14
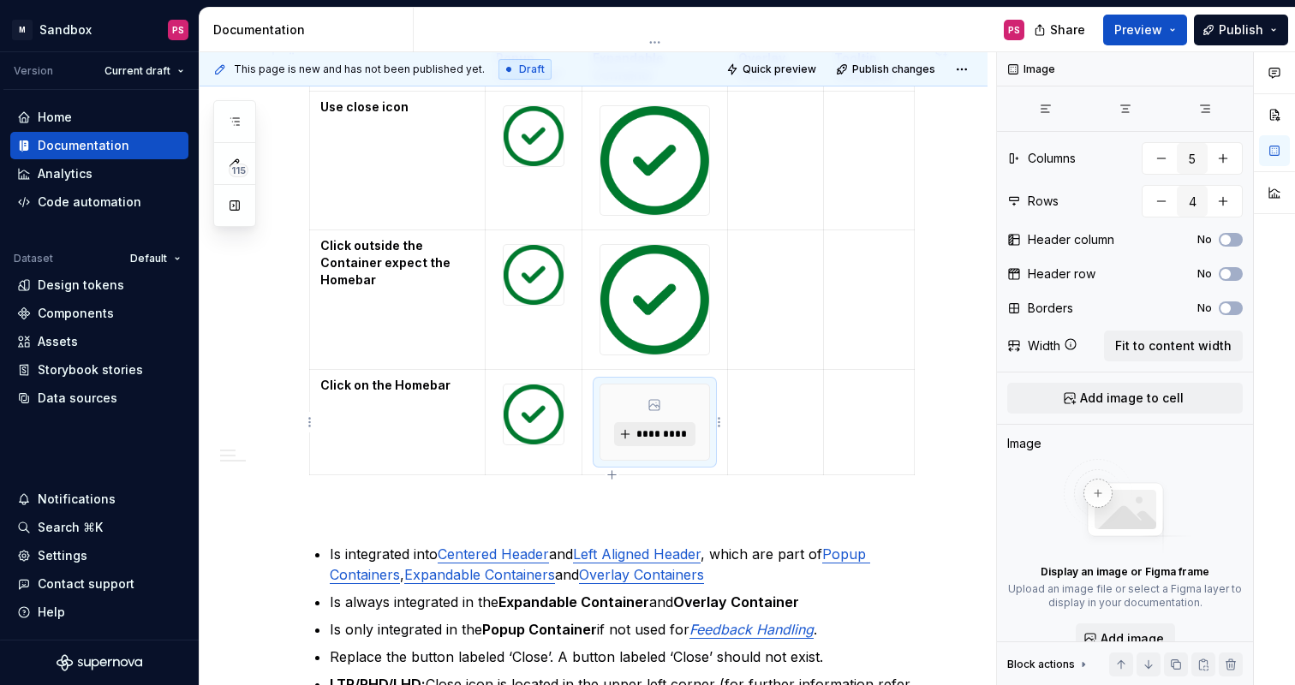
click at [662, 436] on span "*********" at bounding box center [662, 434] width 52 height 14
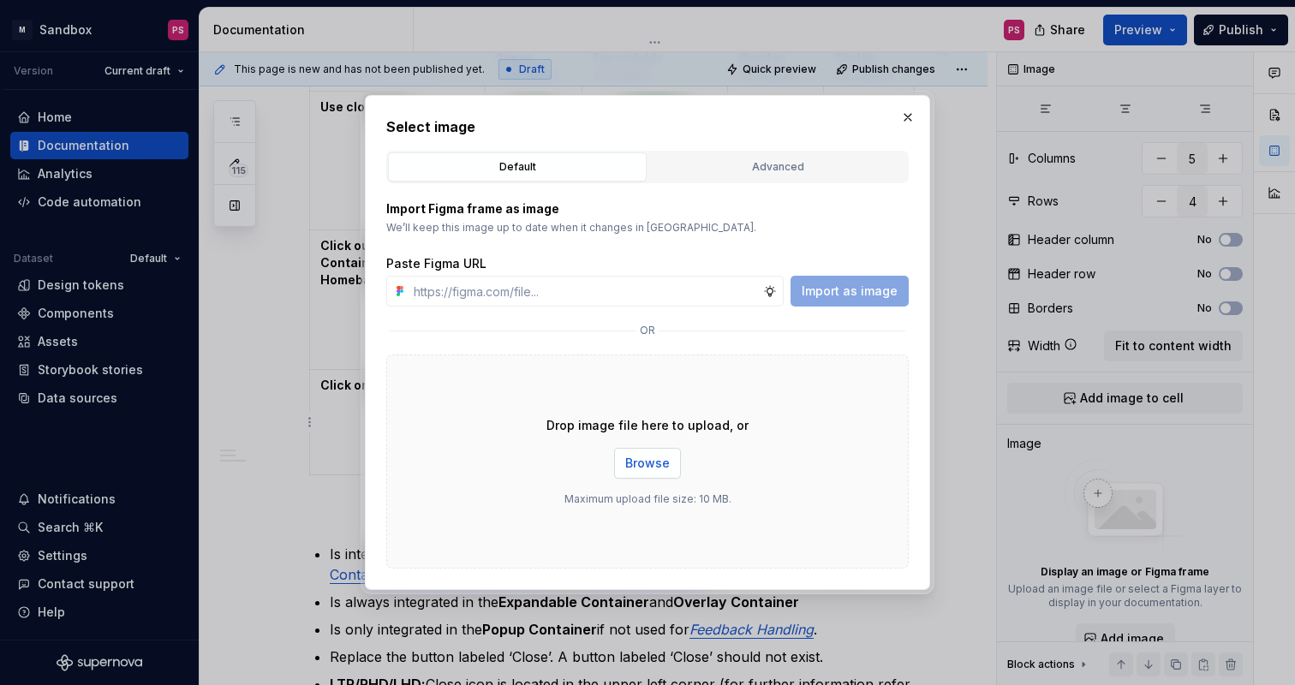
click at [653, 461] on span "Browse" at bounding box center [647, 463] width 45 height 17
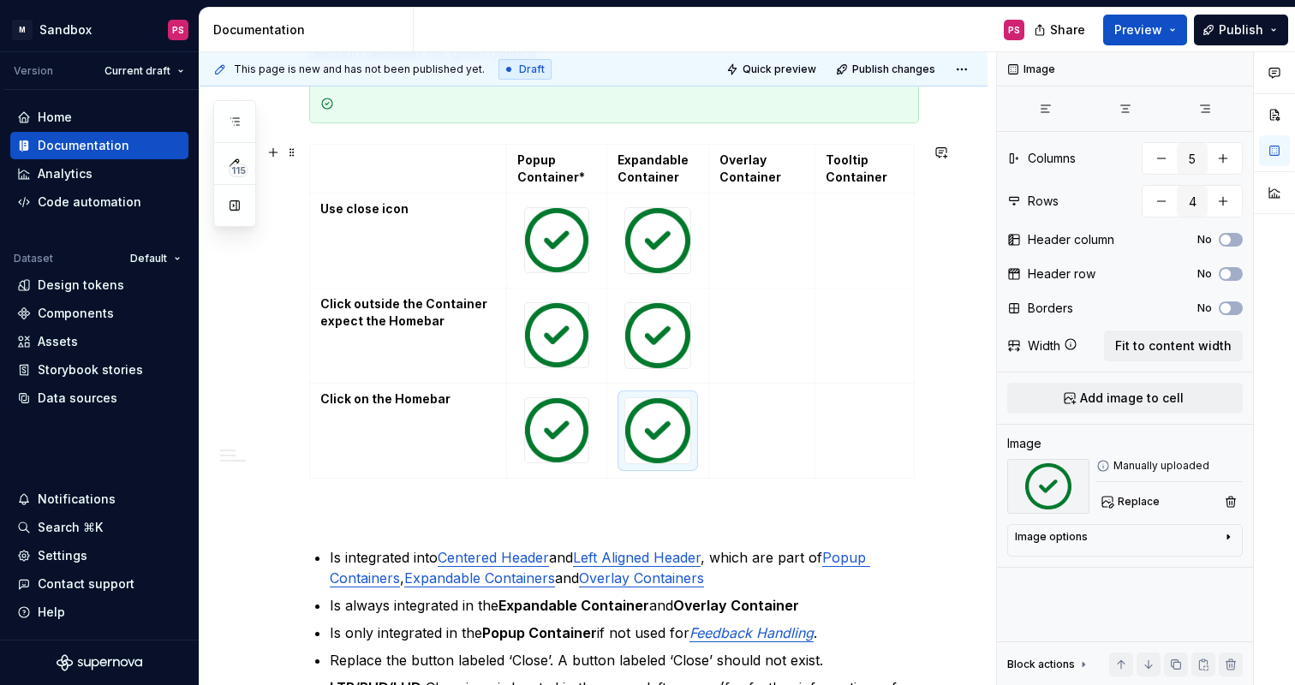
scroll to position [757, 0]
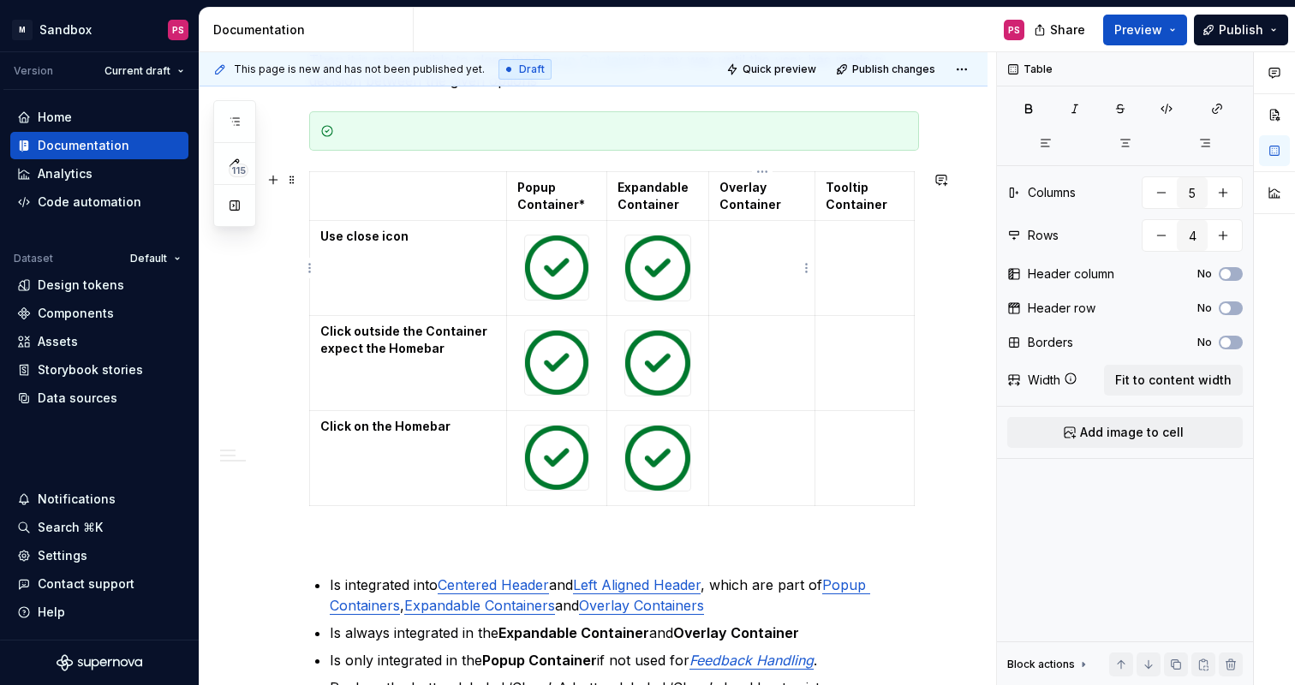
click at [745, 262] on td at bounding box center [762, 268] width 106 height 95
click at [808, 268] on html "× M Sandbox PS Version Current draft Home Documentation Analytics Code automati…" at bounding box center [647, 342] width 1295 height 685
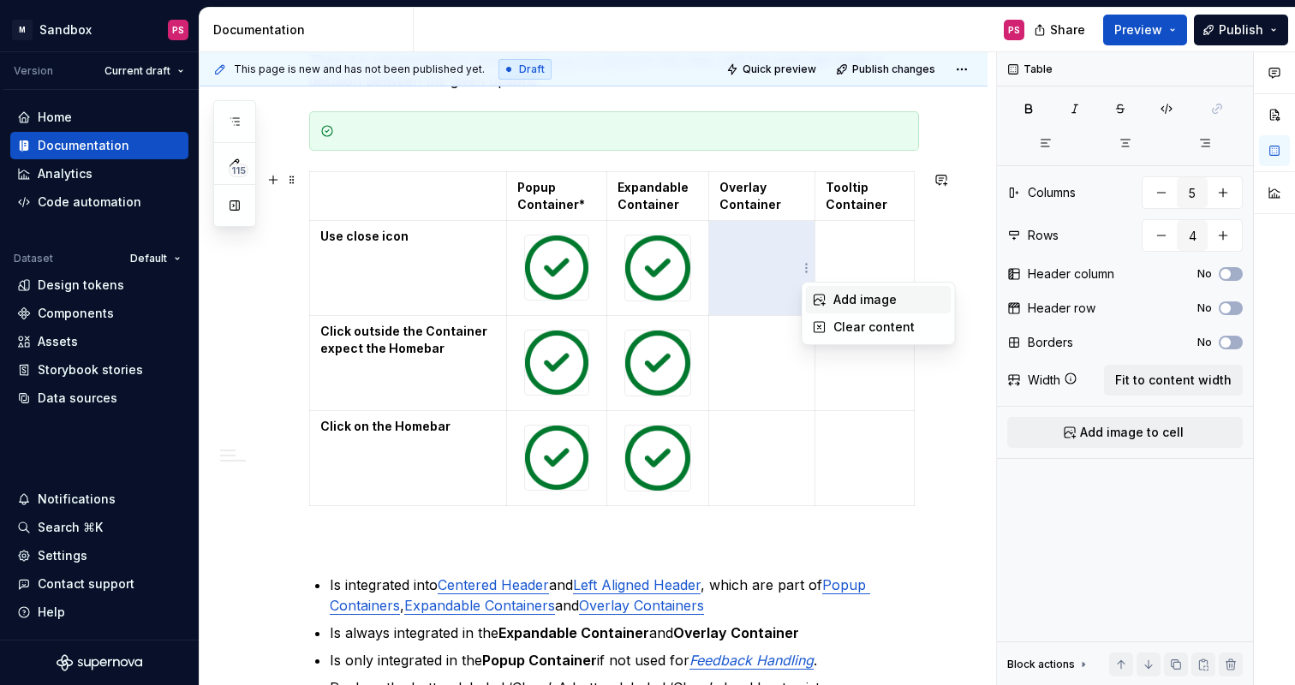
click at [835, 293] on div "Add image" at bounding box center [888, 299] width 111 height 17
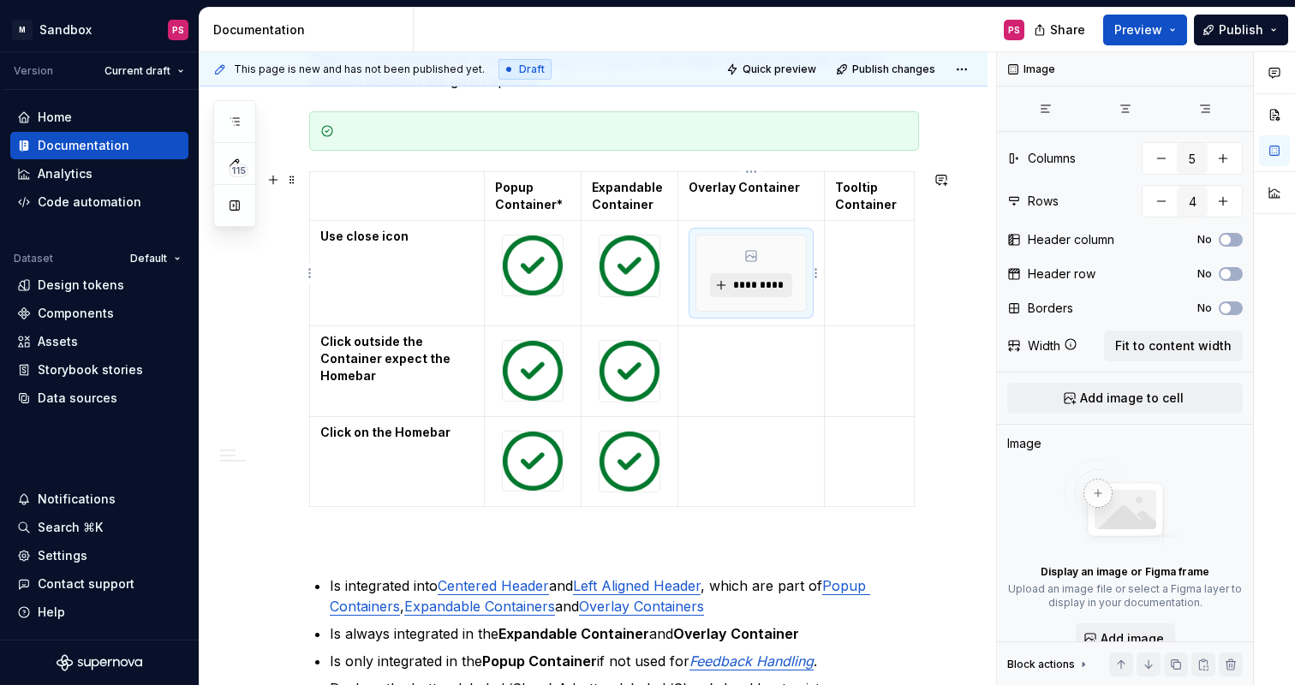
click at [772, 290] on span "*********" at bounding box center [757, 285] width 52 height 14
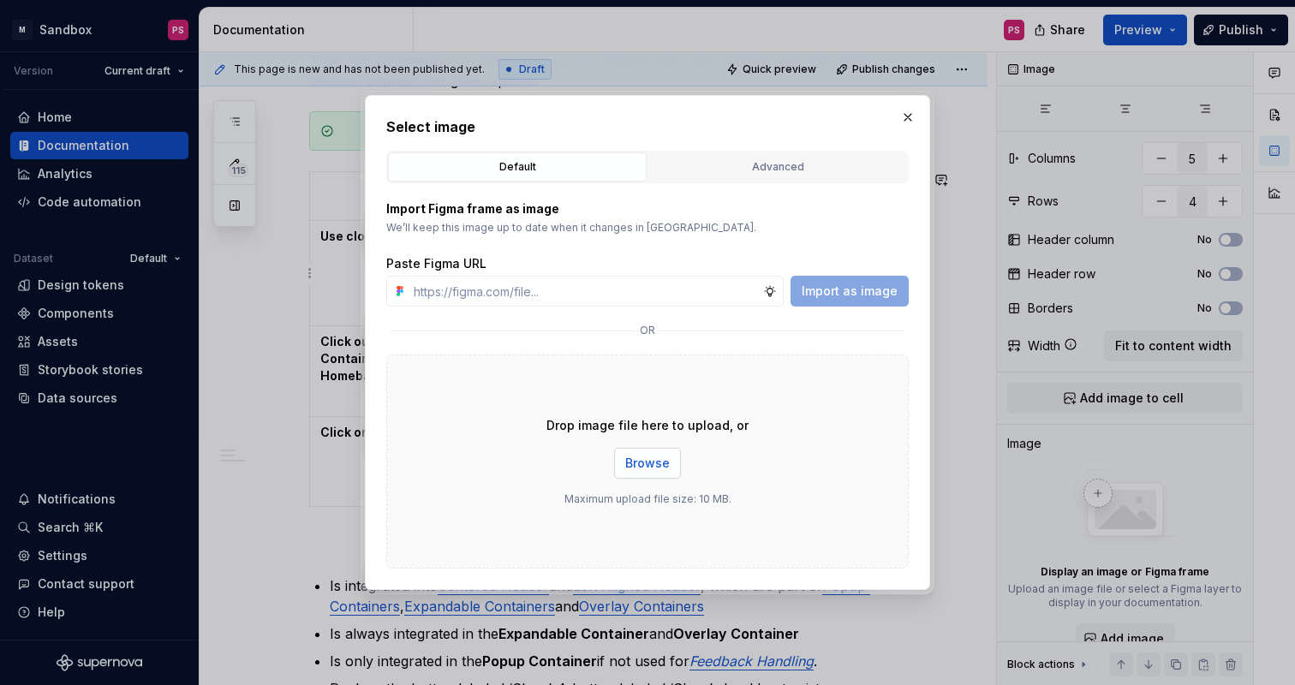
click at [648, 462] on span "Browse" at bounding box center [647, 463] width 45 height 17
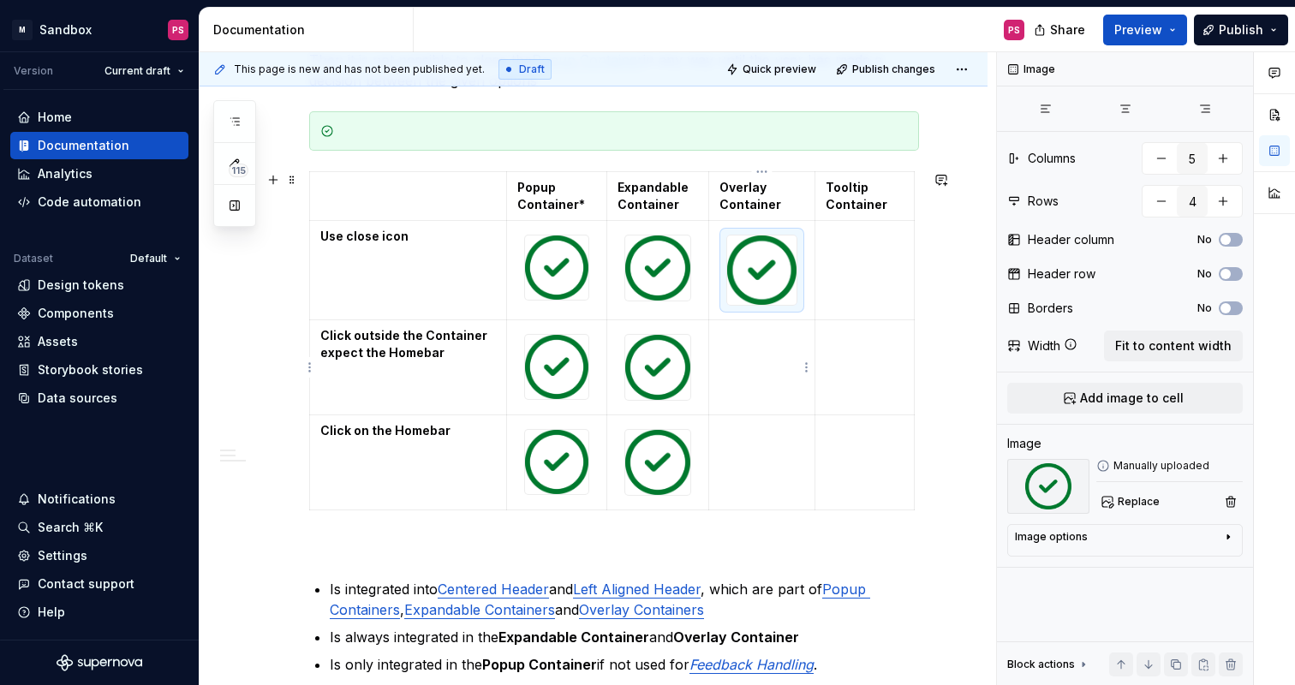
click at [761, 367] on td at bounding box center [762, 366] width 106 height 95
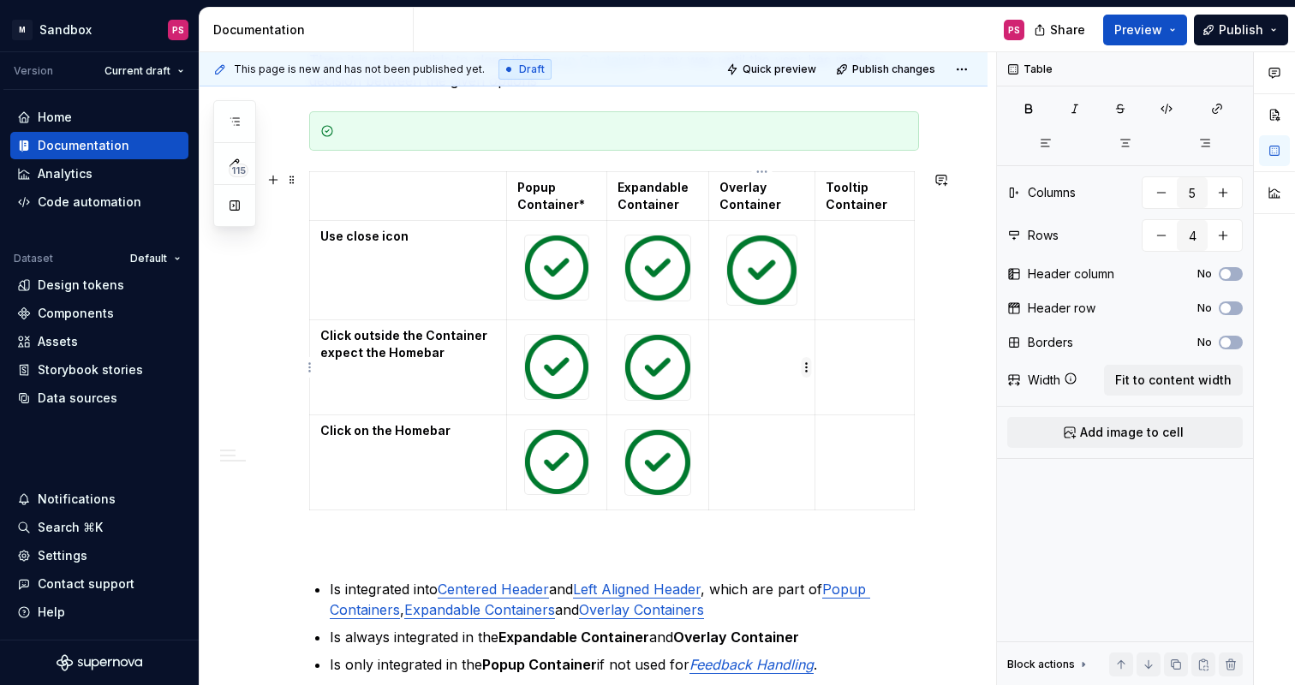
click at [805, 368] on html "× M Sandbox PS Version Current draft Home Documentation Analytics Code automati…" at bounding box center [647, 342] width 1295 height 685
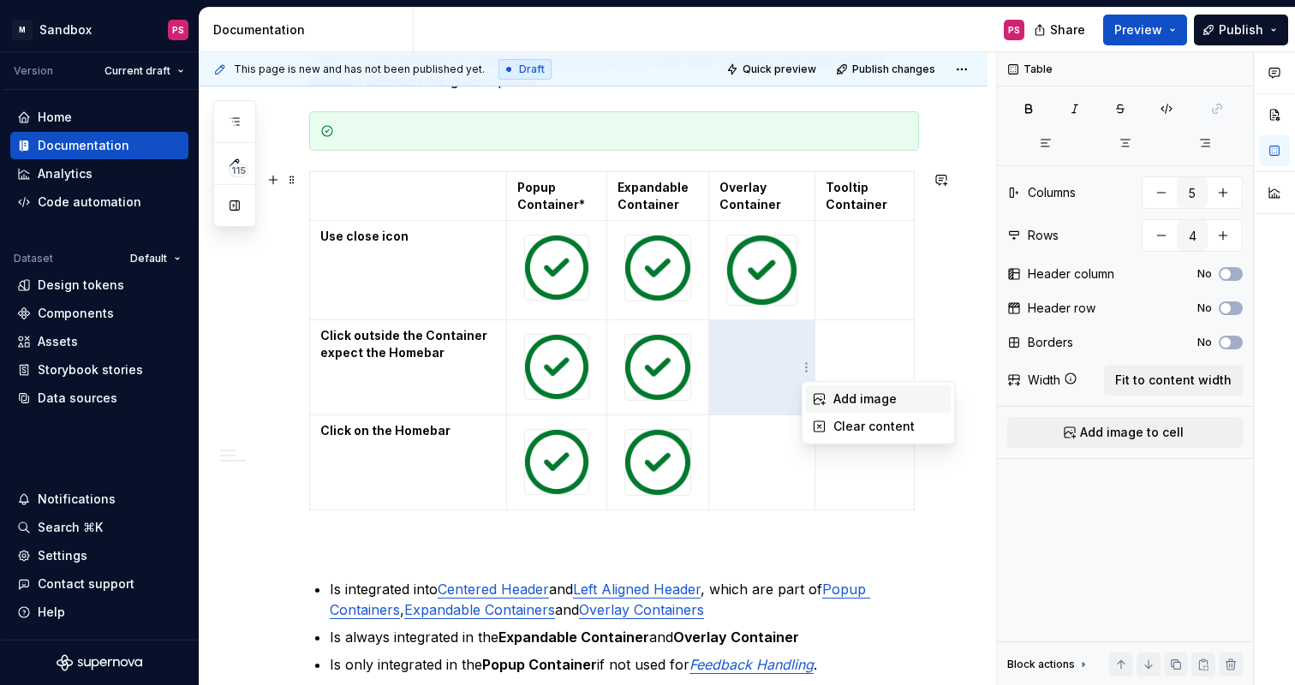
click at [848, 399] on div "Add image" at bounding box center [888, 399] width 111 height 17
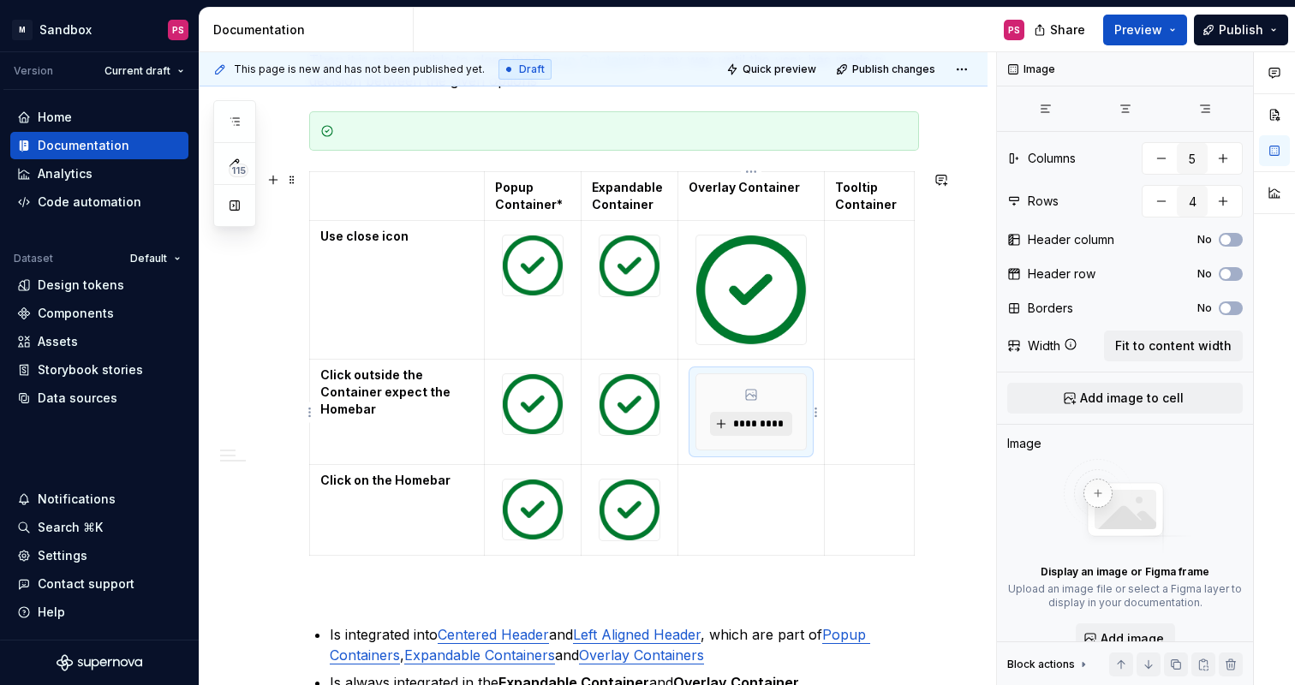
click at [755, 423] on span "*********" at bounding box center [757, 424] width 52 height 14
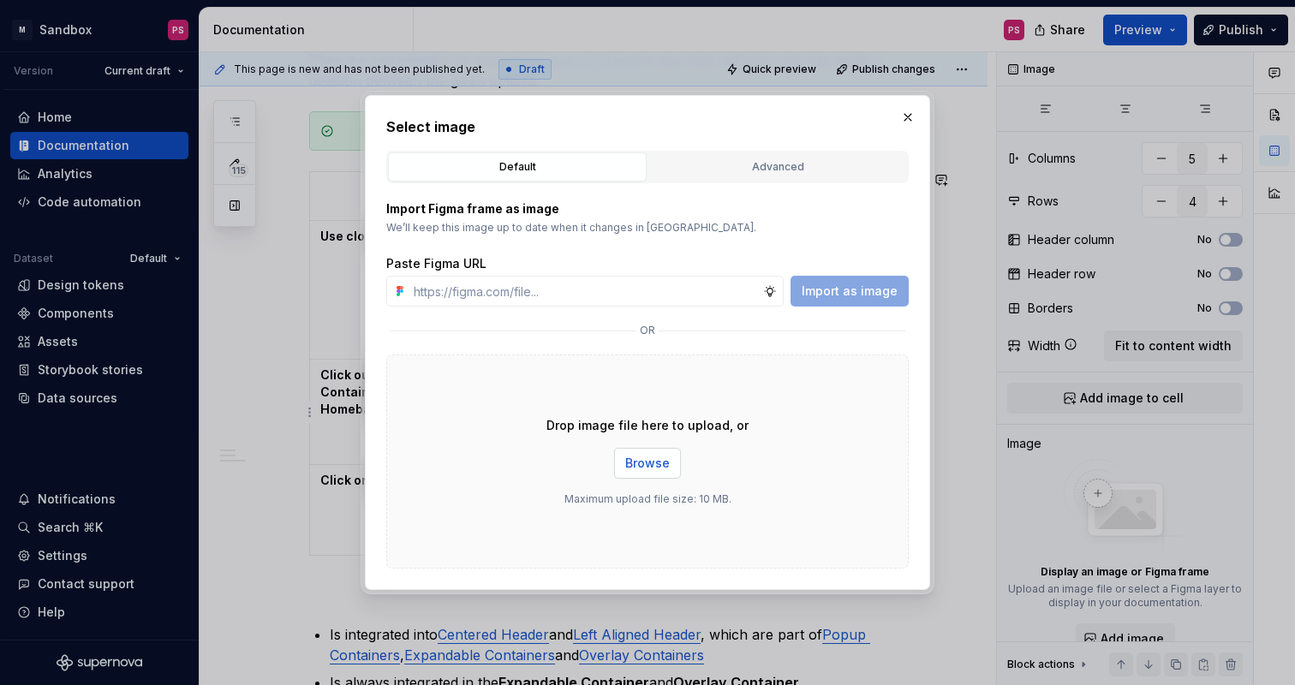
click at [660, 467] on span "Browse" at bounding box center [647, 463] width 45 height 17
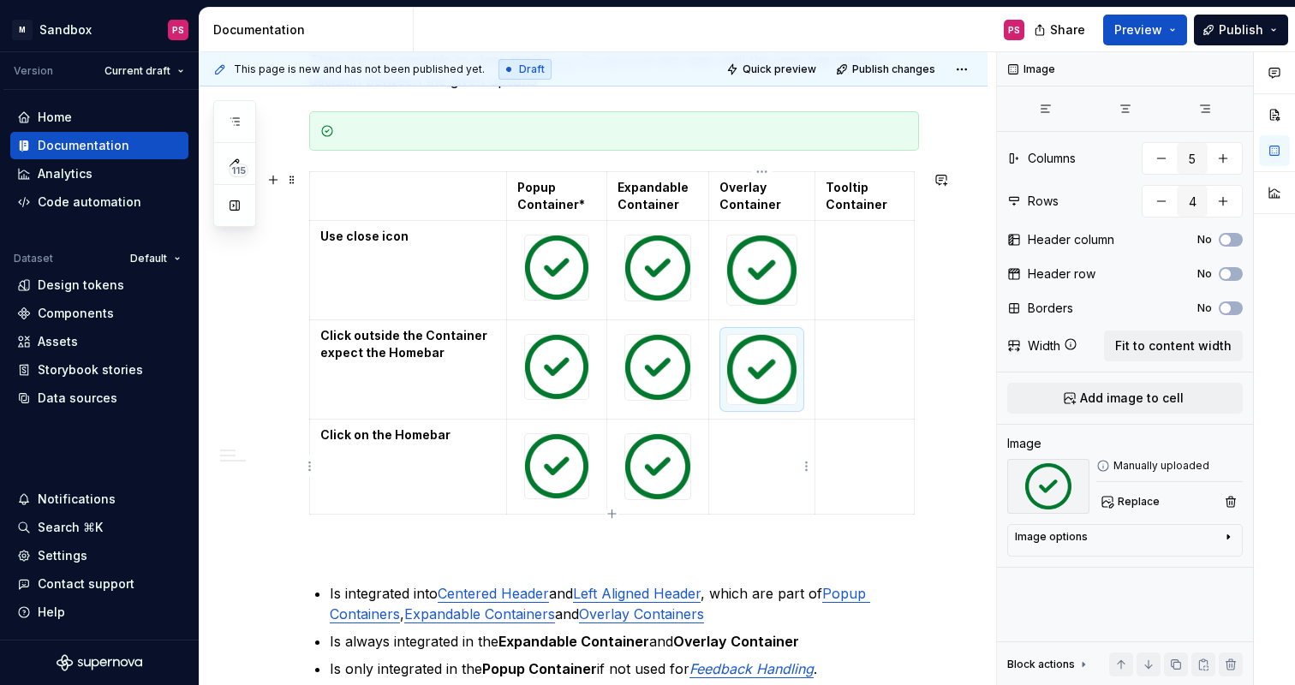
click at [758, 468] on td at bounding box center [762, 466] width 106 height 95
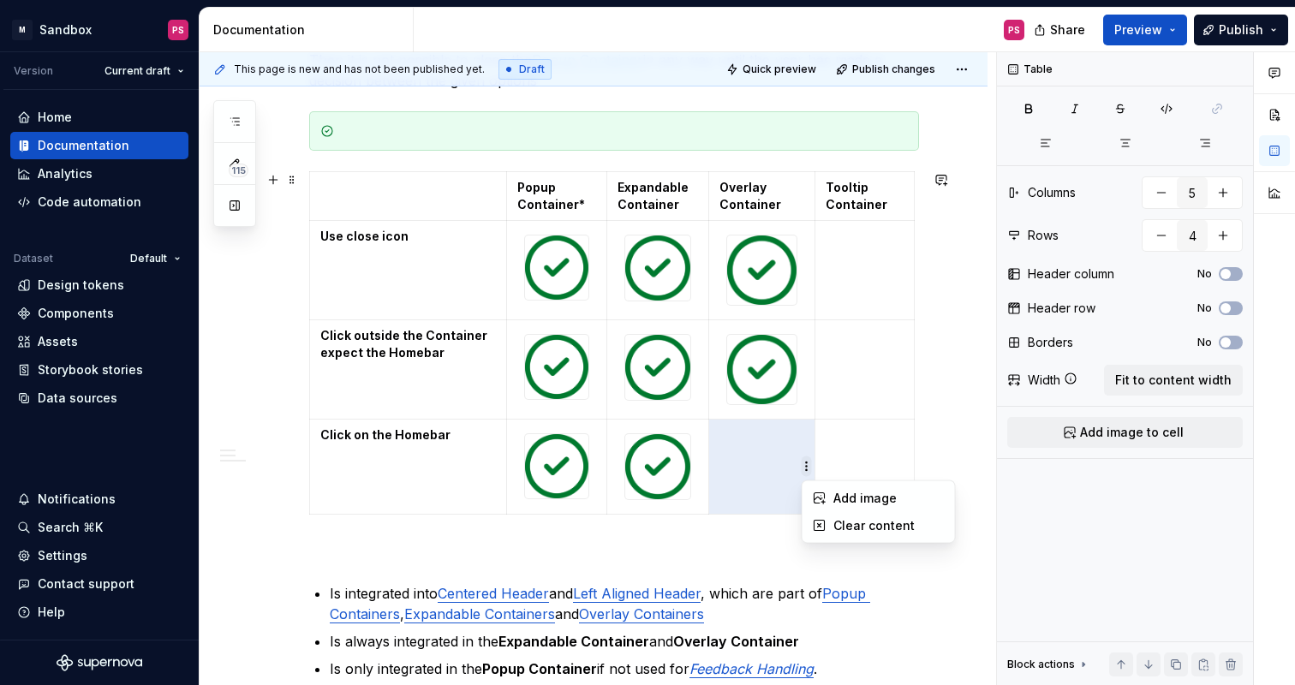
click at [806, 469] on html "× M Sandbox PS Version Current draft Home Documentation Analytics Code automati…" at bounding box center [647, 342] width 1295 height 685
click at [833, 499] on div "Add image" at bounding box center [888, 498] width 111 height 17
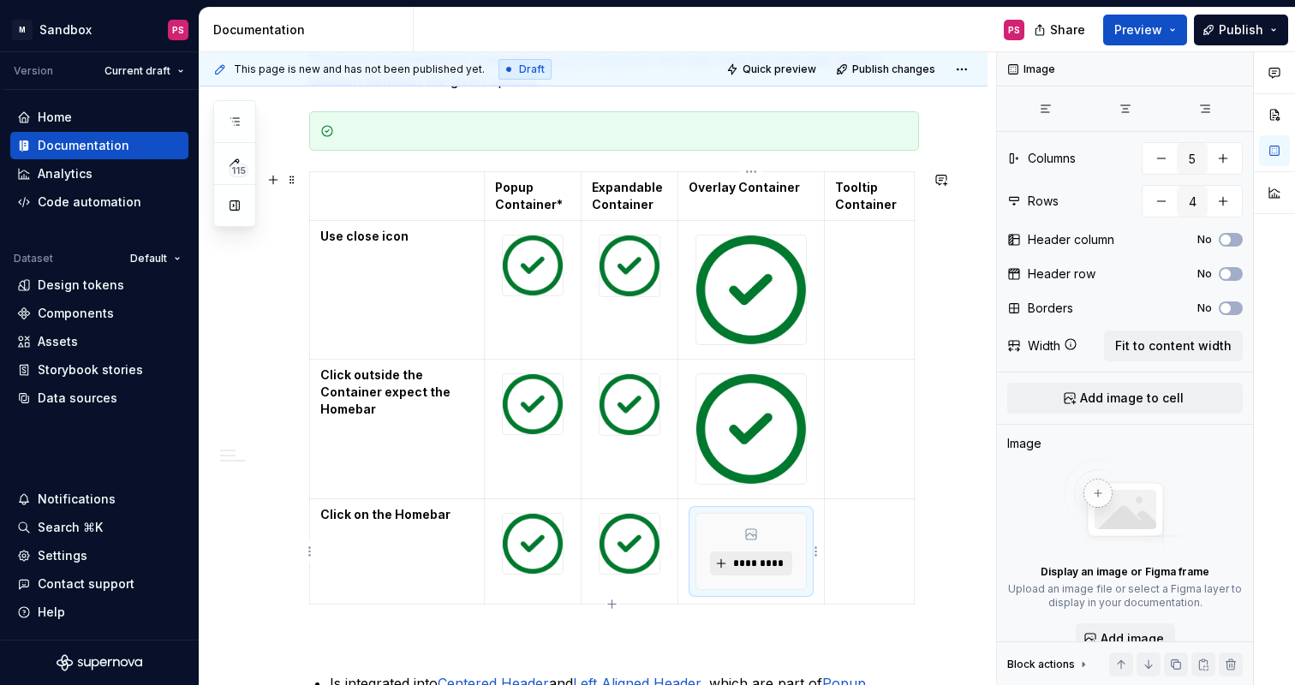
click at [762, 564] on span "*********" at bounding box center [757, 564] width 52 height 14
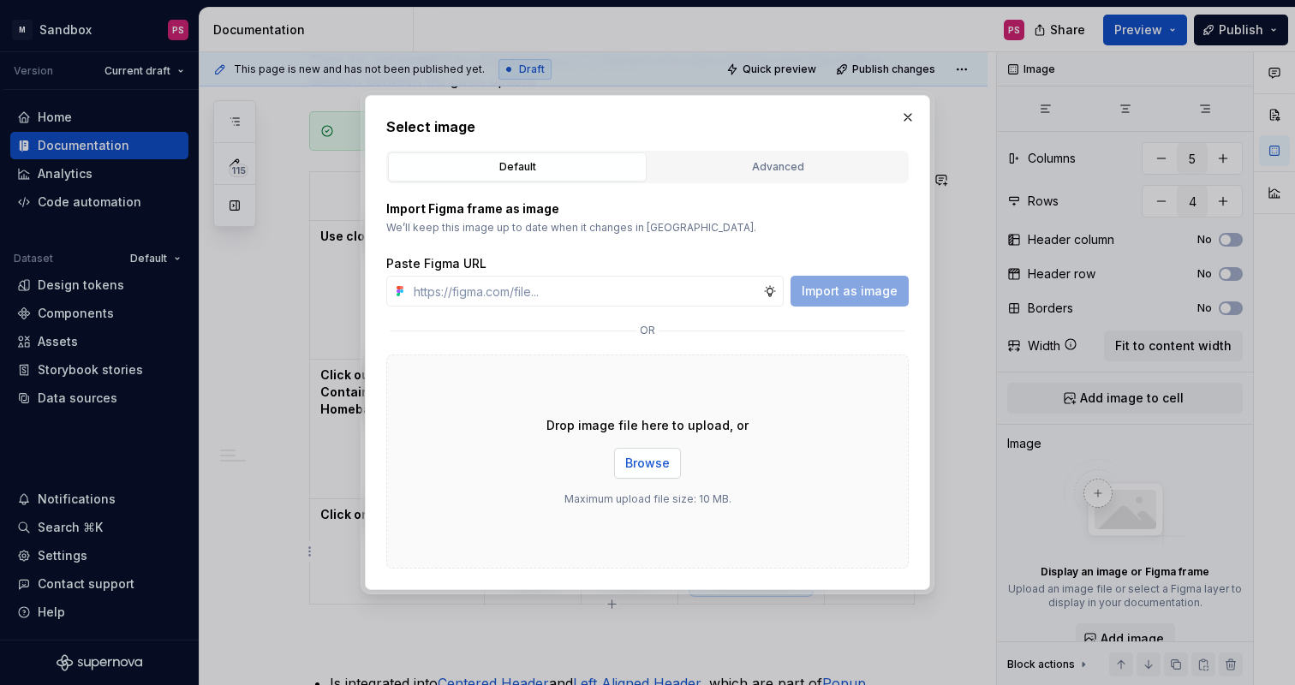
click at [654, 455] on span "Browse" at bounding box center [647, 463] width 45 height 17
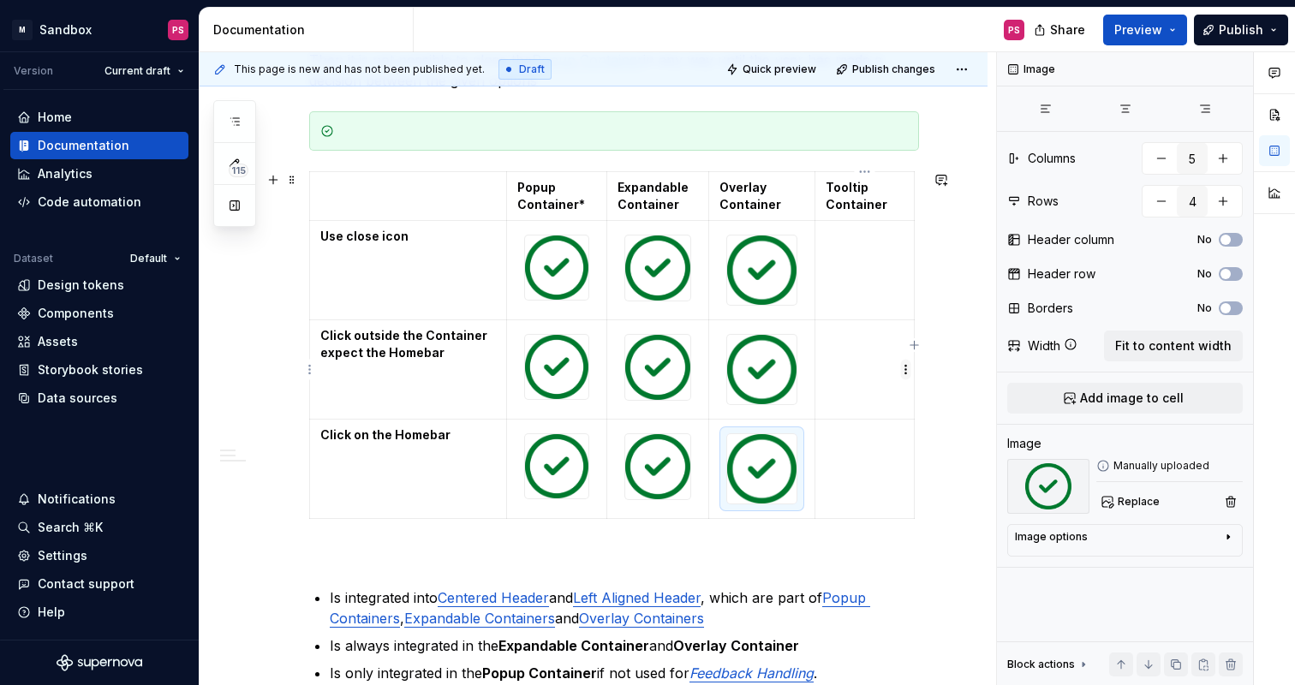
click at [905, 366] on html "× M Sandbox PS Version Current draft Home Documentation Analytics Code automati…" at bounding box center [647, 342] width 1295 height 685
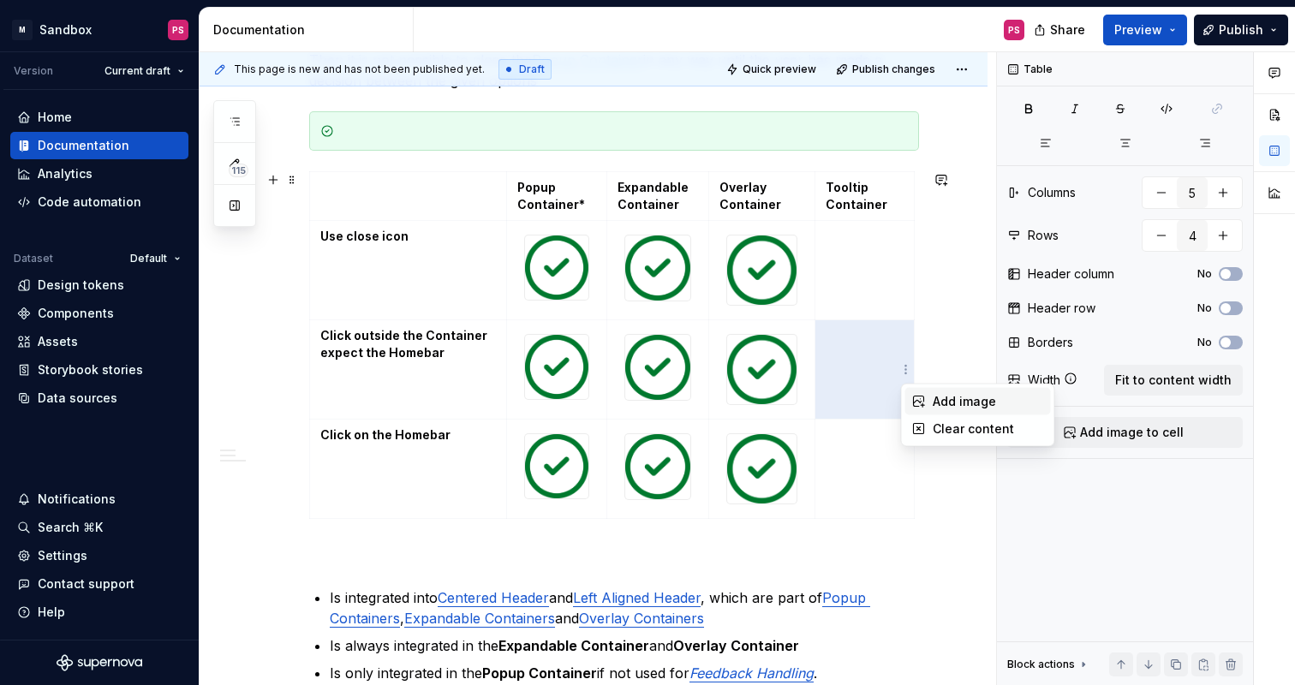
click at [925, 399] on div "Add image" at bounding box center [978, 401] width 146 height 27
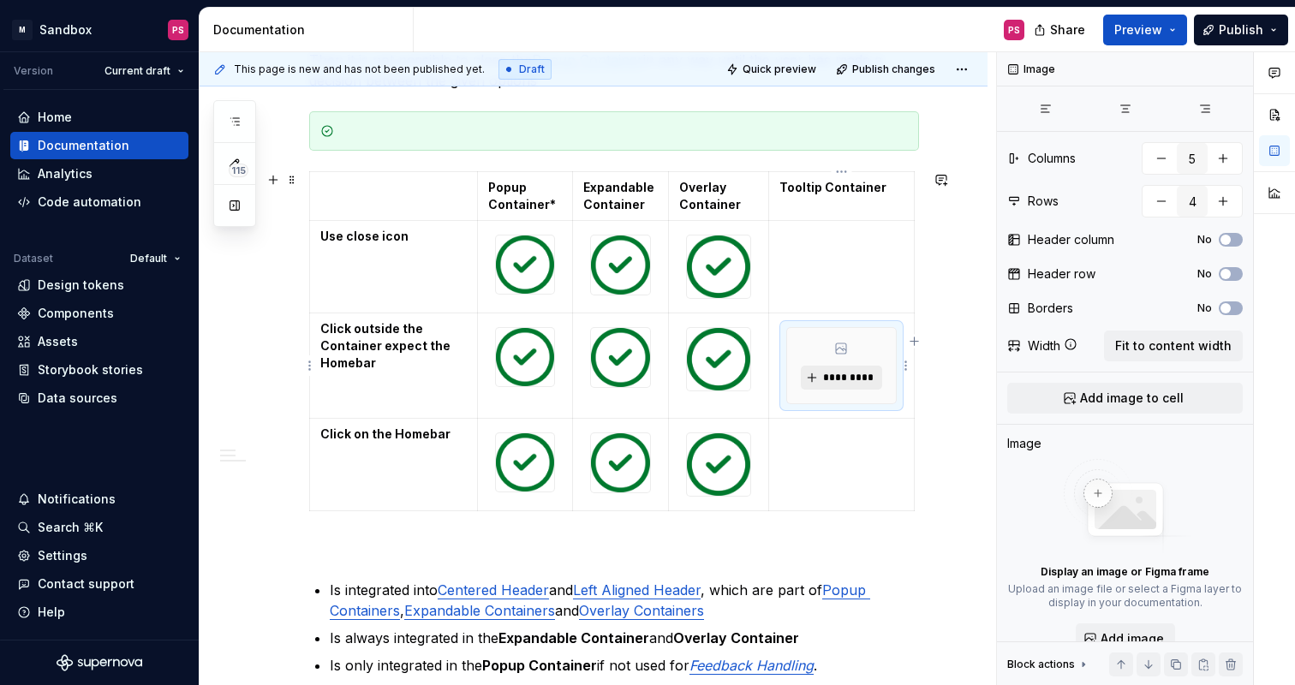
click at [869, 378] on span "*********" at bounding box center [848, 378] width 52 height 14
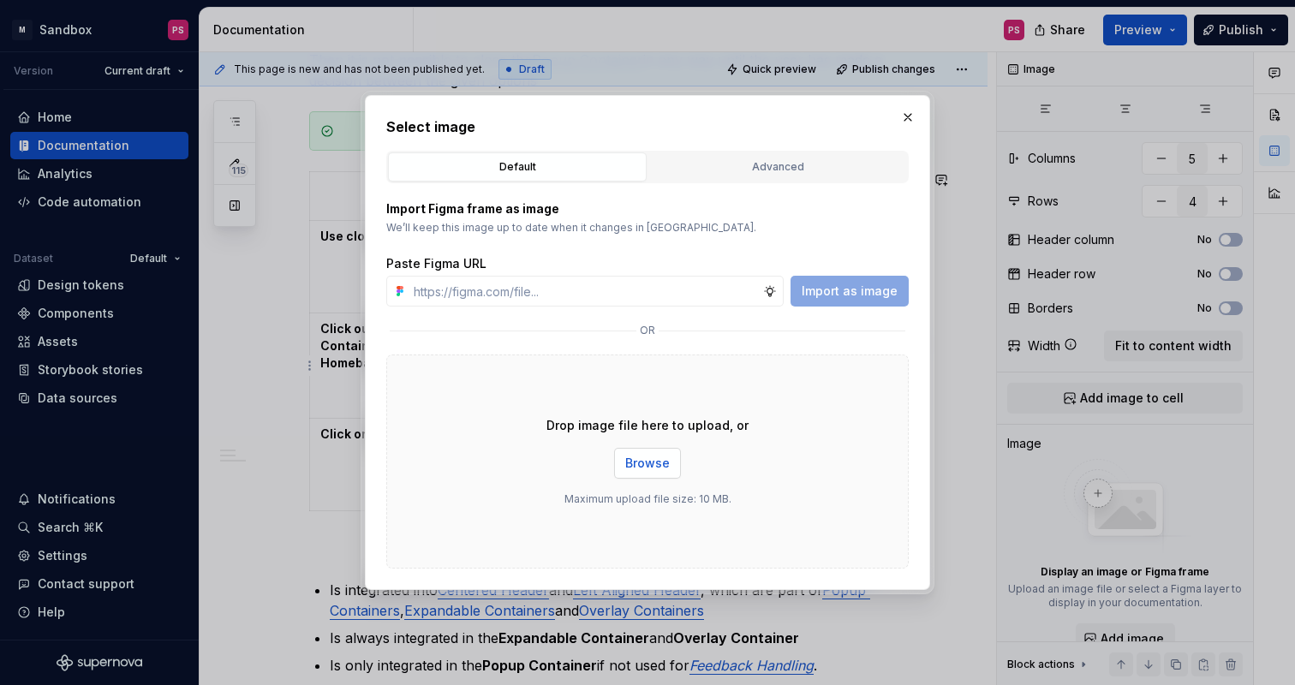
click at [663, 458] on span "Browse" at bounding box center [647, 463] width 45 height 17
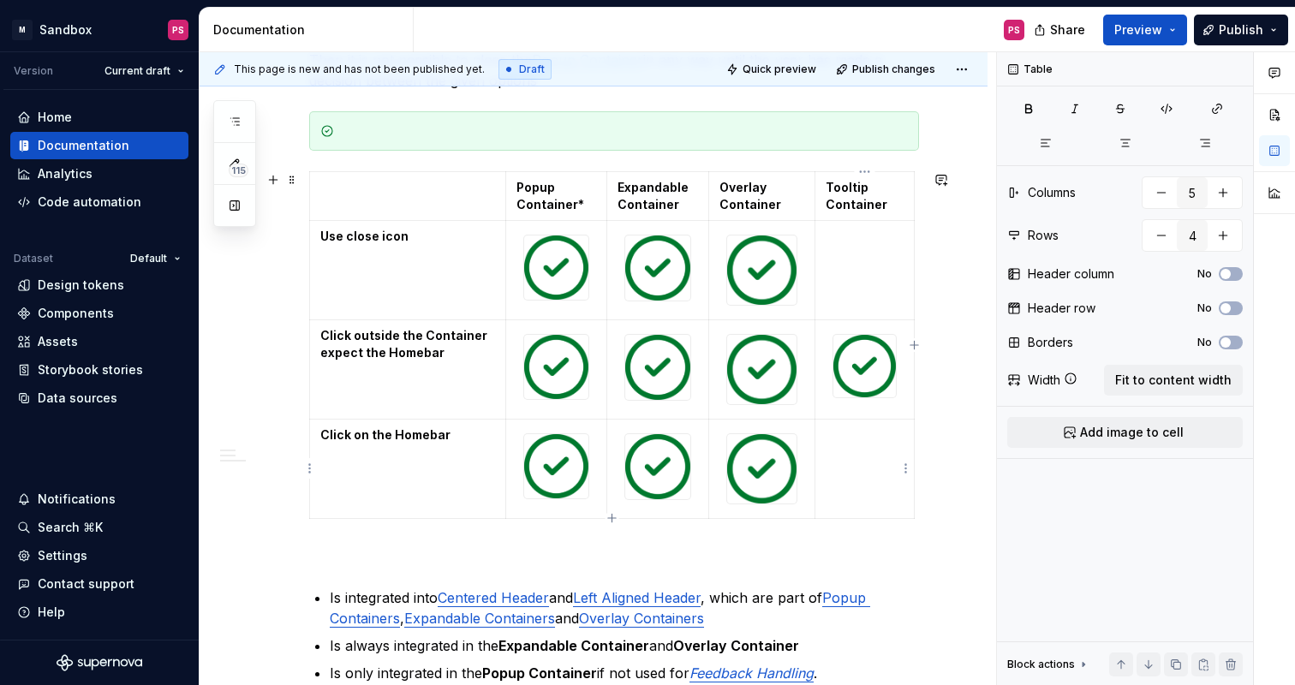
click at [857, 481] on td at bounding box center [864, 468] width 99 height 99
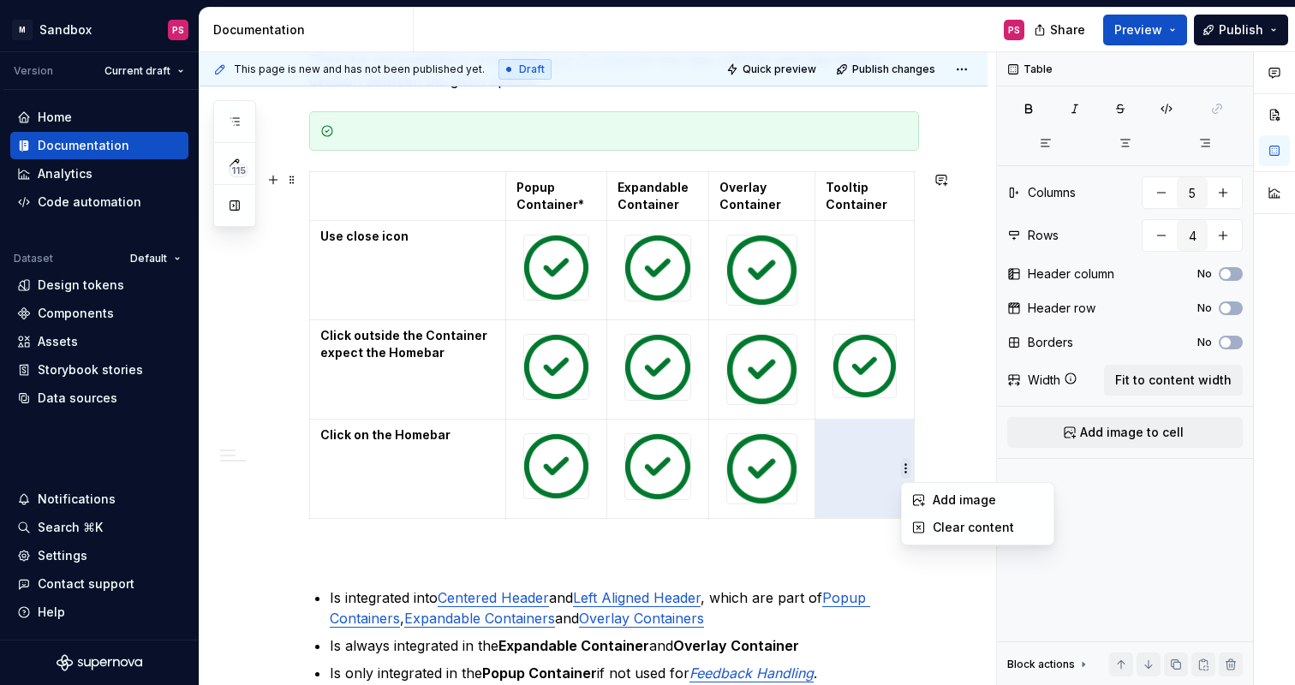
click at [907, 473] on html "× M Sandbox PS Version Current draft Home Documentation Analytics Code automati…" at bounding box center [647, 342] width 1295 height 685
click at [925, 504] on div "Add image" at bounding box center [978, 500] width 146 height 27
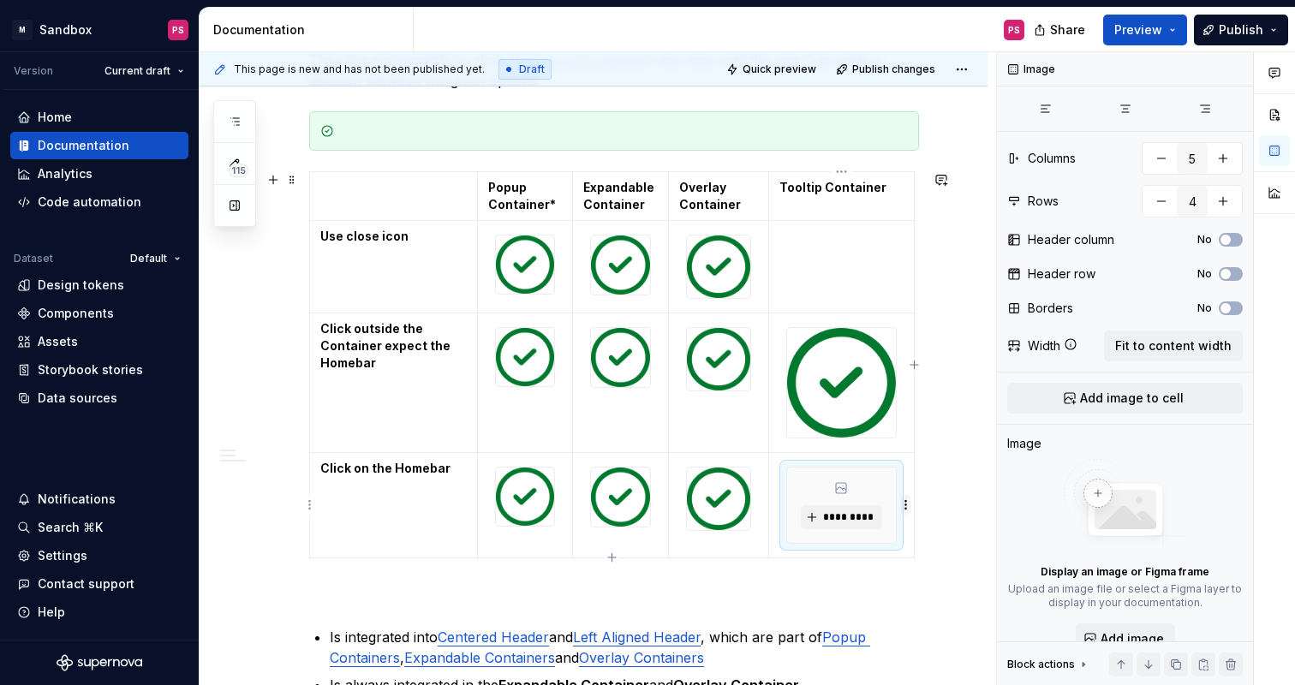
click at [902, 507] on html "× M Sandbox PS Version Current draft Home Documentation Analytics Code automati…" at bounding box center [647, 342] width 1295 height 685
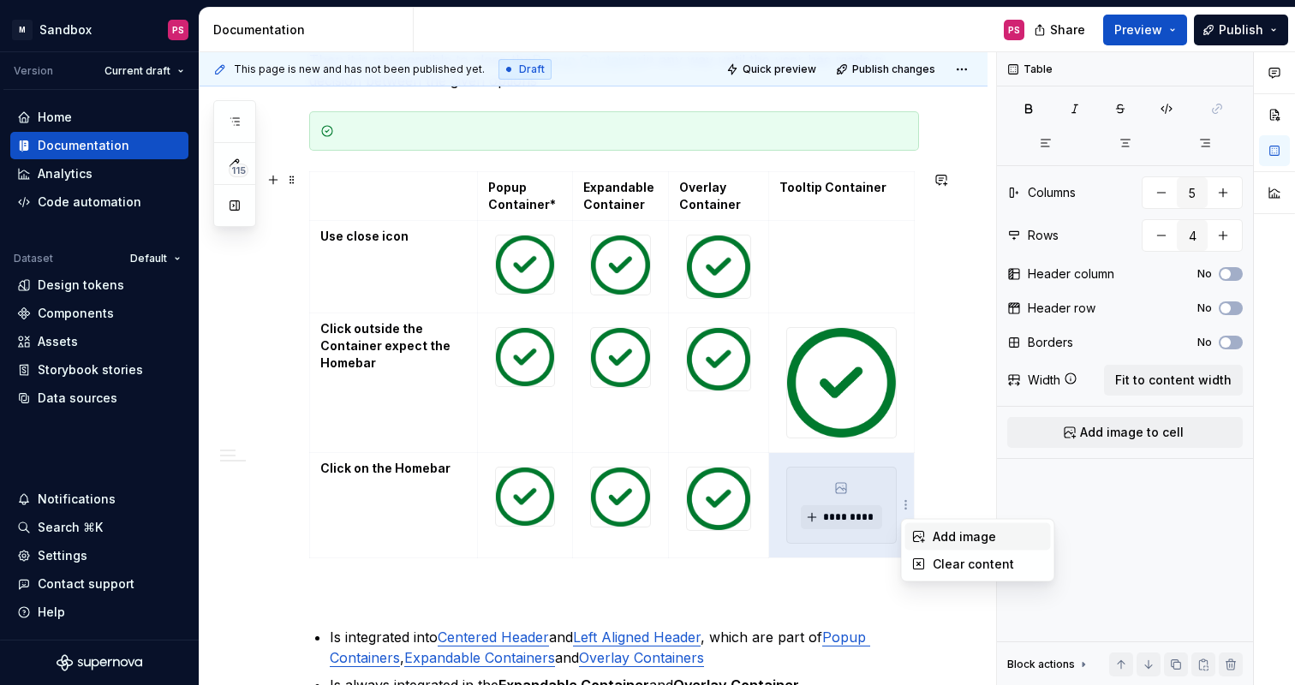
click at [919, 540] on icon at bounding box center [919, 537] width 14 height 14
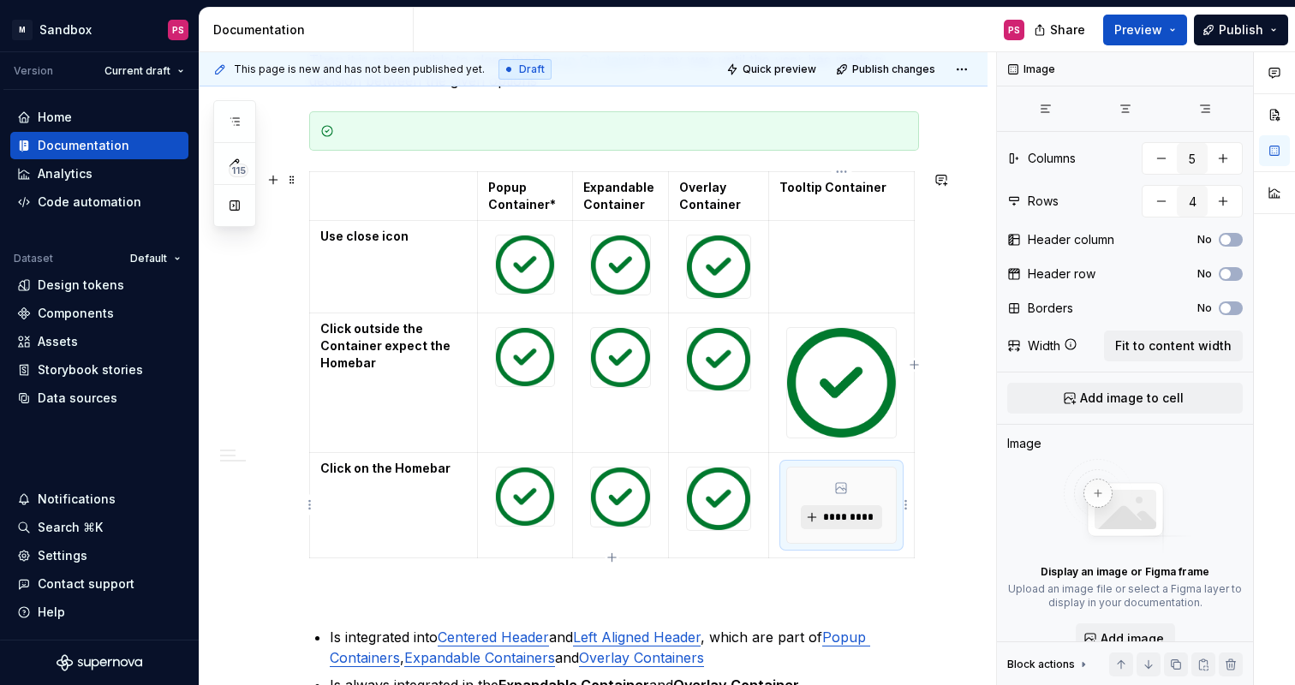
click at [853, 515] on span "*********" at bounding box center [848, 517] width 52 height 14
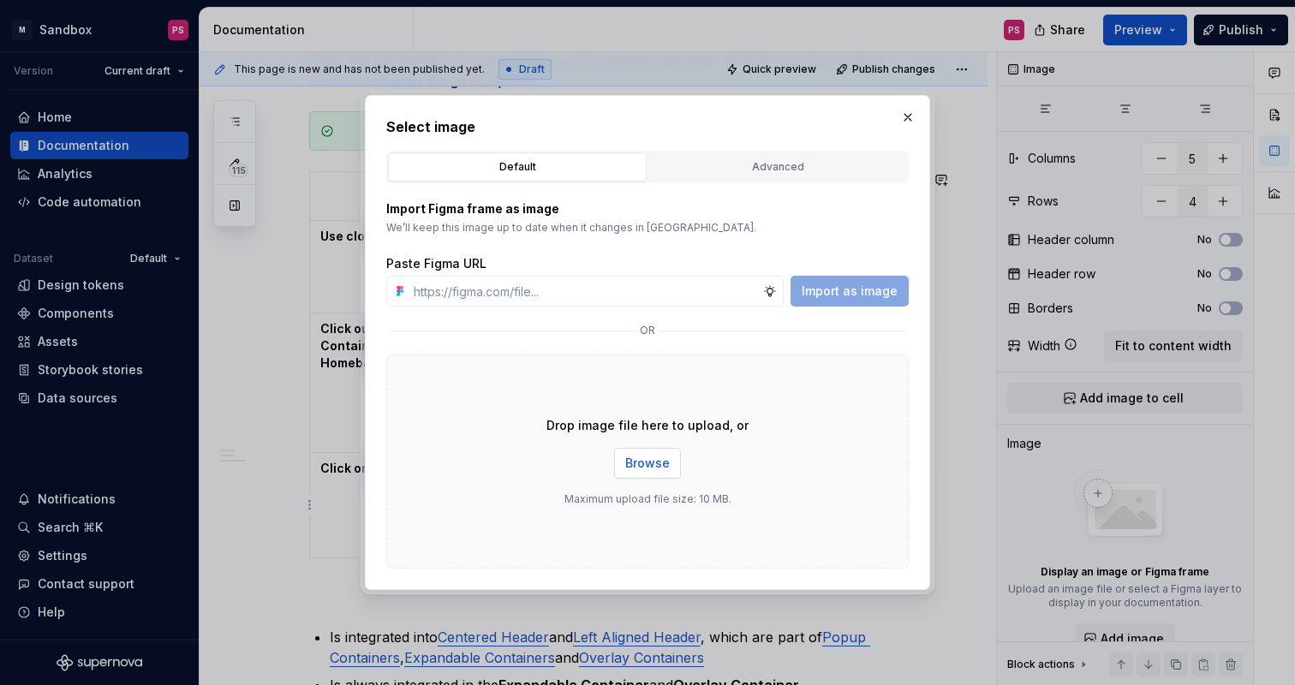
click at [656, 452] on button "Browse" at bounding box center [647, 463] width 67 height 31
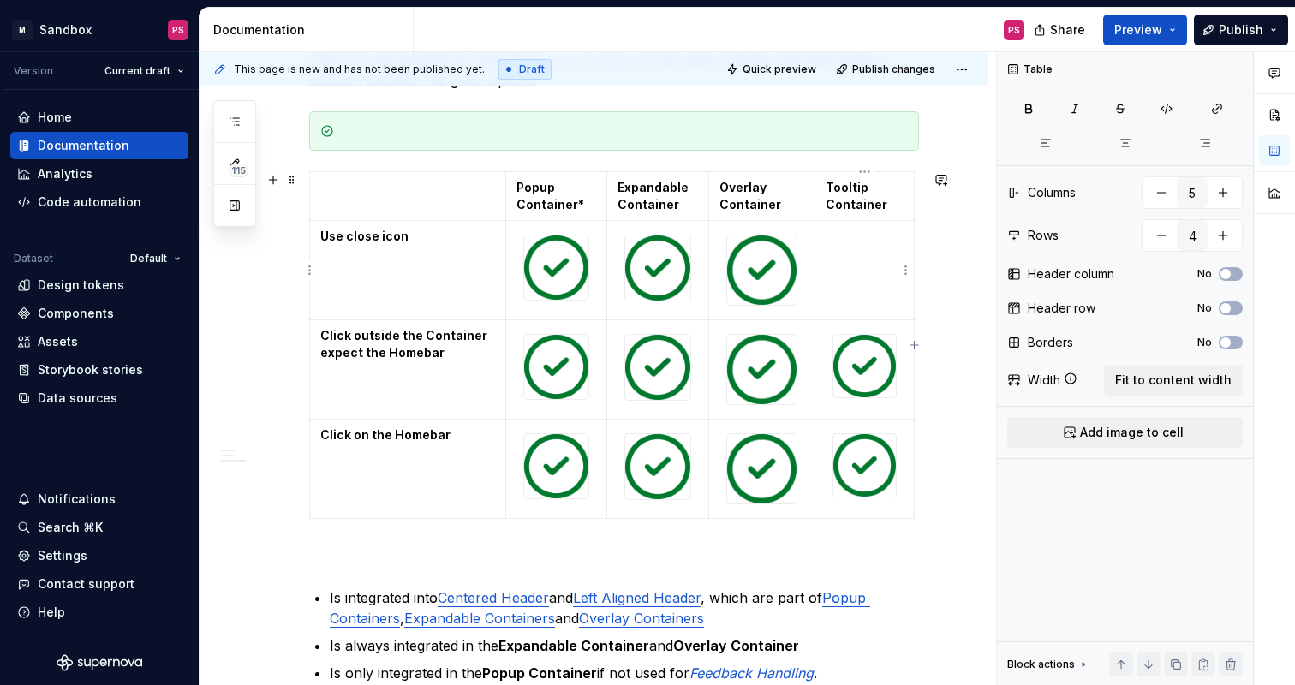
click at [856, 254] on td at bounding box center [864, 270] width 99 height 99
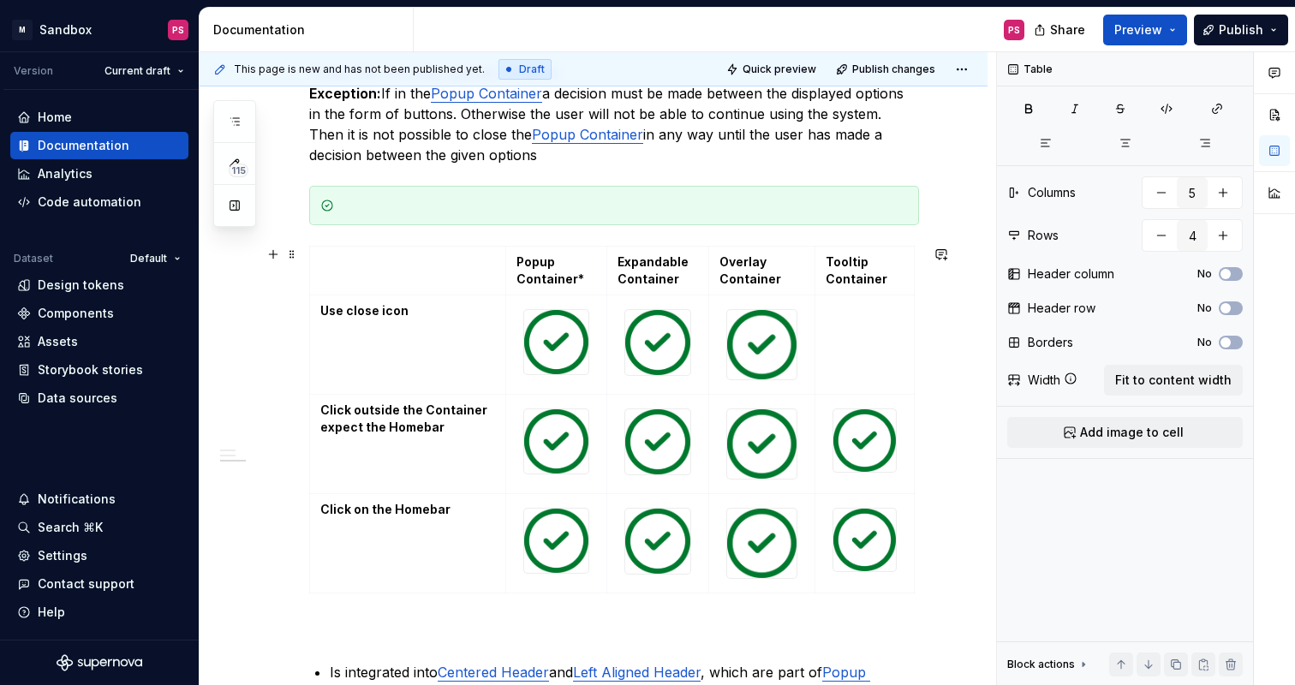
scroll to position [693, 0]
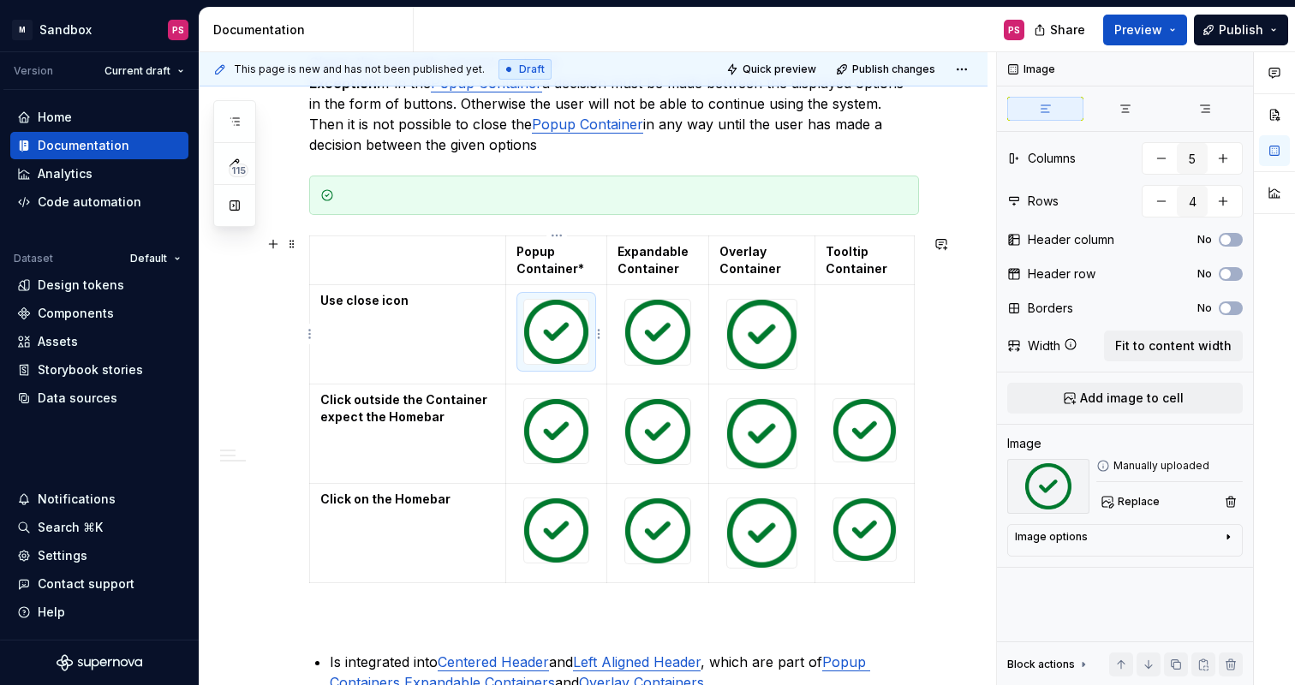
click at [573, 340] on img at bounding box center [556, 332] width 64 height 64
click at [558, 361] on img at bounding box center [556, 332] width 64 height 64
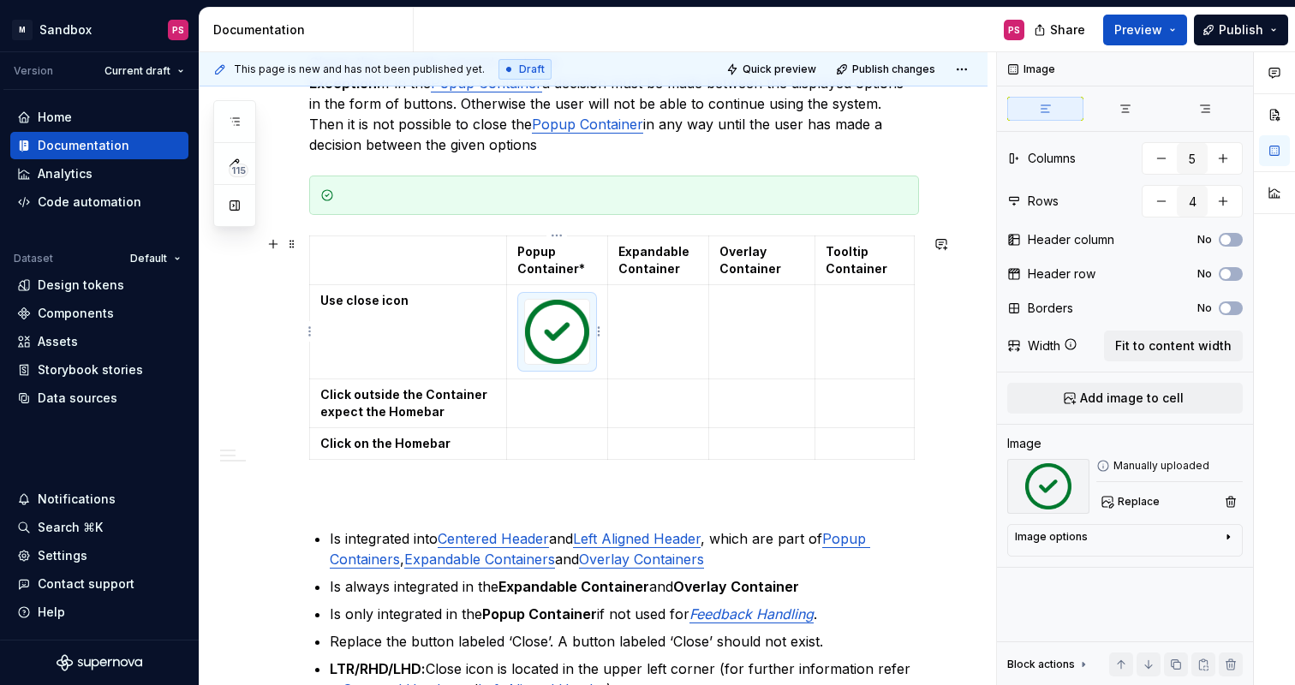
click at [570, 340] on img at bounding box center [557, 332] width 64 height 64
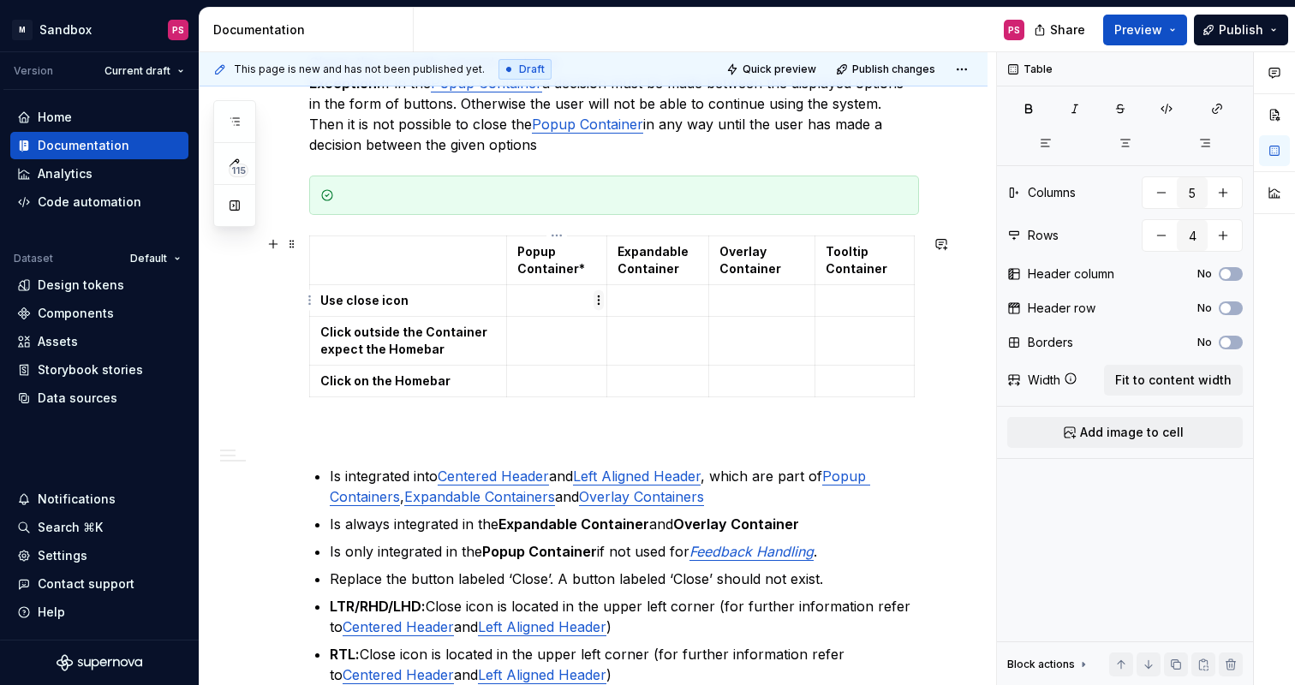
click at [599, 302] on html "× M Sandbox PS Version Current draft Home Documentation Analytics Code automati…" at bounding box center [647, 342] width 1295 height 685
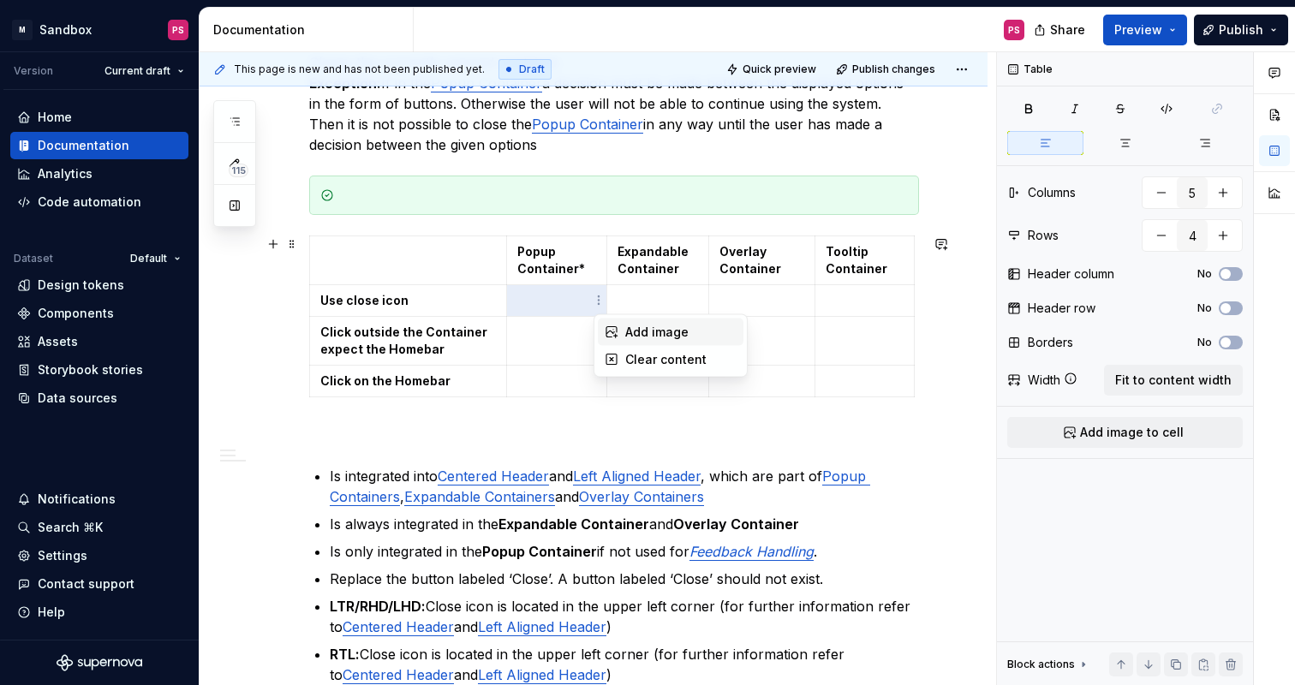
click at [629, 331] on div "Add image" at bounding box center [680, 332] width 111 height 17
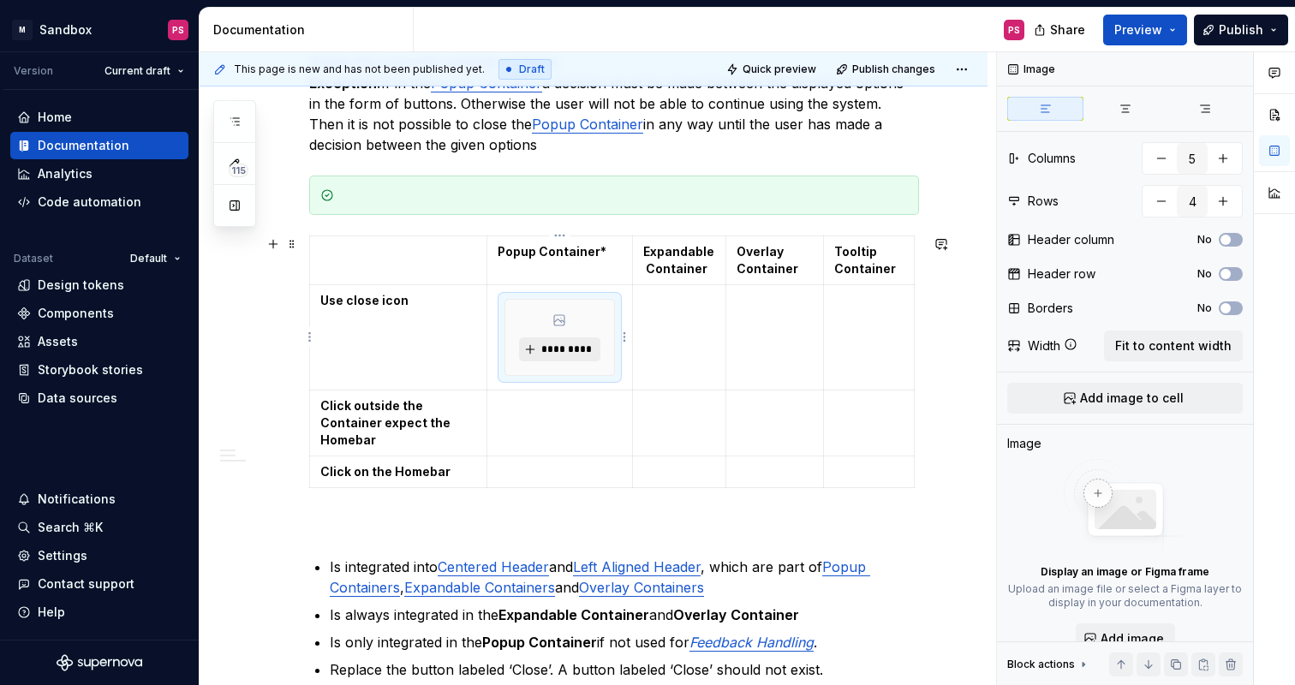
click at [581, 349] on span "*********" at bounding box center [566, 350] width 52 height 14
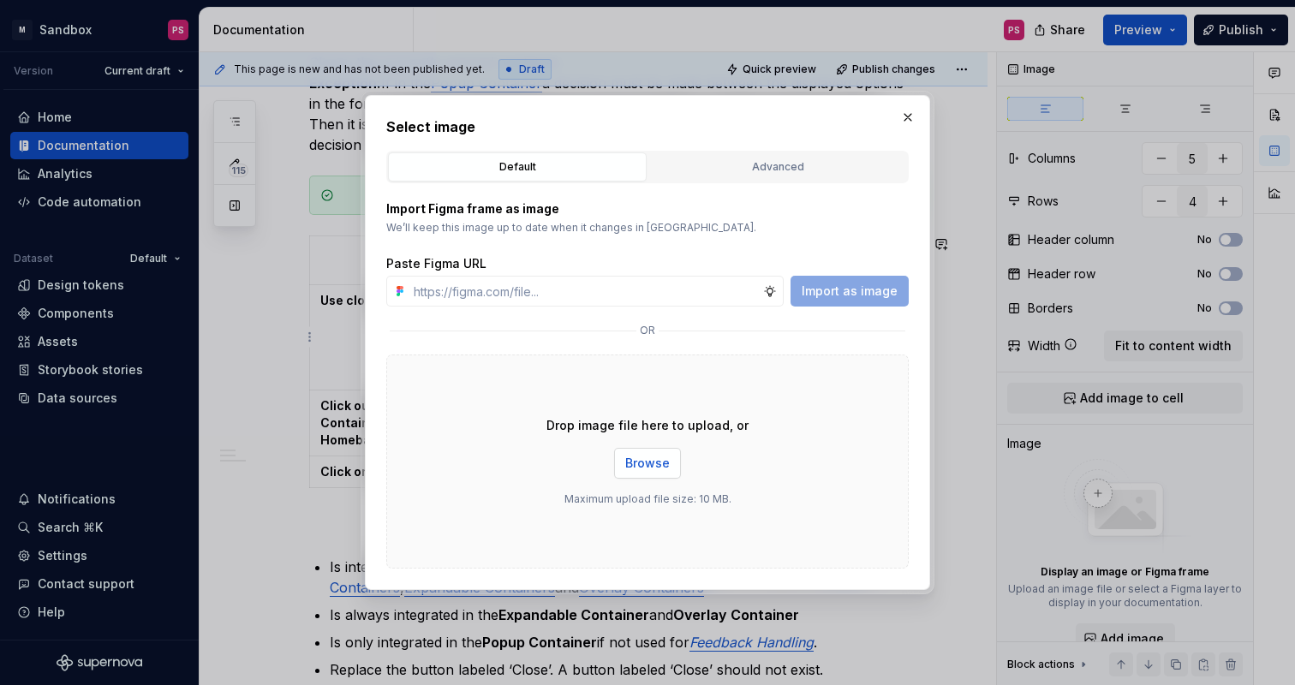
click at [645, 464] on span "Browse" at bounding box center [647, 463] width 45 height 17
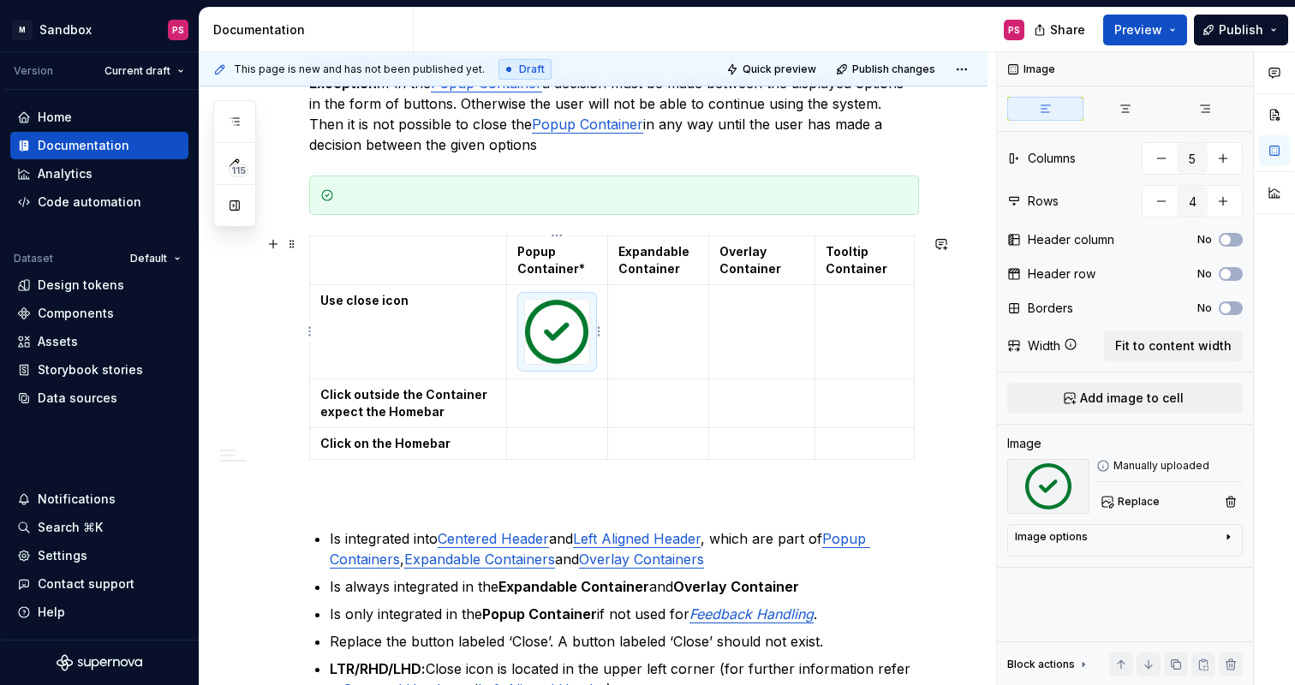
click at [566, 349] on img at bounding box center [557, 332] width 64 height 64
click at [1123, 549] on div "Image options" at bounding box center [1118, 540] width 206 height 21
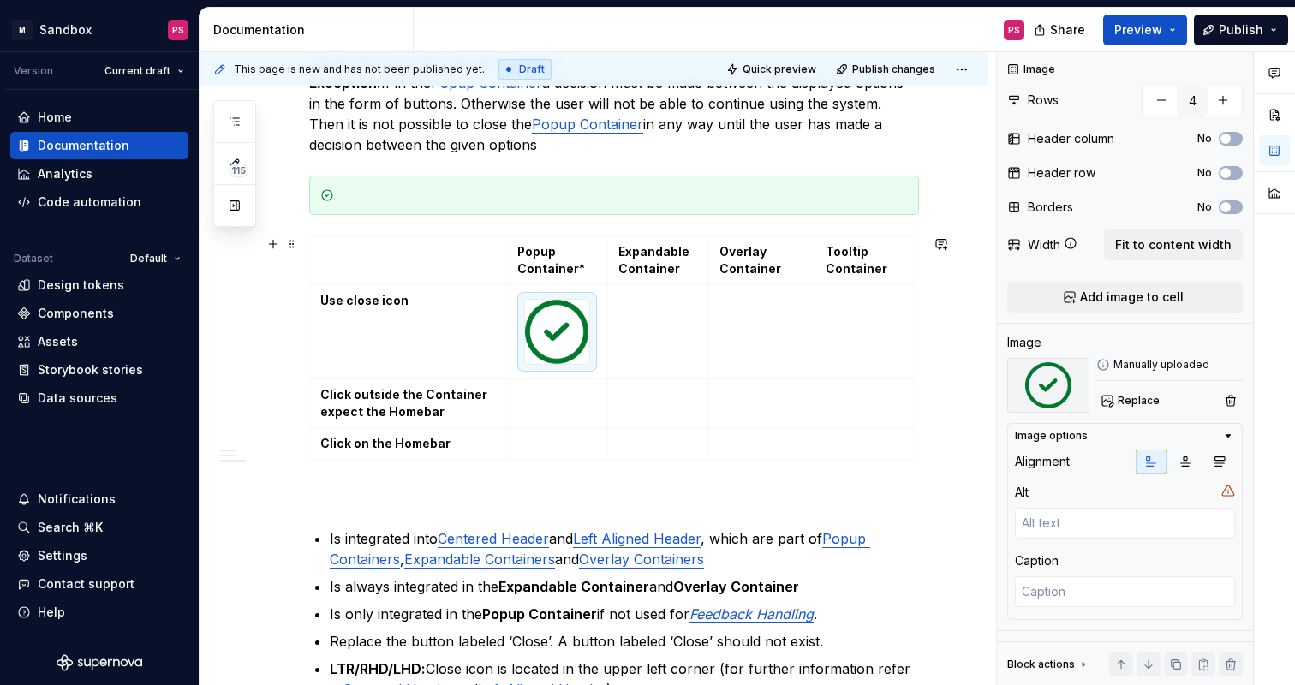
scroll to position [639, 0]
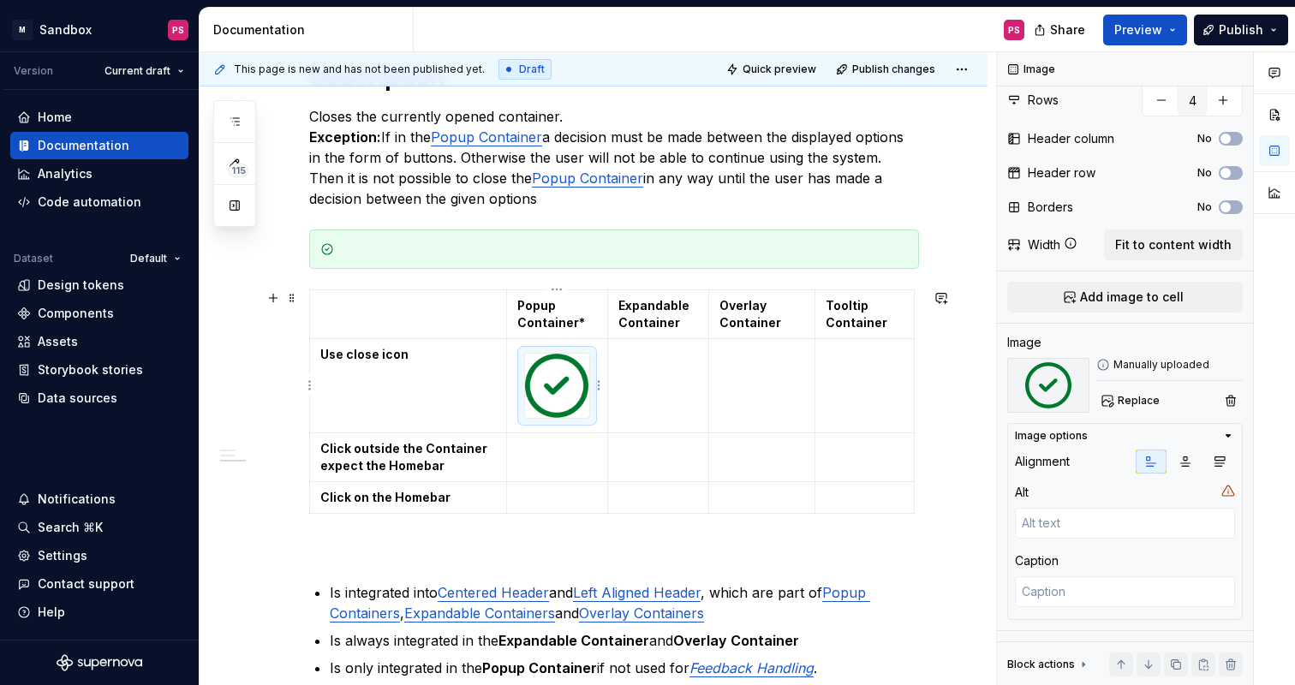
click at [567, 386] on img at bounding box center [557, 386] width 64 height 64
click at [574, 380] on img at bounding box center [557, 386] width 64 height 64
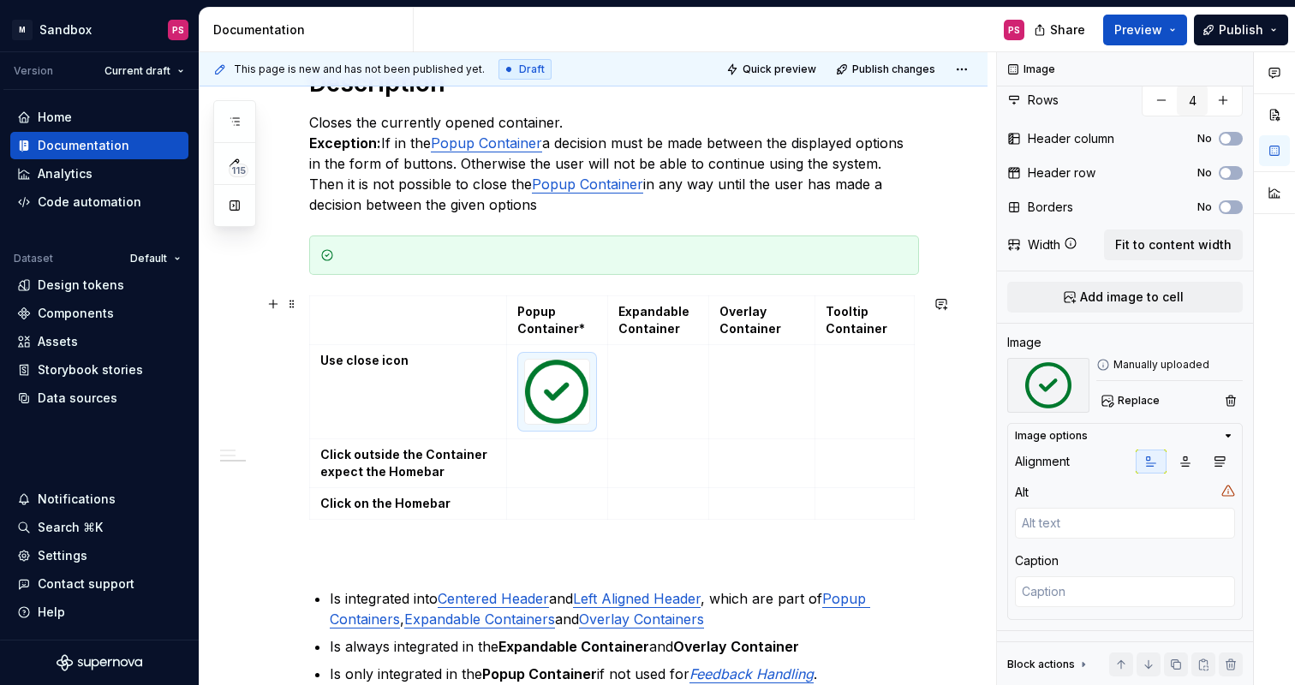
scroll to position [659, 0]
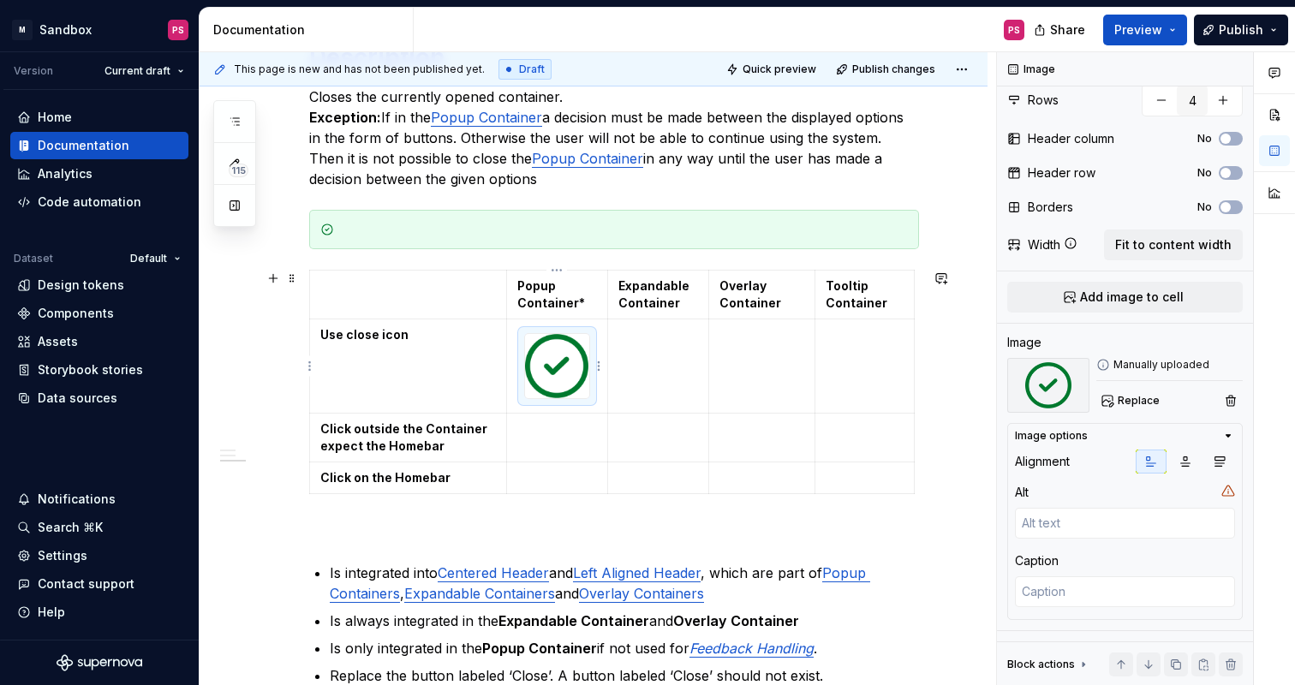
click at [576, 395] on img at bounding box center [557, 366] width 64 height 64
click at [549, 385] on img at bounding box center [557, 366] width 64 height 64
click at [556, 363] on img at bounding box center [557, 366] width 64 height 64
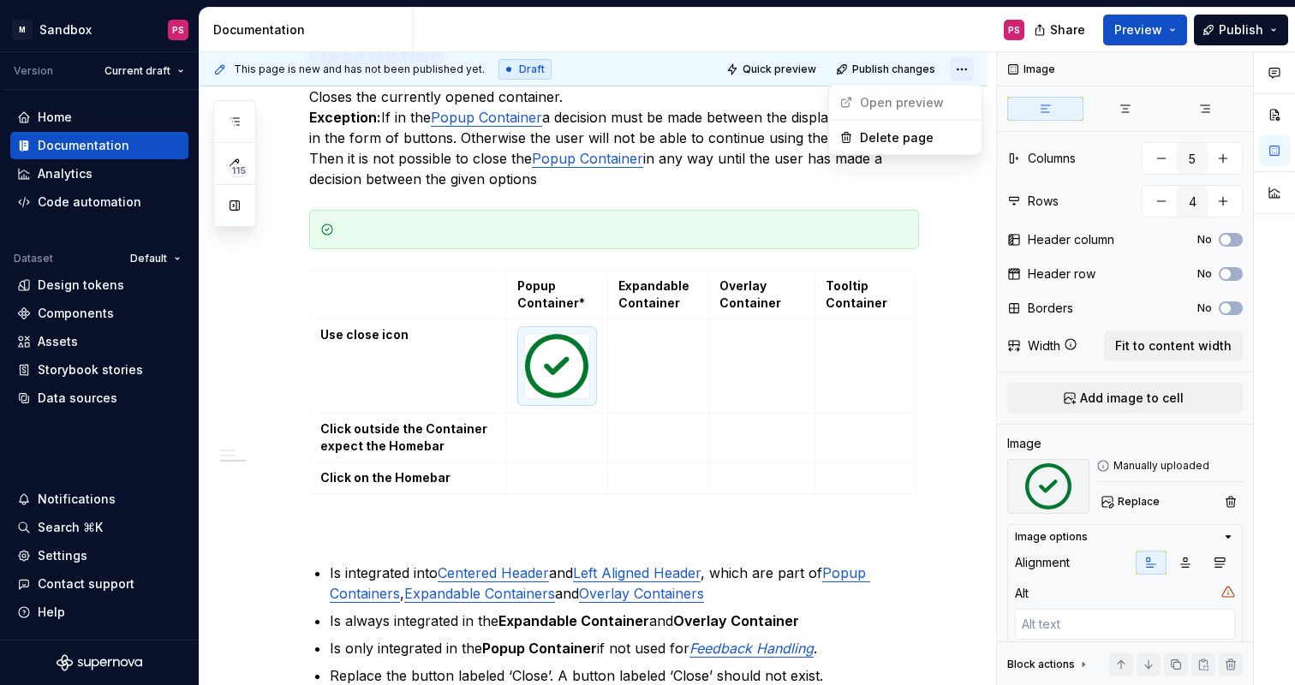
click at [976, 75] on html "× M Sandbox PS Version Current draft Home Documentation Analytics Code automati…" at bounding box center [647, 342] width 1295 height 685
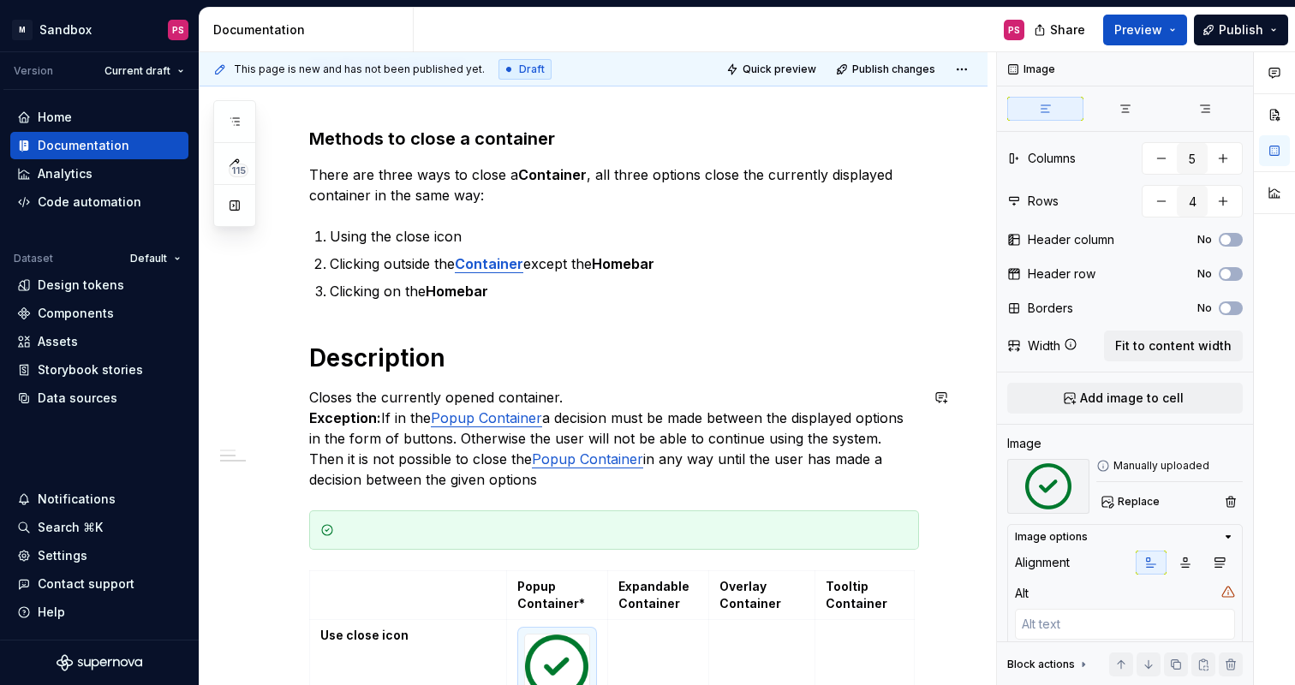
click at [954, 413] on html "× M Sandbox PS Version Current draft Home Documentation Analytics Code automati…" at bounding box center [647, 342] width 1295 height 685
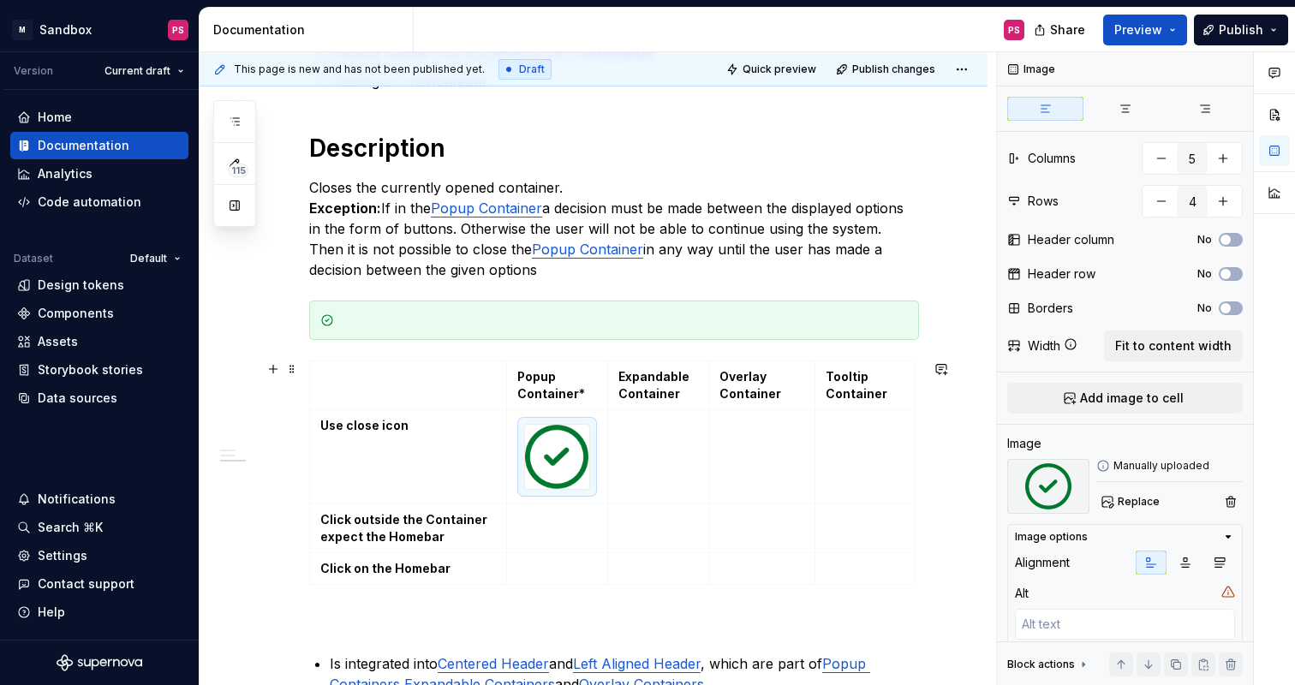
scroll to position [571, 0]
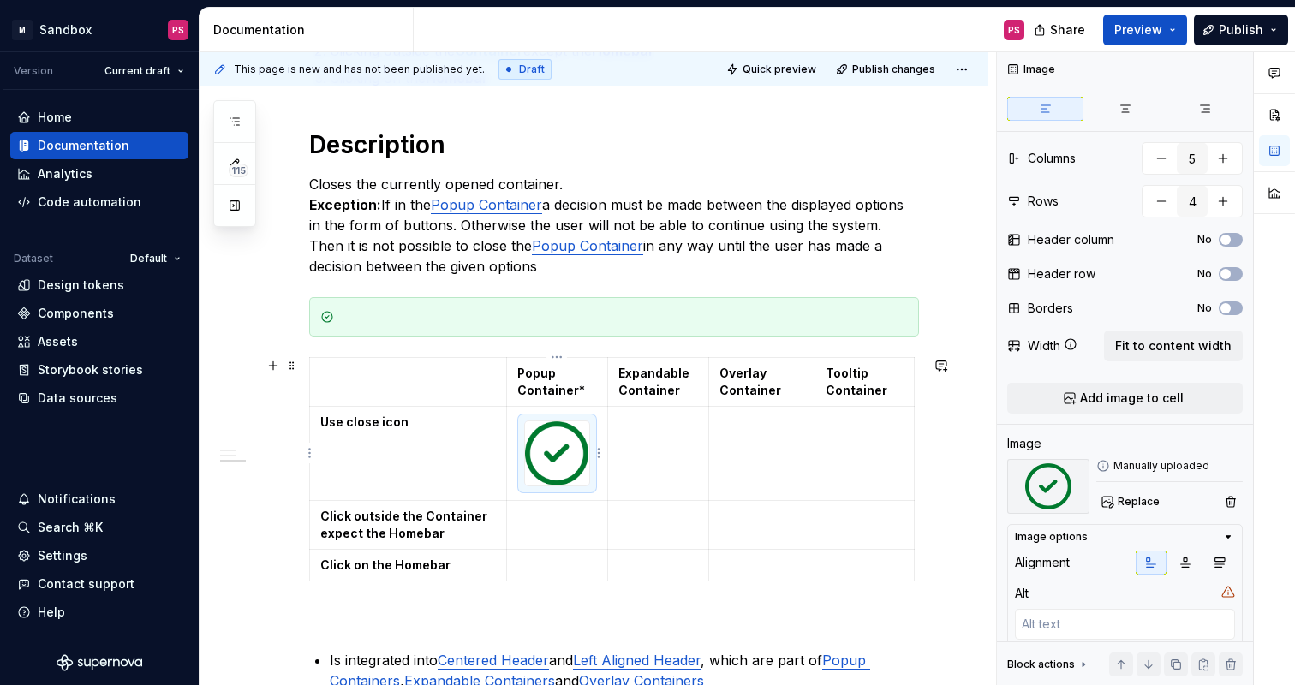
click at [568, 460] on img at bounding box center [557, 453] width 64 height 64
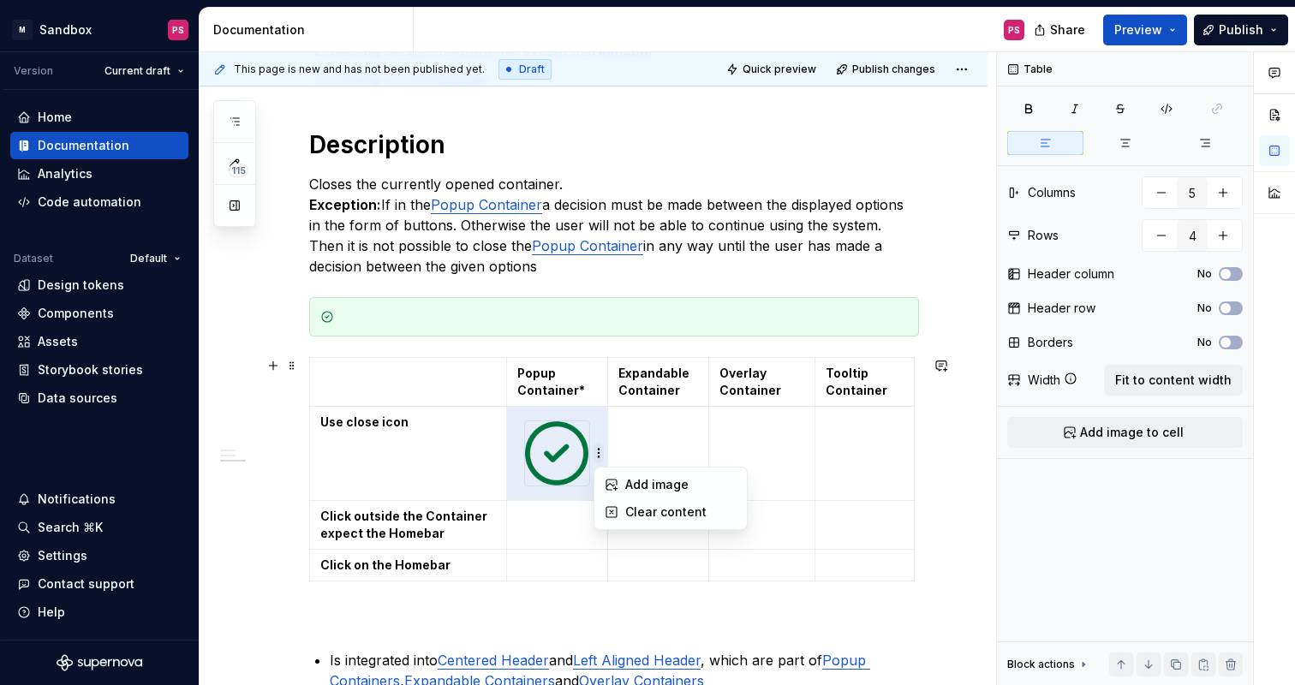
click at [600, 451] on html "× M Sandbox PS Version Current draft Home Documentation Analytics Code automati…" at bounding box center [647, 342] width 1295 height 685
click at [619, 490] on div "Add image" at bounding box center [671, 484] width 146 height 27
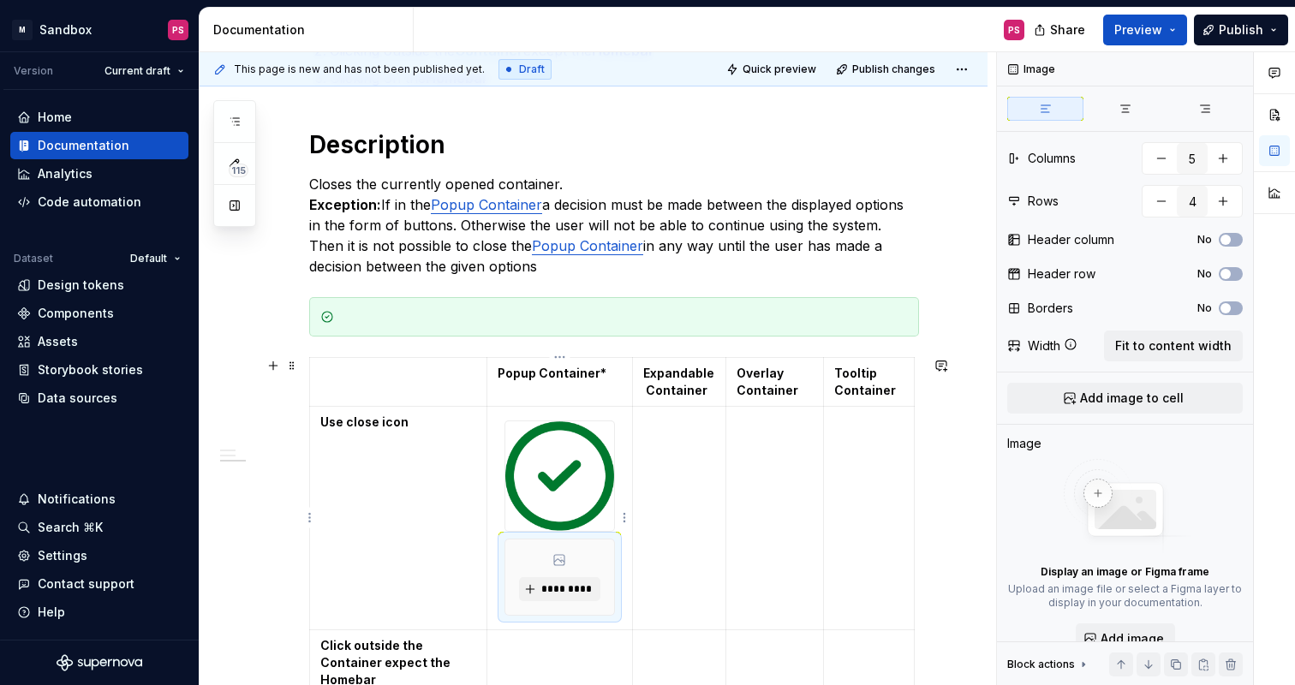
click at [563, 475] on img at bounding box center [559, 476] width 109 height 110
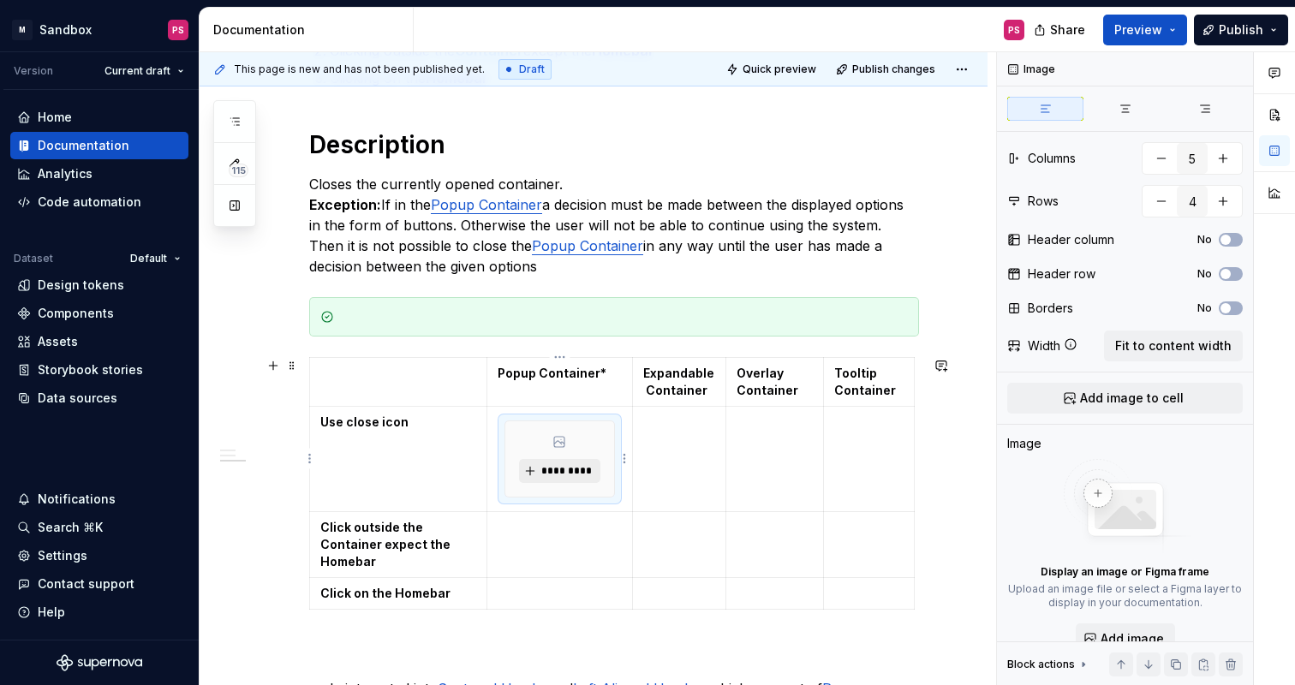
click at [560, 469] on span "*********" at bounding box center [566, 471] width 52 height 14
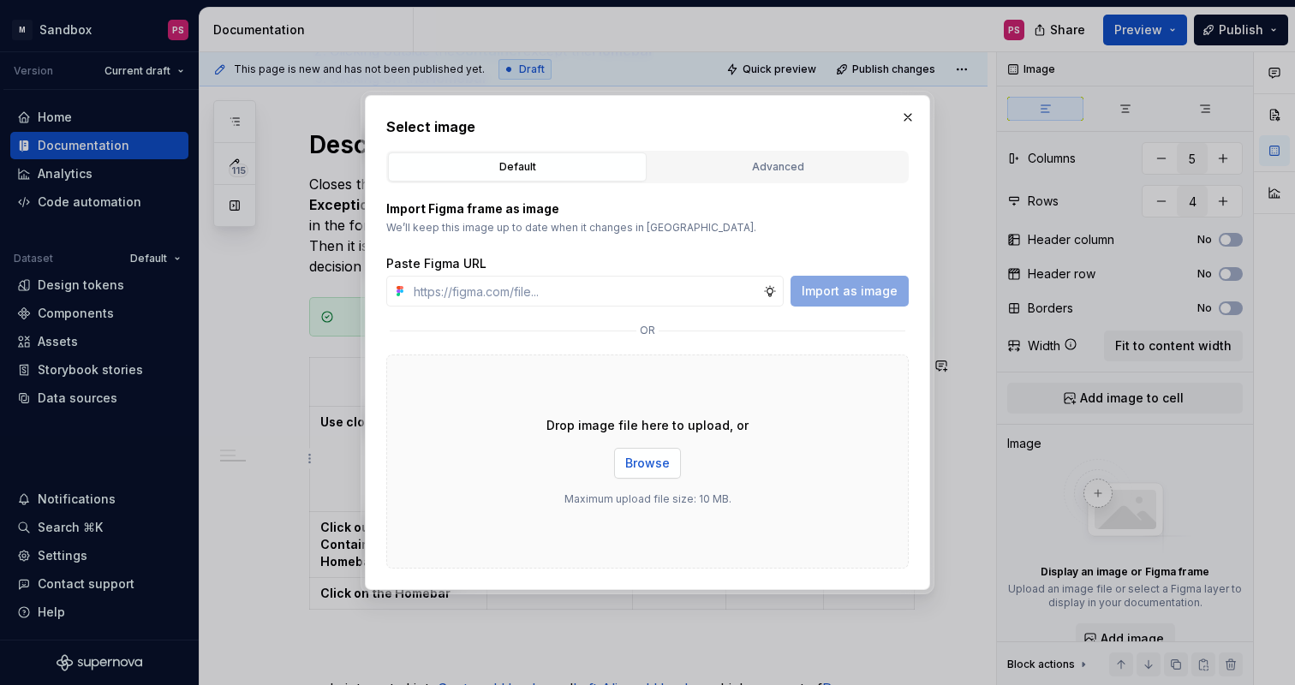
click at [652, 464] on span "Browse" at bounding box center [647, 463] width 45 height 17
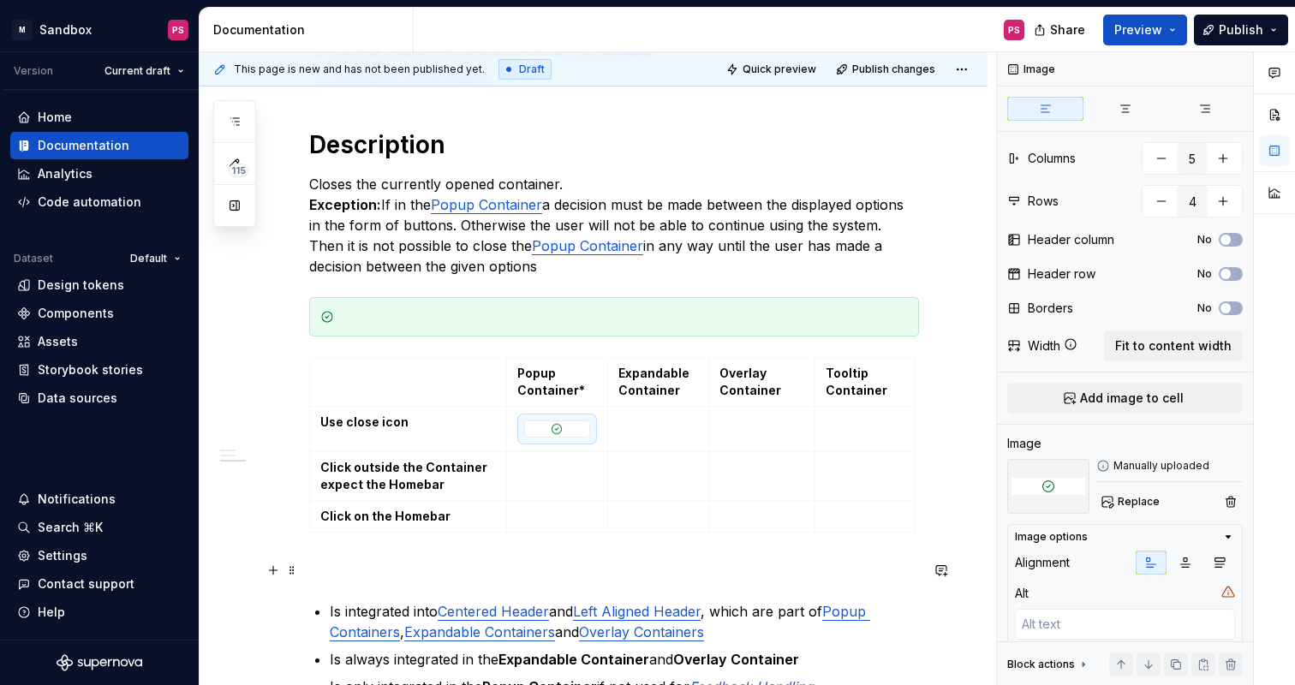
click at [651, 575] on p at bounding box center [614, 570] width 610 height 21
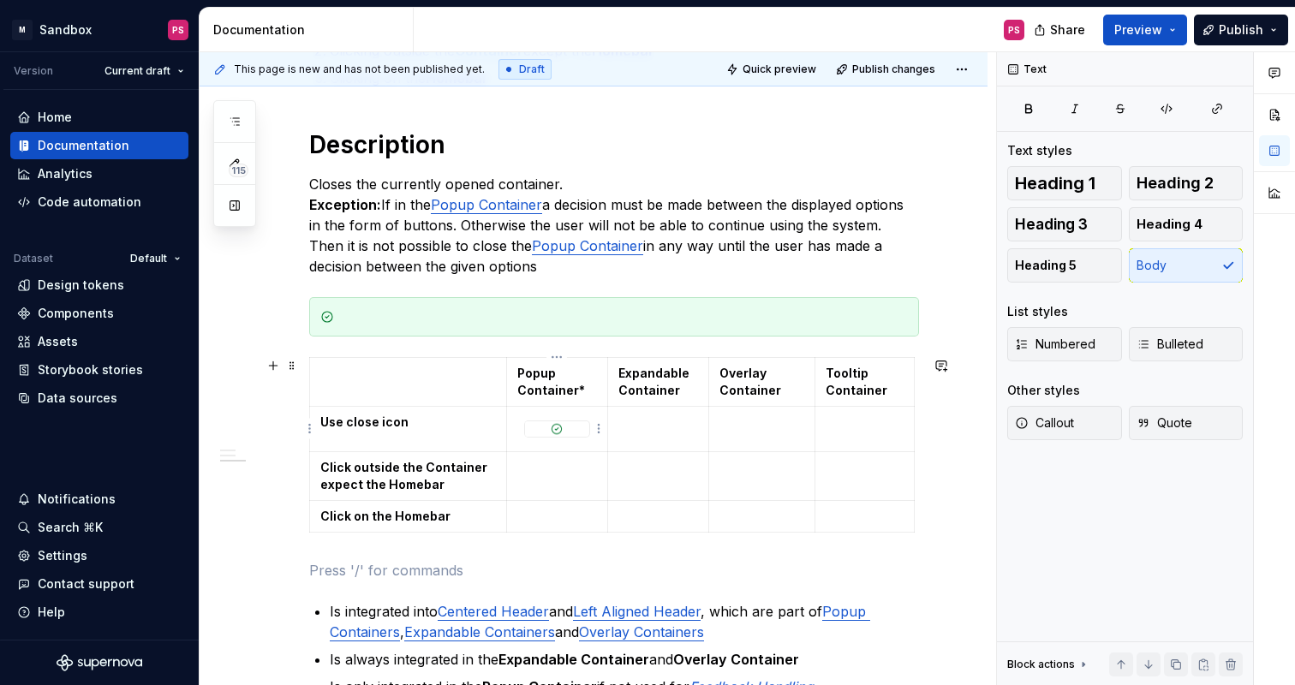
click at [562, 421] on div at bounding box center [557, 429] width 66 height 17
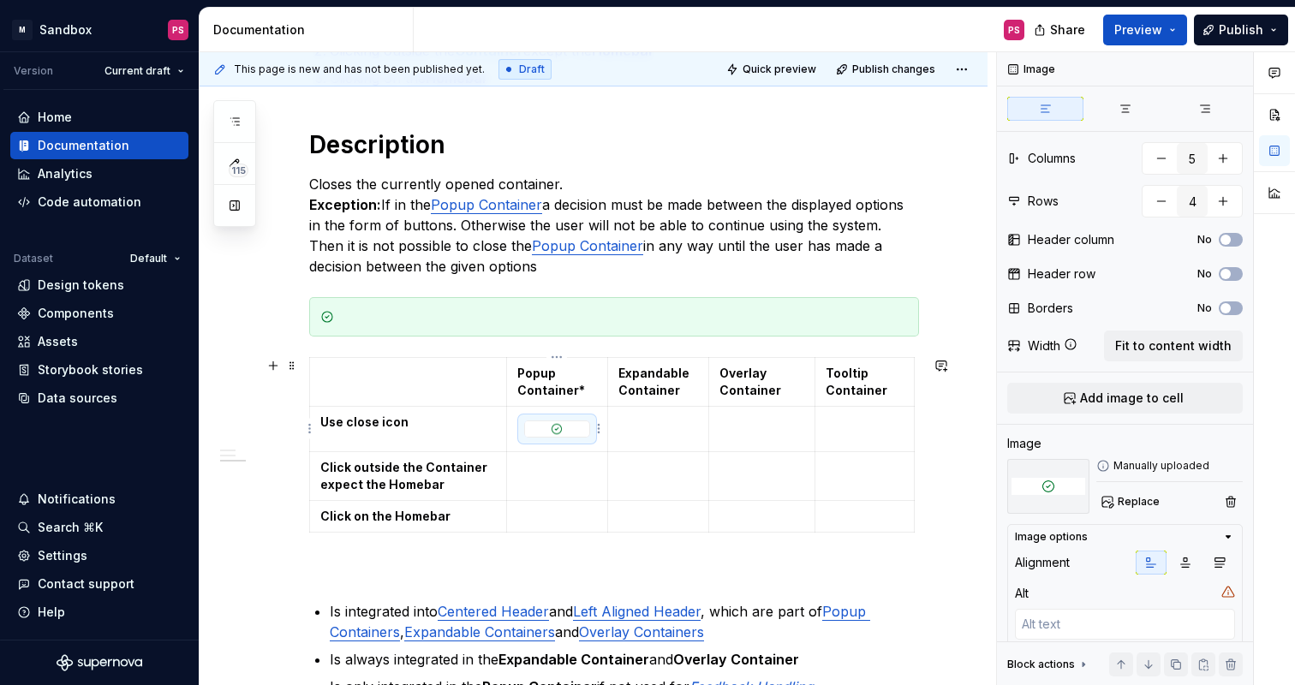
click at [570, 429] on img at bounding box center [557, 428] width 64 height 15
click at [558, 430] on img at bounding box center [557, 428] width 64 height 15
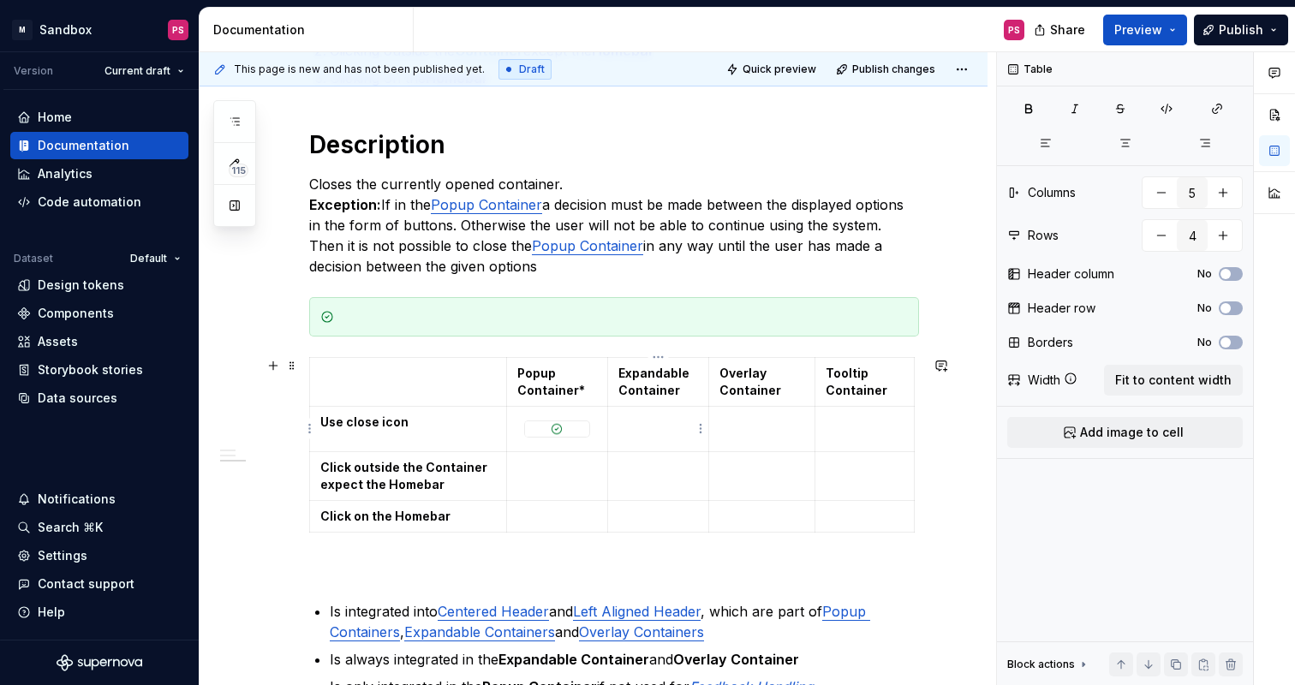
click at [616, 445] on td at bounding box center [658, 429] width 102 height 45
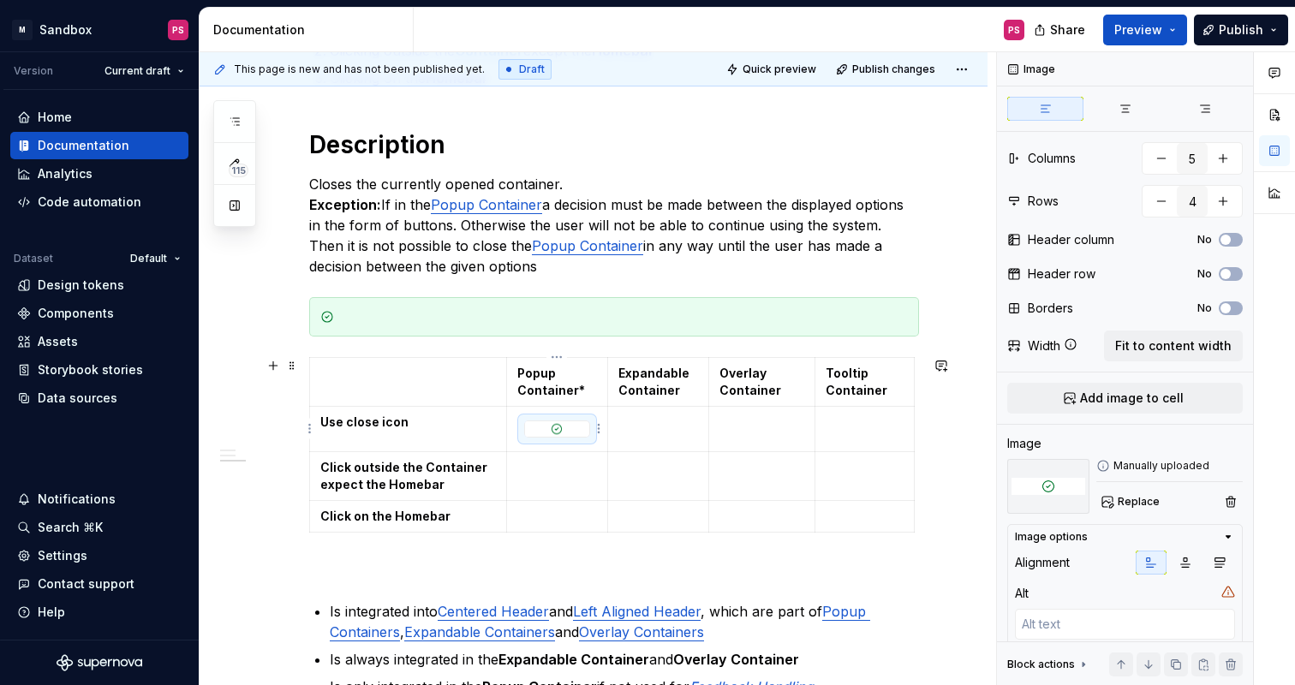
click at [569, 427] on img at bounding box center [557, 428] width 64 height 15
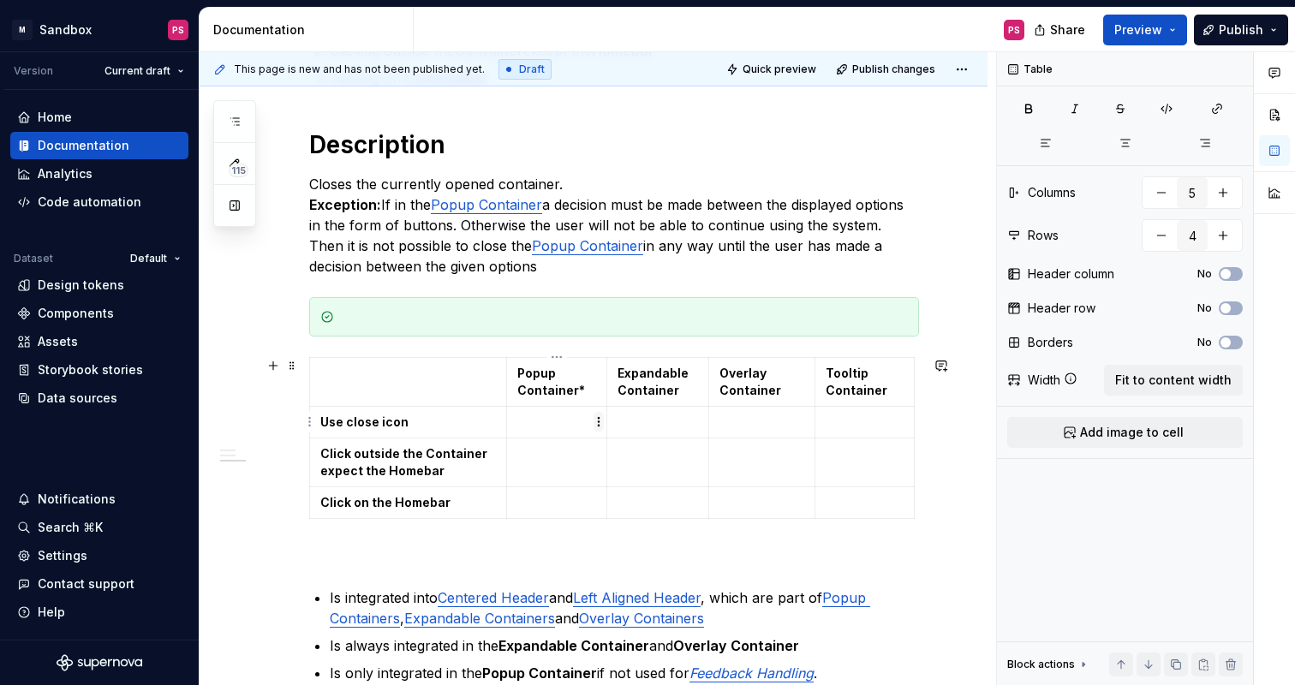
click at [597, 424] on html "× M Sandbox PS Version Current draft Home Documentation Analytics Code automati…" at bounding box center [647, 342] width 1295 height 685
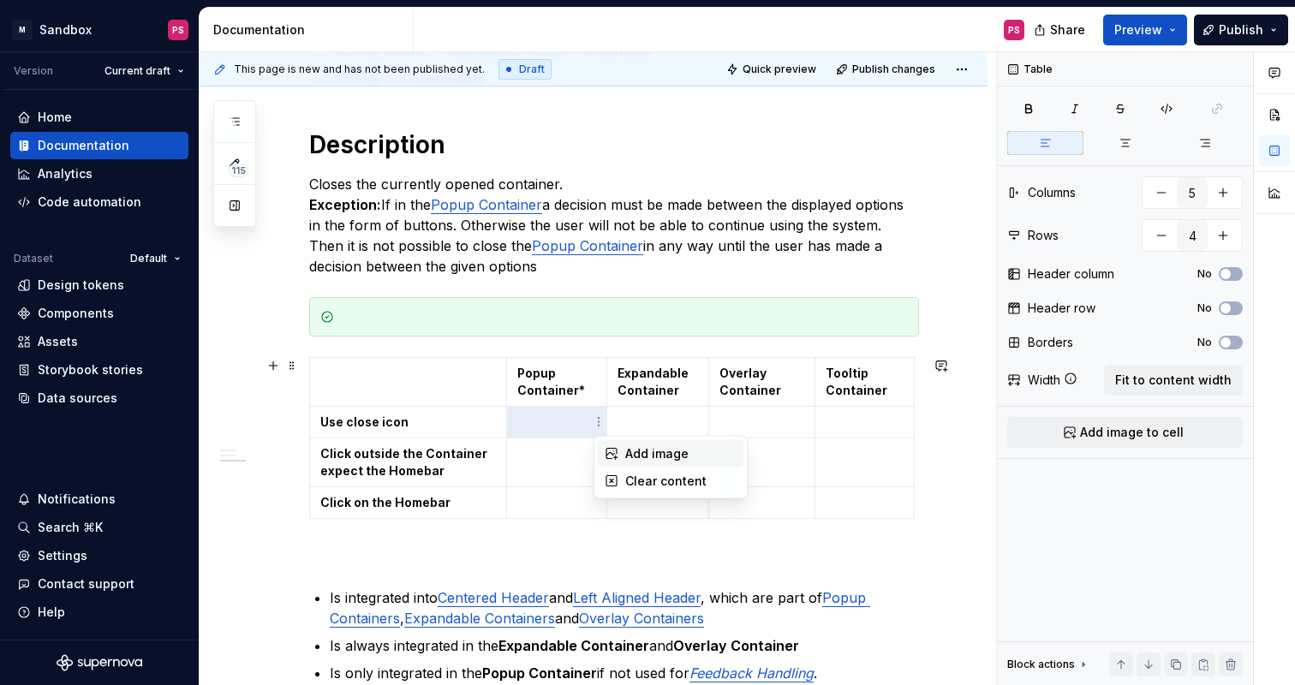
click at [630, 460] on div "Add image" at bounding box center [680, 453] width 111 height 17
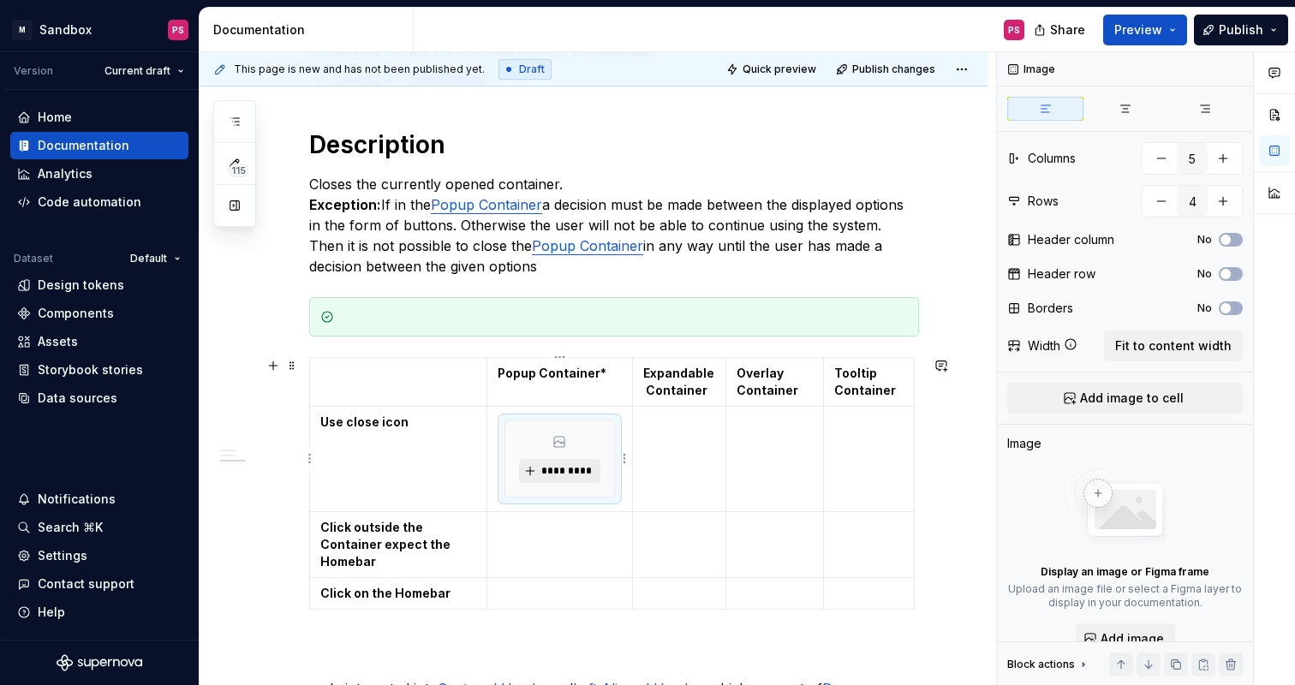
click at [546, 469] on span "*********" at bounding box center [566, 471] width 52 height 14
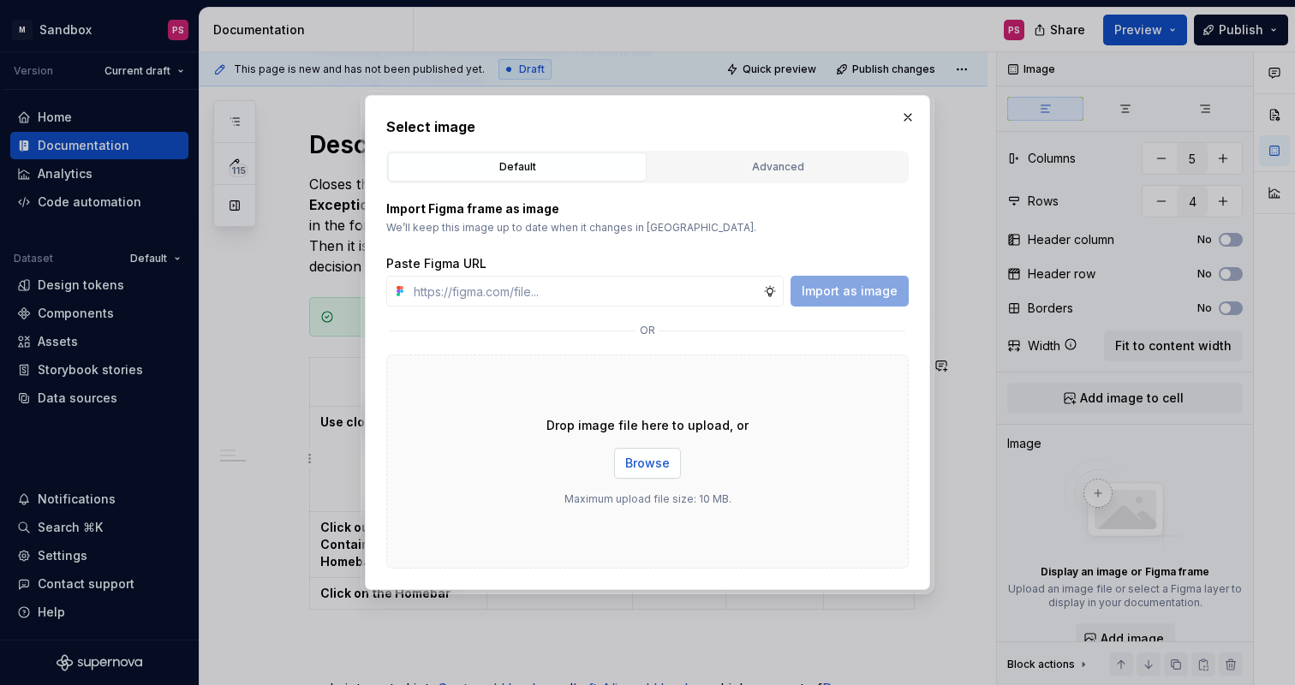
click at [646, 461] on span "Browse" at bounding box center [647, 463] width 45 height 17
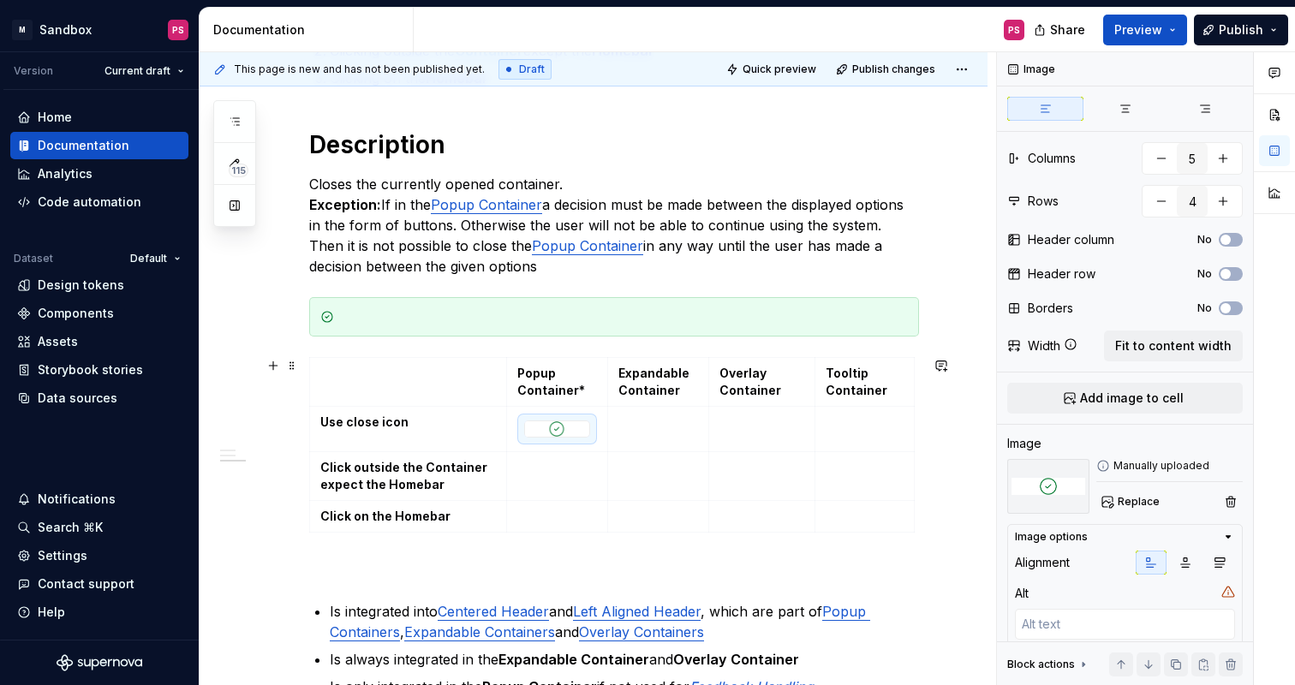
click at [963, 528] on div "Introduction The container is a visual element that can hold various contents. …" at bounding box center [594, 384] width 788 height 1325
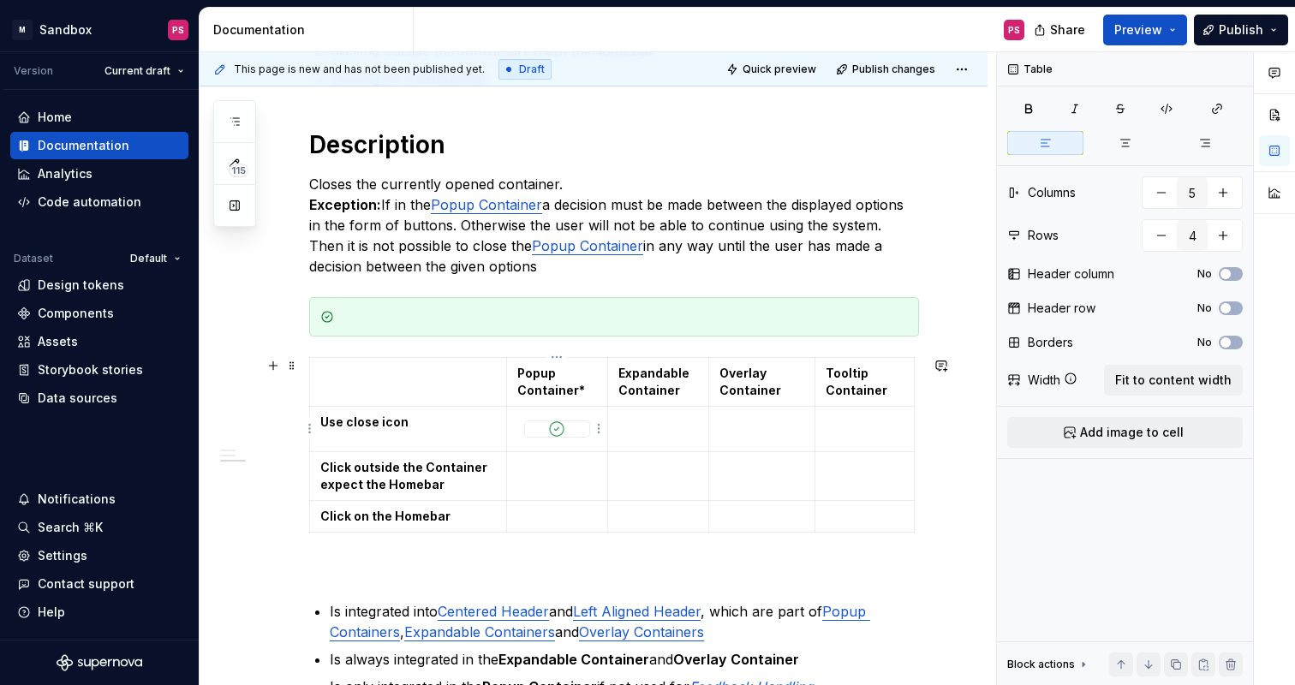
click at [559, 430] on img at bounding box center [557, 428] width 64 height 15
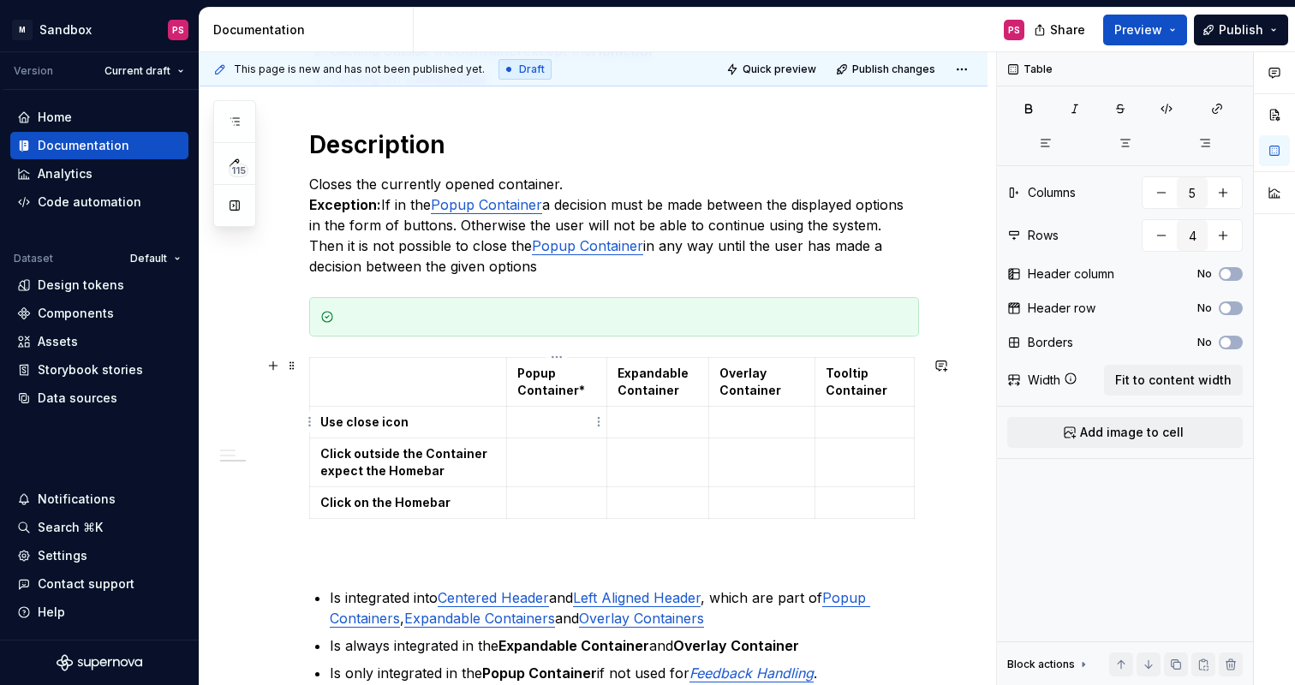
click at [570, 431] on td at bounding box center [556, 423] width 101 height 32
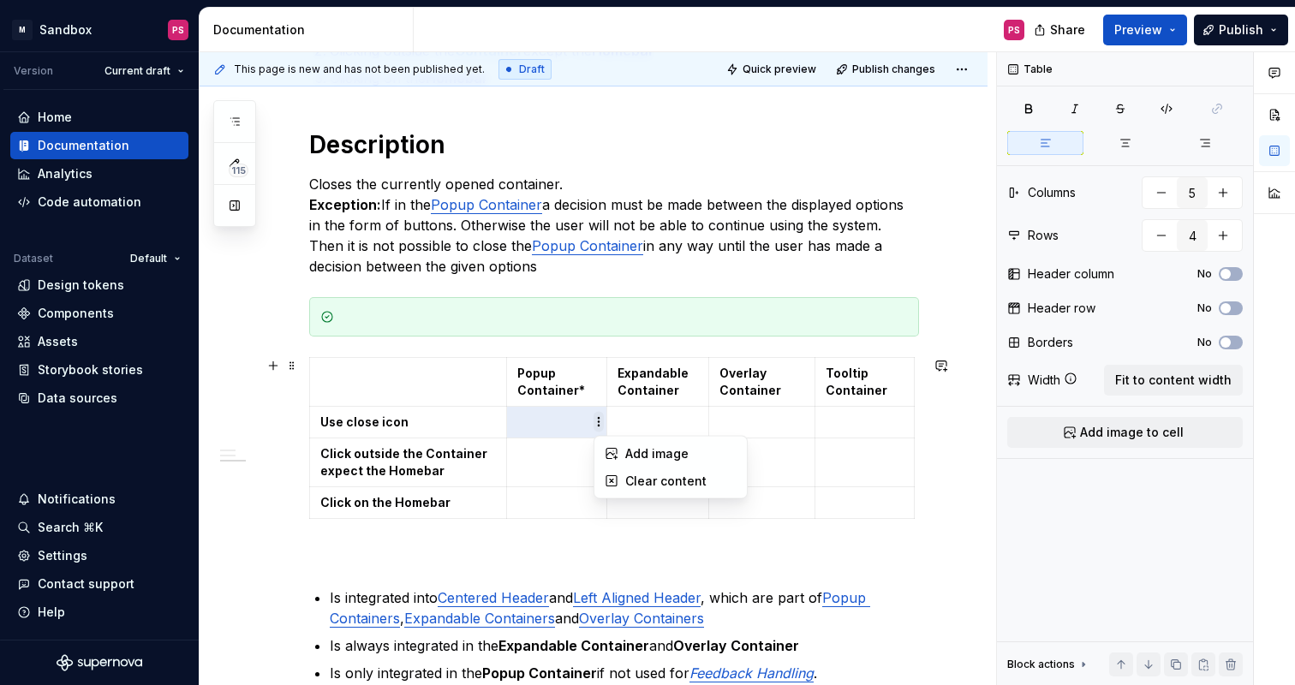
click at [601, 425] on html "× M Sandbox PS Version Current draft Home Documentation Analytics Code automati…" at bounding box center [647, 342] width 1295 height 685
click at [618, 450] on icon at bounding box center [612, 454] width 14 height 14
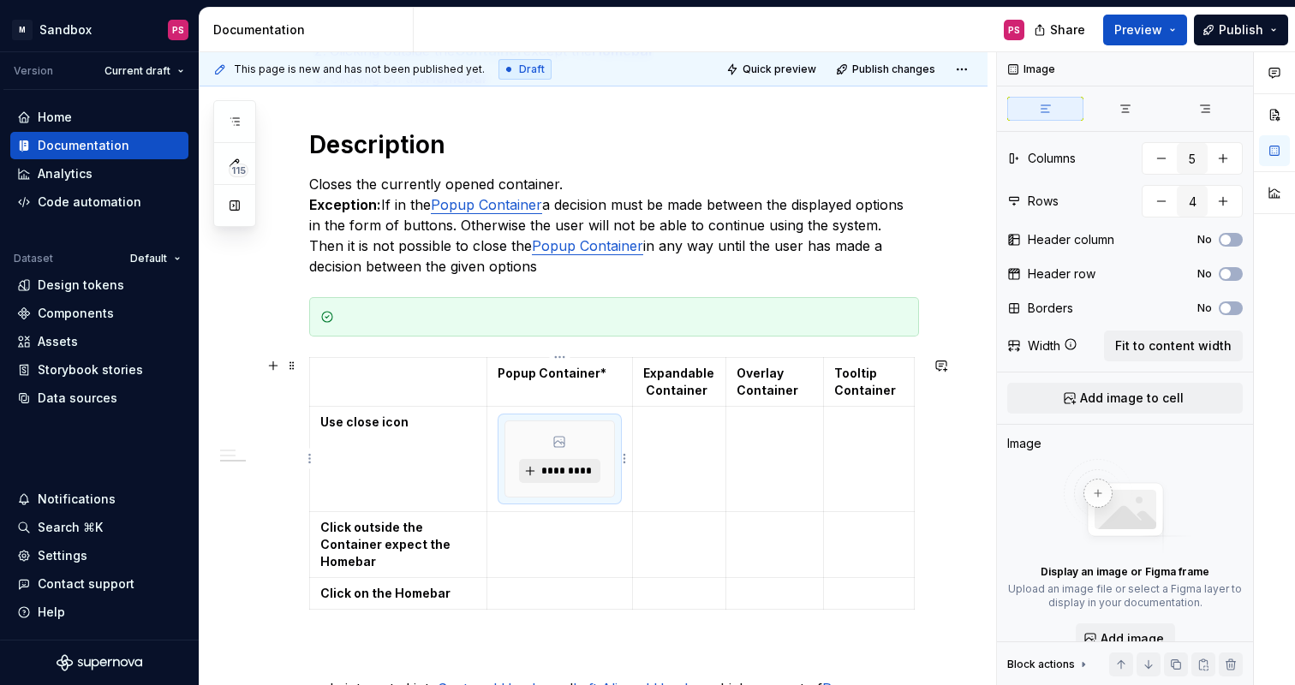
click at [581, 466] on span "*********" at bounding box center [566, 471] width 52 height 14
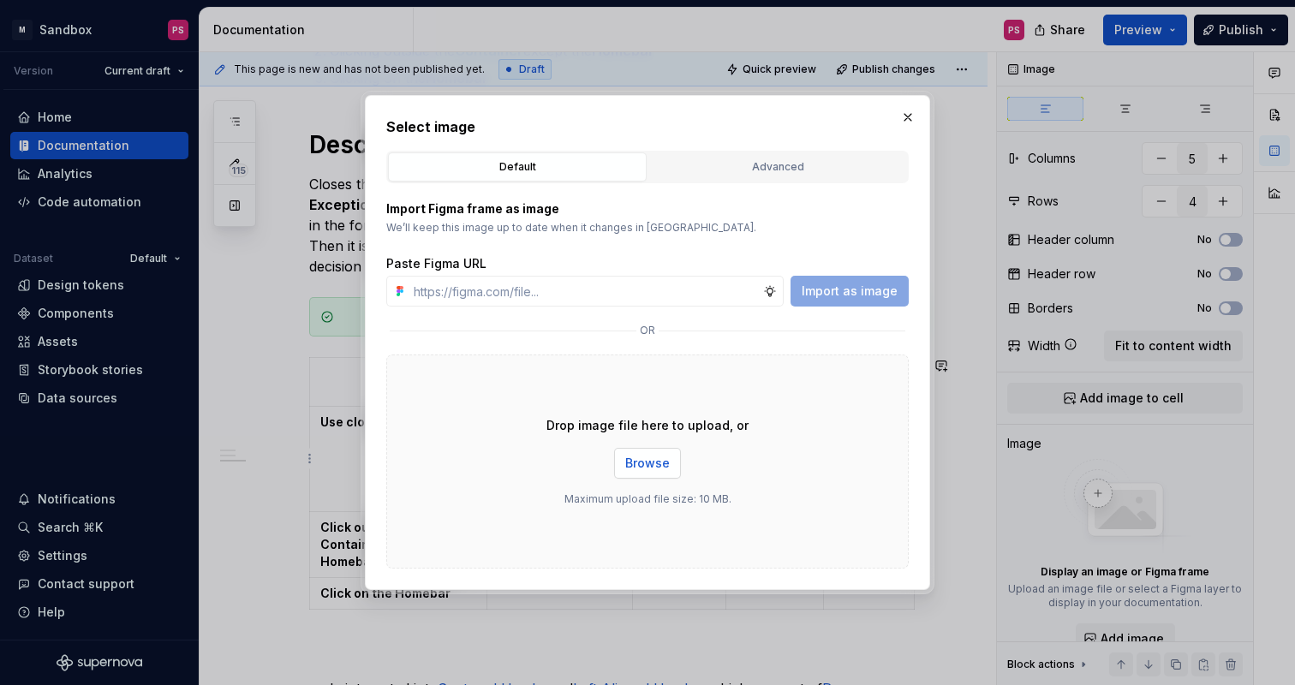
click at [657, 458] on span "Browse" at bounding box center [647, 463] width 45 height 17
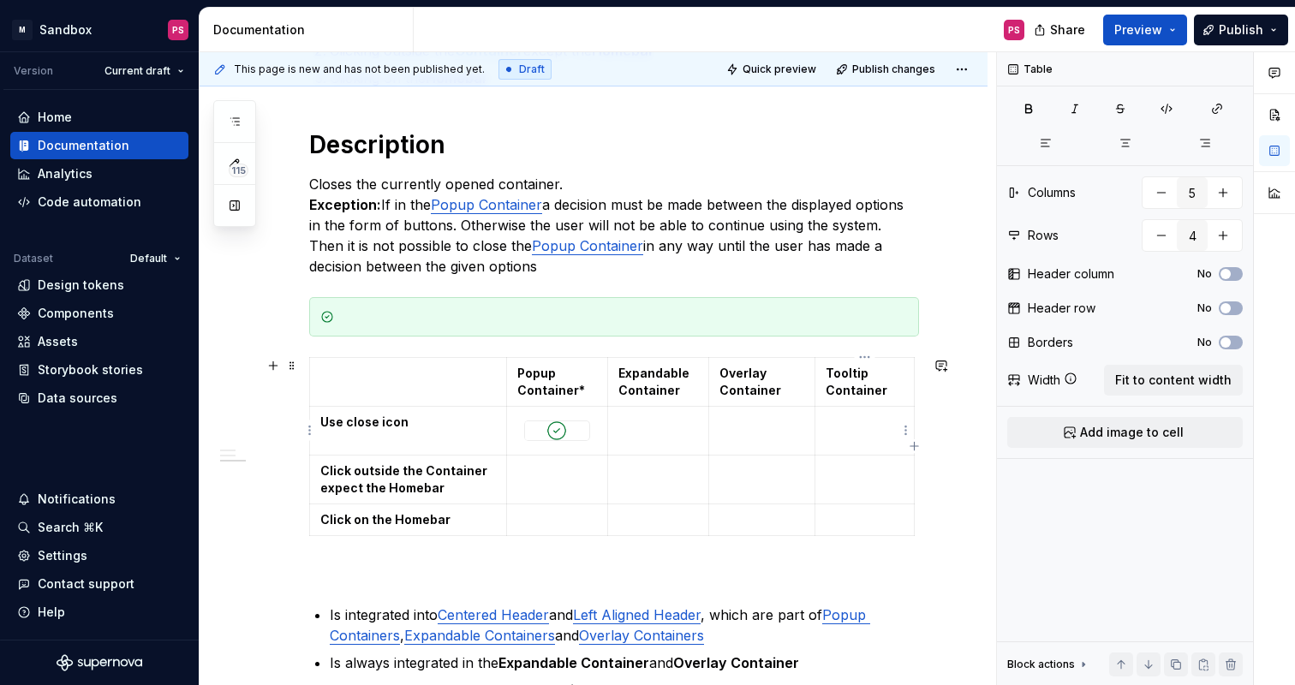
click at [859, 442] on td at bounding box center [864, 431] width 99 height 49
click at [558, 470] on p at bounding box center [557, 471] width 80 height 17
click at [567, 467] on p at bounding box center [557, 471] width 80 height 17
click at [567, 433] on img at bounding box center [557, 430] width 64 height 19
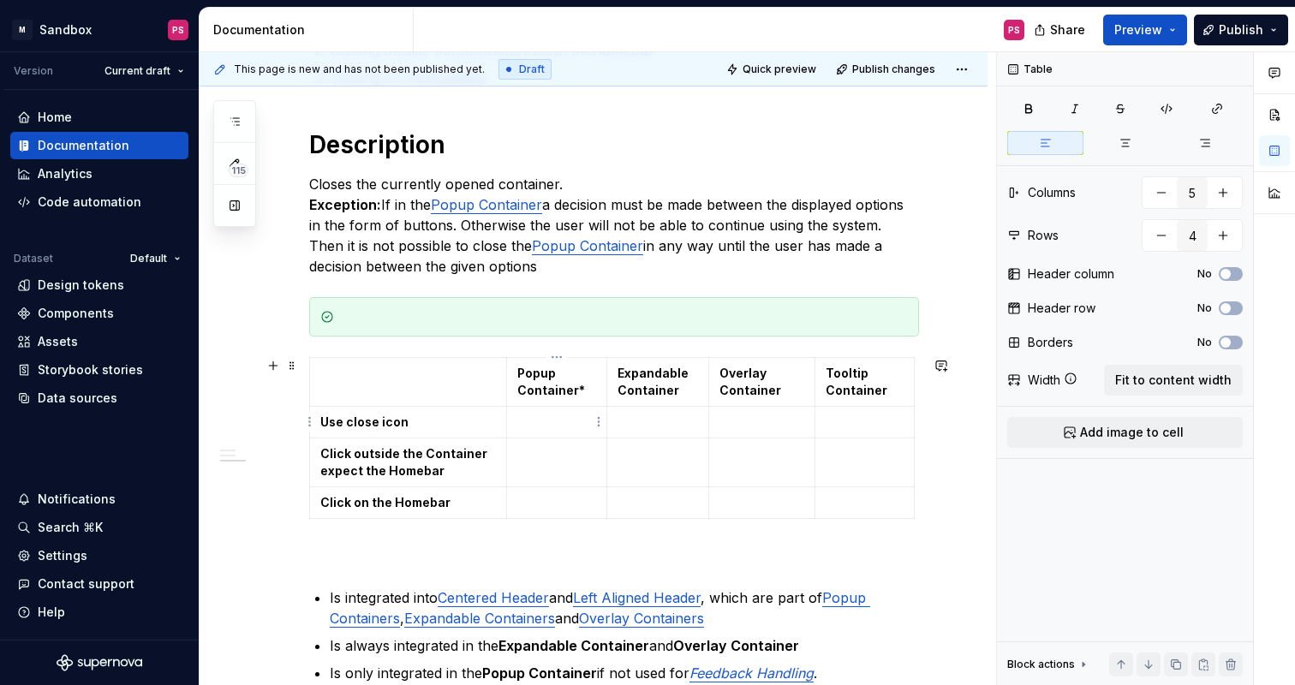
click at [578, 430] on p at bounding box center [557, 422] width 80 height 17
click at [600, 427] on html "× M Sandbox PS Version Current draft Home Documentation Analytics Code automati…" at bounding box center [647, 342] width 1295 height 685
click at [626, 456] on div "Add image" at bounding box center [680, 453] width 111 height 17
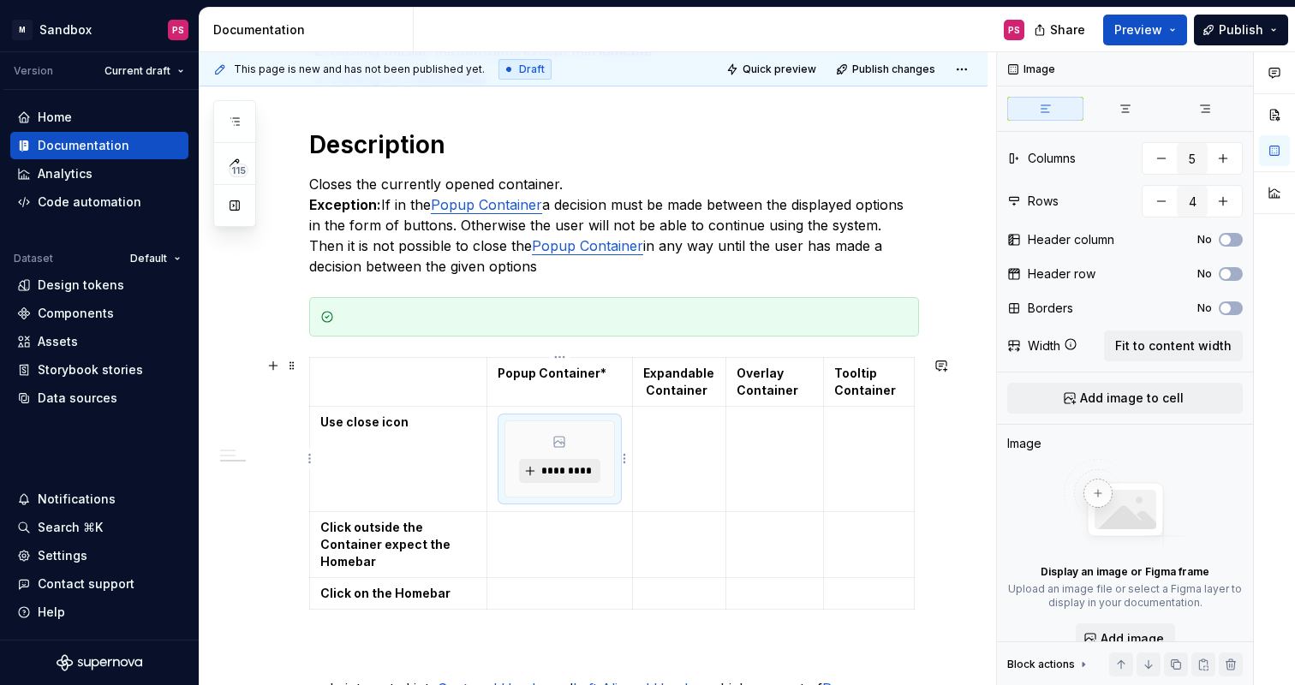
click at [576, 473] on span "*********" at bounding box center [566, 471] width 52 height 14
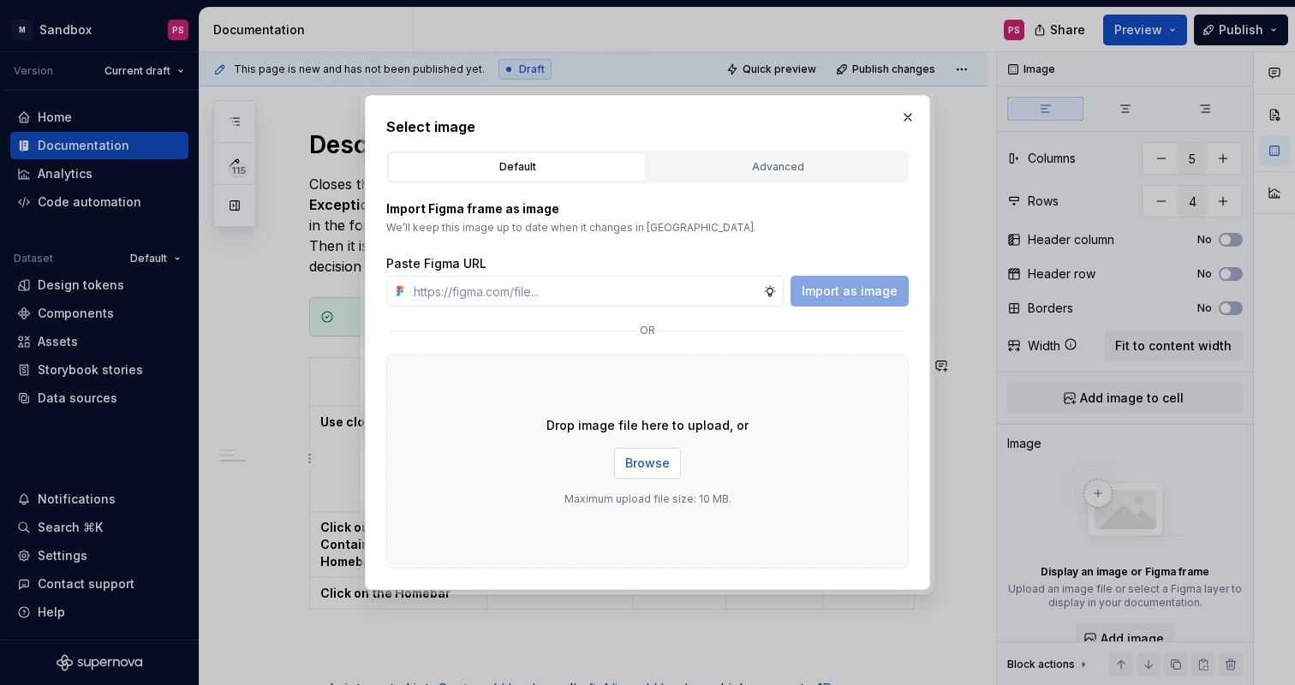
click at [640, 462] on span "Browse" at bounding box center [647, 463] width 45 height 17
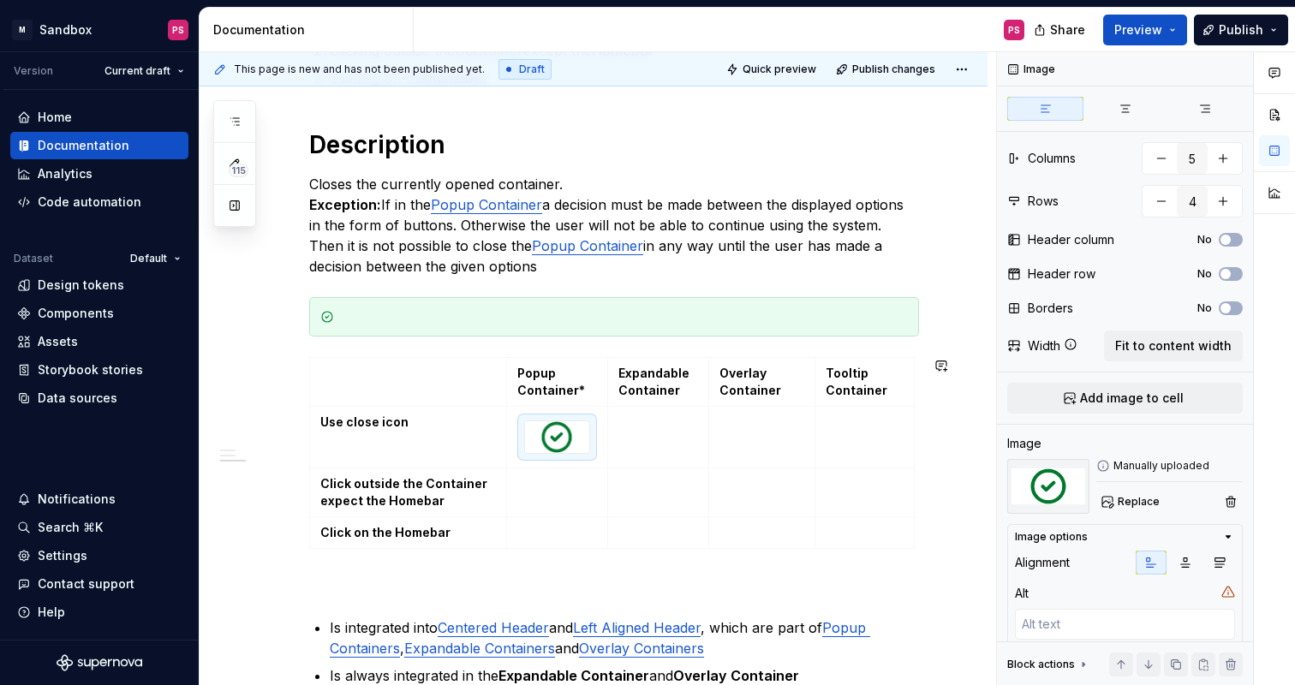
click at [726, 575] on div "Introduction The container is a visual element that can hold various contents. …" at bounding box center [614, 300] width 610 height 1074
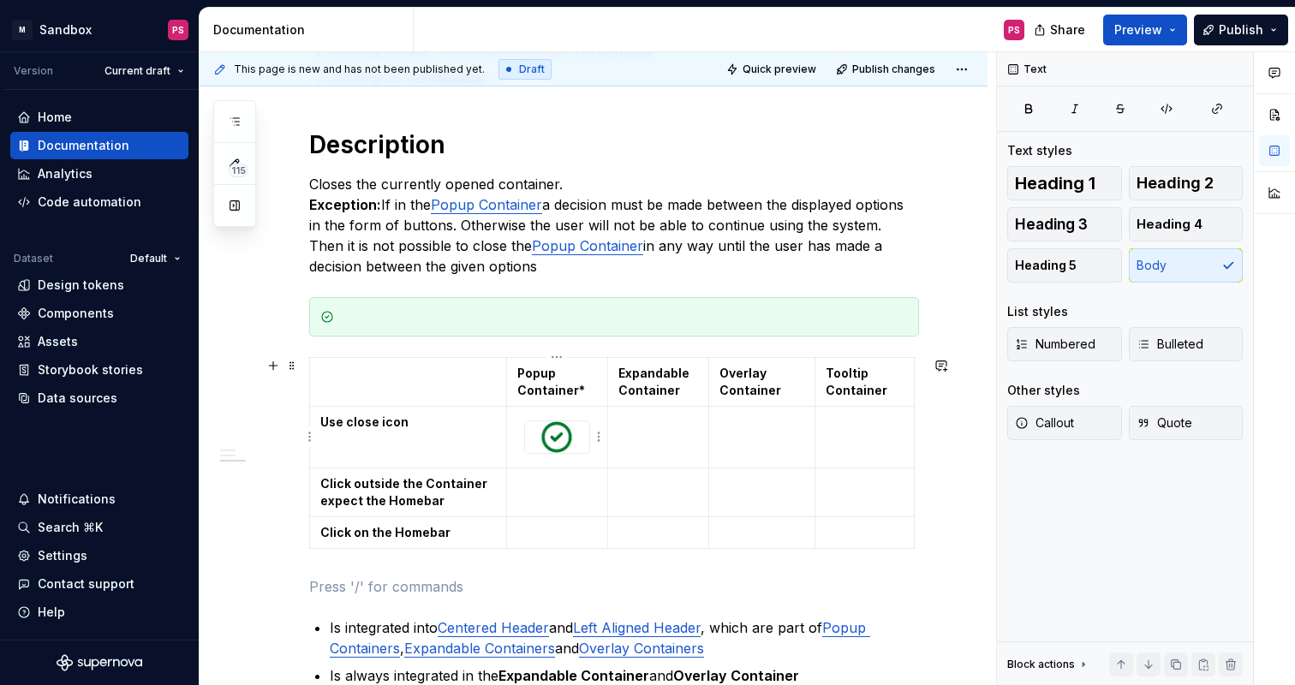
click at [564, 434] on img at bounding box center [557, 437] width 64 height 32
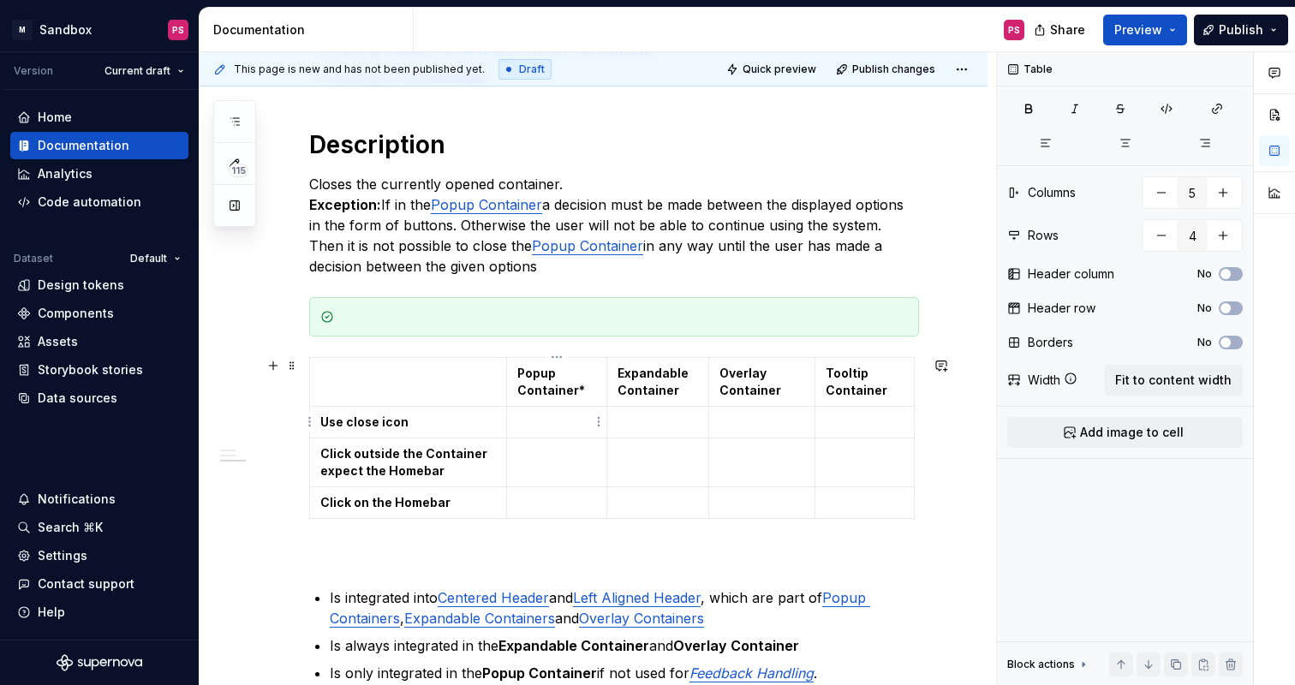
click at [572, 422] on p at bounding box center [557, 422] width 80 height 17
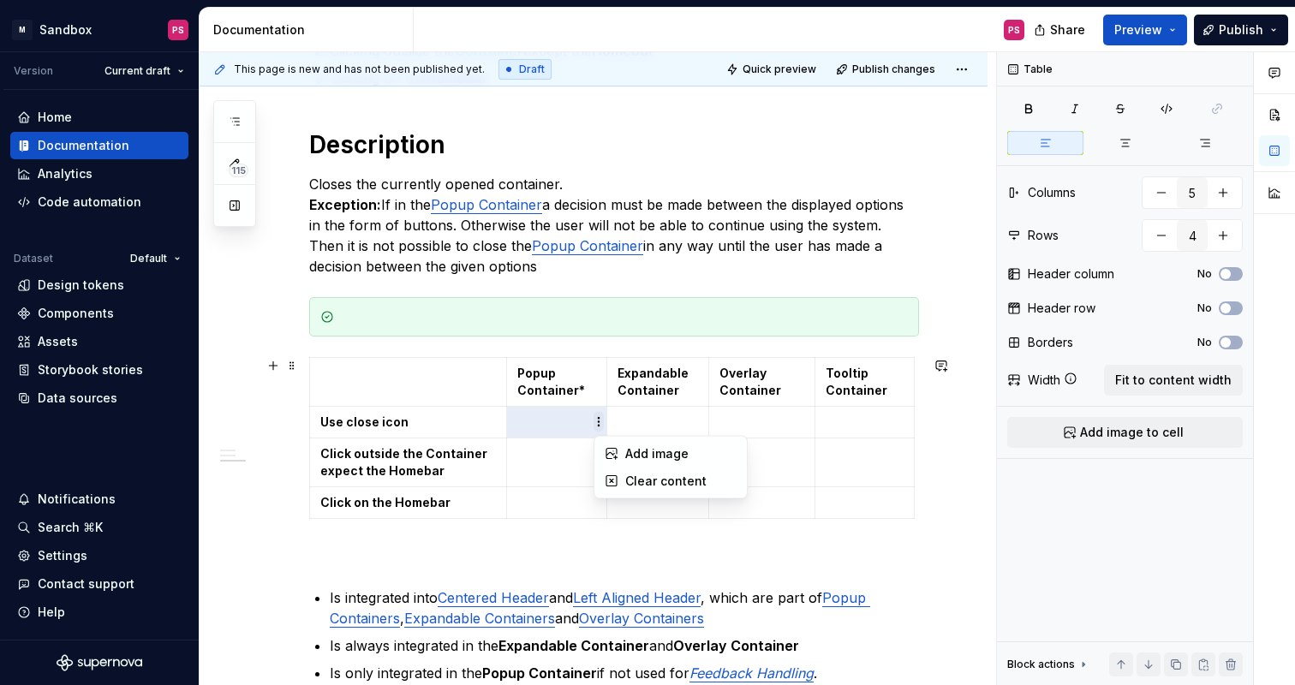
click at [601, 422] on html "× M Sandbox PS Version Current draft Home Documentation Analytics Code automati…" at bounding box center [647, 342] width 1295 height 685
click at [624, 452] on div "Add image" at bounding box center [671, 453] width 146 height 27
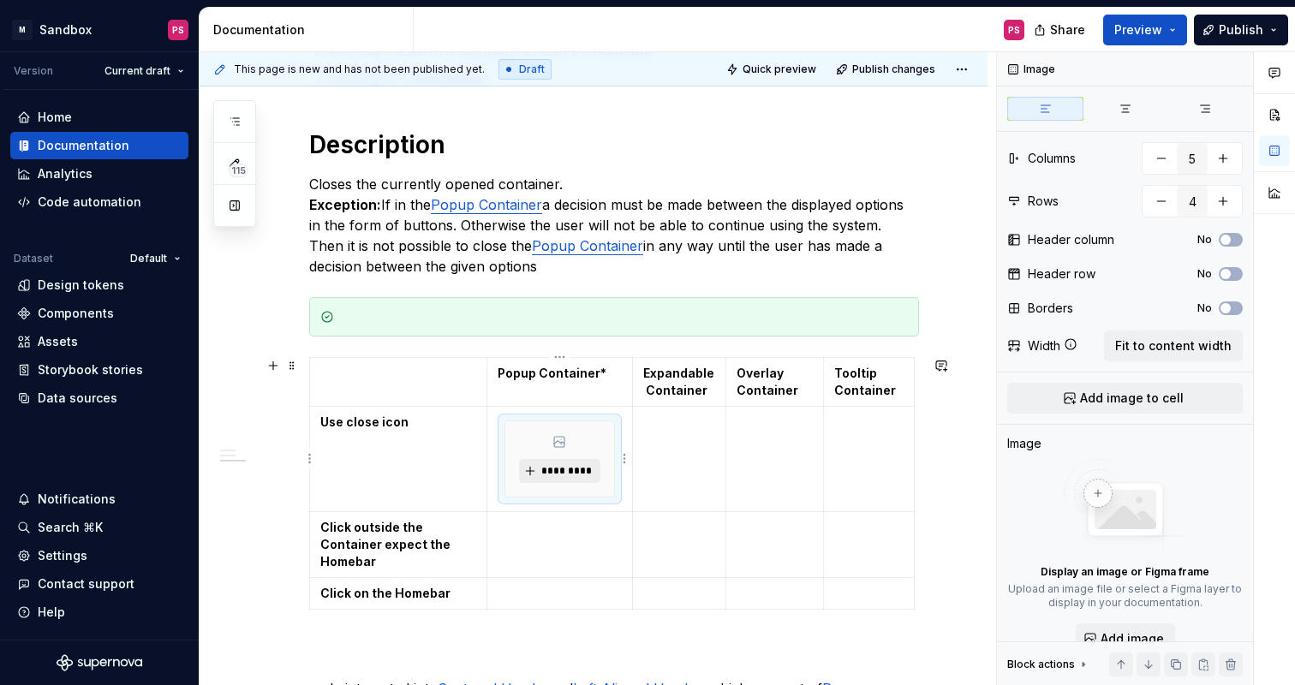
click at [581, 473] on span "*********" at bounding box center [566, 471] width 52 height 14
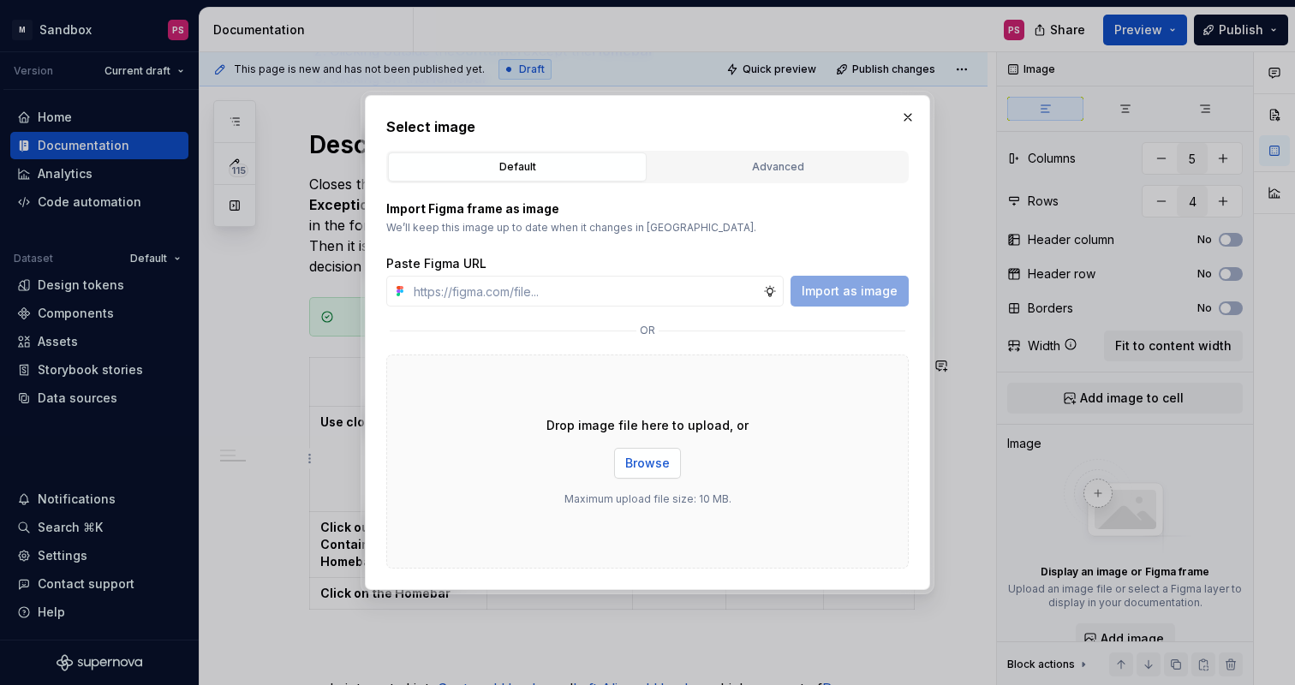
click at [648, 461] on span "Browse" at bounding box center [647, 463] width 45 height 17
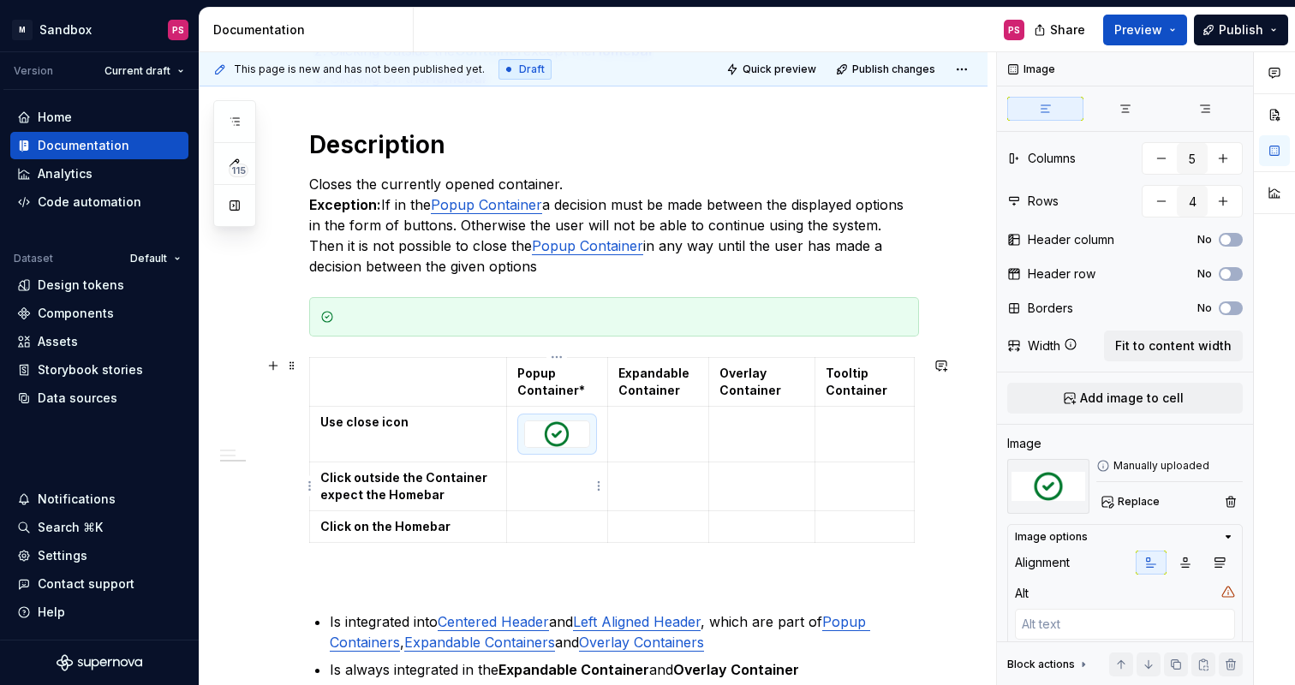
click at [549, 489] on td at bounding box center [556, 486] width 101 height 49
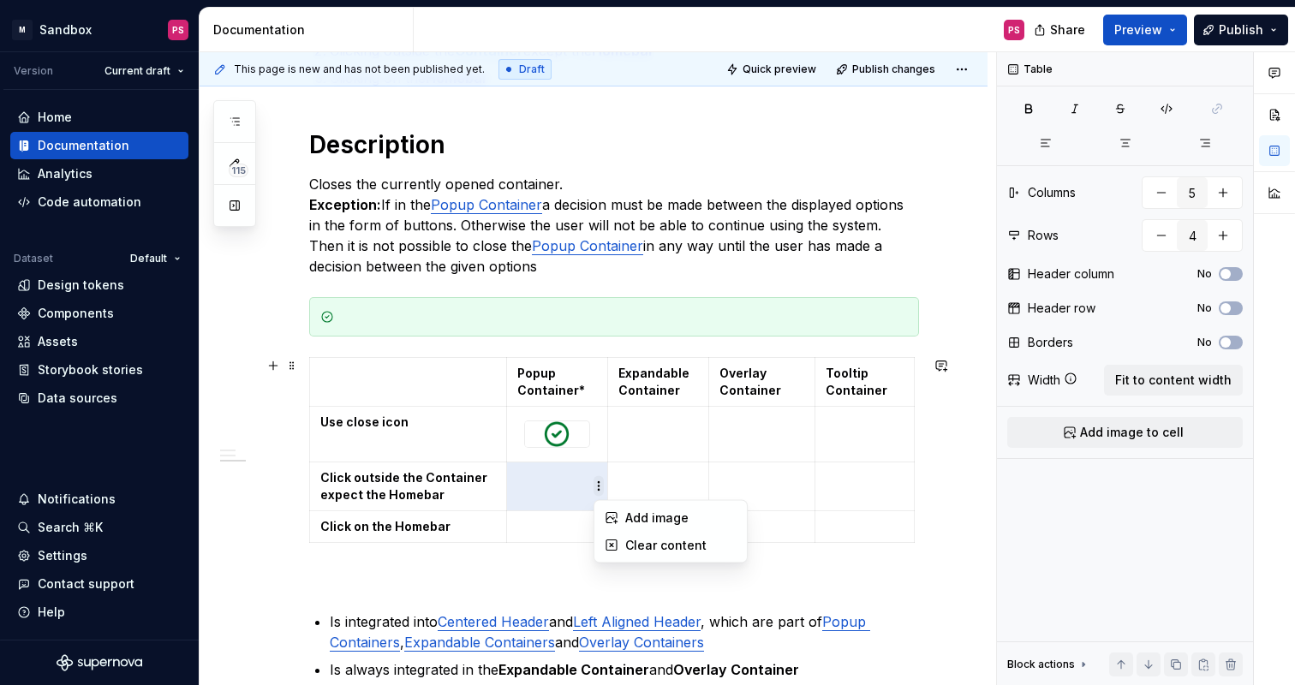
click at [596, 488] on html "× M Sandbox PS Version Current draft Home Documentation Analytics Code automati…" at bounding box center [647, 342] width 1295 height 685
click at [629, 522] on div "Add image" at bounding box center [680, 518] width 111 height 17
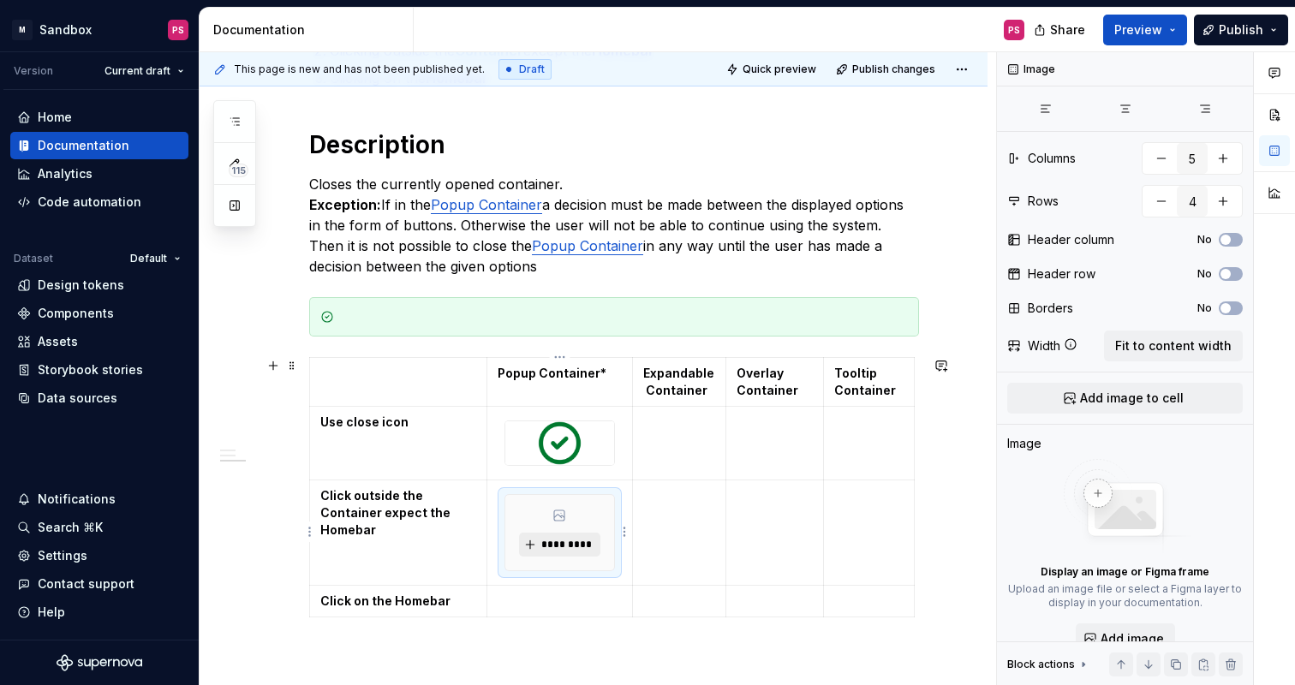
click at [591, 543] on span "*********" at bounding box center [566, 545] width 52 height 14
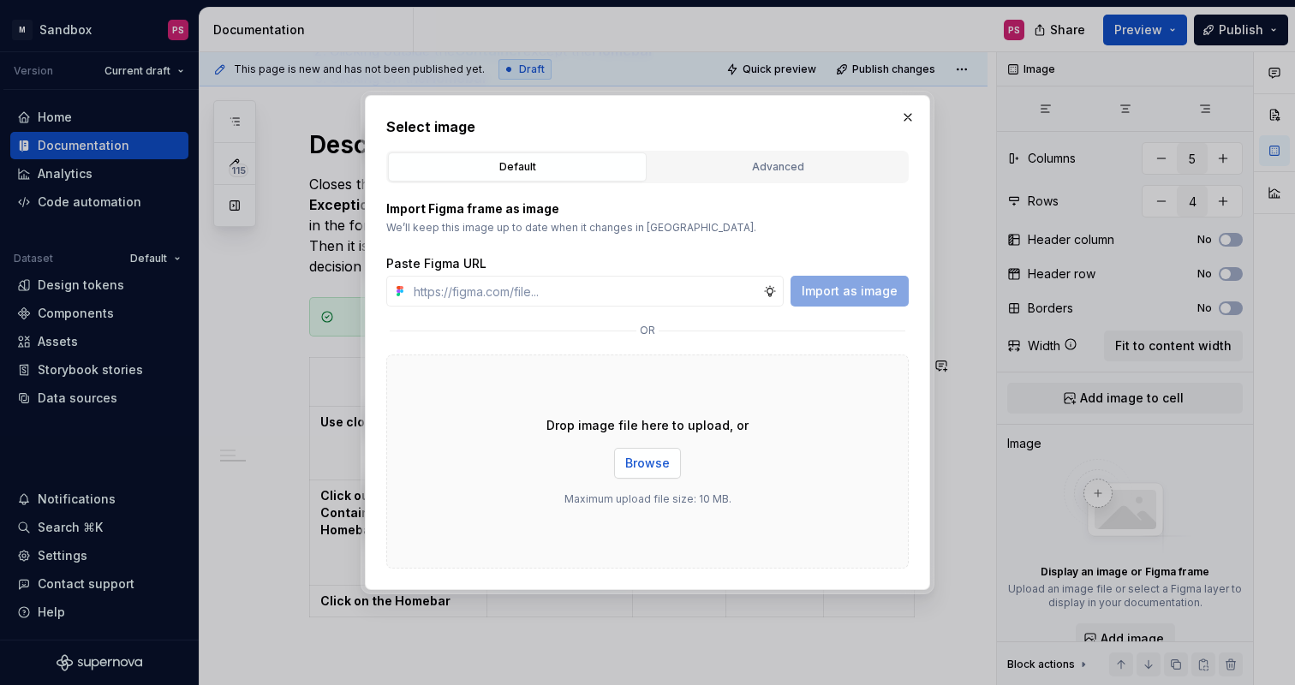
click at [650, 464] on span "Browse" at bounding box center [647, 463] width 45 height 17
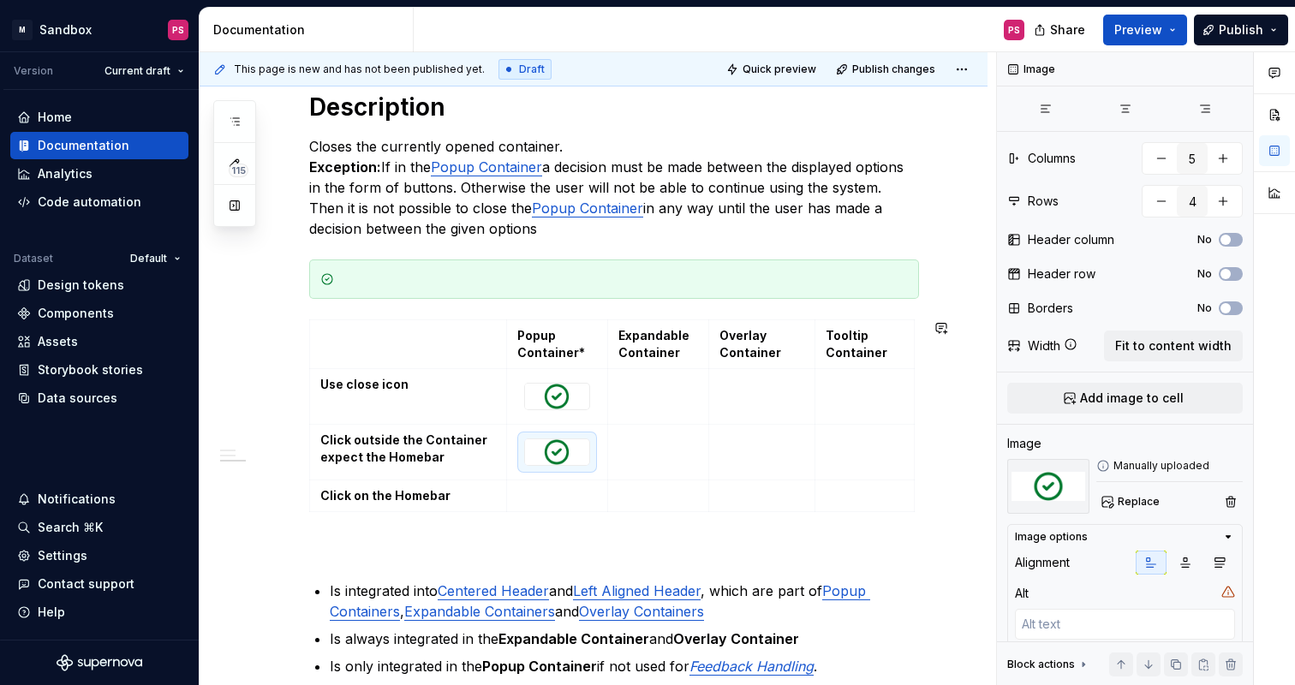
scroll to position [628, 0]
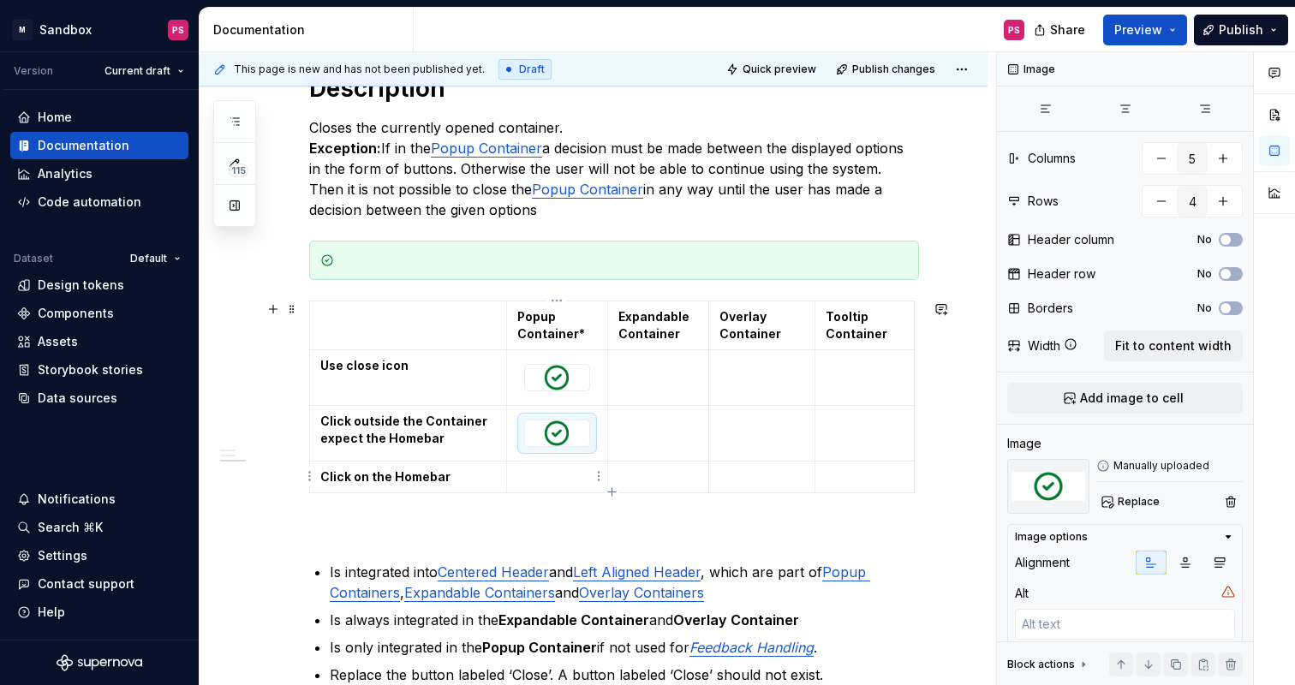
click at [554, 483] on p at bounding box center [557, 477] width 80 height 17
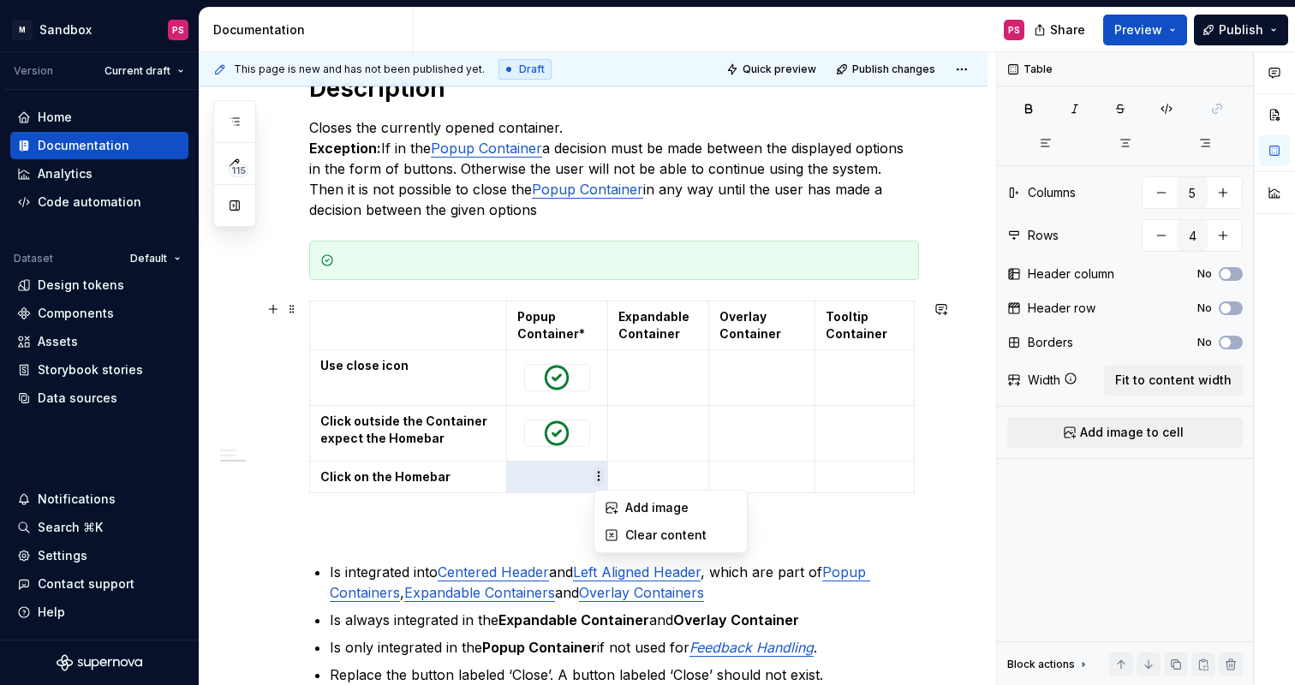
click at [600, 483] on html "× M Sandbox PS Version Current draft Home Documentation Analytics Code automati…" at bounding box center [647, 342] width 1295 height 685
click at [624, 509] on div "Add image" at bounding box center [671, 507] width 146 height 27
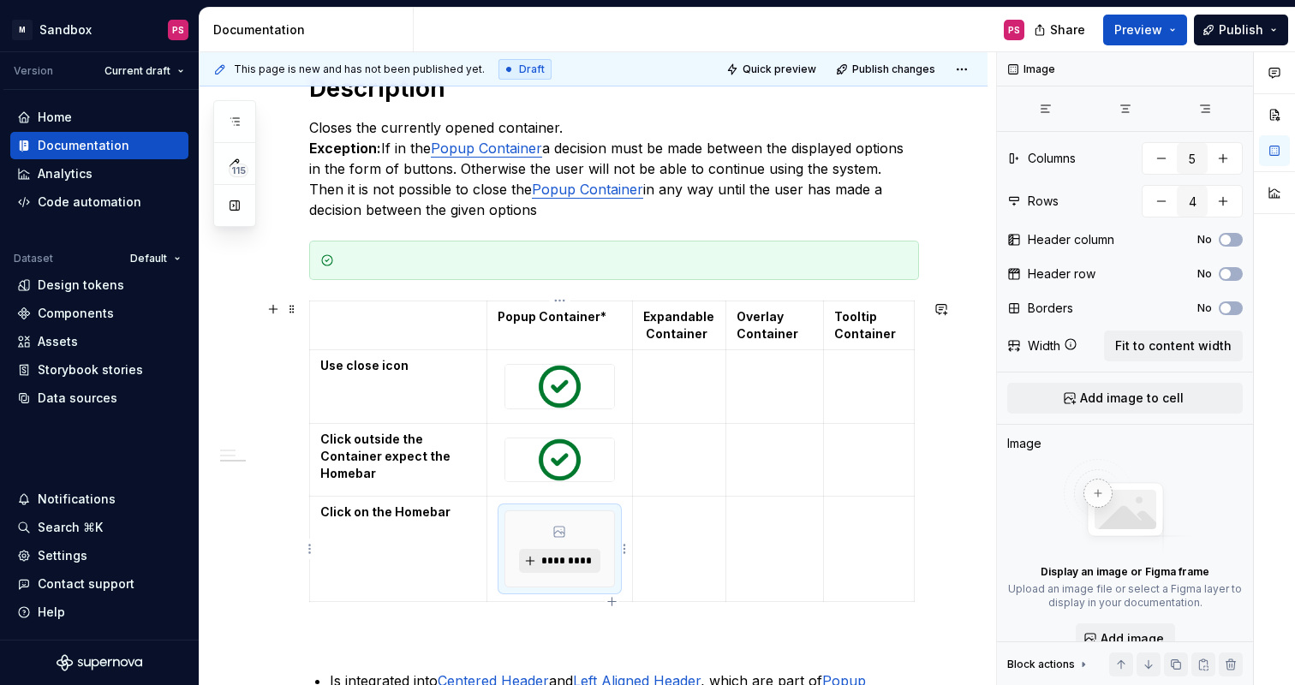
click at [578, 556] on span "*********" at bounding box center [566, 561] width 52 height 14
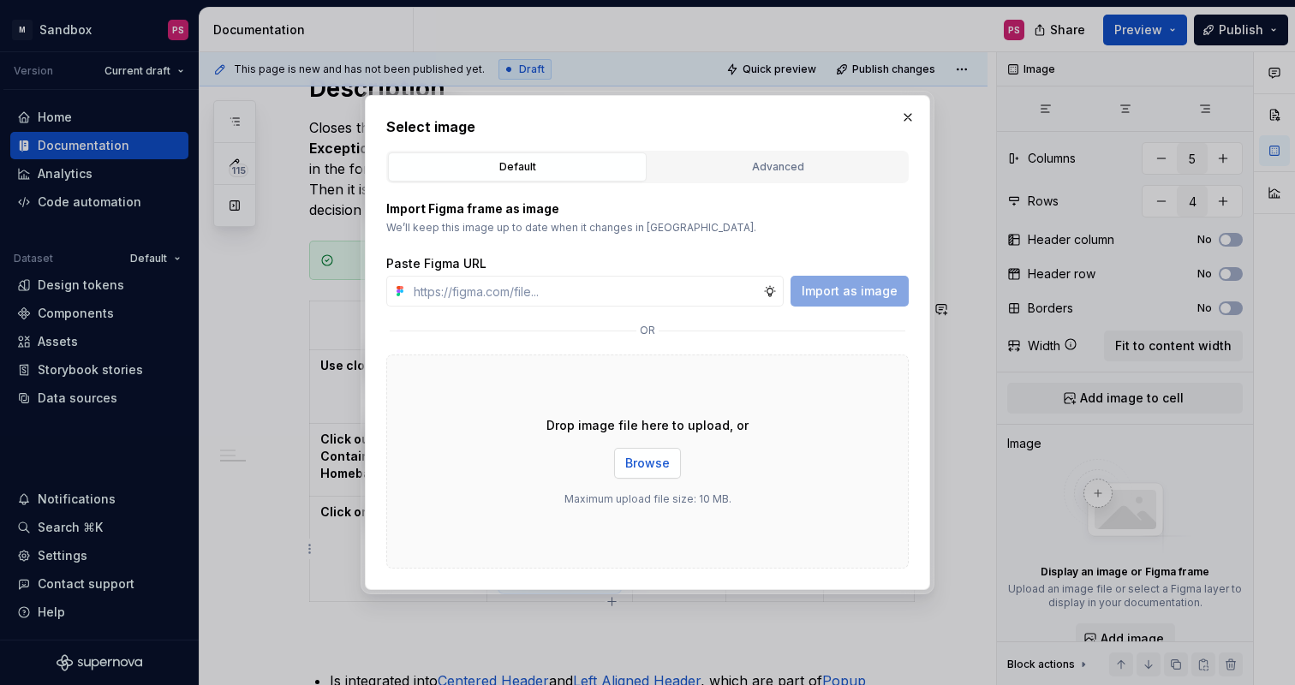
click at [661, 465] on span "Browse" at bounding box center [647, 463] width 45 height 17
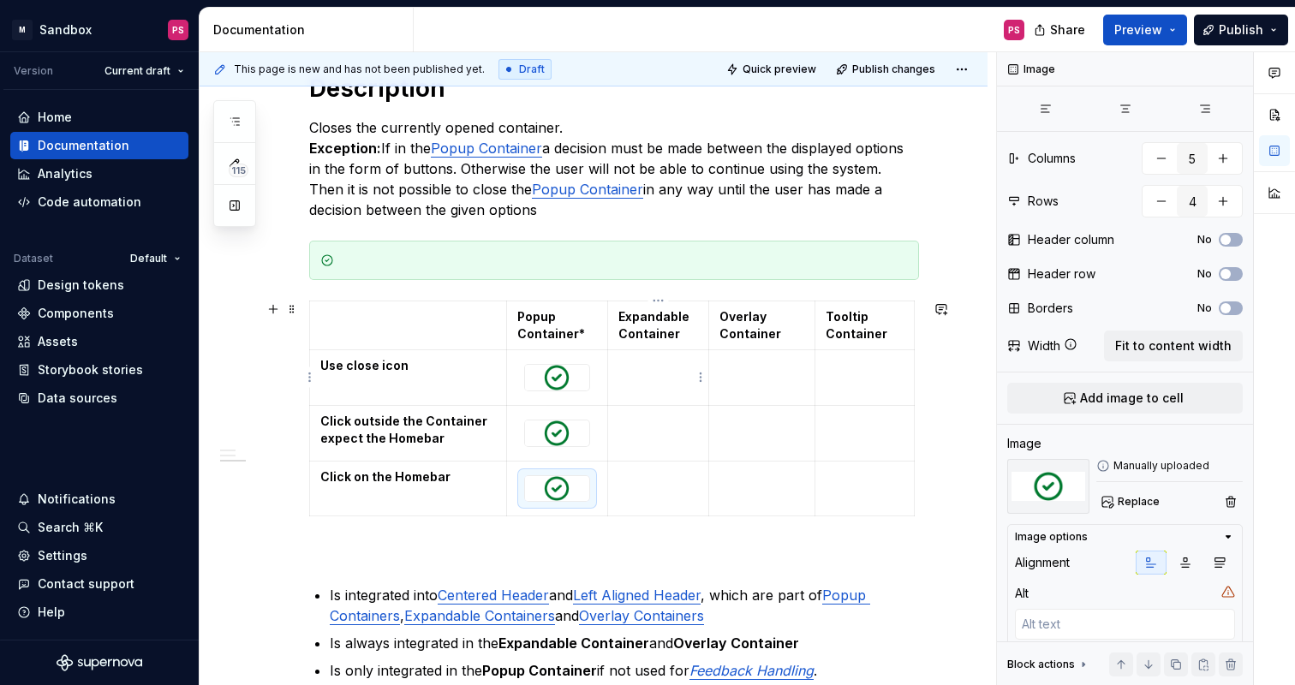
click at [662, 385] on td at bounding box center [658, 378] width 102 height 56
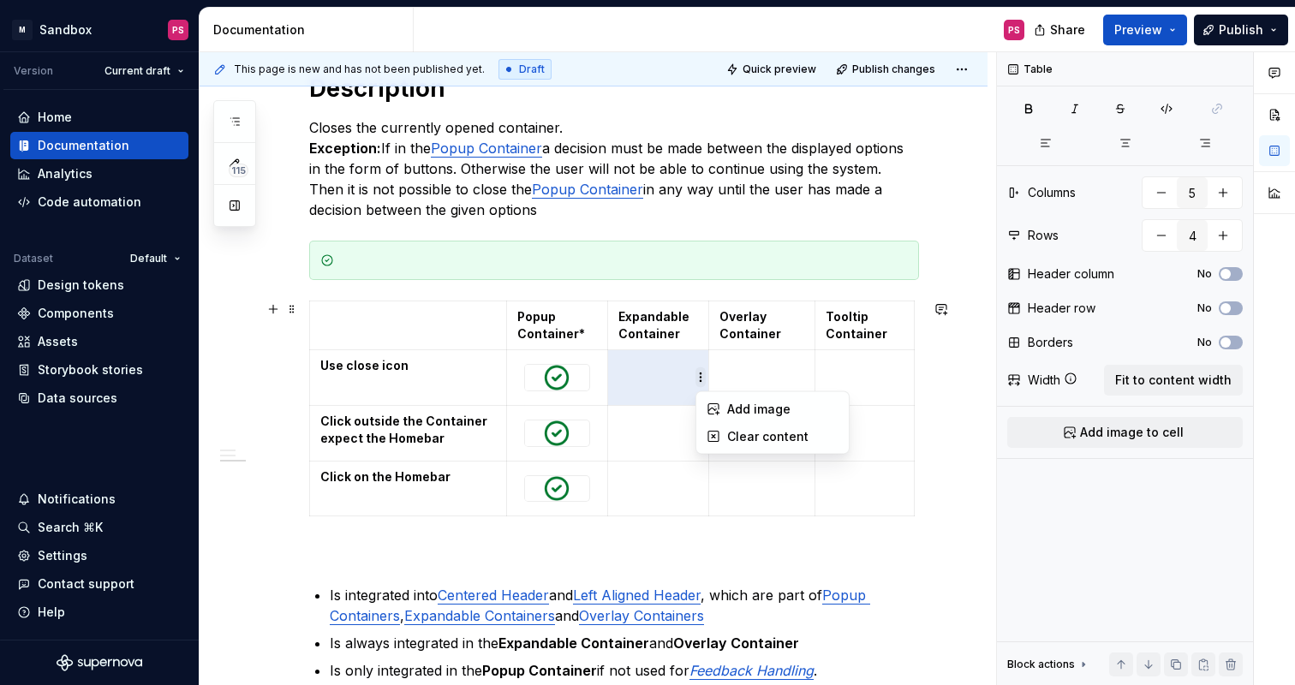
click at [702, 384] on html "× M Sandbox PS Version Current draft Home Documentation Analytics Code automati…" at bounding box center [647, 342] width 1295 height 685
click at [725, 416] on div "Add image" at bounding box center [773, 409] width 146 height 27
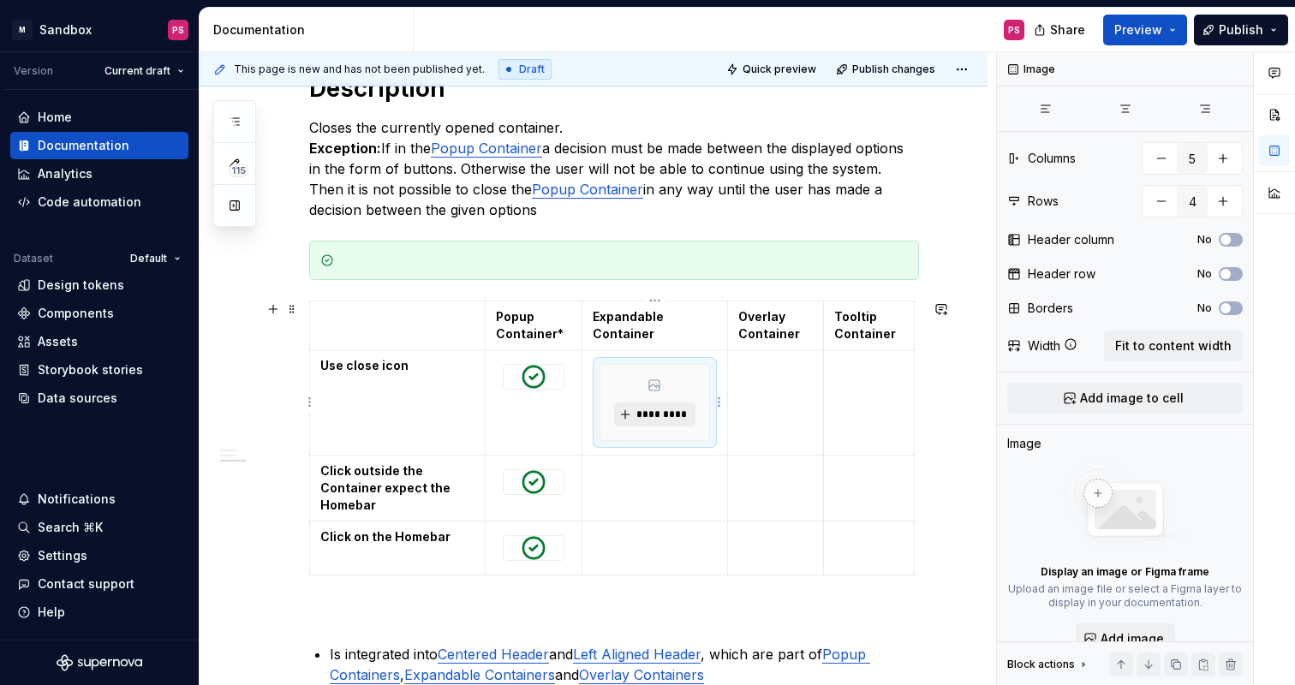
click at [649, 415] on span "*********" at bounding box center [662, 415] width 52 height 14
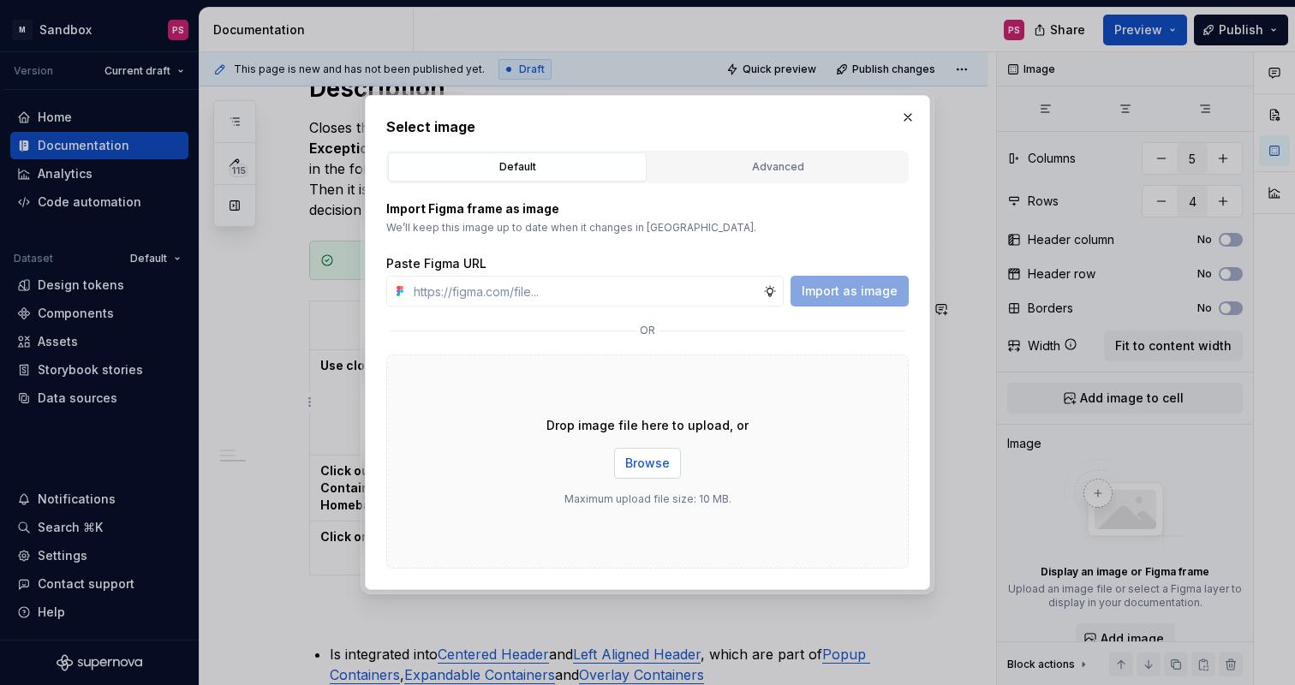
click at [655, 464] on span "Browse" at bounding box center [647, 463] width 45 height 17
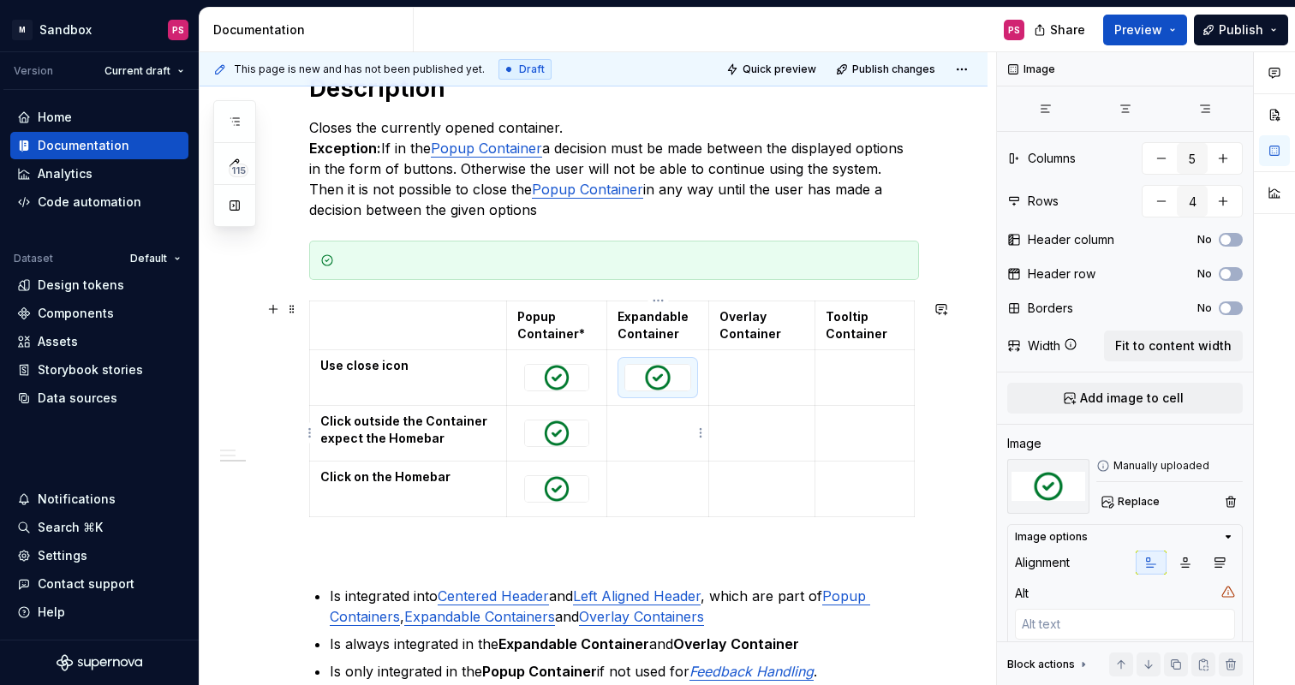
click at [658, 444] on td at bounding box center [658, 434] width 102 height 56
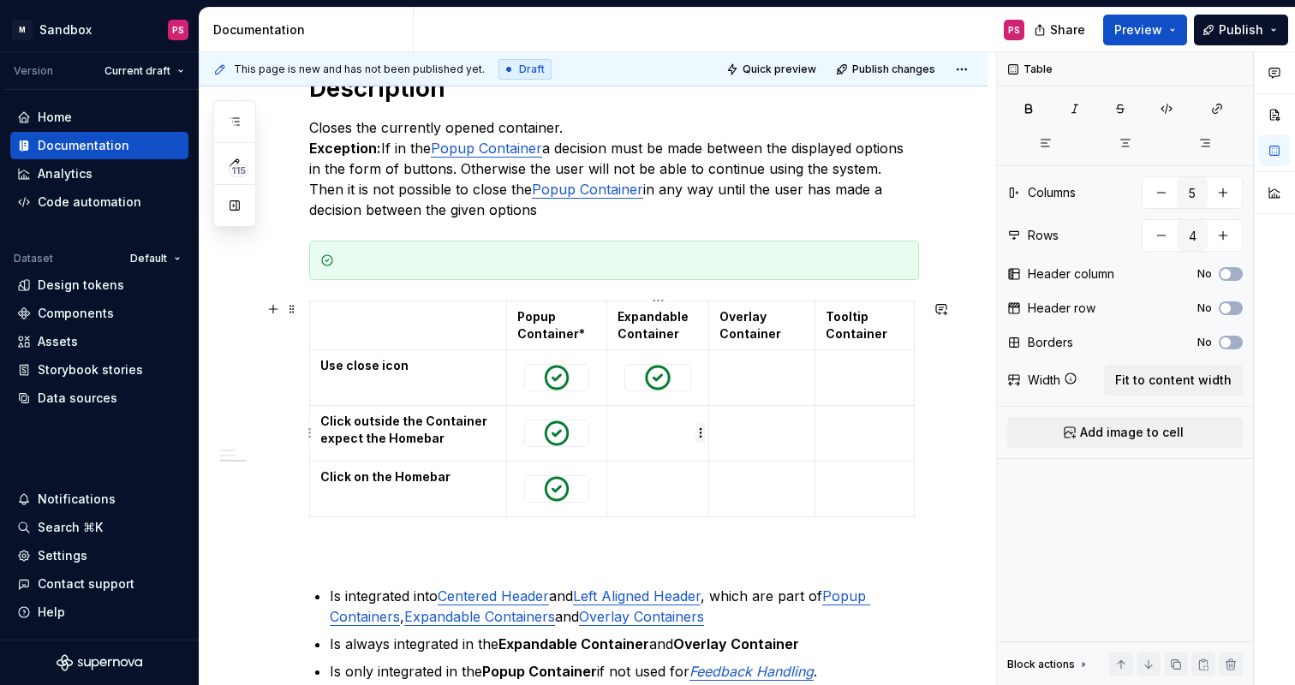
click at [704, 438] on html "× M Sandbox PS Version Current draft Home Documentation Analytics Code automati…" at bounding box center [647, 342] width 1295 height 685
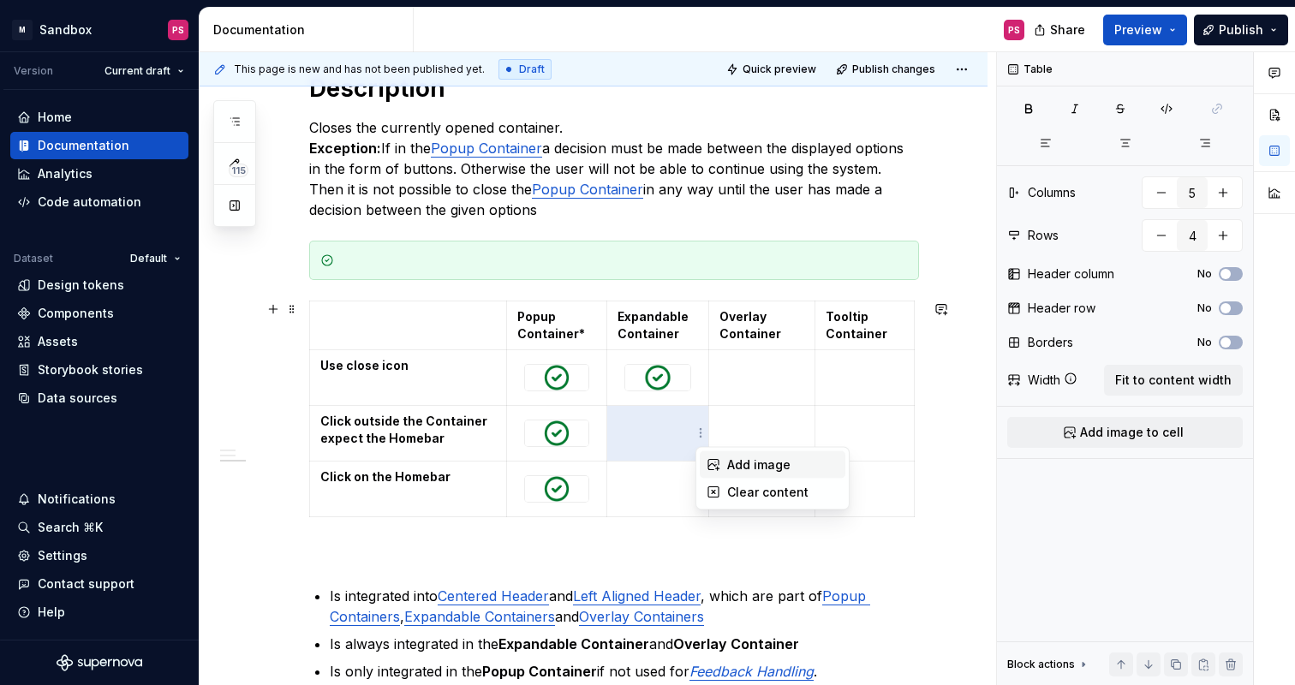
click at [728, 463] on div "Add image" at bounding box center [782, 465] width 111 height 17
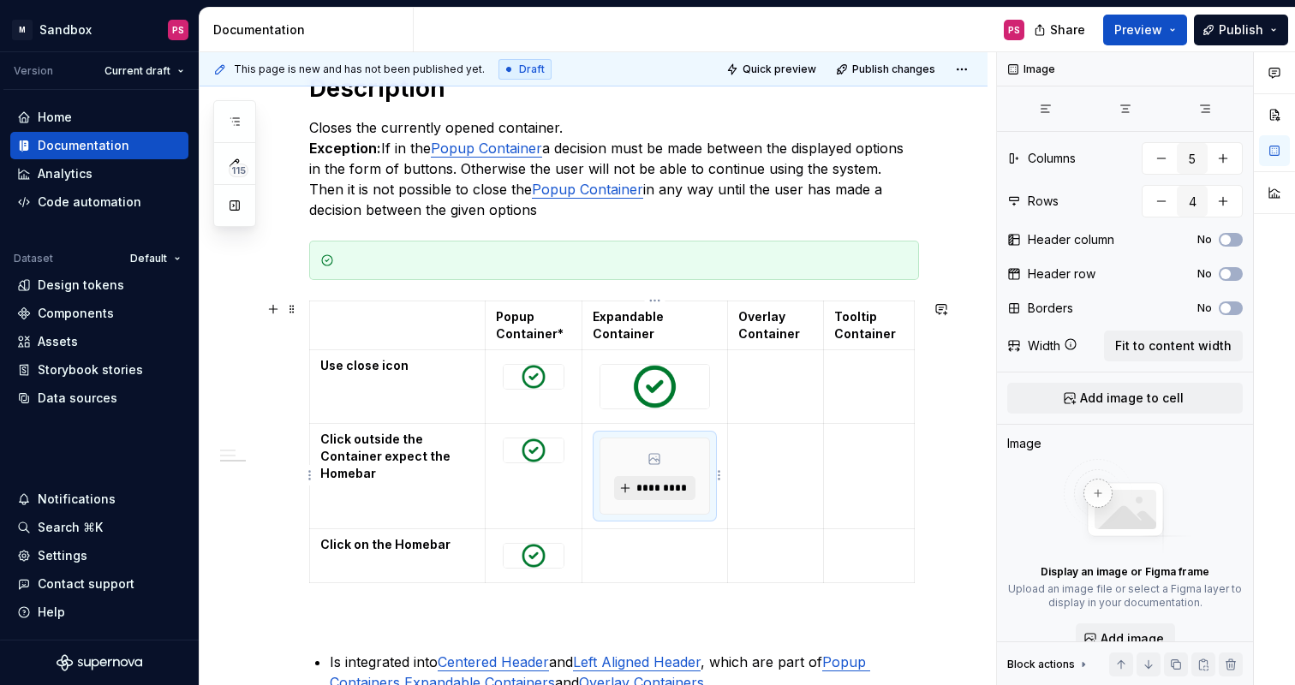
click at [666, 493] on span "*********" at bounding box center [662, 488] width 52 height 14
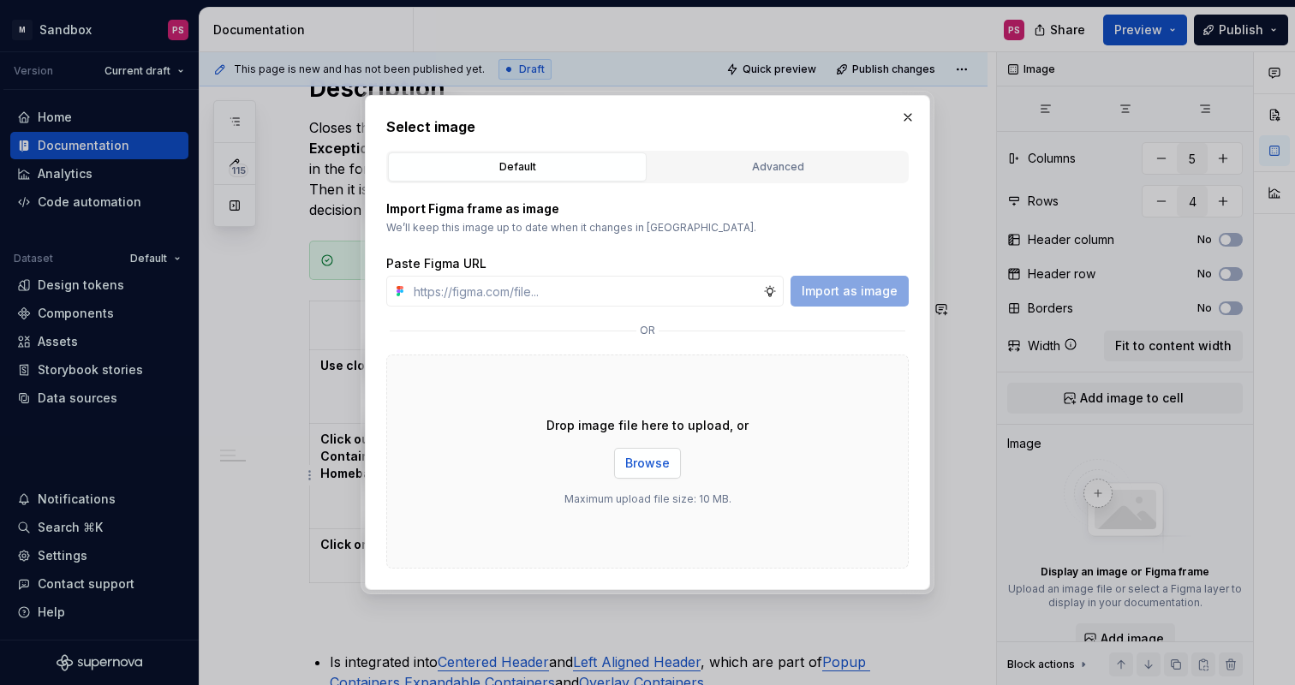
click at [656, 463] on span "Browse" at bounding box center [647, 463] width 45 height 17
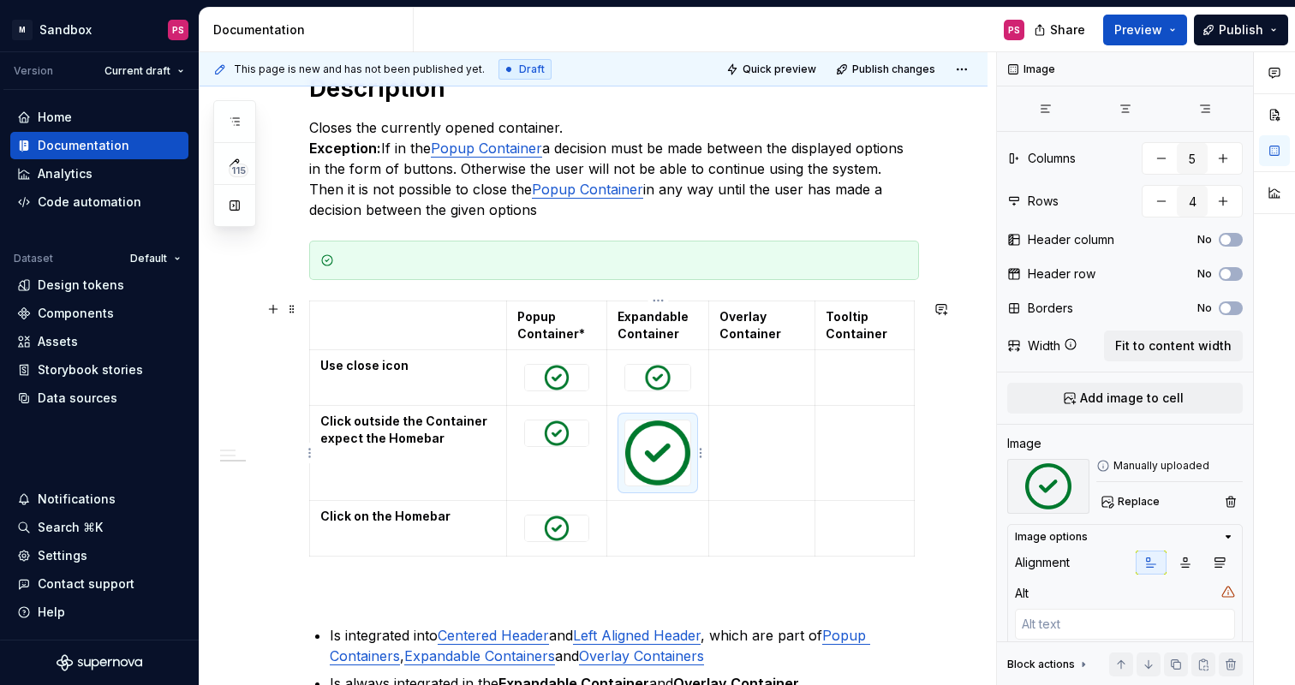
click at [655, 450] on img at bounding box center [657, 453] width 65 height 65
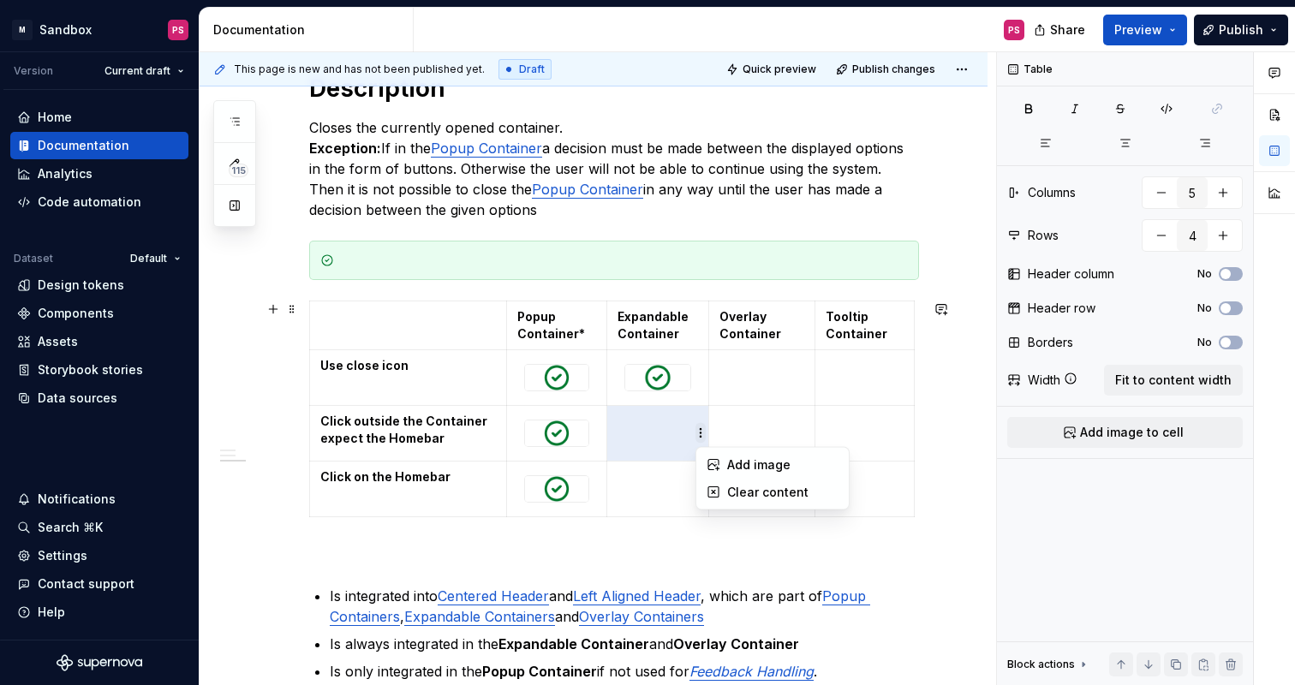
click at [700, 440] on html "× M Sandbox PS Version Current draft Home Documentation Analytics Code automati…" at bounding box center [647, 342] width 1295 height 685
click at [729, 466] on div "Add image" at bounding box center [782, 465] width 111 height 17
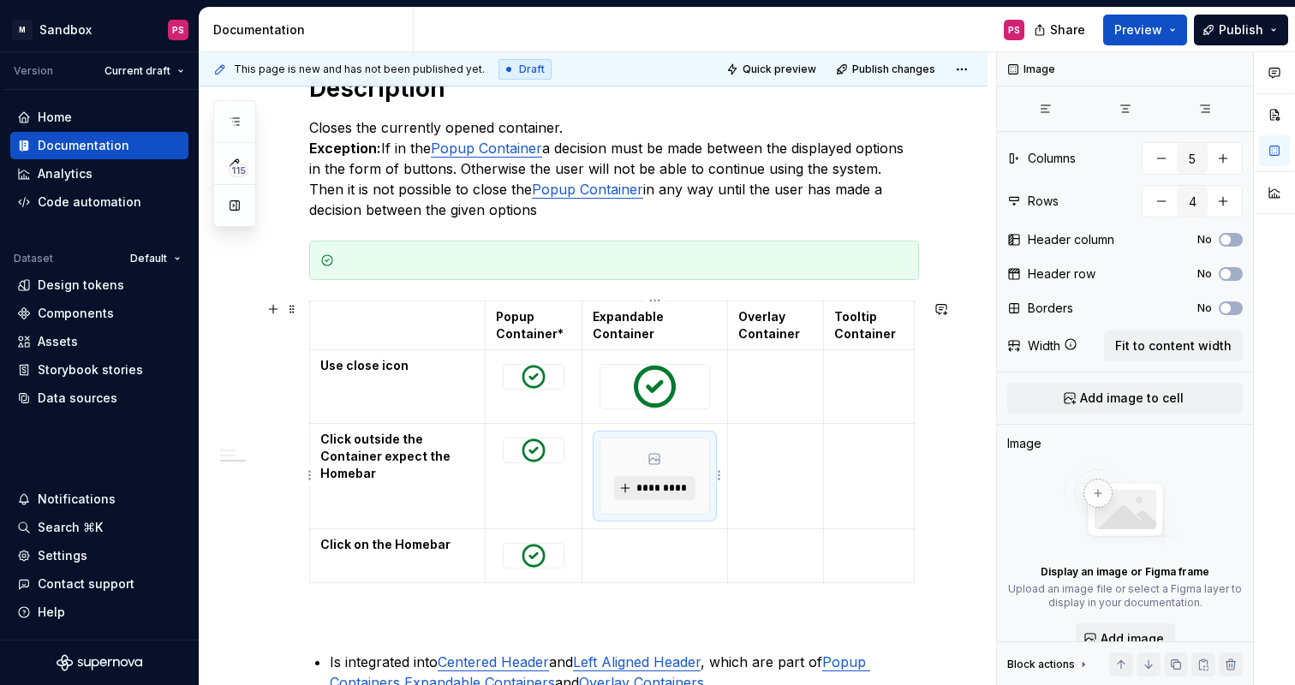
click at [680, 488] on span "*********" at bounding box center [662, 488] width 52 height 14
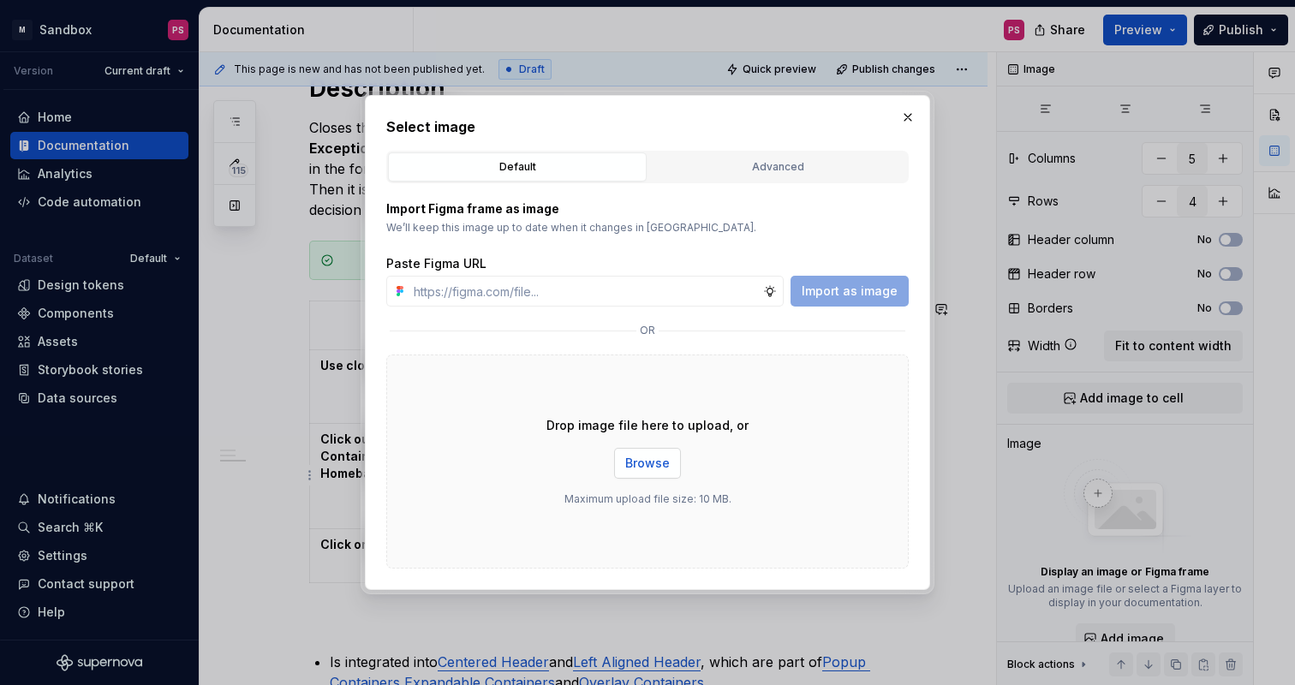
click at [664, 469] on span "Browse" at bounding box center [647, 463] width 45 height 17
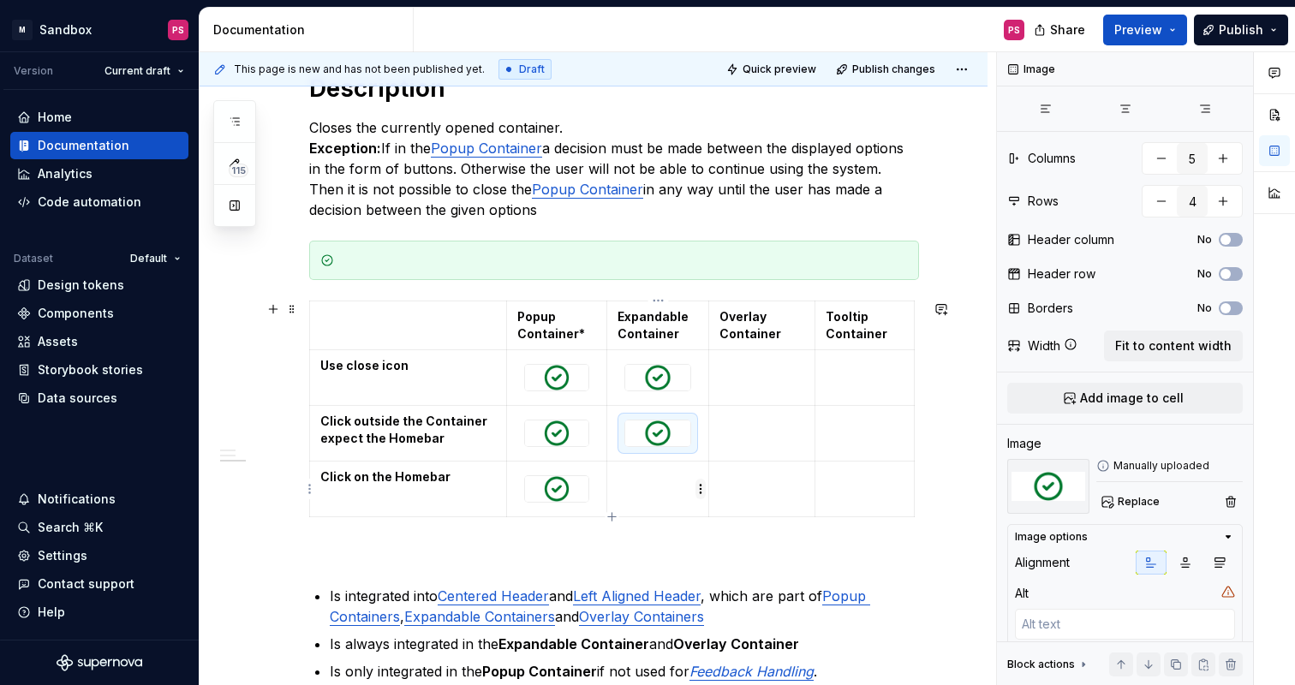
click at [700, 488] on html "× M Sandbox PS Version Current draft Home Documentation Analytics Code automati…" at bounding box center [647, 342] width 1295 height 685
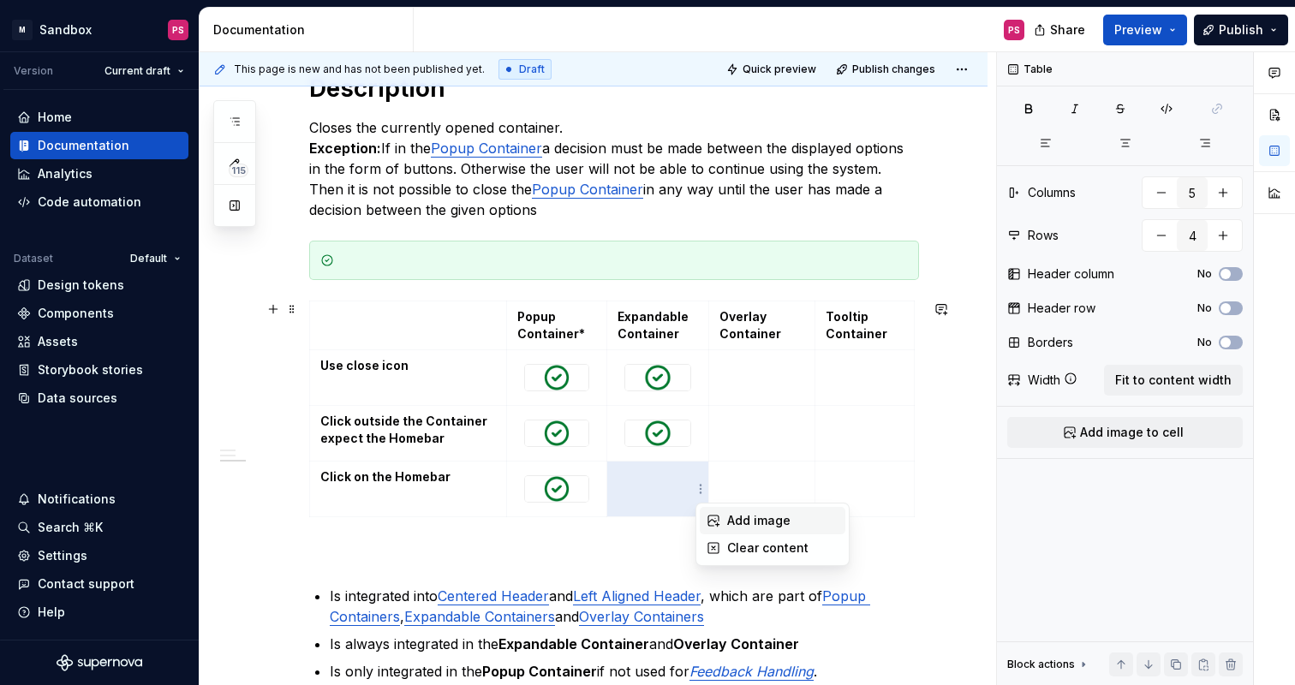
click at [726, 521] on div "Add image" at bounding box center [773, 520] width 146 height 27
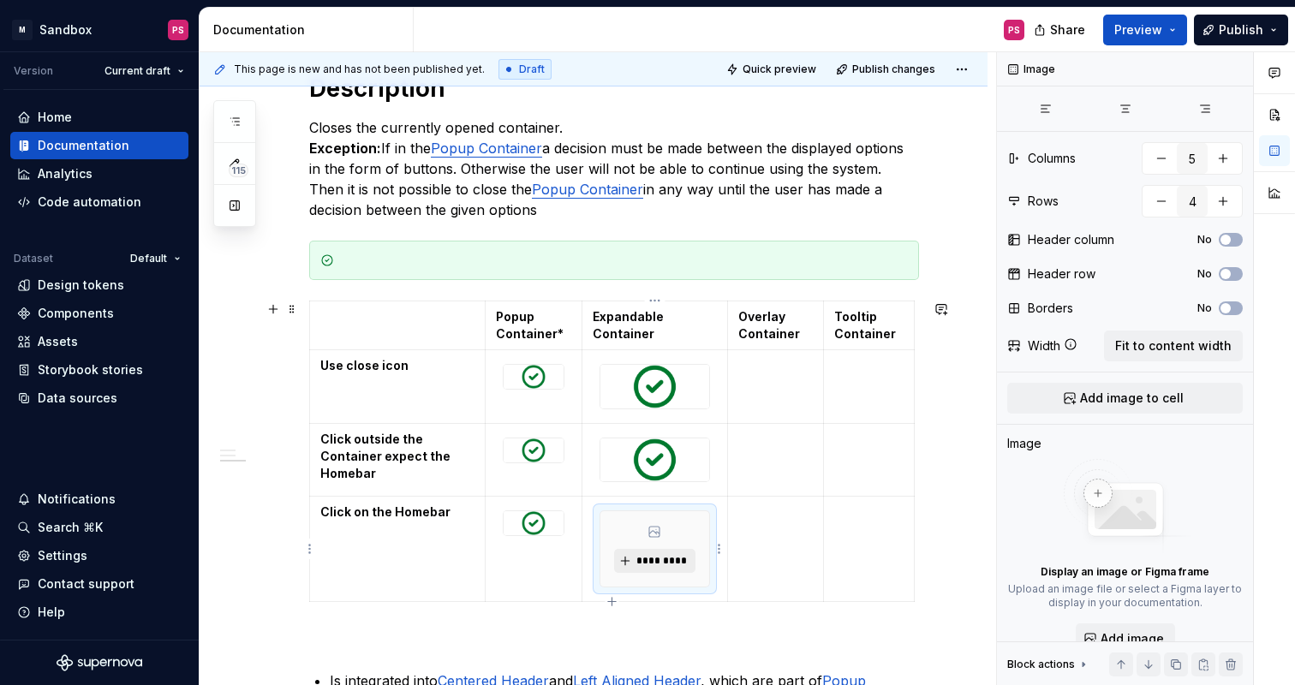
click at [678, 558] on span "*********" at bounding box center [662, 561] width 52 height 14
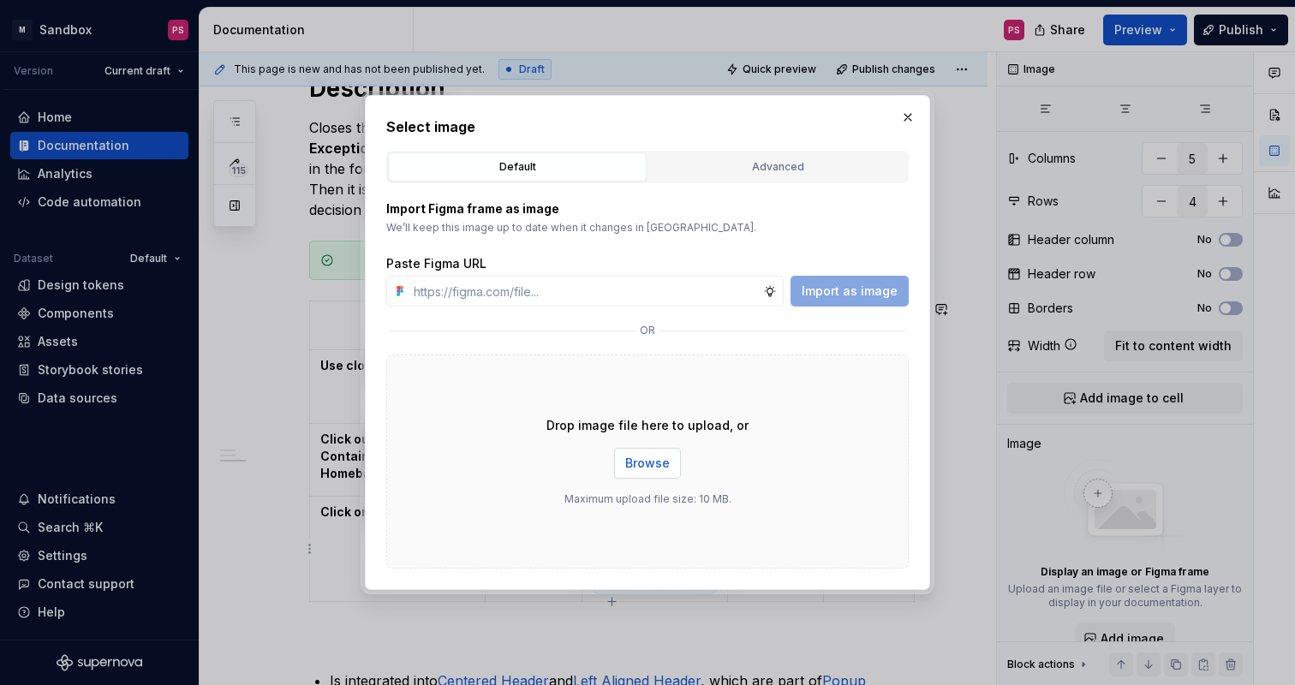
click at [645, 457] on span "Browse" at bounding box center [647, 463] width 45 height 17
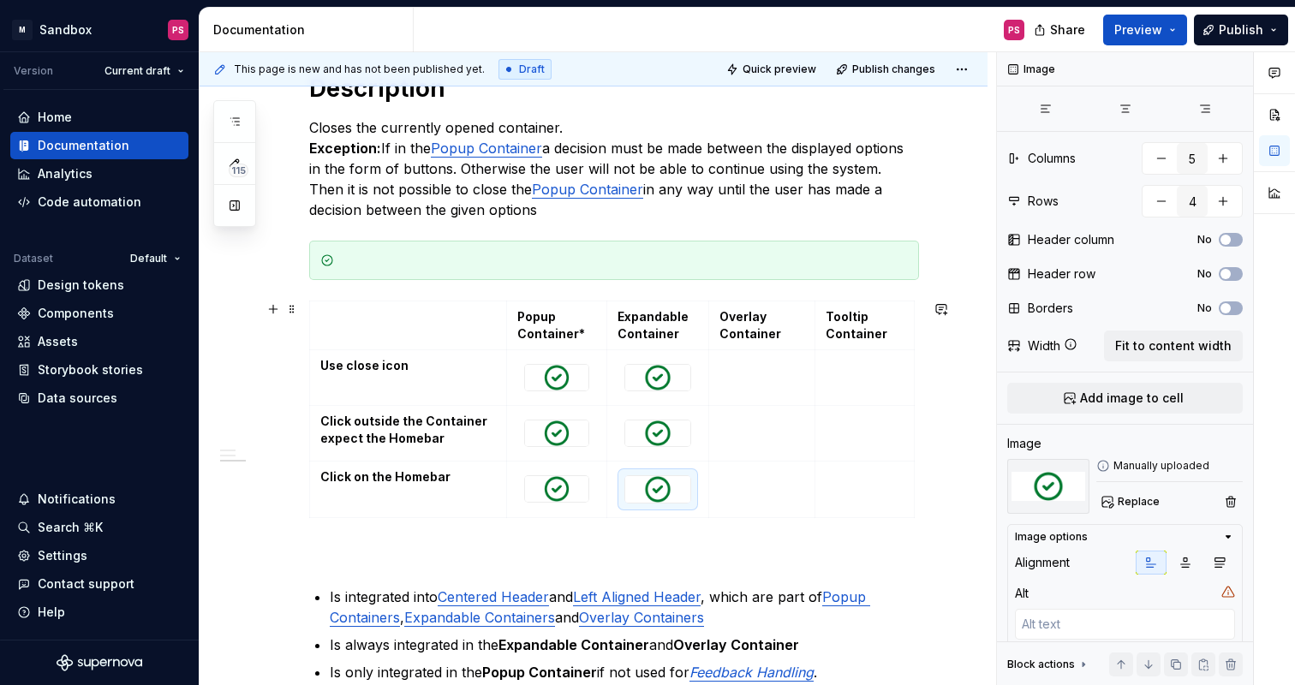
click at [965, 337] on div "Introduction The container is a visual element that can hold various contents. …" at bounding box center [594, 348] width 788 height 1367
type textarea "*"
